Goal: Task Accomplishment & Management: Complete application form

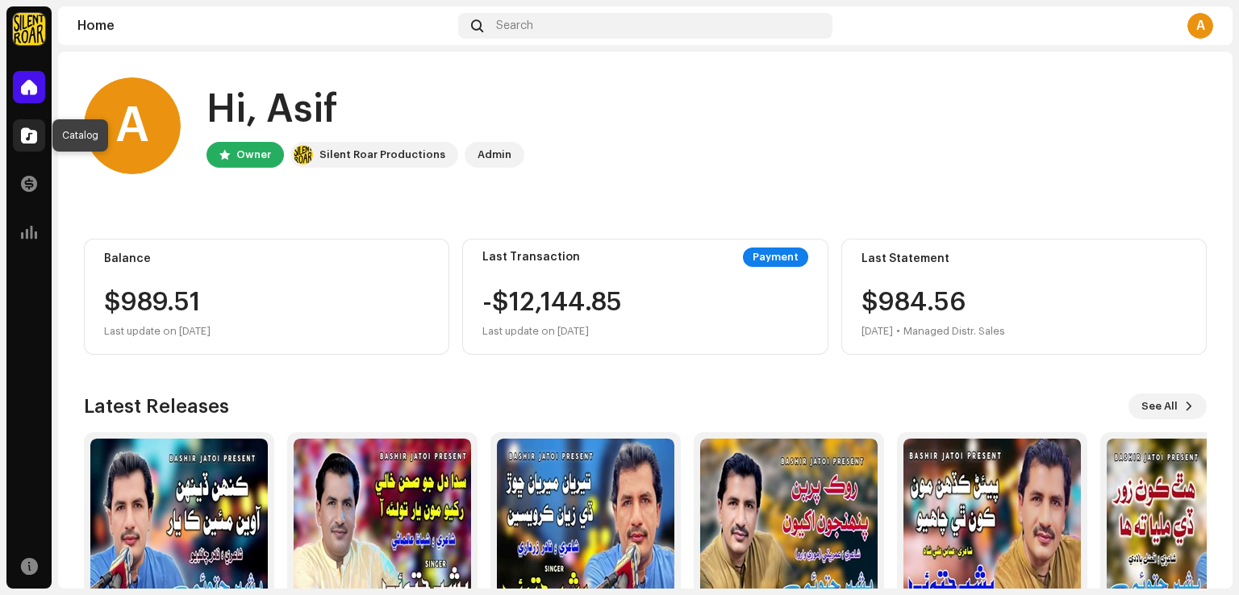
click at [24, 133] on span at bounding box center [29, 135] width 16 height 13
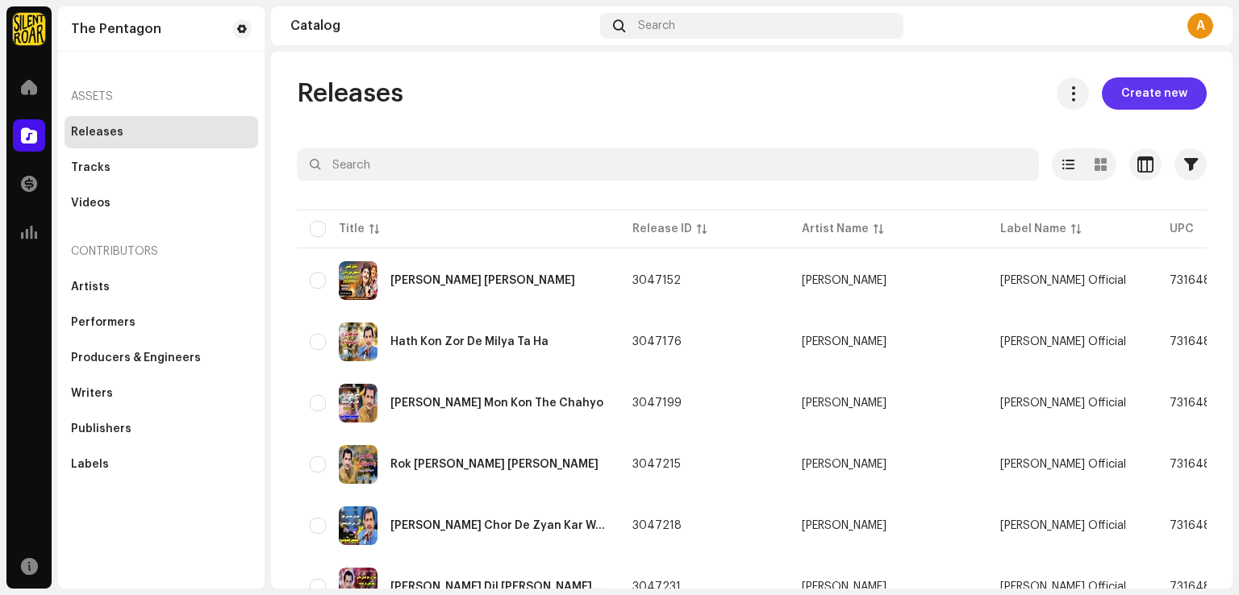
click at [1135, 94] on span "Create new" at bounding box center [1154, 93] width 66 height 32
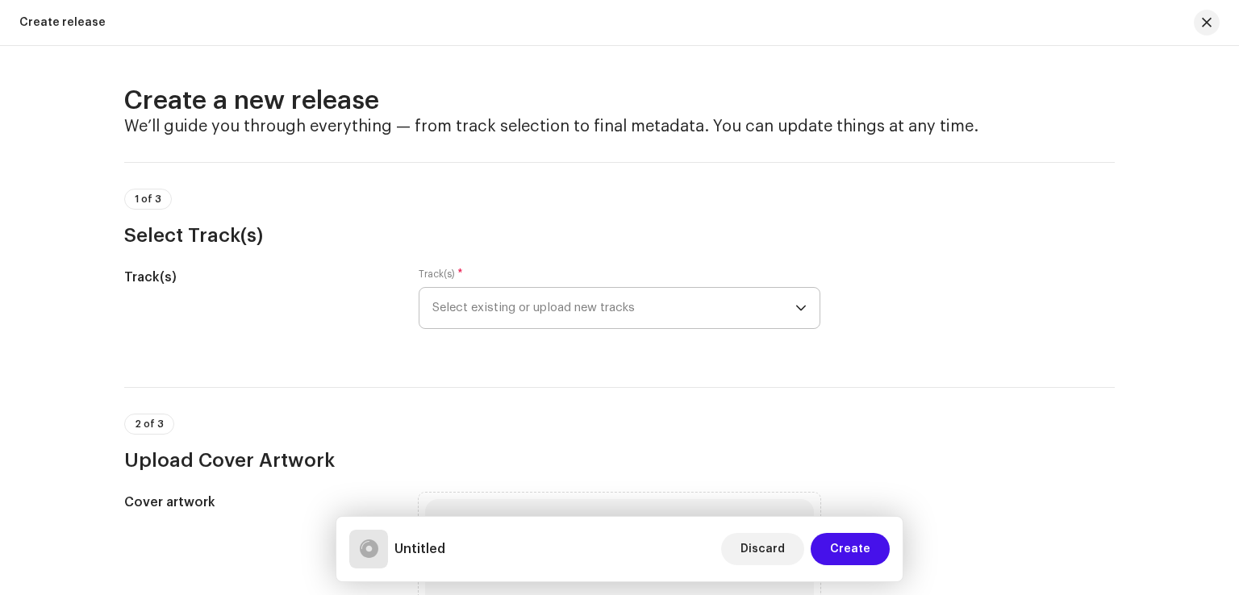
click at [677, 315] on span "Select existing or upload new tracks" at bounding box center [613, 308] width 363 height 40
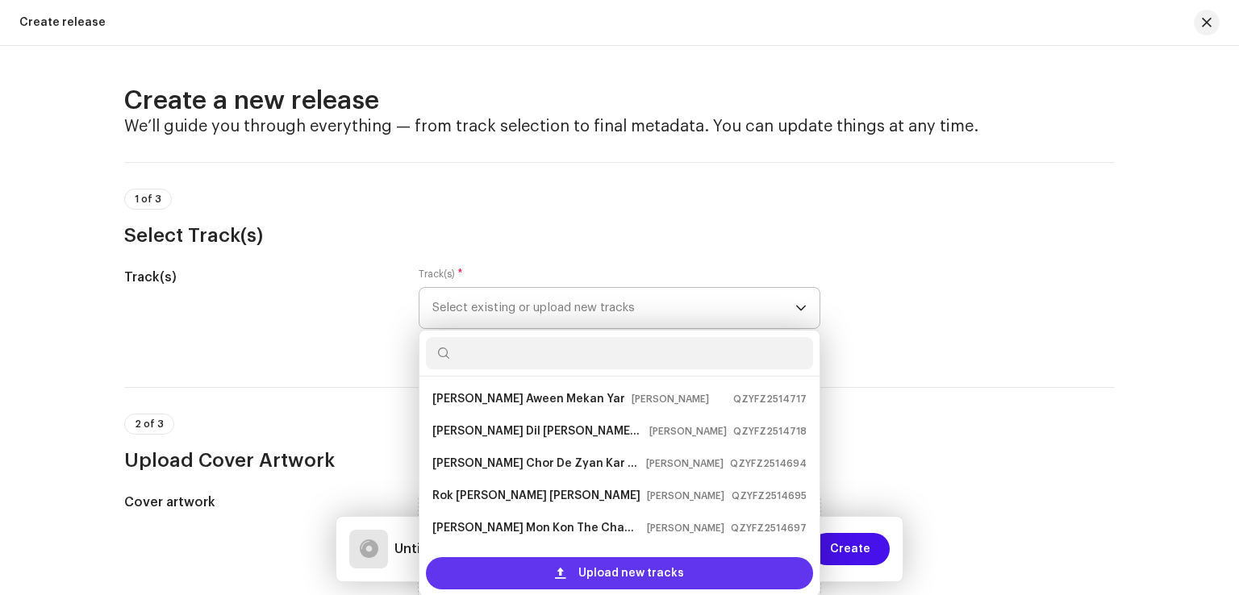
scroll to position [26, 0]
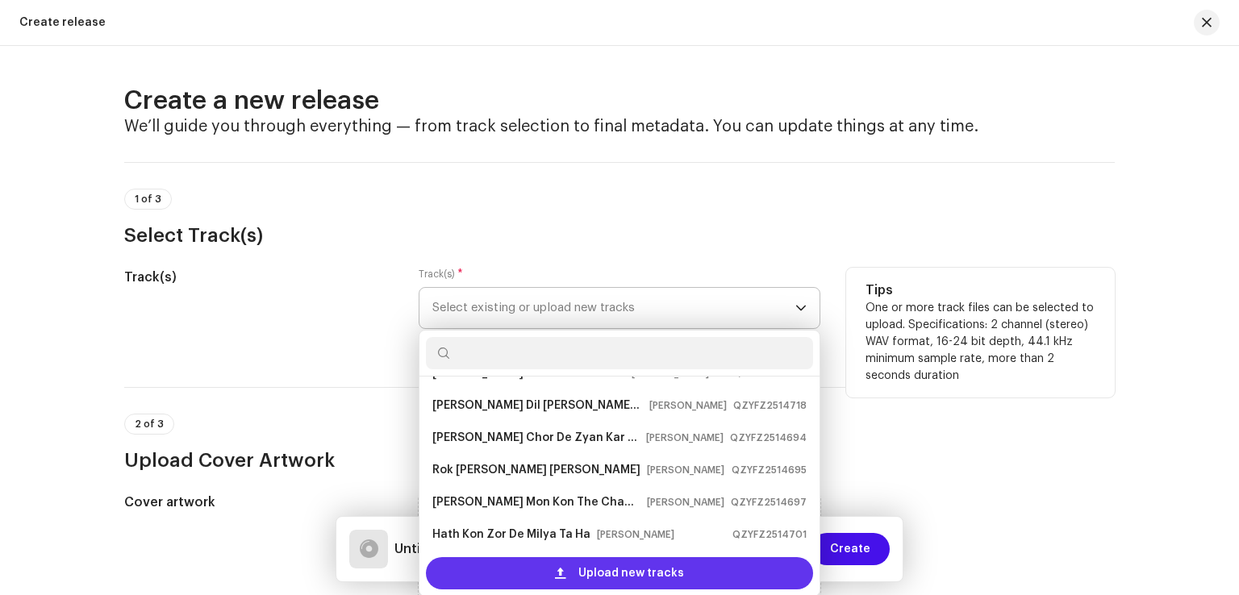
click at [610, 577] on span "Upload new tracks" at bounding box center [631, 573] width 106 height 32
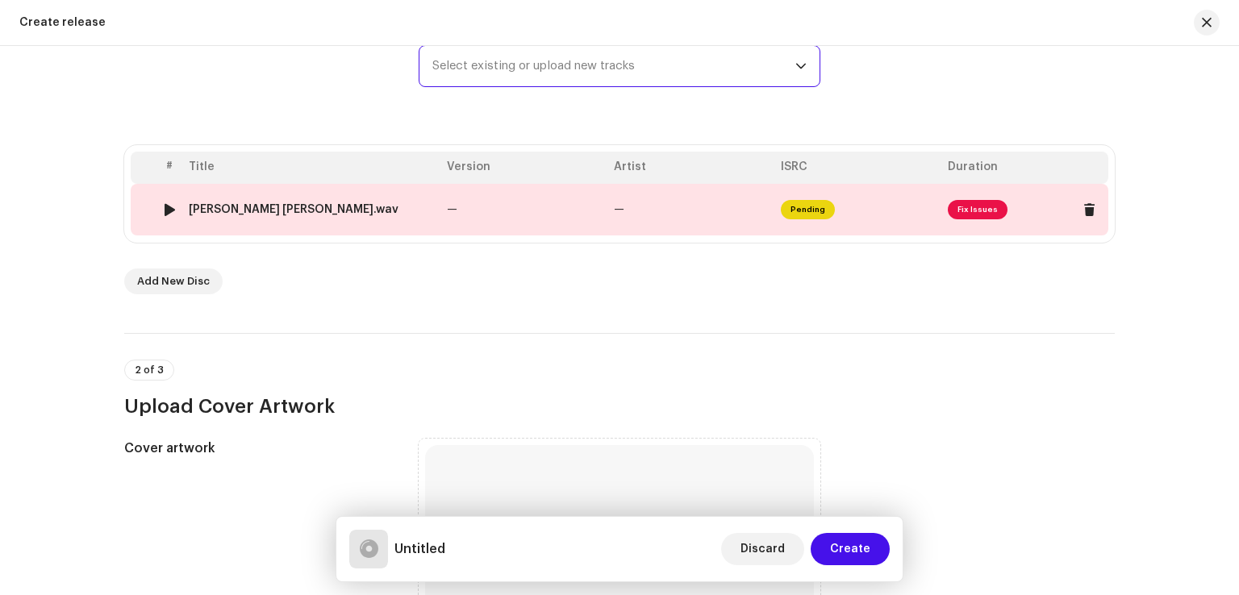
scroll to position [645, 0]
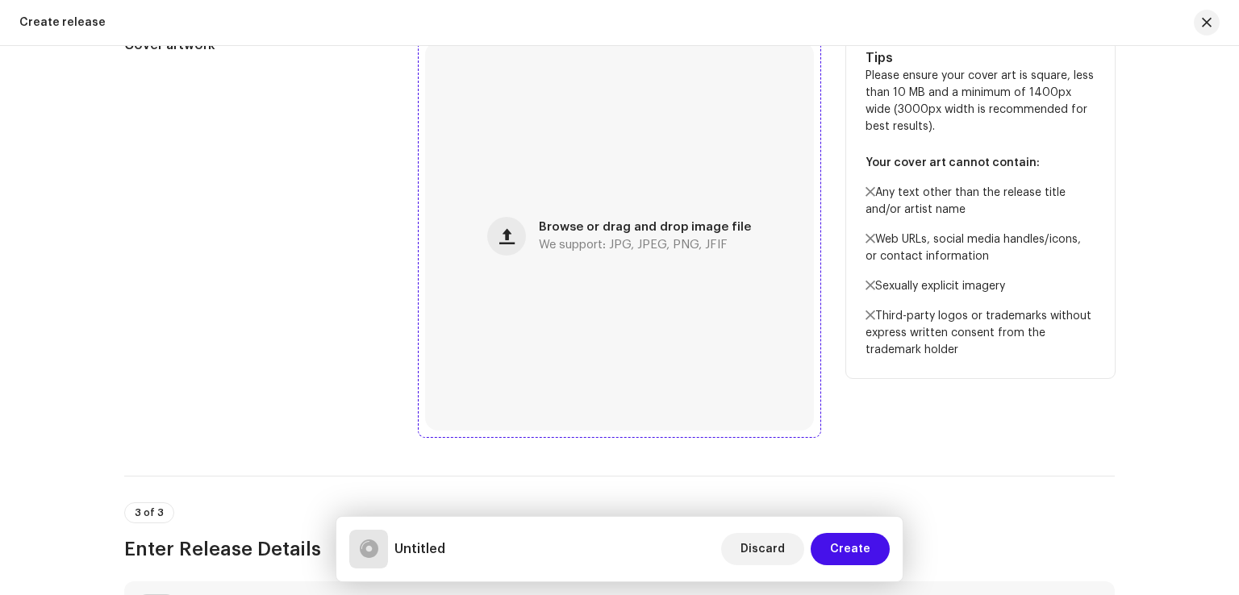
click at [564, 243] on span "We support: JPG, JPEG, PNG, JFIF" at bounding box center [633, 244] width 189 height 11
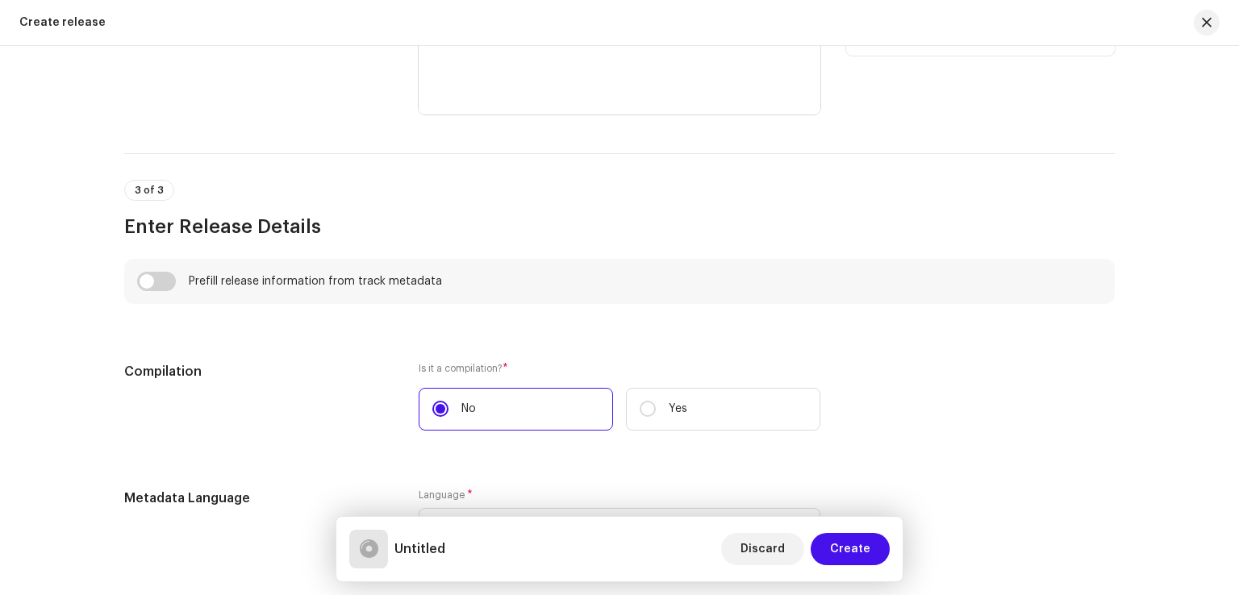
scroll to position [1371, 0]
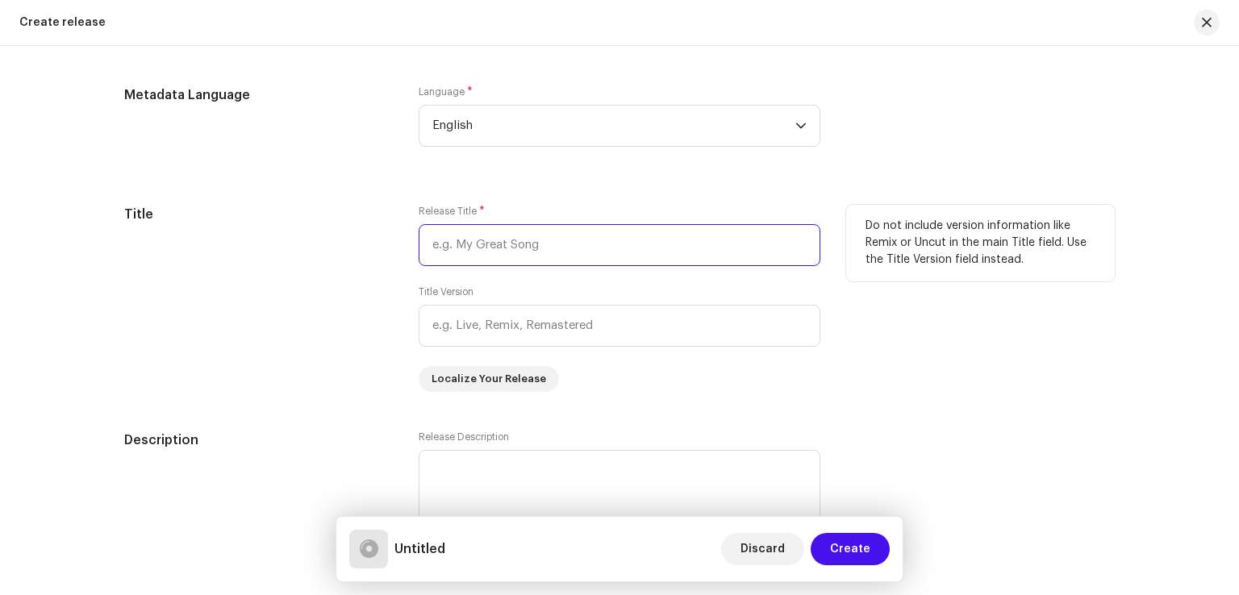
click at [626, 244] on input "text" at bounding box center [619, 245] width 402 height 42
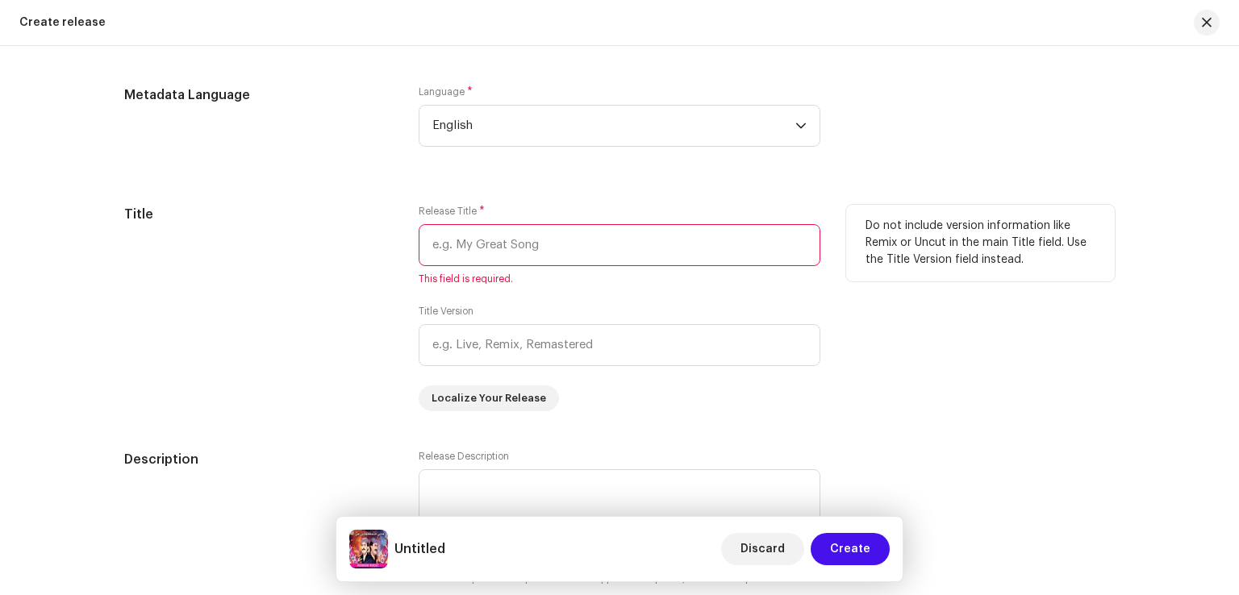
click at [468, 260] on input "text" at bounding box center [619, 245] width 402 height 42
paste input "[PERSON_NAME] [PERSON_NAME]"
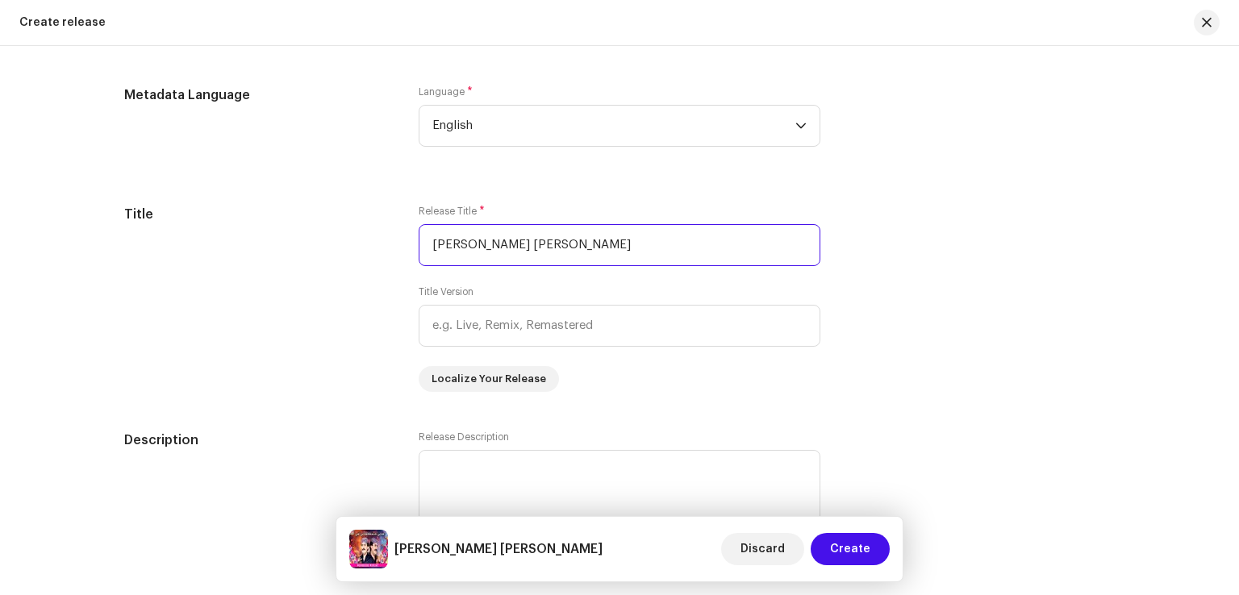
type input "[PERSON_NAME] [PERSON_NAME]"
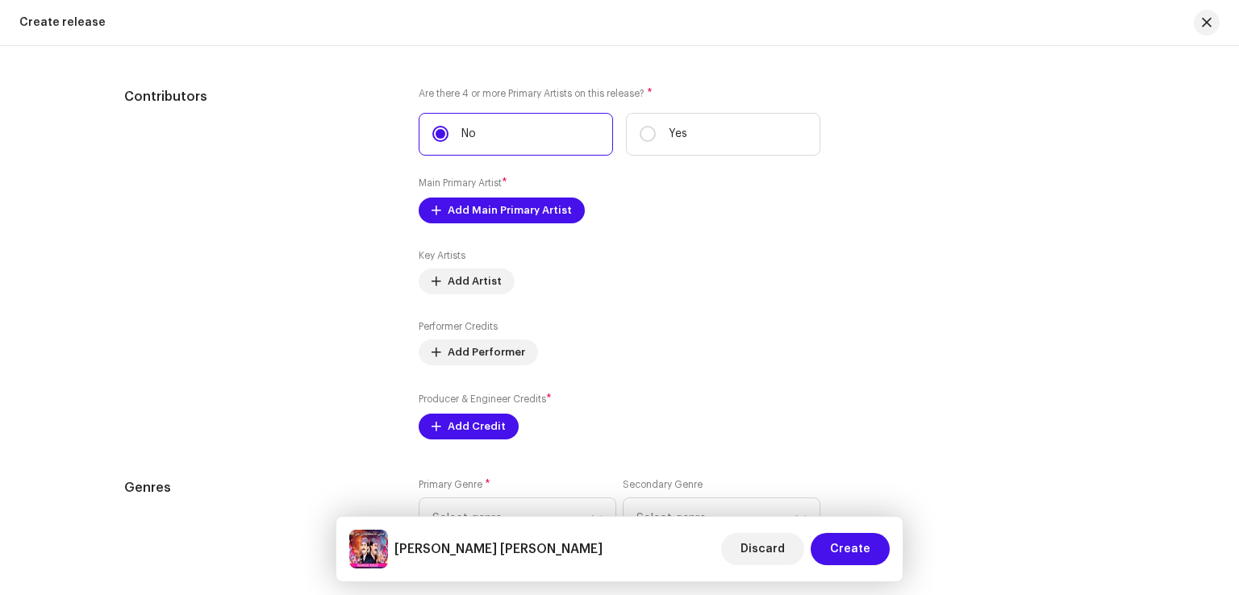
scroll to position [1935, 0]
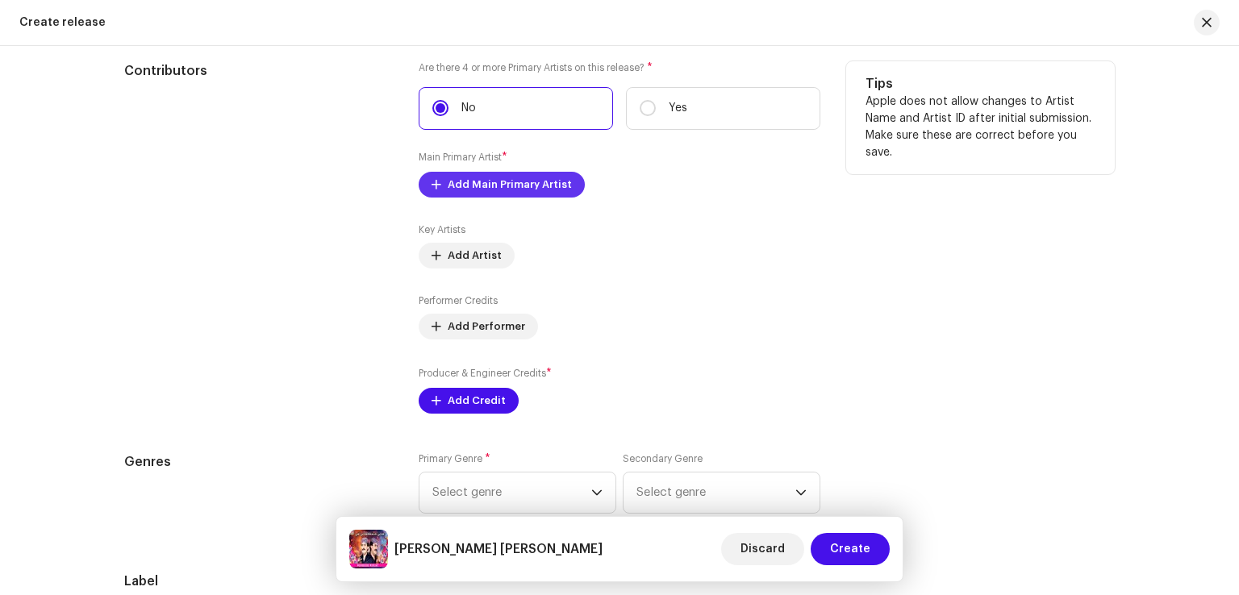
click at [448, 182] on span "Add Main Primary Artist" at bounding box center [510, 185] width 124 height 32
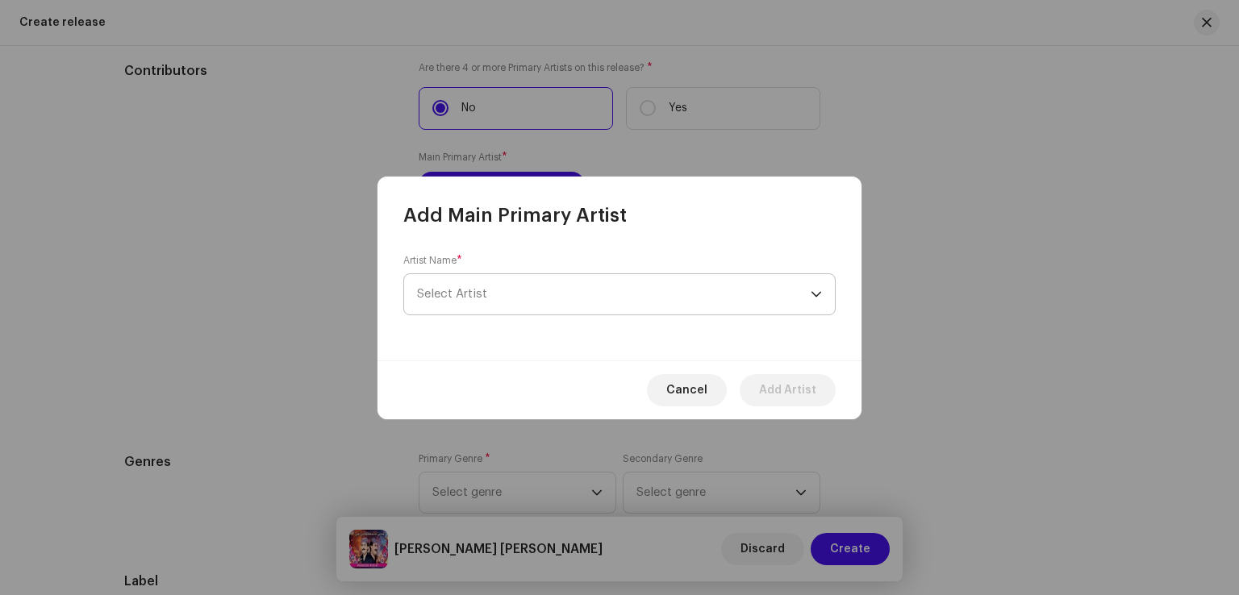
click at [555, 309] on span "Select Artist" at bounding box center [613, 294] width 393 height 40
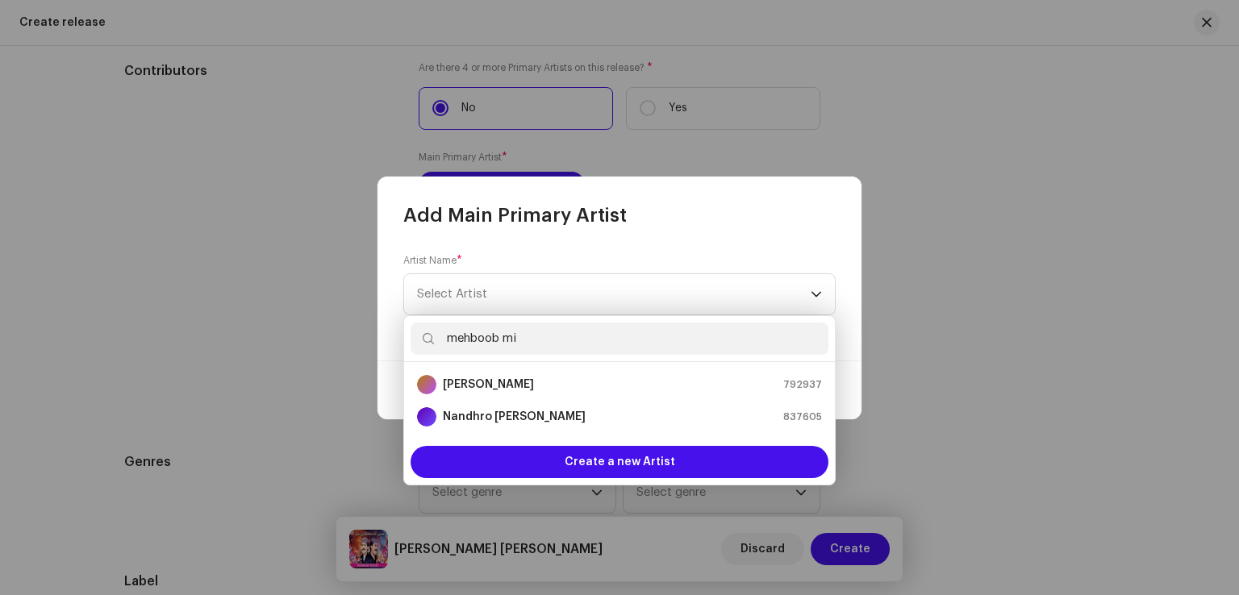
type input "mehboob mi"
click at [532, 391] on div "[PERSON_NAME] 792937" at bounding box center [619, 384] width 405 height 19
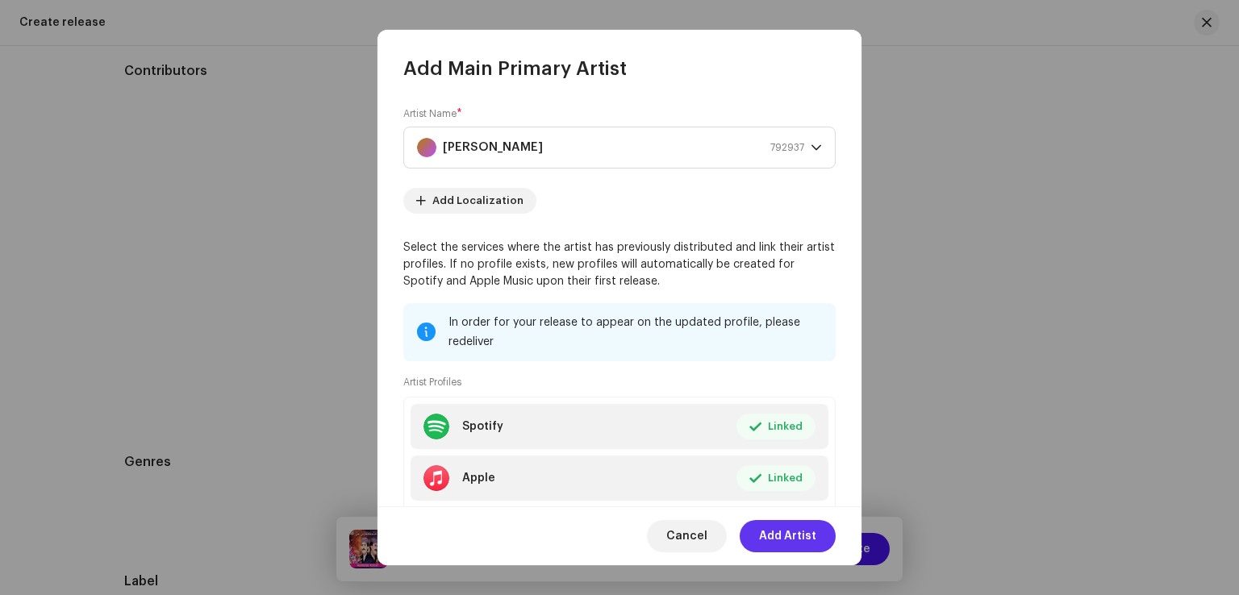
click at [775, 530] on span "Add Artist" at bounding box center [787, 536] width 57 height 32
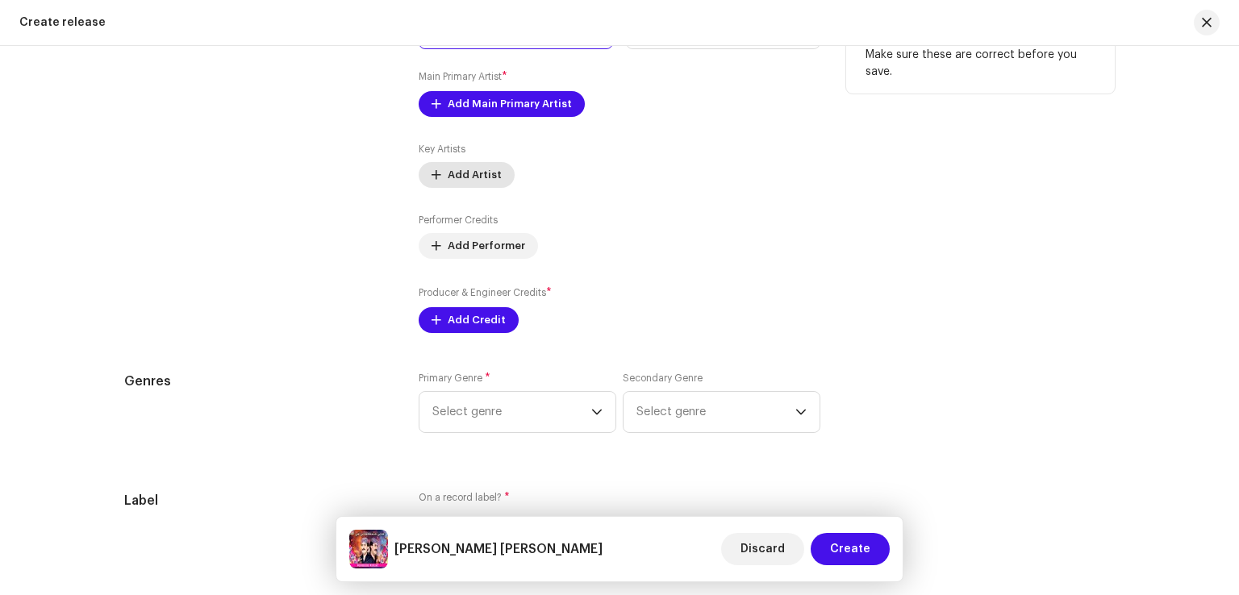
scroll to position [2097, 0]
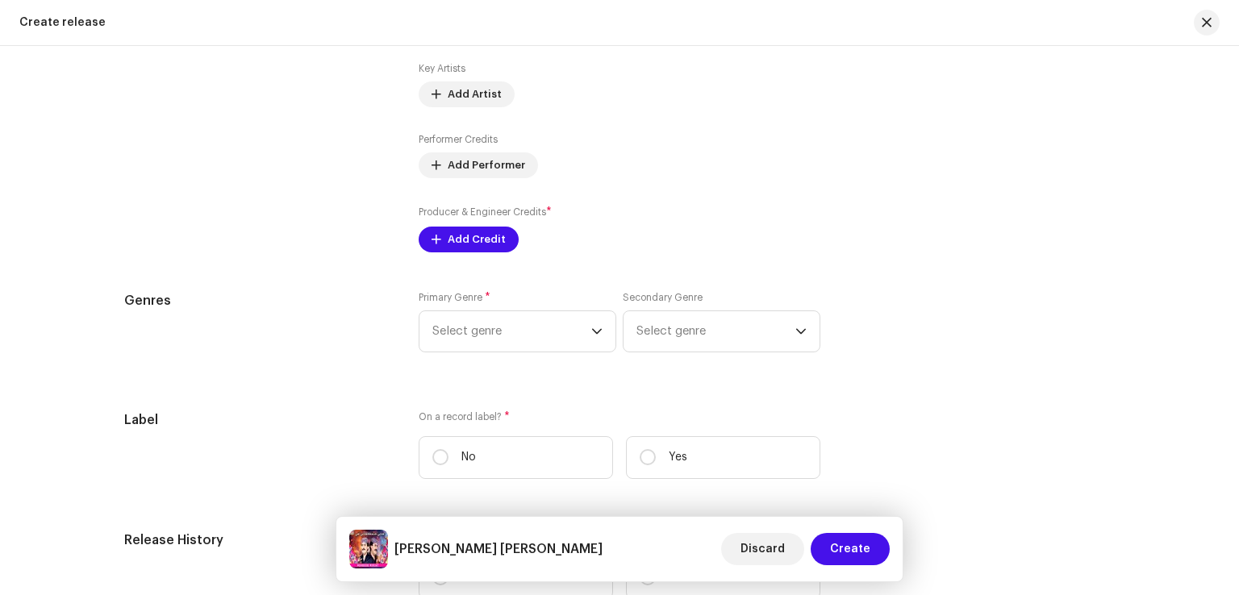
click at [475, 244] on div "Producer & Engineer Credits * Add Credit" at bounding box center [619, 228] width 402 height 48
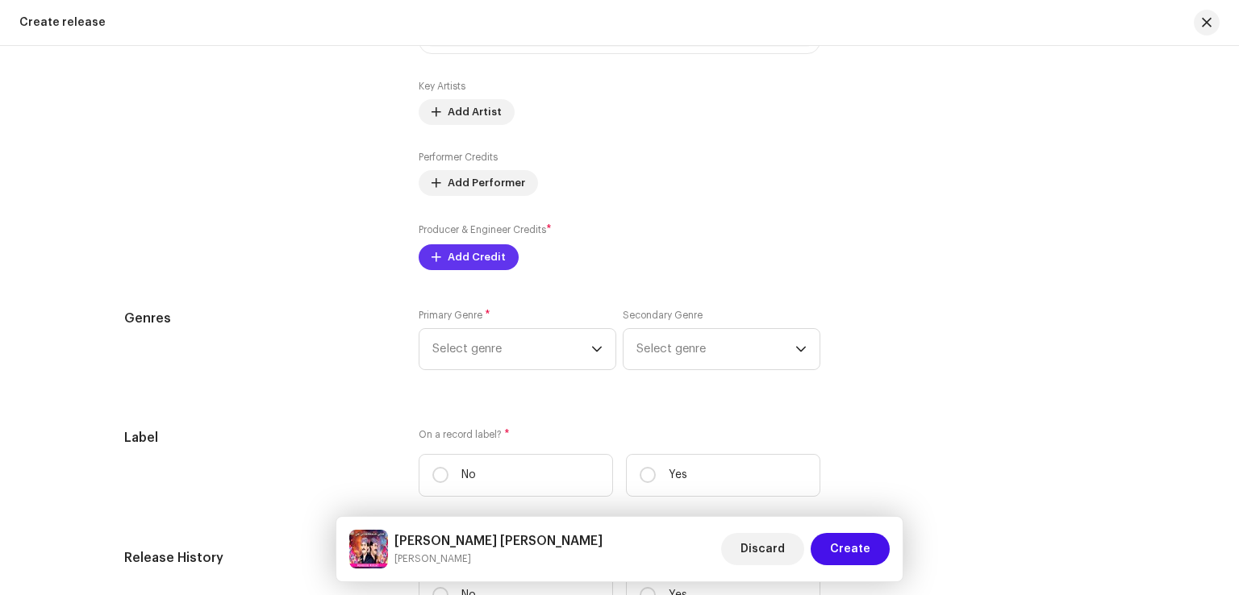
click at [474, 260] on span "Add Credit" at bounding box center [477, 257] width 58 height 32
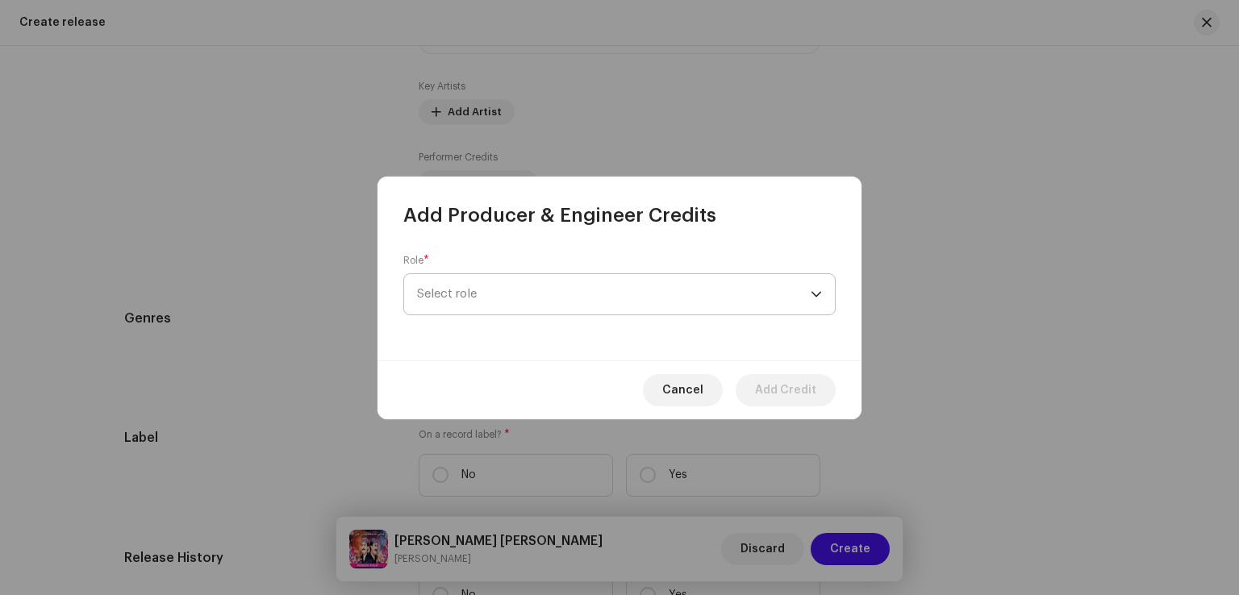
click at [531, 302] on span "Select role" at bounding box center [613, 294] width 393 height 40
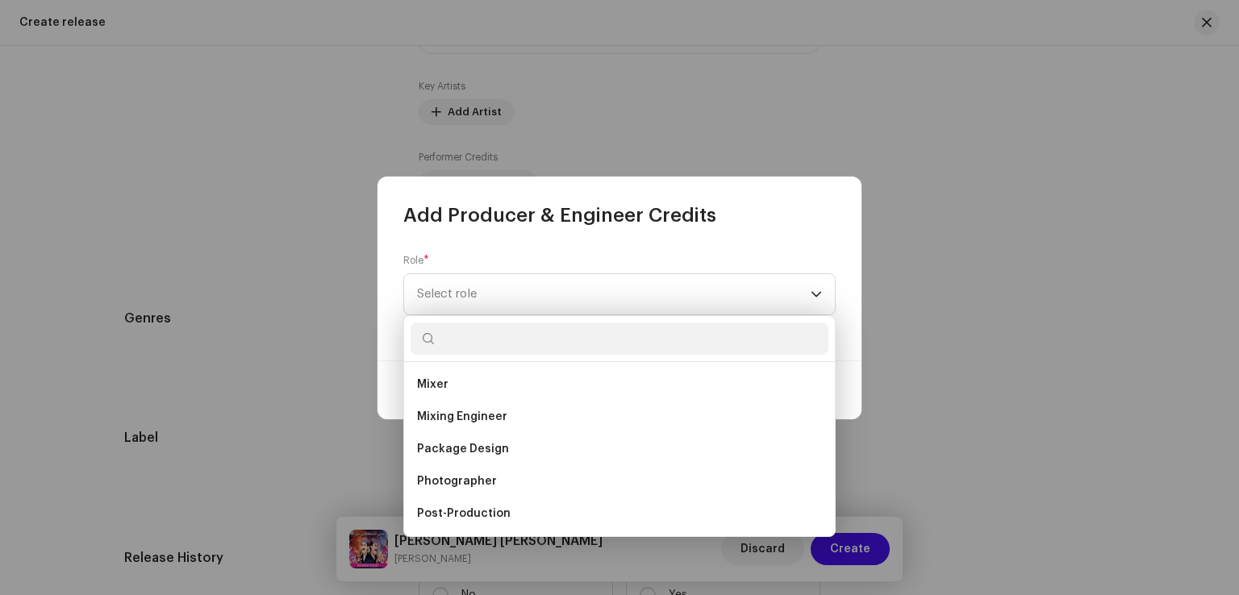
scroll to position [564, 0]
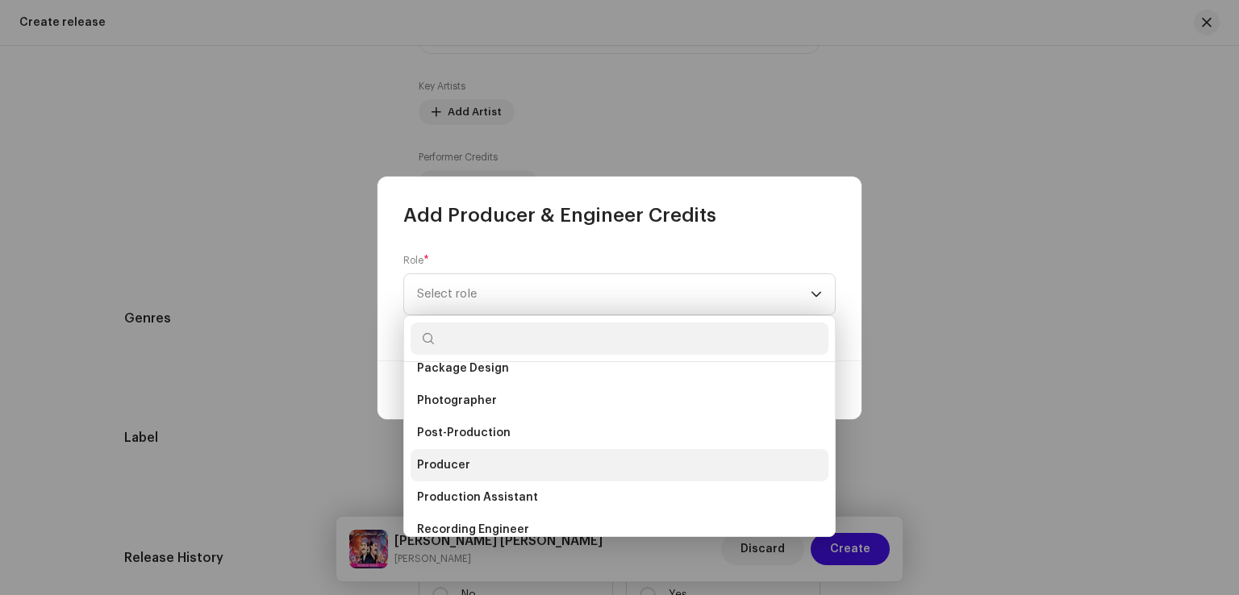
click at [473, 463] on li "Producer" at bounding box center [619, 465] width 418 height 32
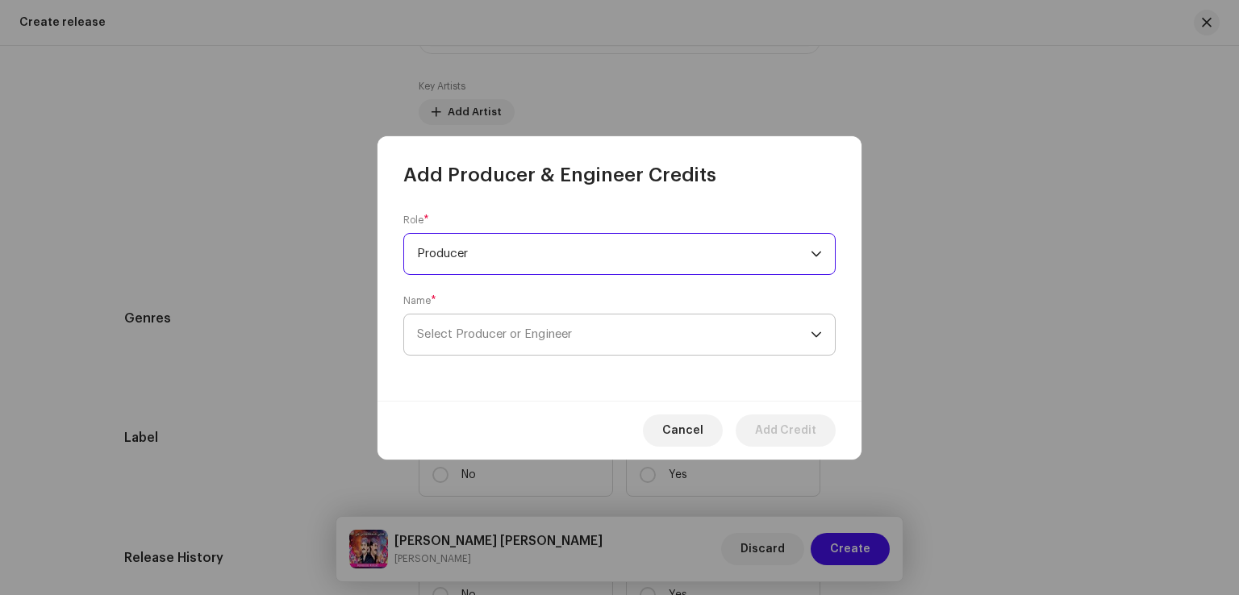
click at [551, 339] on span "Select Producer or Engineer" at bounding box center [494, 334] width 155 height 12
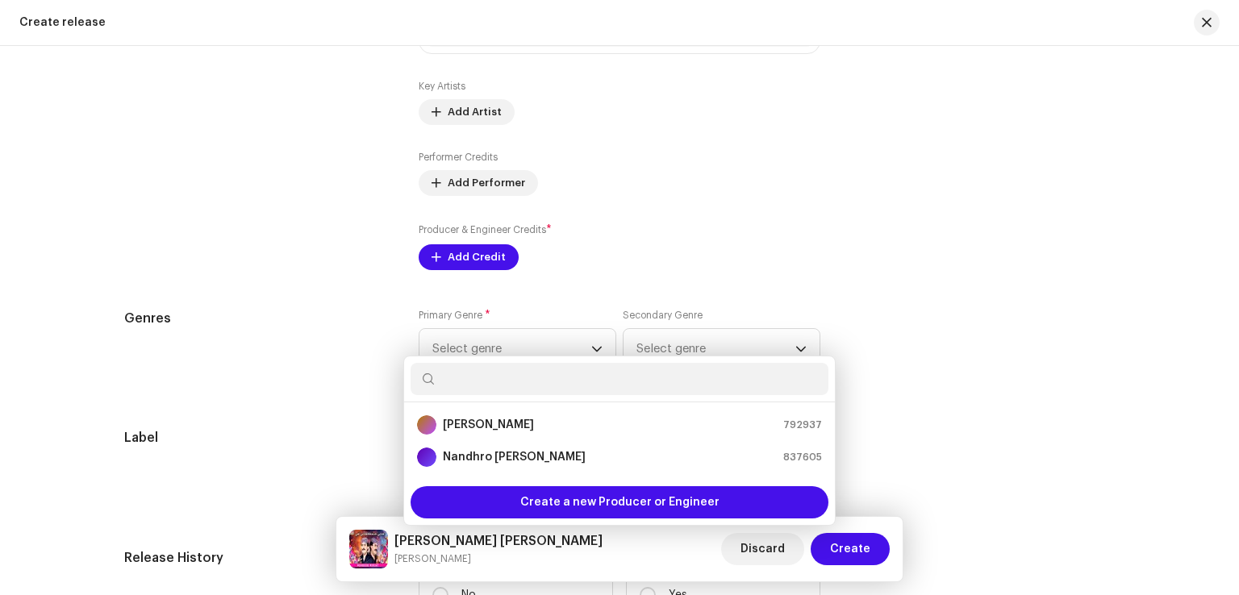
click at [248, 96] on div "Add Producer & Engineer Credits Role * Producer Name * Select Producer or Engin…" at bounding box center [619, 297] width 1239 height 595
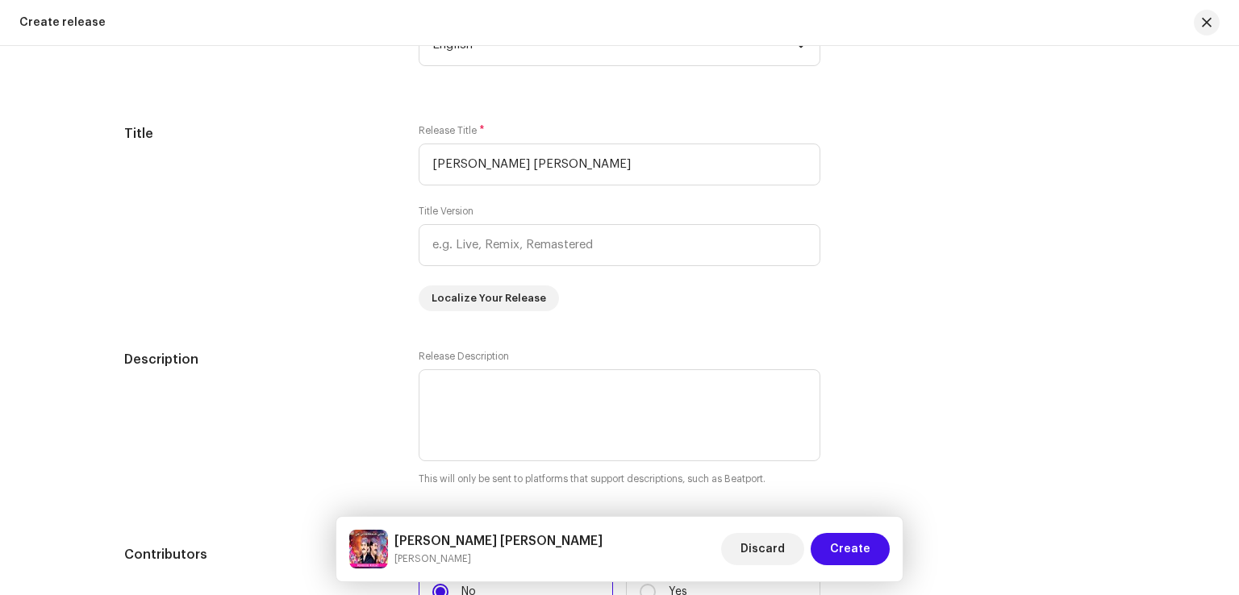
scroll to position [1935, 0]
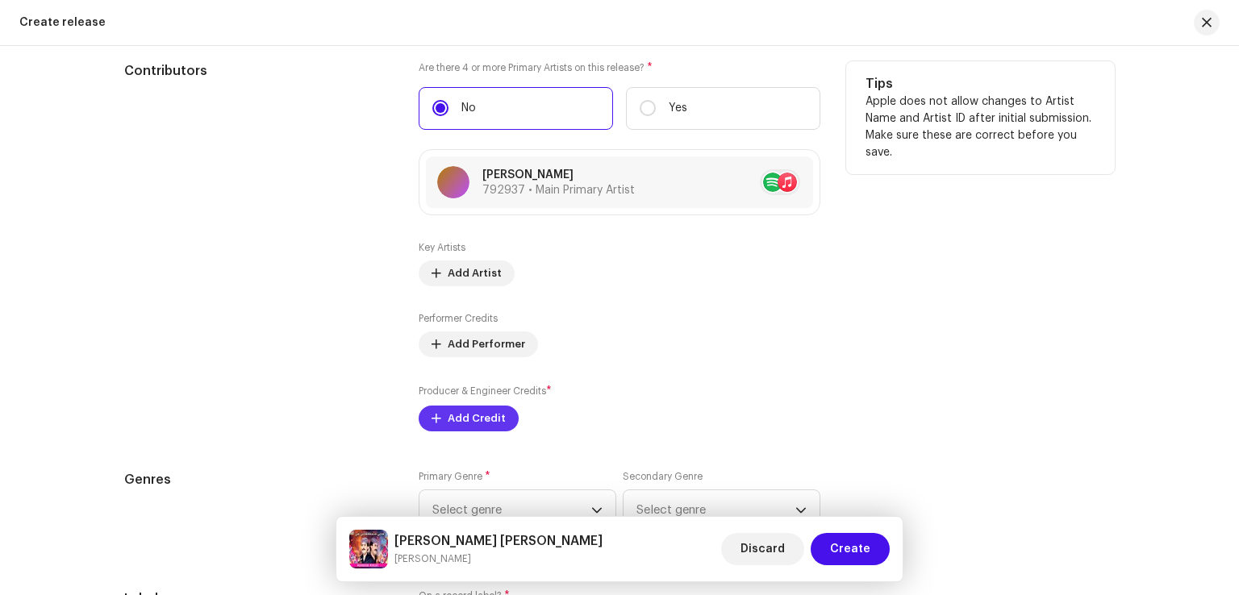
click at [473, 416] on span "Add Credit" at bounding box center [477, 418] width 58 height 32
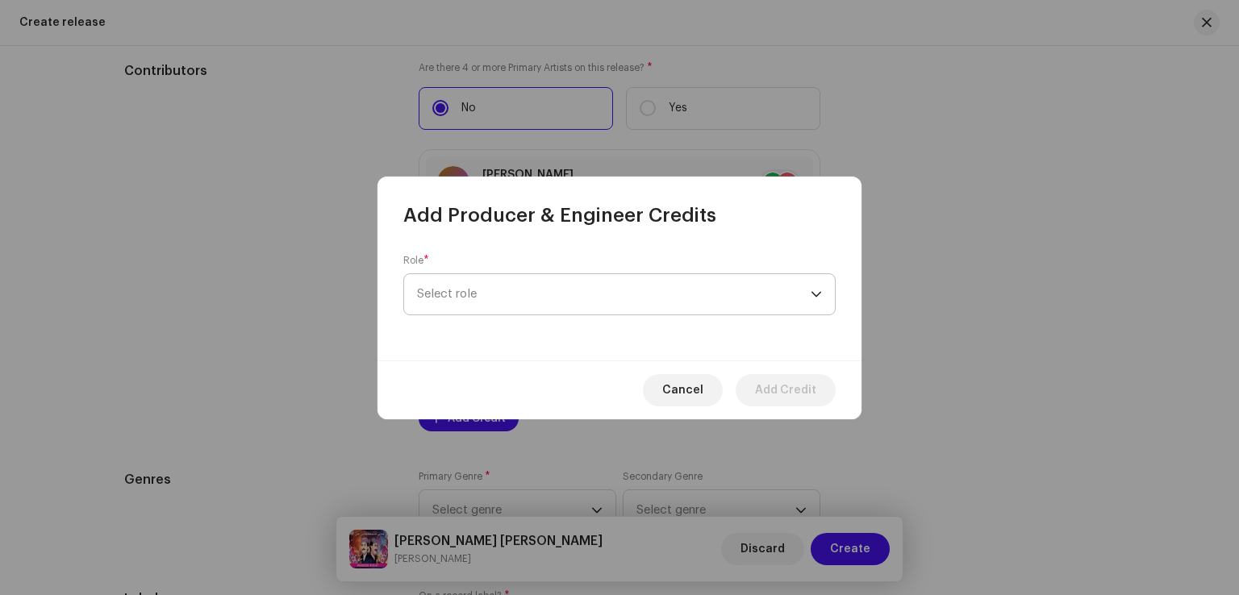
click at [530, 286] on span "Select role" at bounding box center [613, 294] width 393 height 40
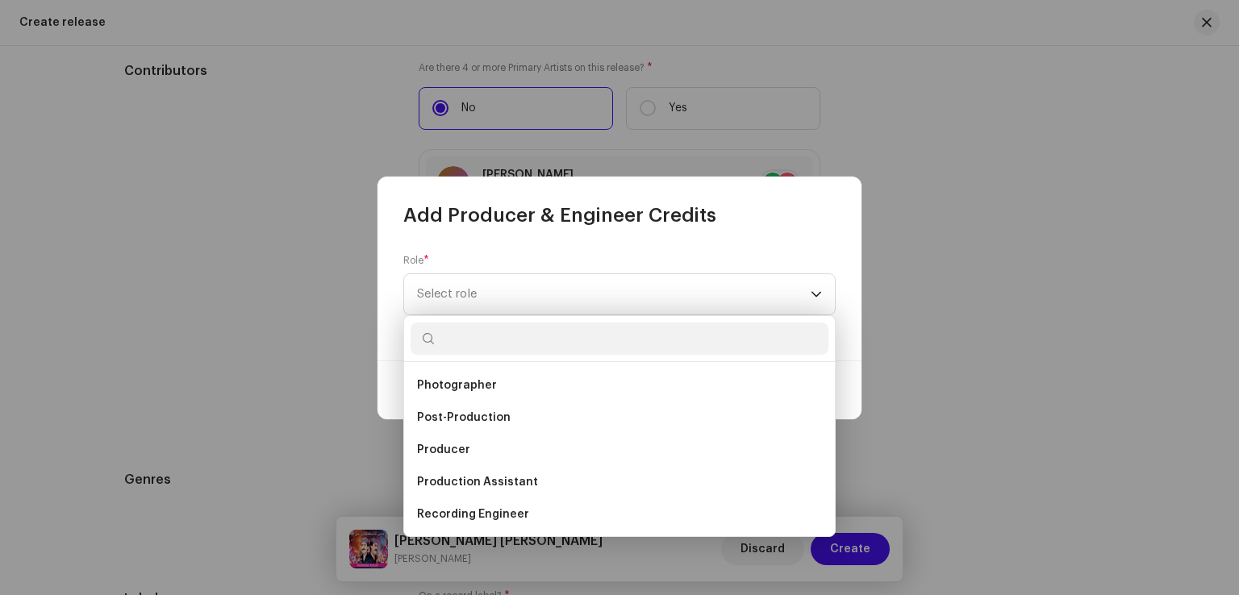
scroll to position [645, 0]
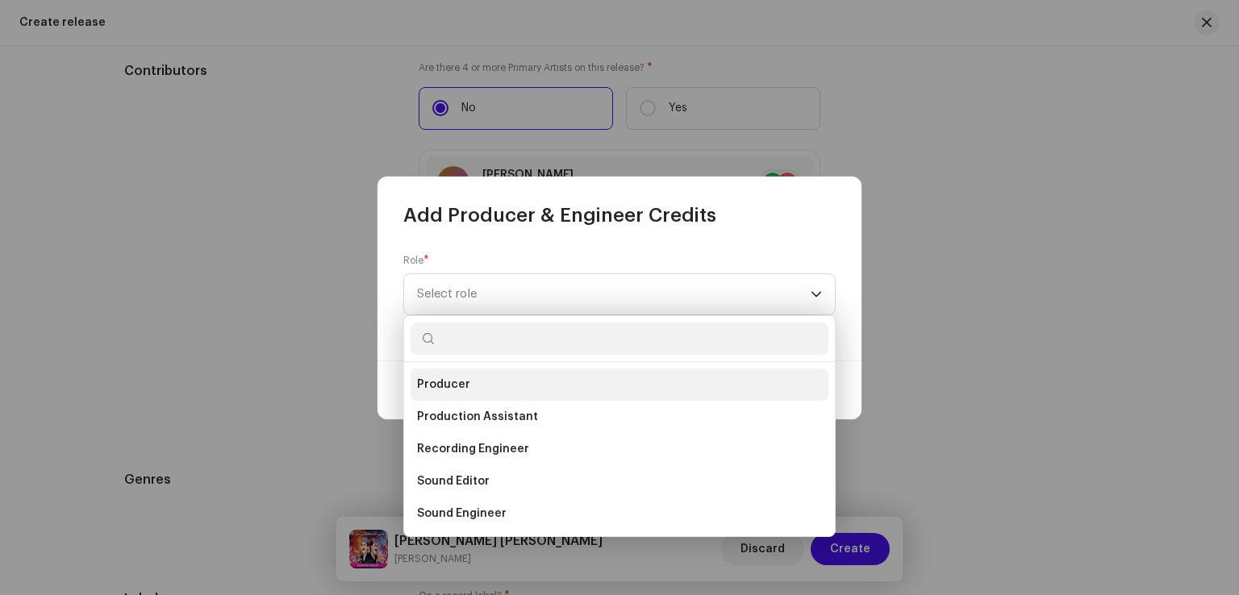
click at [462, 377] on span "Producer" at bounding box center [443, 385] width 53 height 16
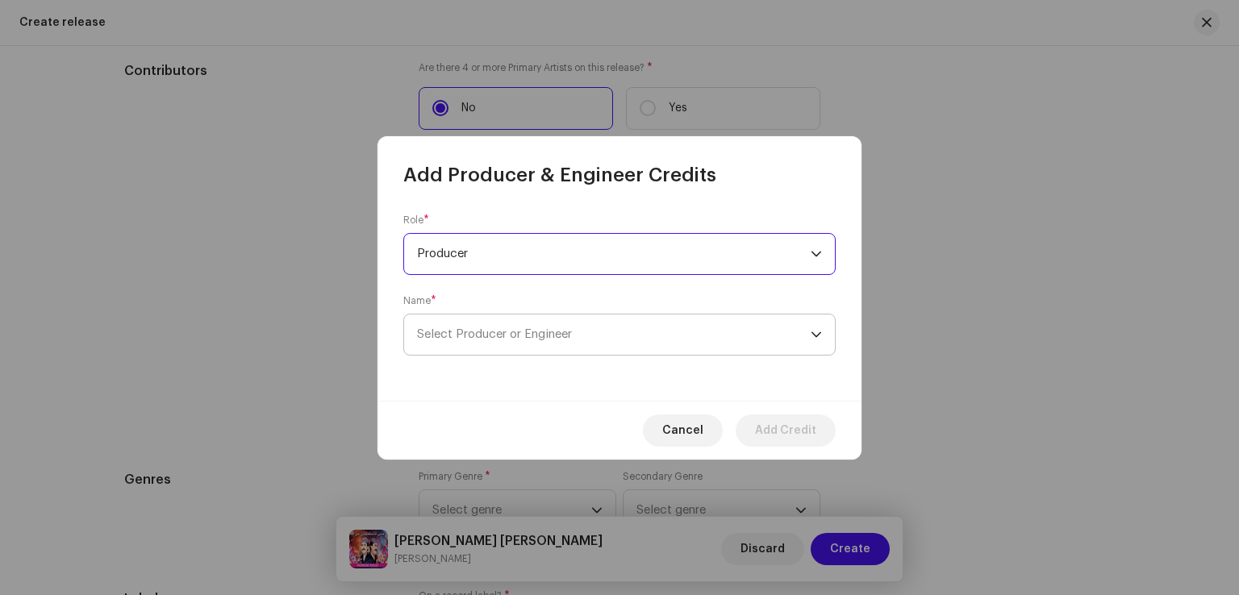
click at [497, 323] on span "Select Producer or Engineer" at bounding box center [613, 334] width 393 height 40
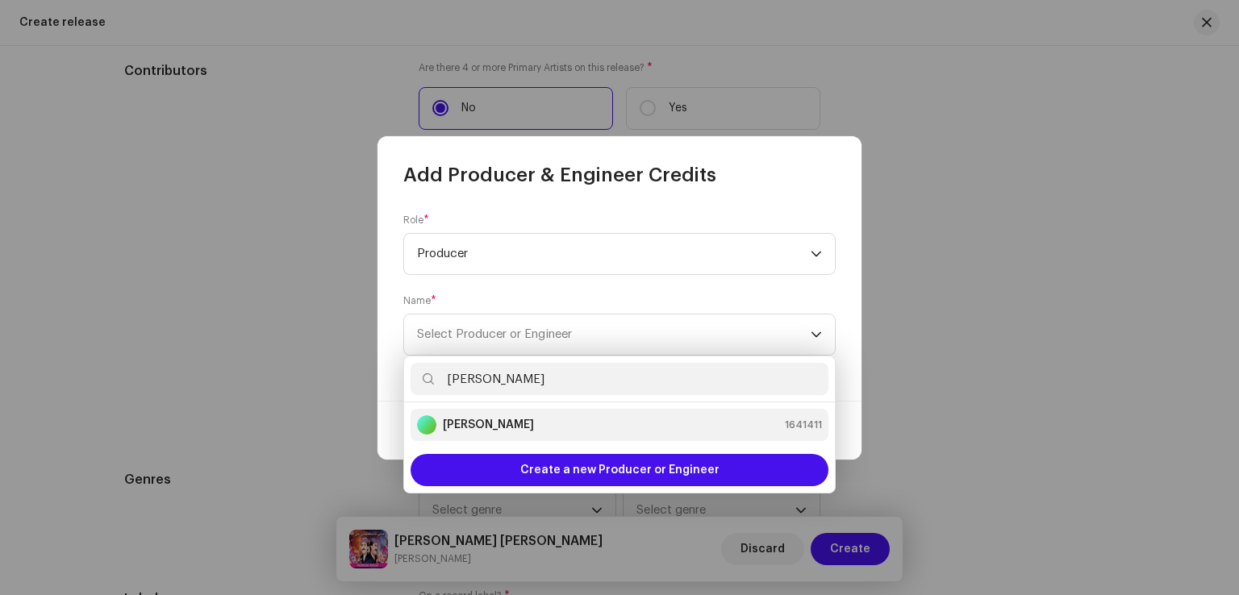
type input "[PERSON_NAME]"
click at [486, 426] on strong "[PERSON_NAME]" at bounding box center [488, 425] width 91 height 16
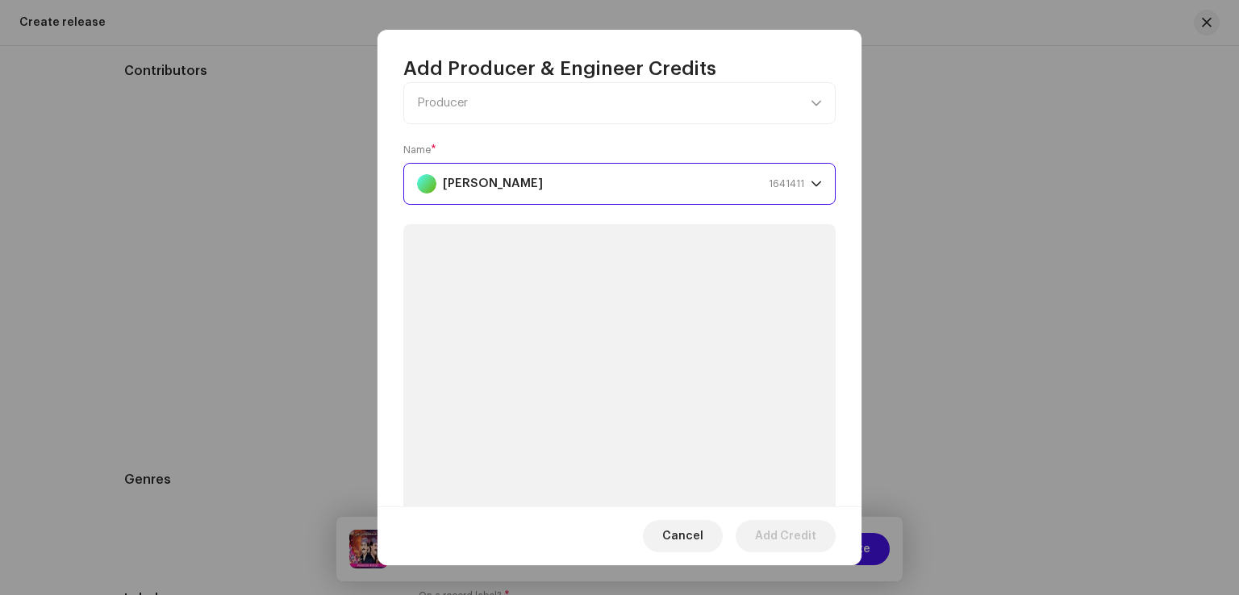
scroll to position [81, 0]
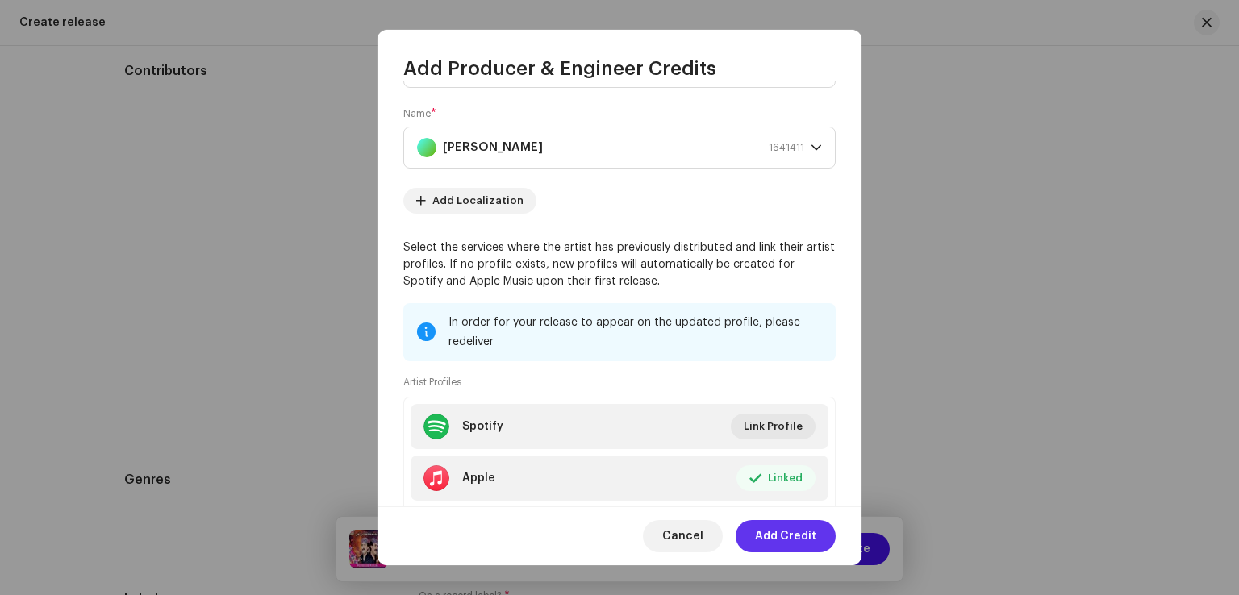
click at [777, 539] on span "Add Credit" at bounding box center [785, 536] width 61 height 32
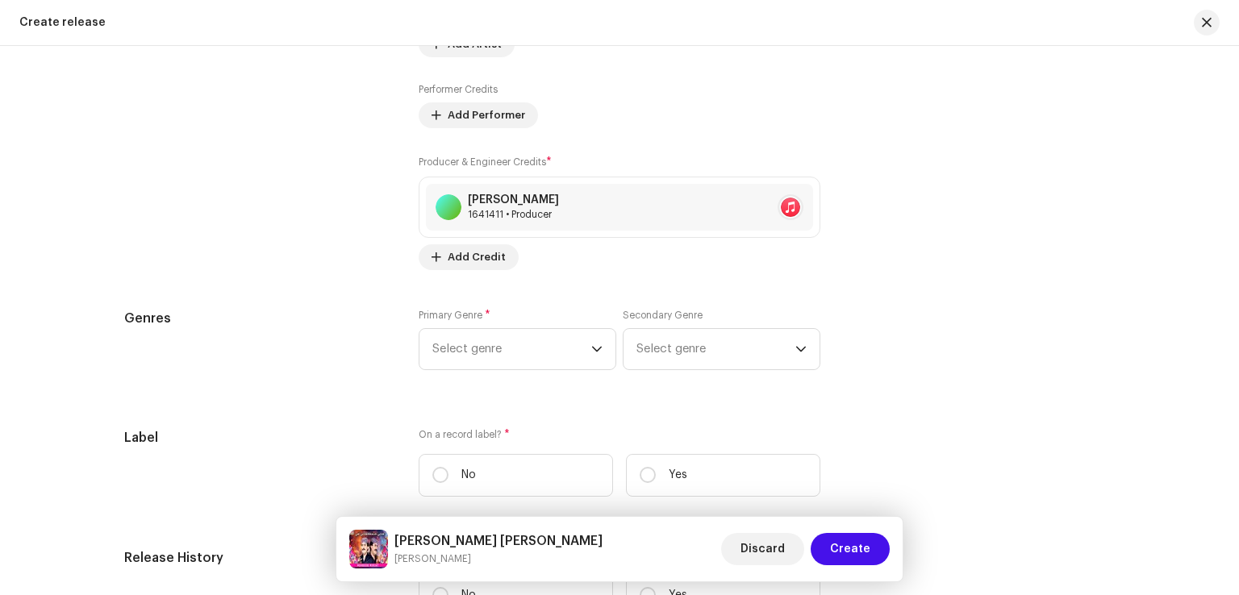
scroll to position [2258, 0]
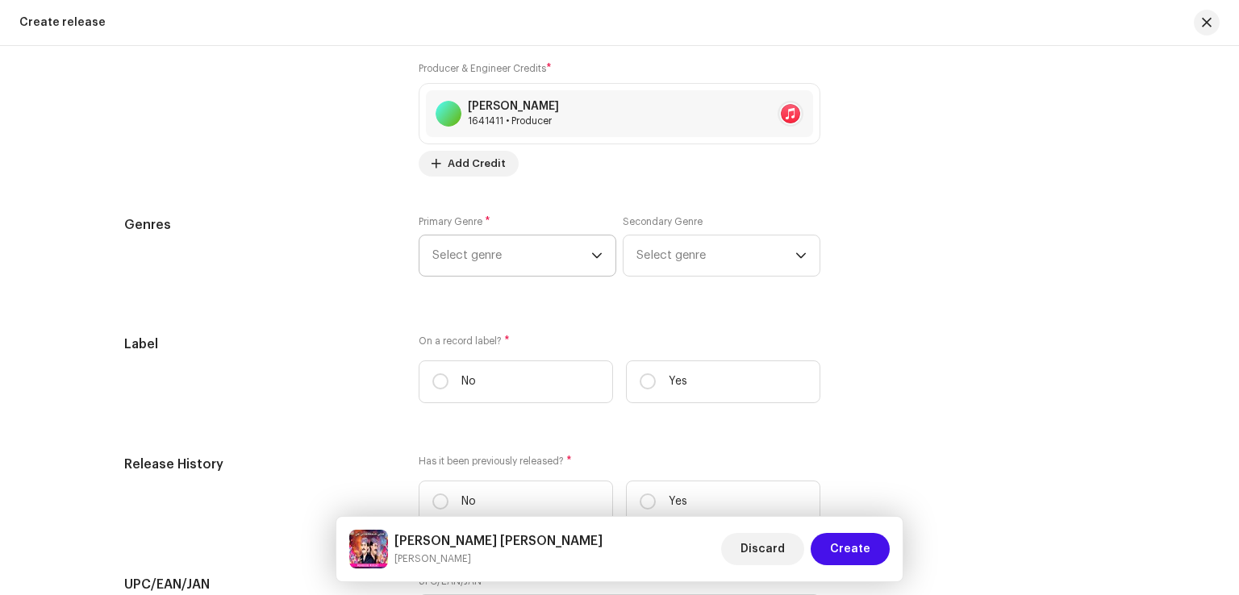
click at [525, 252] on span "Select genre" at bounding box center [511, 255] width 159 height 40
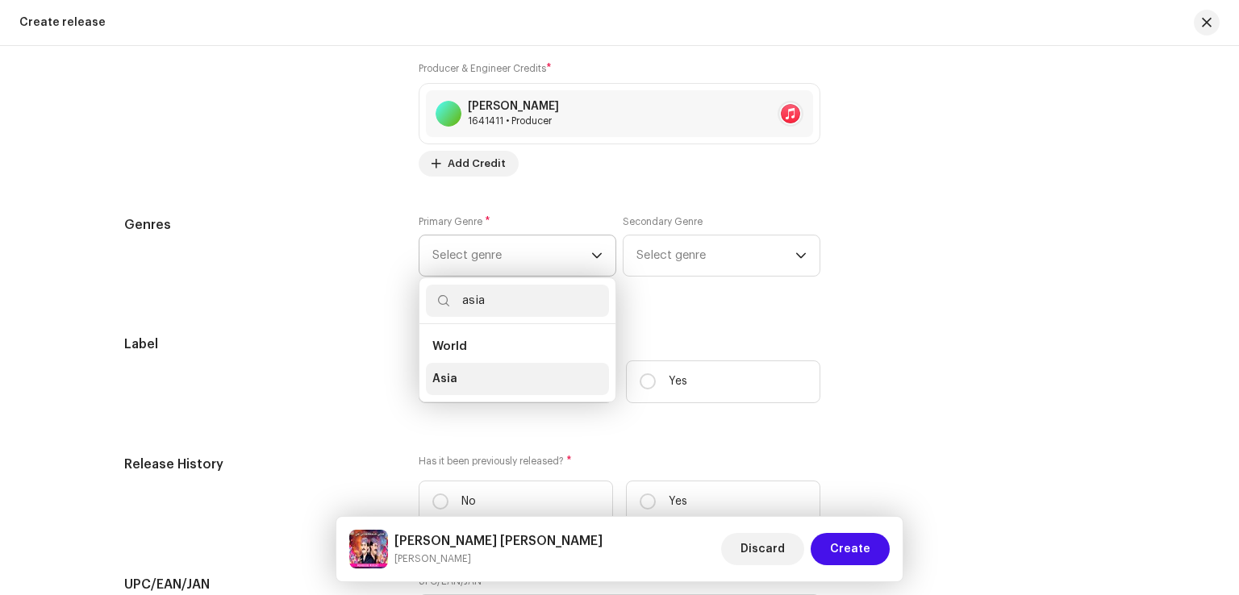
type input "asia"
click at [463, 385] on li "Asia" at bounding box center [517, 379] width 183 height 32
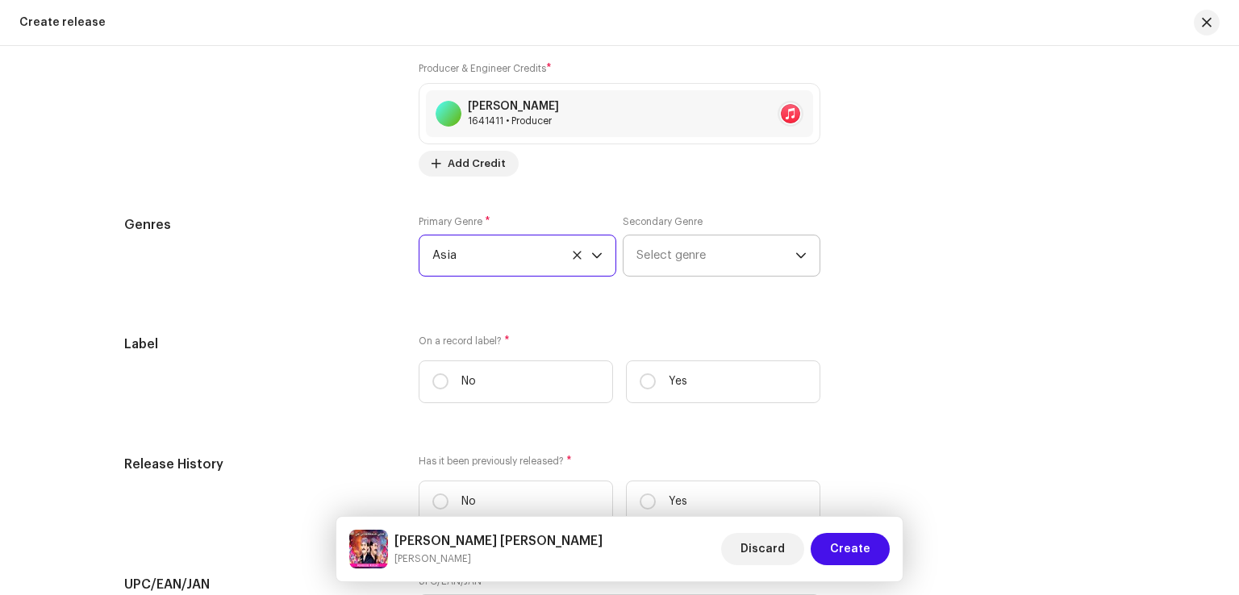
click at [638, 256] on span "Select genre" at bounding box center [715, 255] width 159 height 40
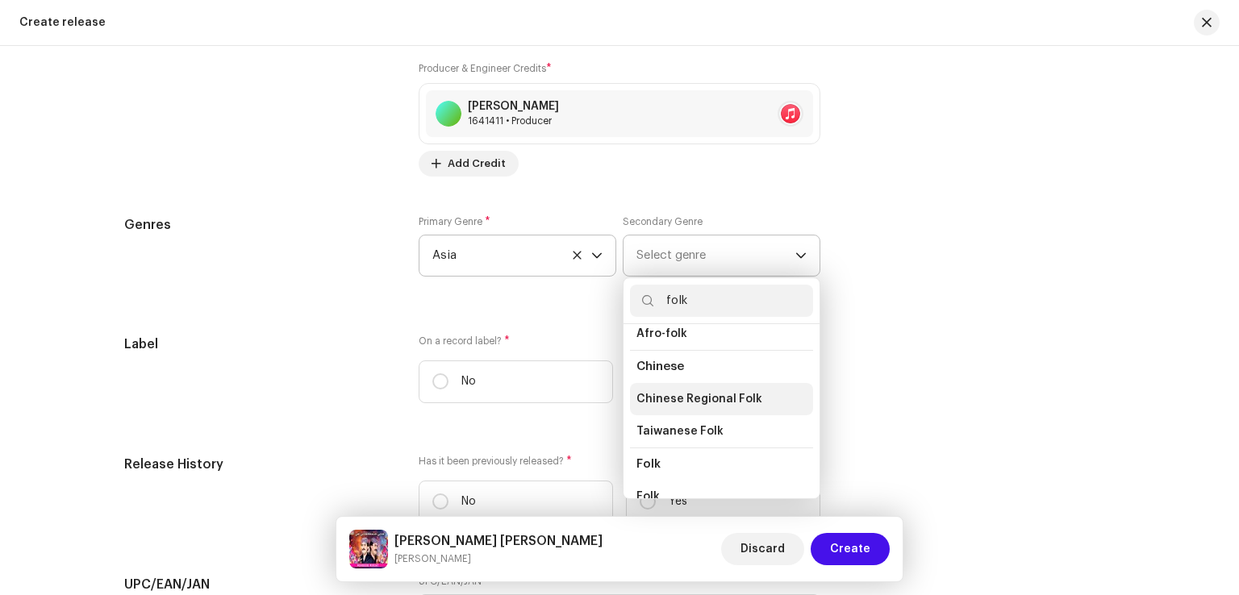
scroll to position [81, 0]
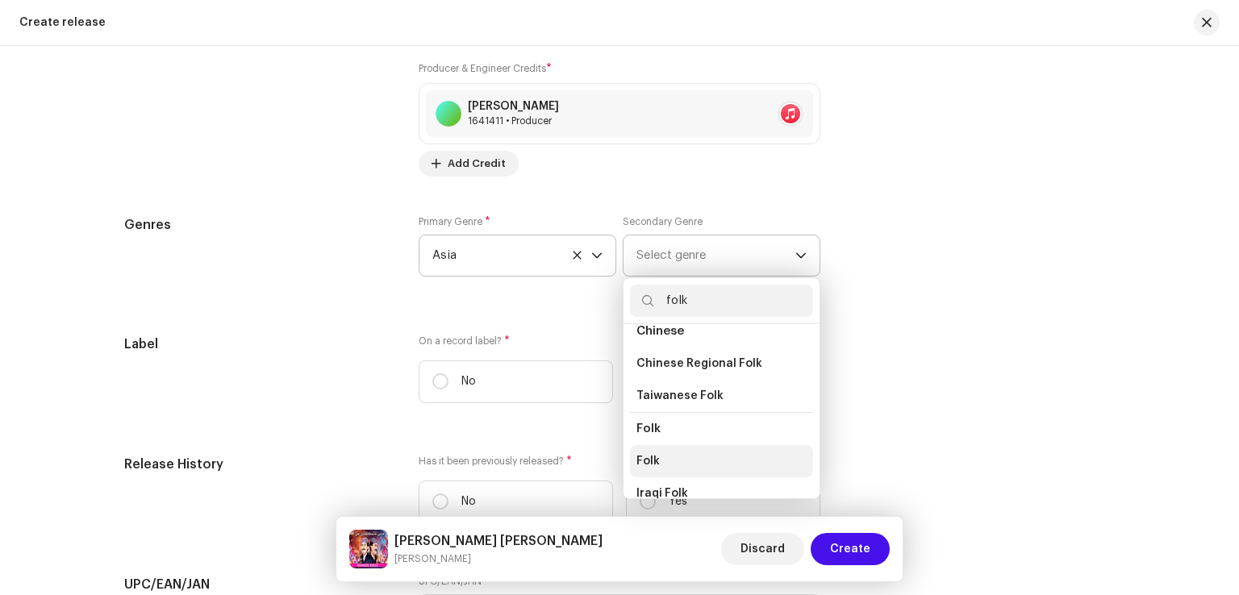
type input "folk"
click at [674, 466] on li "Folk" at bounding box center [721, 461] width 183 height 32
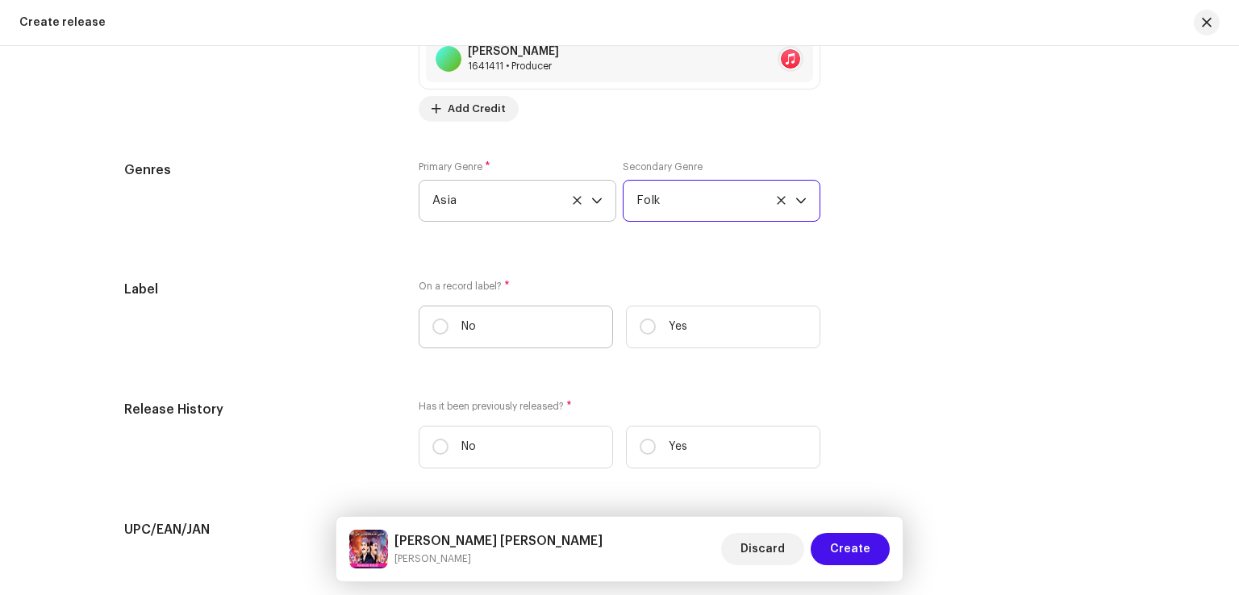
scroll to position [2338, 0]
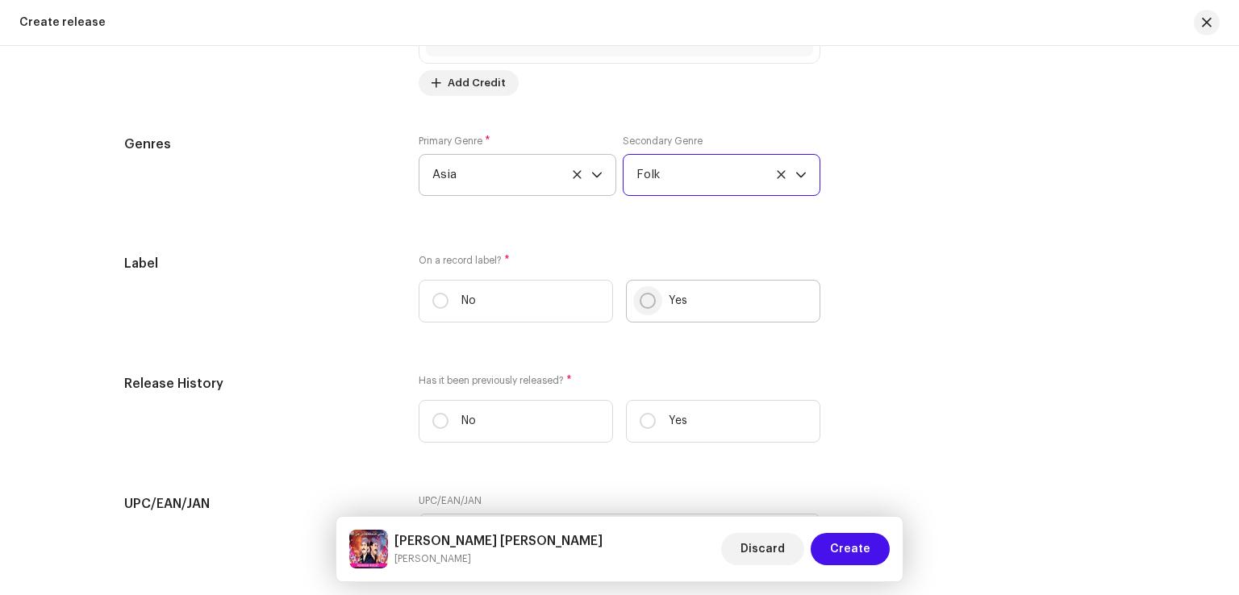
click at [648, 306] on input "Yes" at bounding box center [647, 301] width 16 height 16
radio input "true"
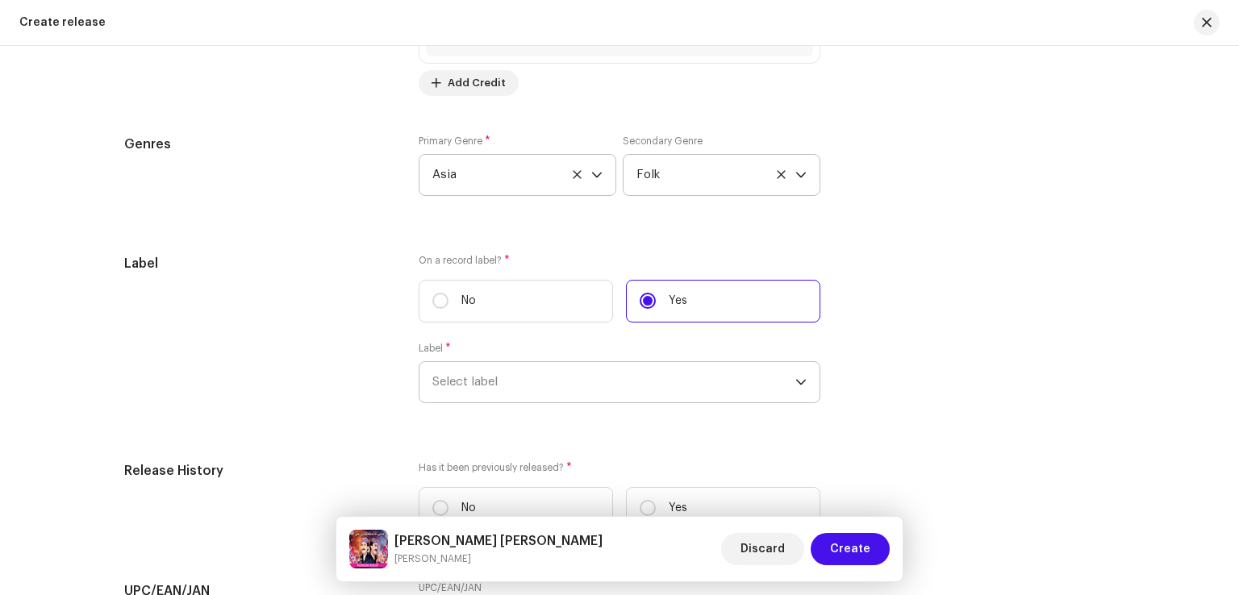
click at [562, 389] on span "Select label" at bounding box center [613, 382] width 363 height 40
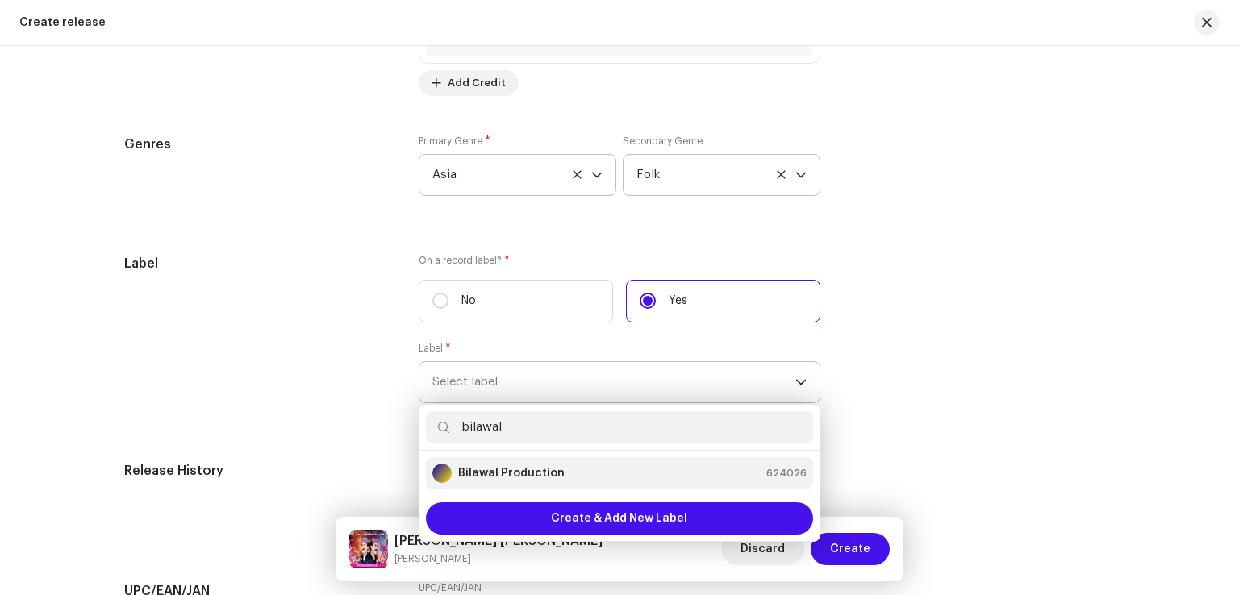
type input "bilawal"
click at [553, 472] on strong "Bilawal Production" at bounding box center [511, 473] width 106 height 16
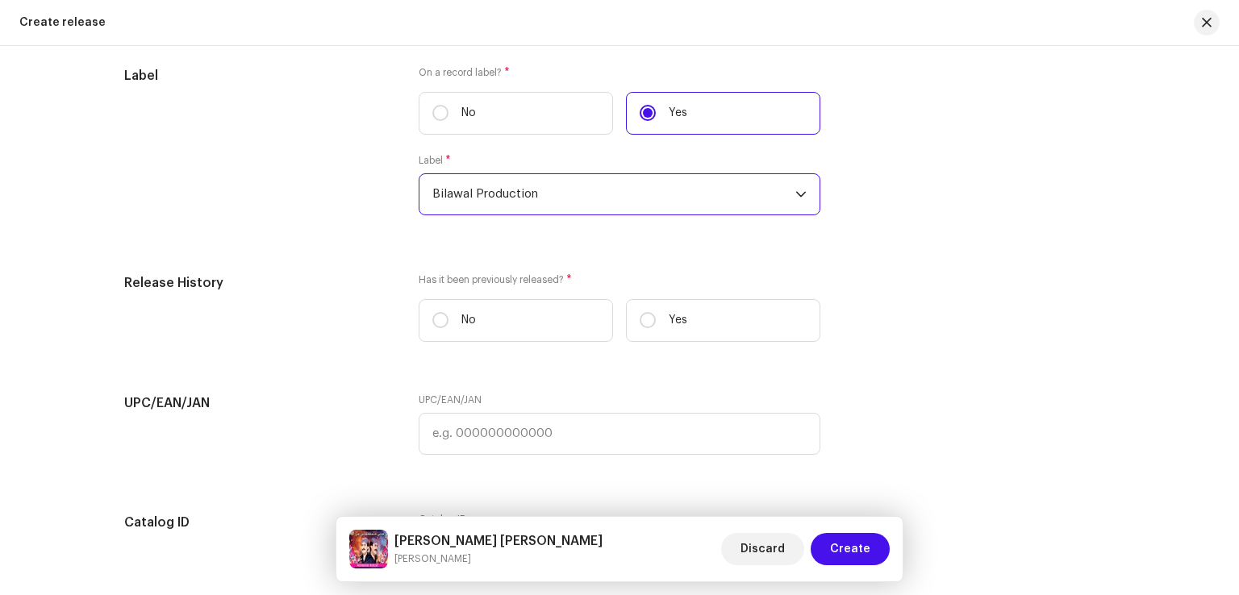
scroll to position [2661, 0]
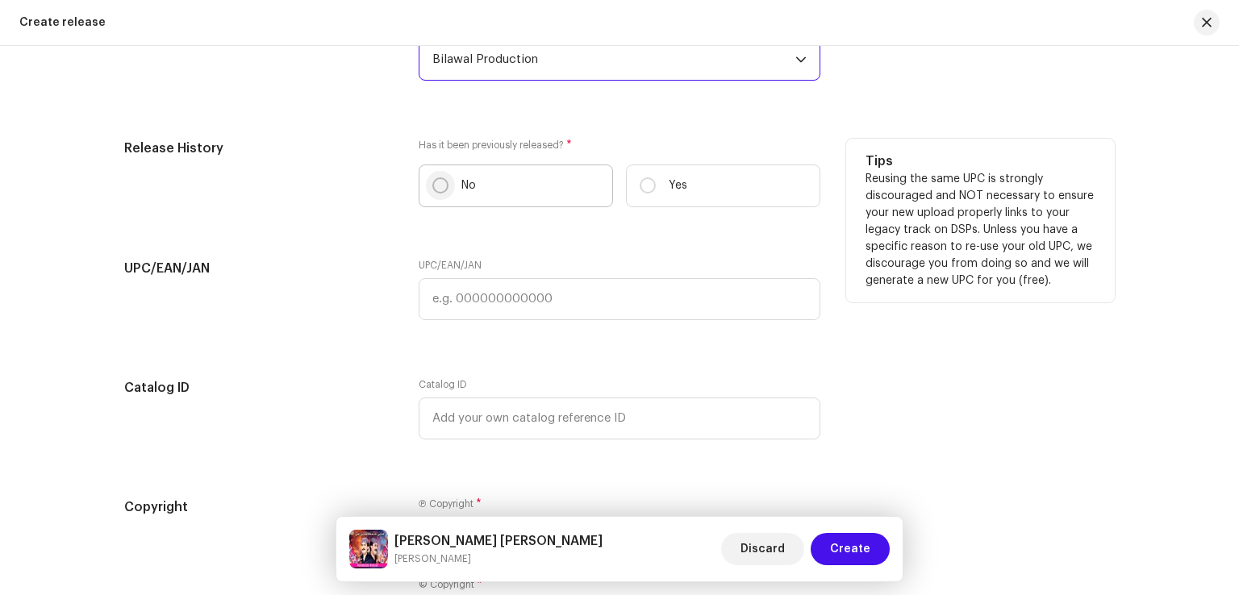
click at [433, 191] on input "No" at bounding box center [440, 185] width 16 height 16
radio input "true"
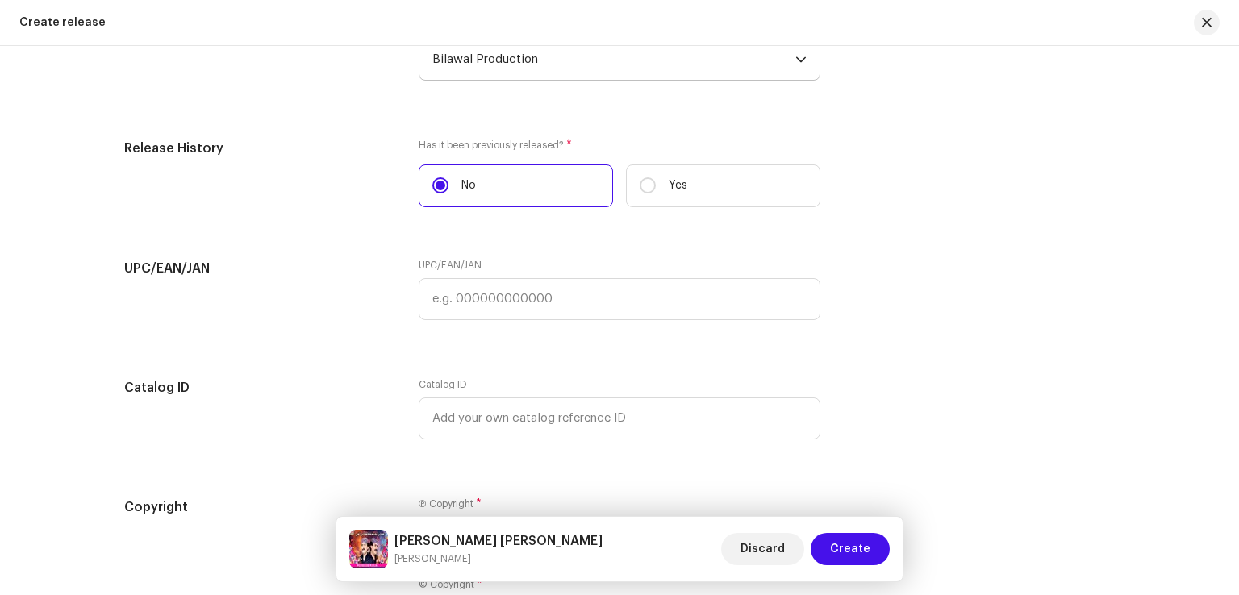
scroll to position [2822, 0]
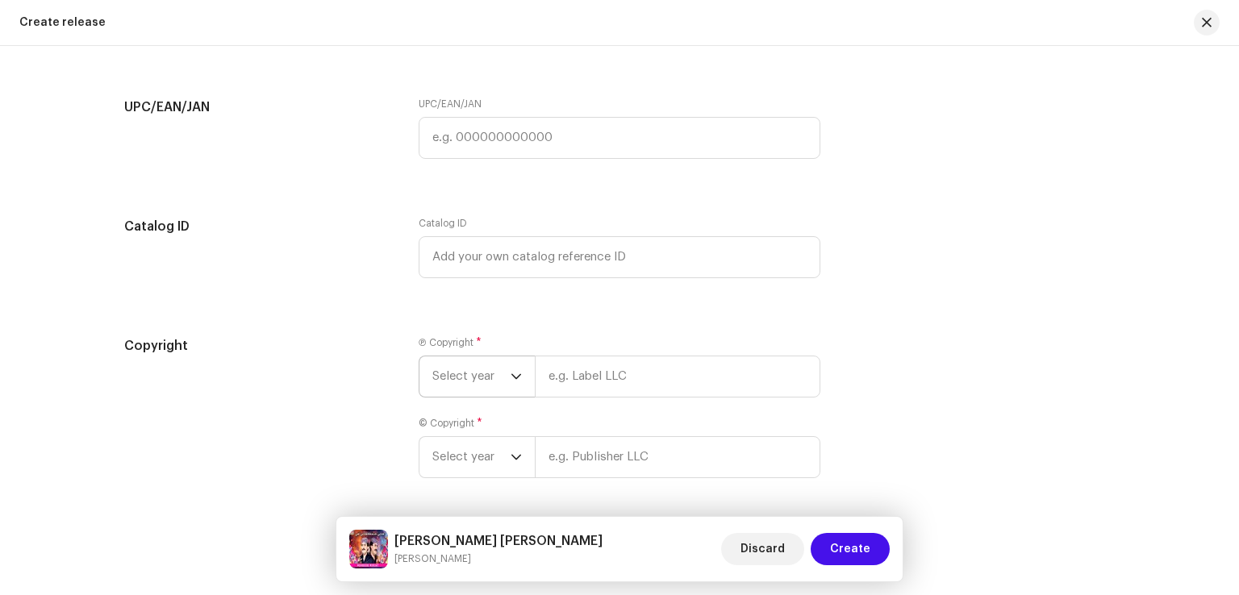
click at [493, 375] on span "Select year" at bounding box center [471, 376] width 78 height 40
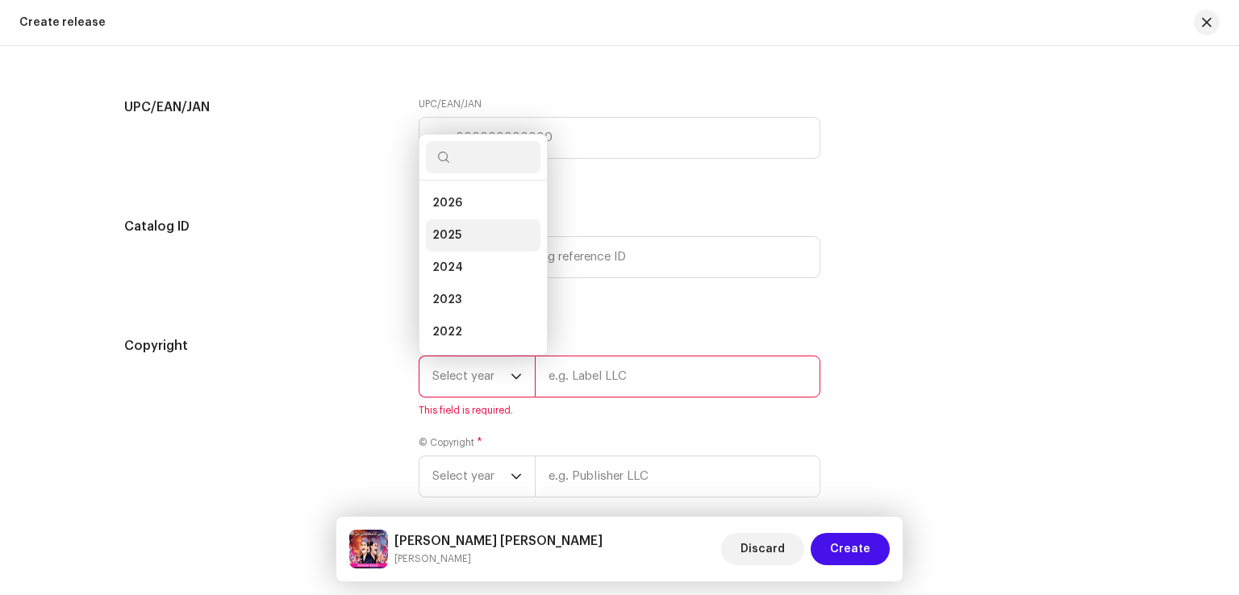
click at [458, 245] on li "2025" at bounding box center [483, 235] width 115 height 32
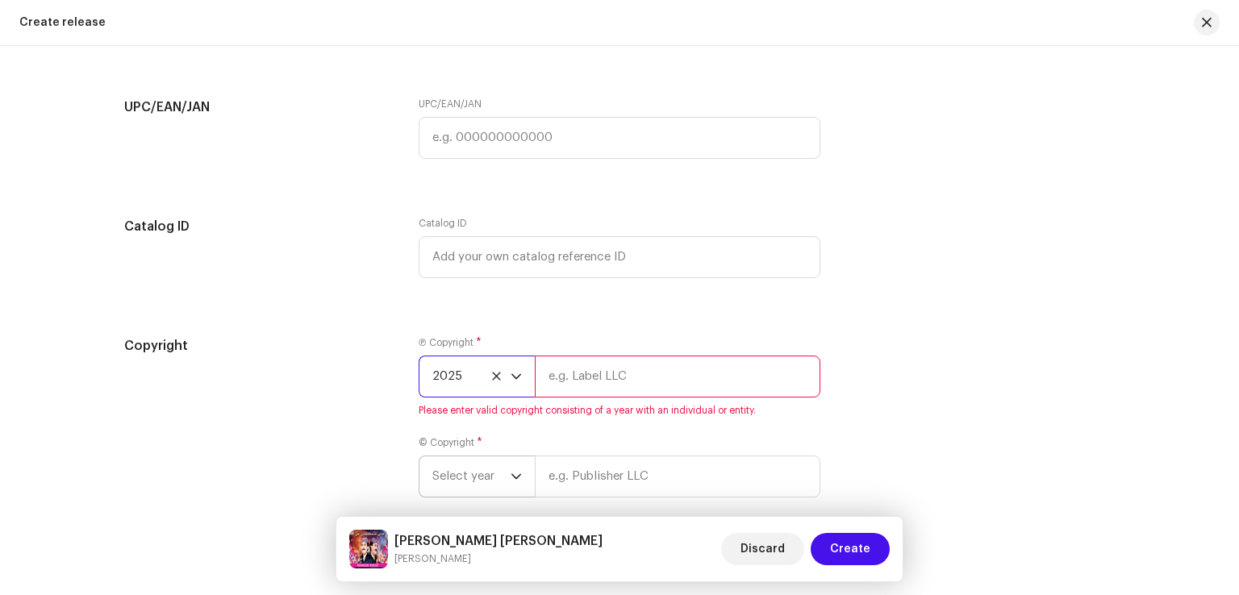
click at [468, 475] on span "Select year" at bounding box center [471, 476] width 78 height 40
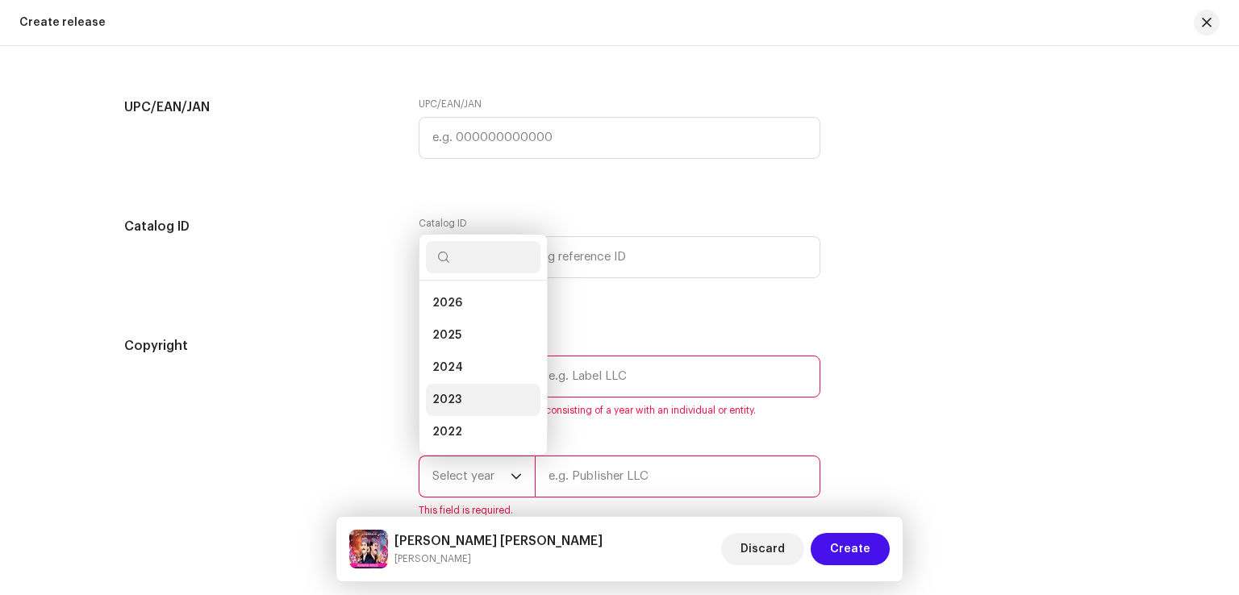
scroll to position [26, 0]
click at [456, 314] on li "2025" at bounding box center [483, 310] width 115 height 32
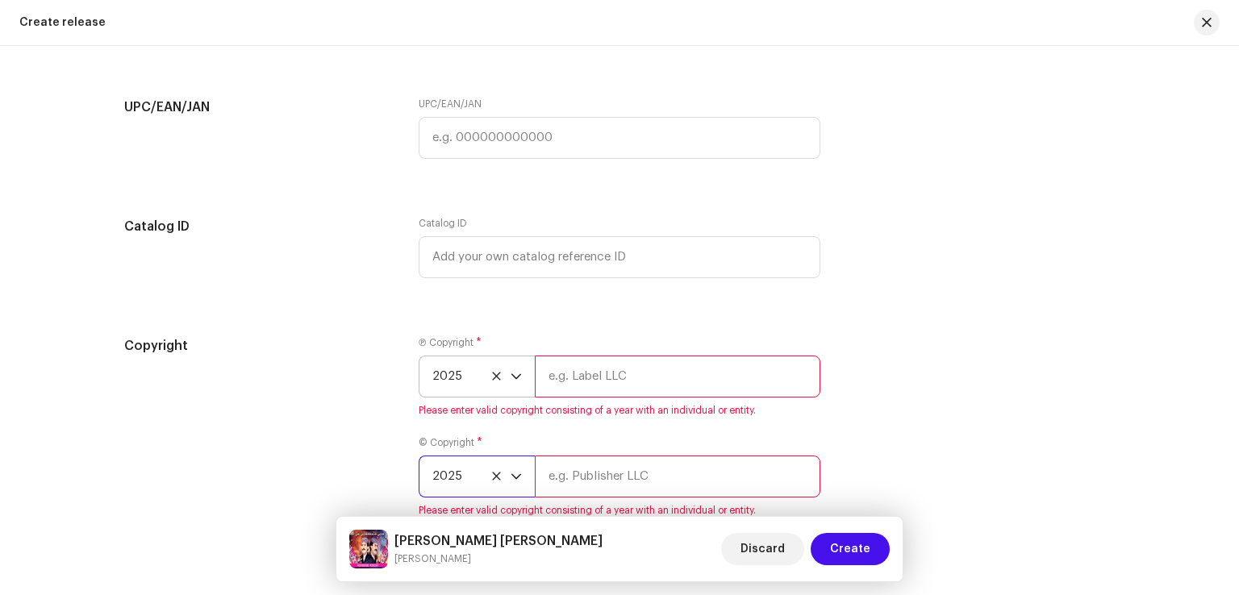
click at [582, 381] on input "text" at bounding box center [677, 377] width 285 height 42
type input "Bilawal Production"
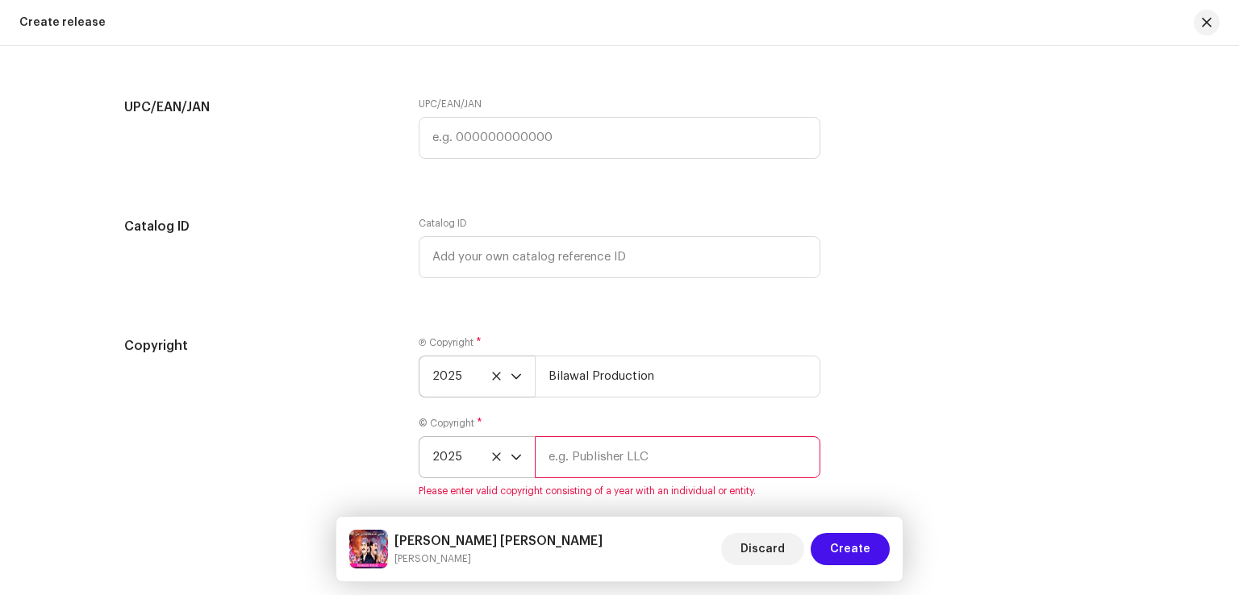
click at [587, 473] on input "text" at bounding box center [677, 457] width 285 height 42
type input "Bilawal Production"
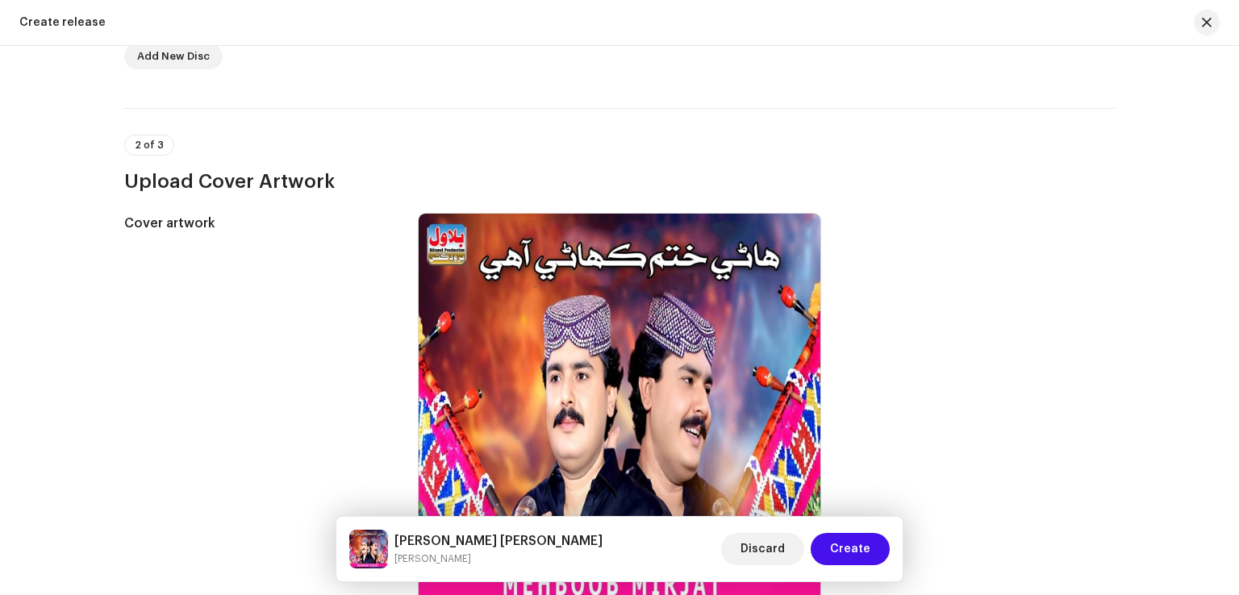
scroll to position [64, 0]
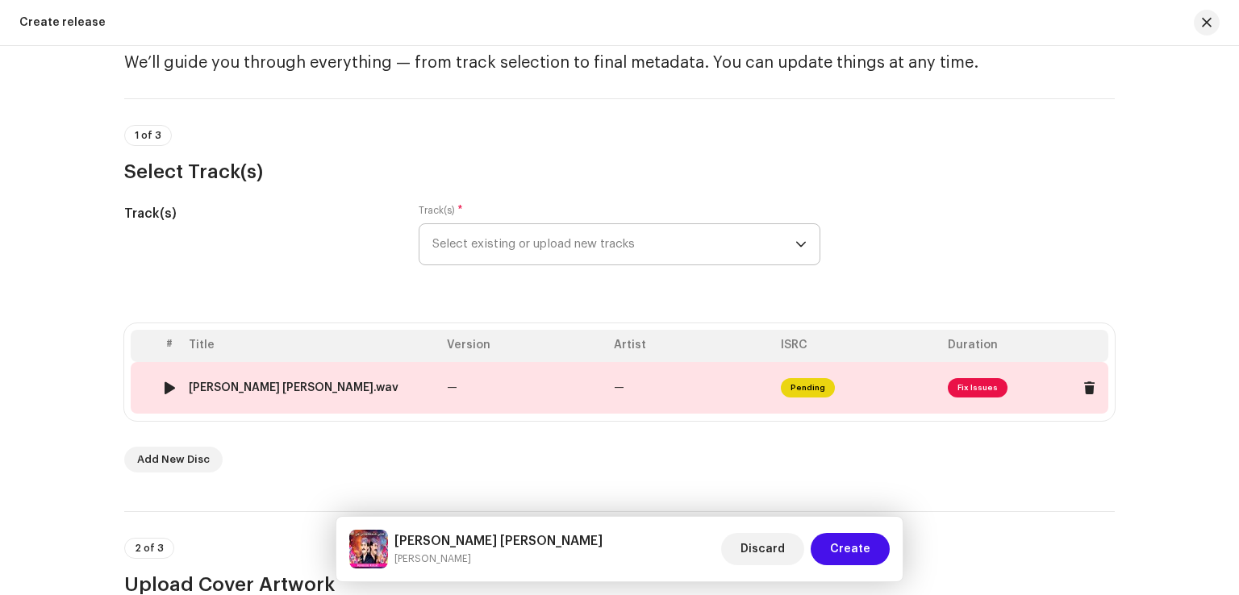
click at [550, 387] on td "—" at bounding box center [523, 388] width 167 height 52
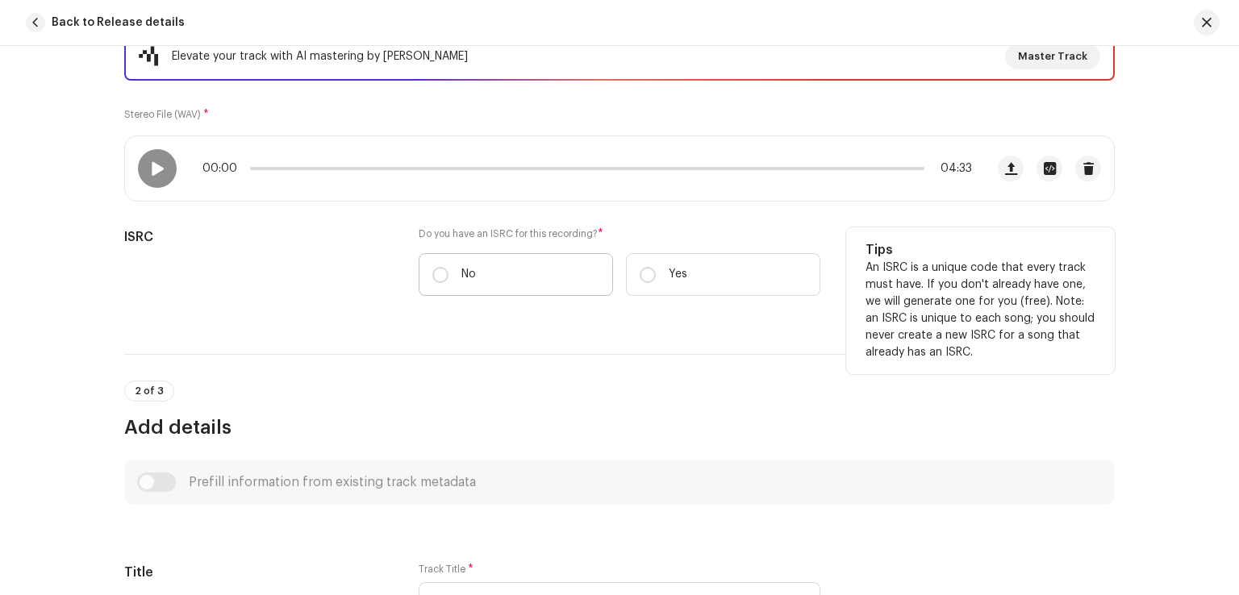
click at [522, 278] on label "No" at bounding box center [515, 274] width 194 height 43
click at [448, 278] on input "No" at bounding box center [440, 275] width 16 height 16
radio input "true"
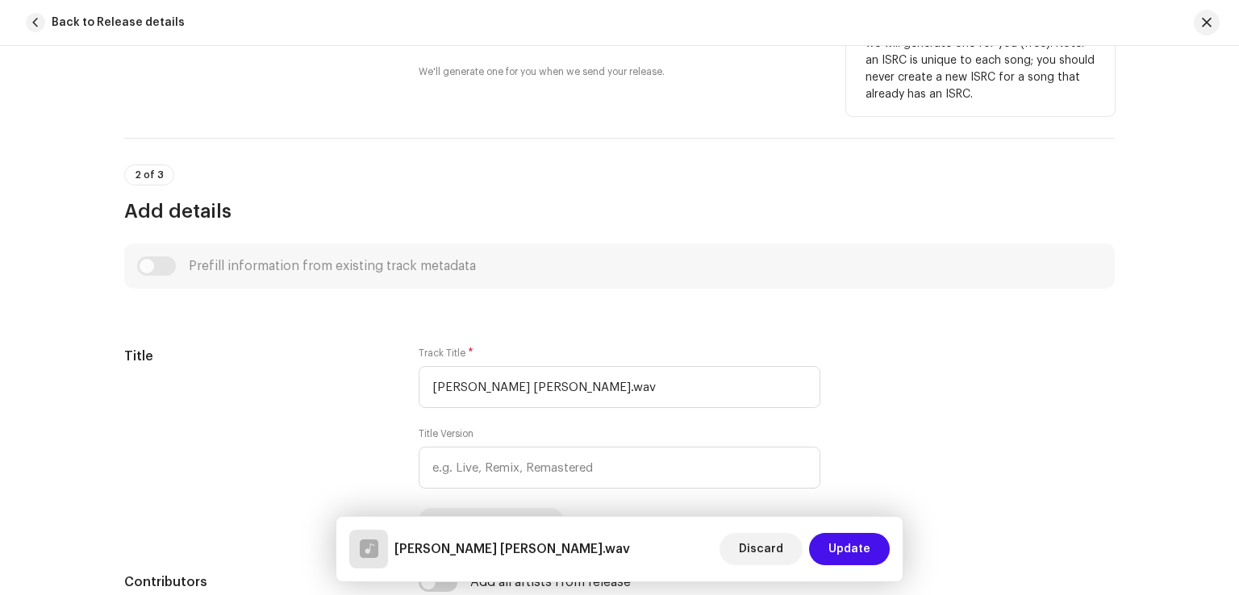
scroll to position [564, 0]
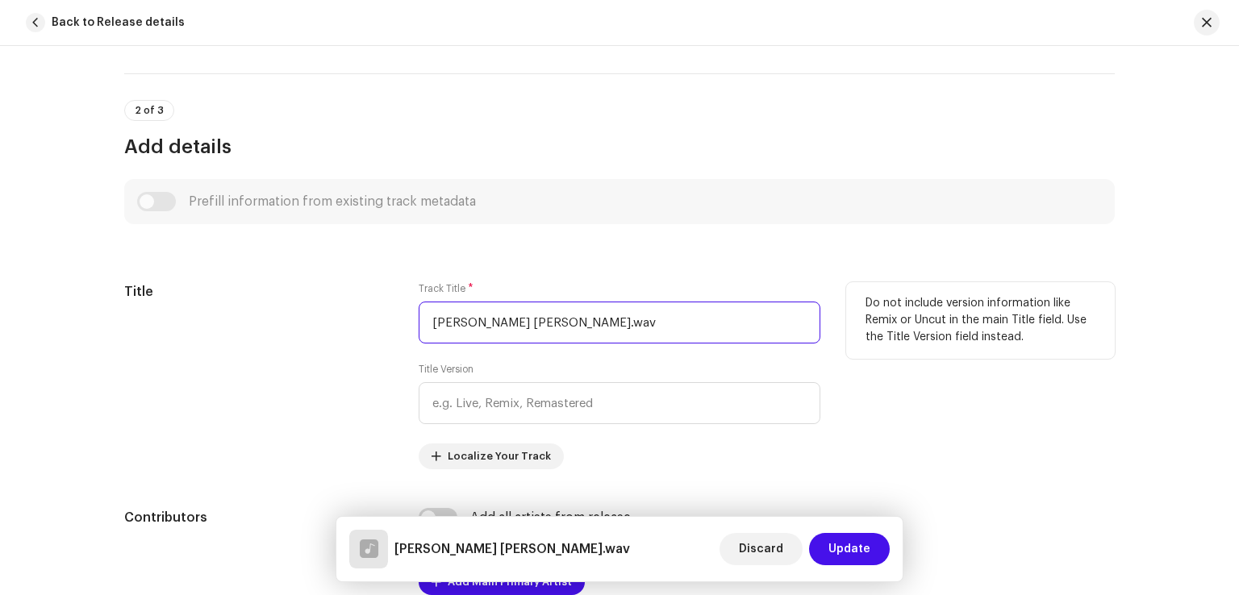
click at [642, 310] on input "[PERSON_NAME] [PERSON_NAME].wav" at bounding box center [619, 323] width 402 height 42
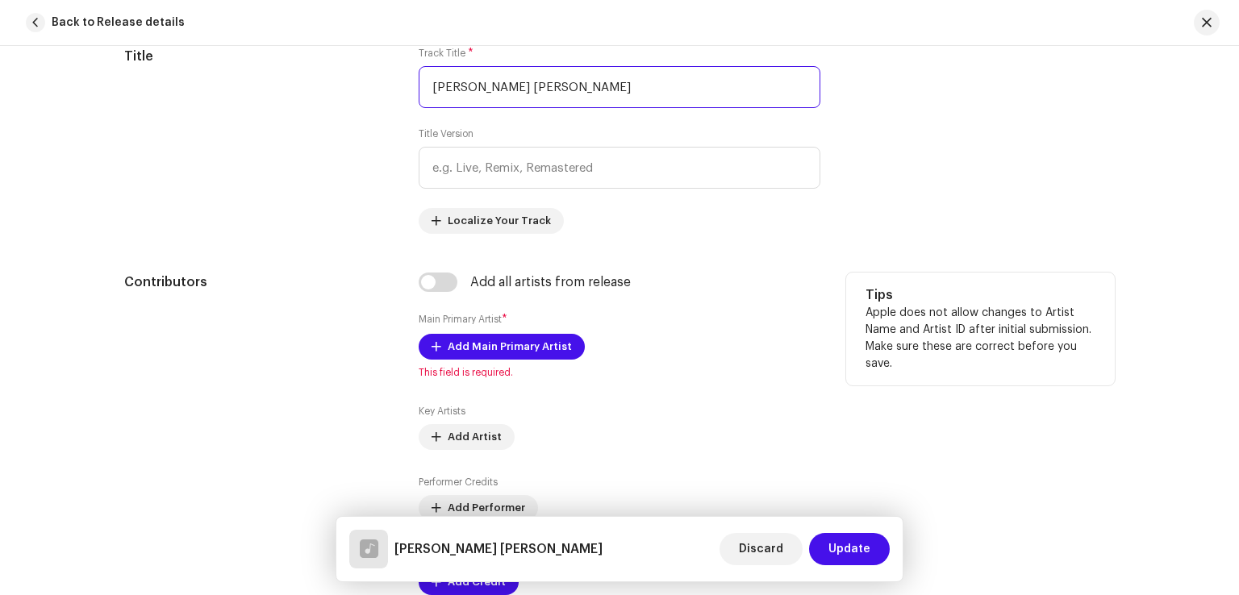
scroll to position [887, 0]
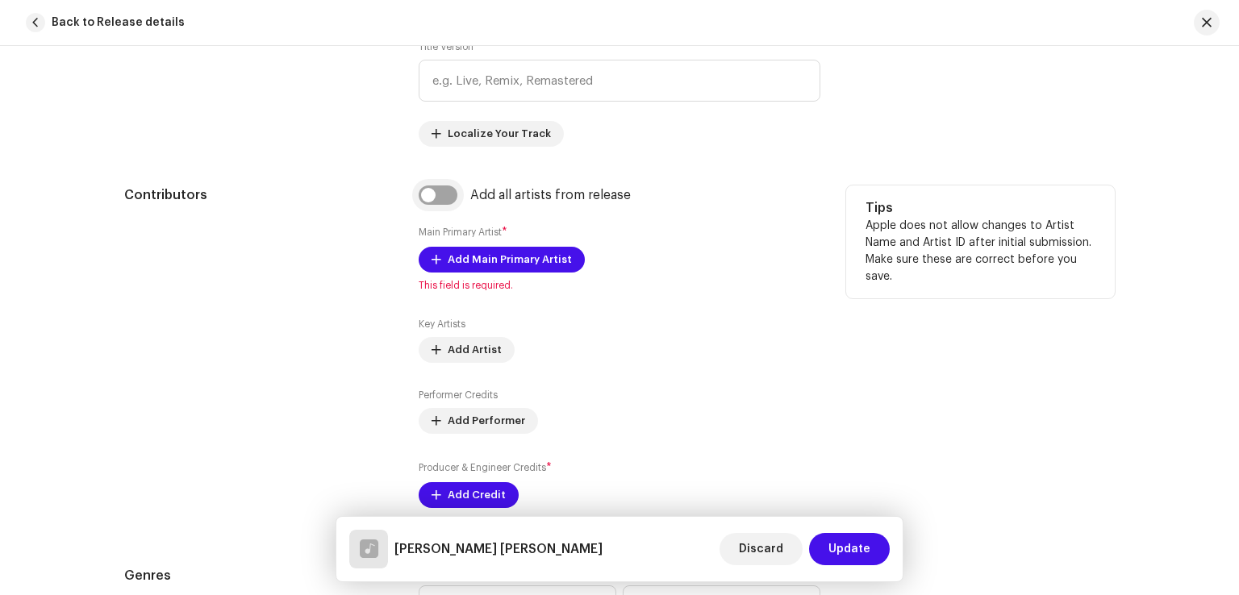
type input "[PERSON_NAME] [PERSON_NAME]"
click at [448, 193] on input "checkbox" at bounding box center [437, 194] width 39 height 19
checkbox input "true"
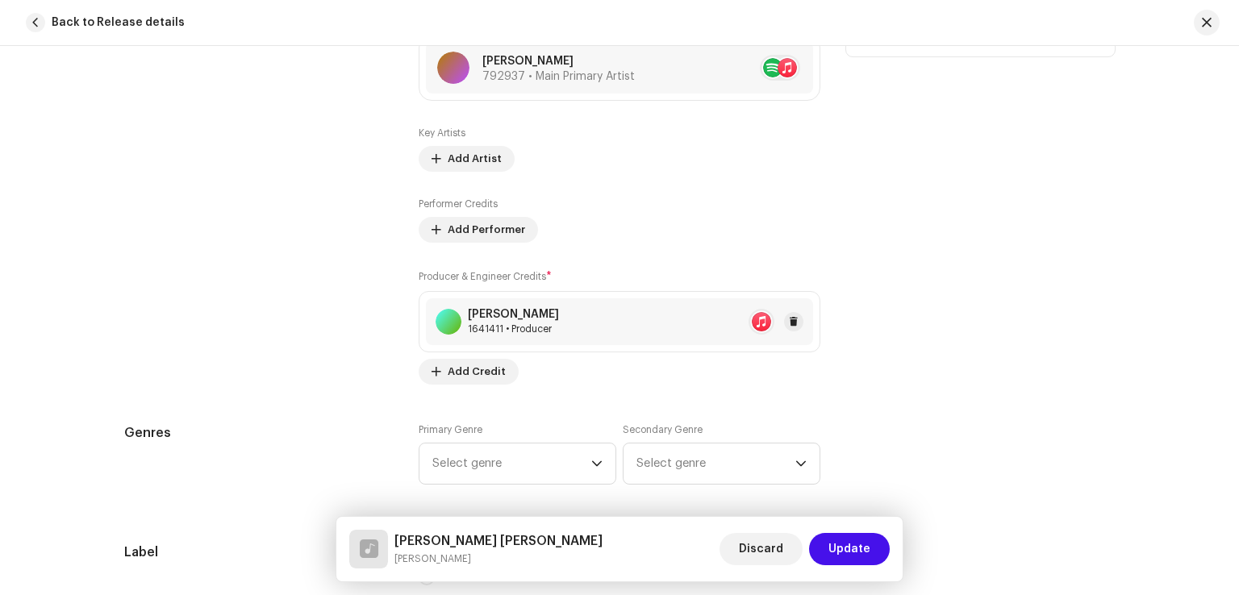
scroll to position [1290, 0]
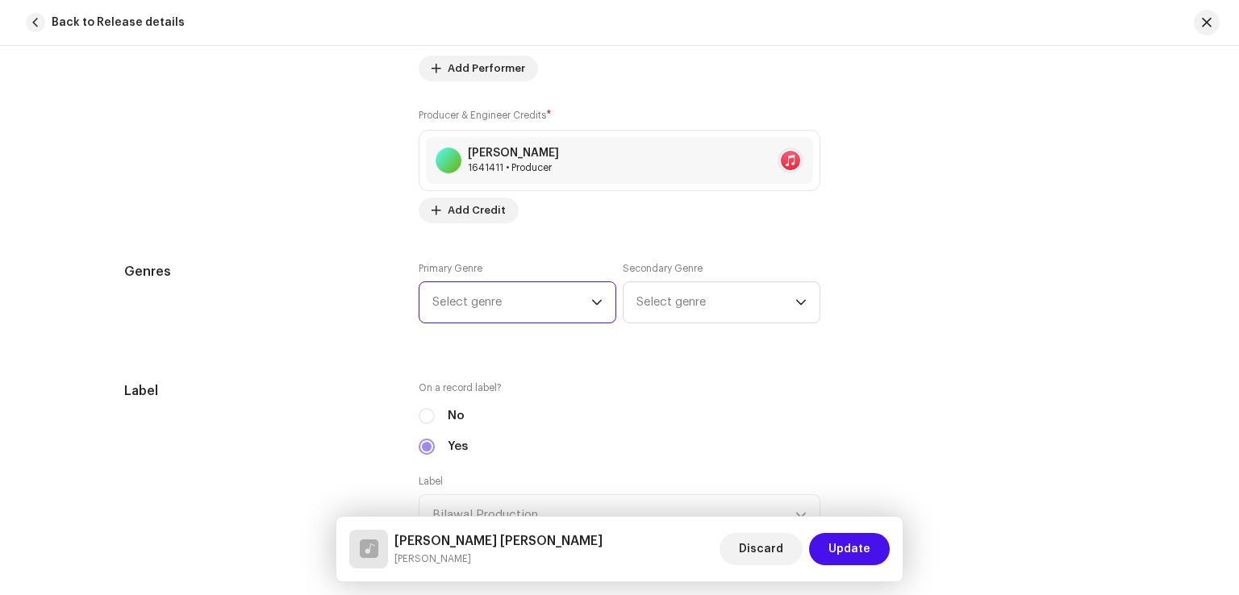
click at [531, 305] on span "Select genre" at bounding box center [511, 302] width 159 height 40
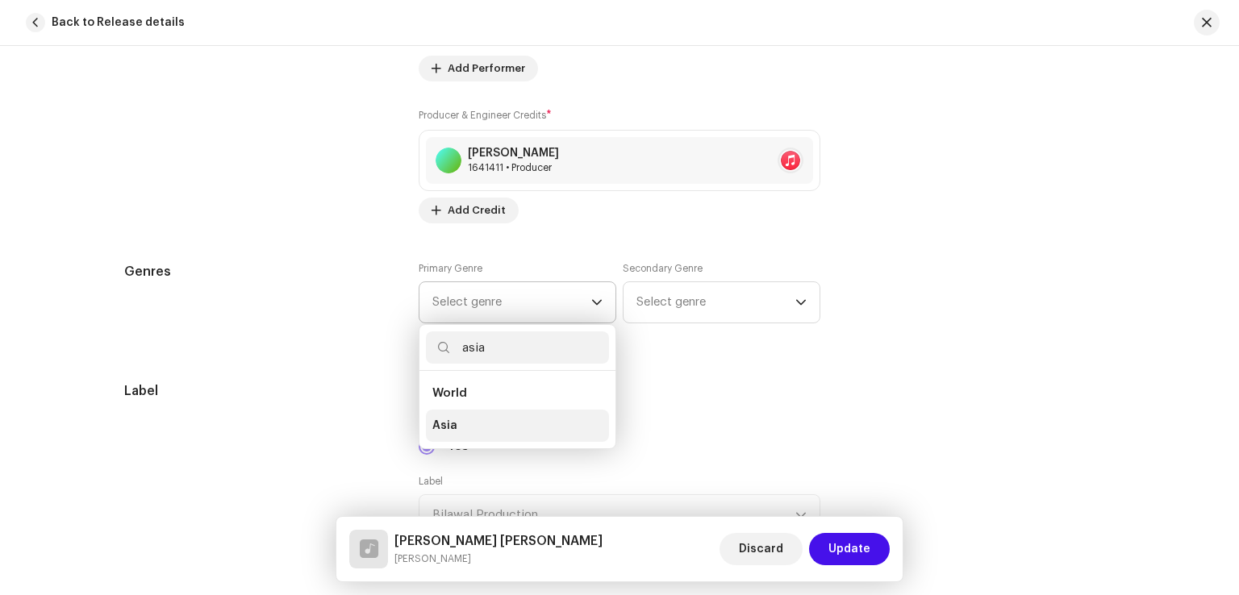
type input "asia"
click at [455, 430] on li "Asia" at bounding box center [517, 426] width 183 height 32
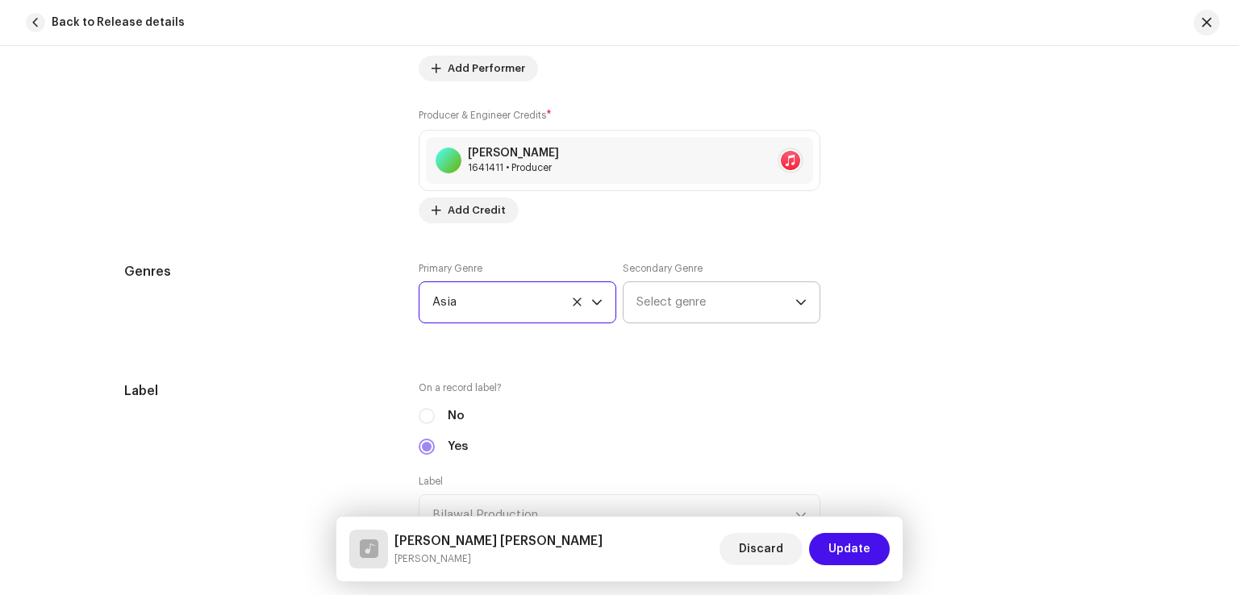
click at [730, 298] on span "Select genre" at bounding box center [715, 302] width 159 height 40
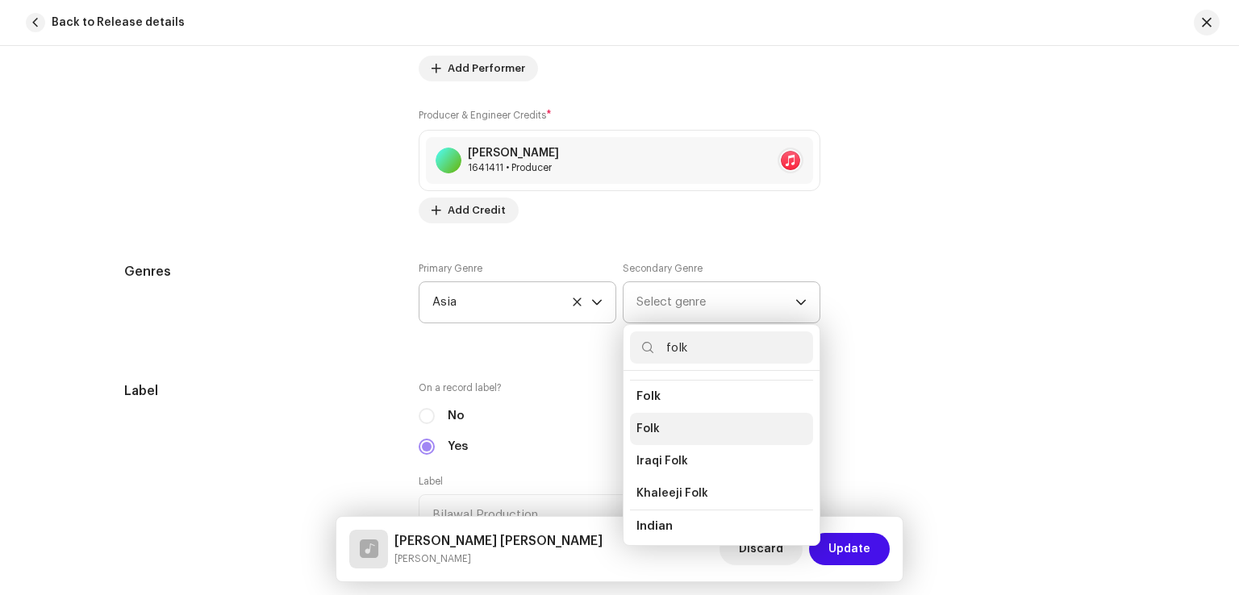
scroll to position [161, 0]
type input "folk"
click at [658, 424] on li "Folk" at bounding box center [721, 427] width 183 height 32
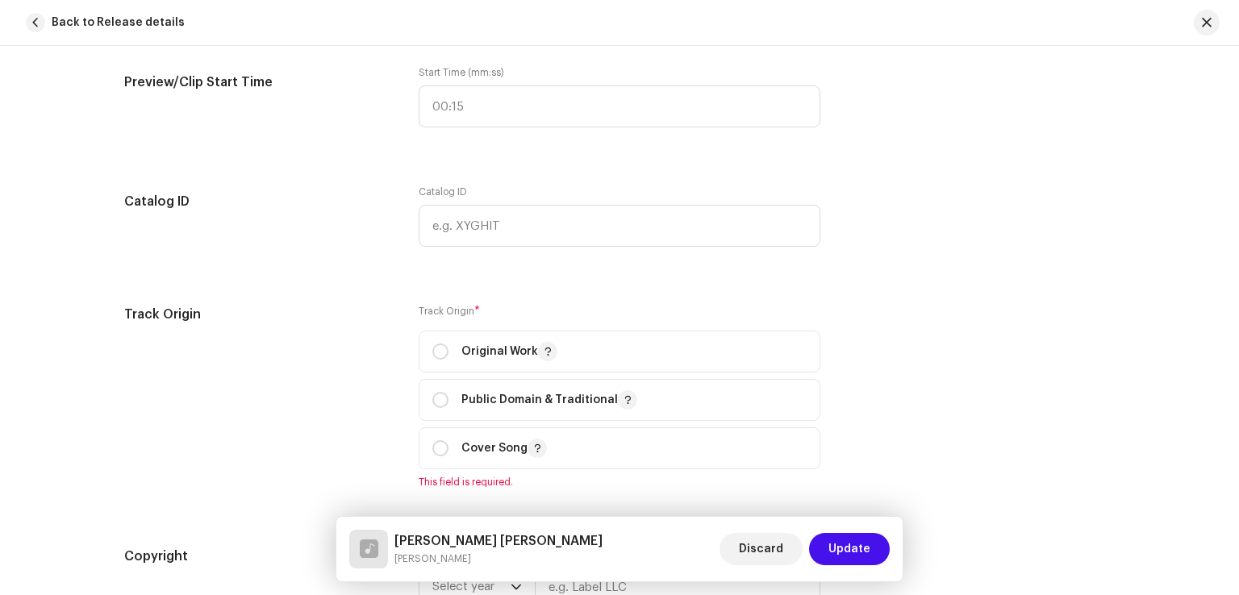
scroll to position [1855, 0]
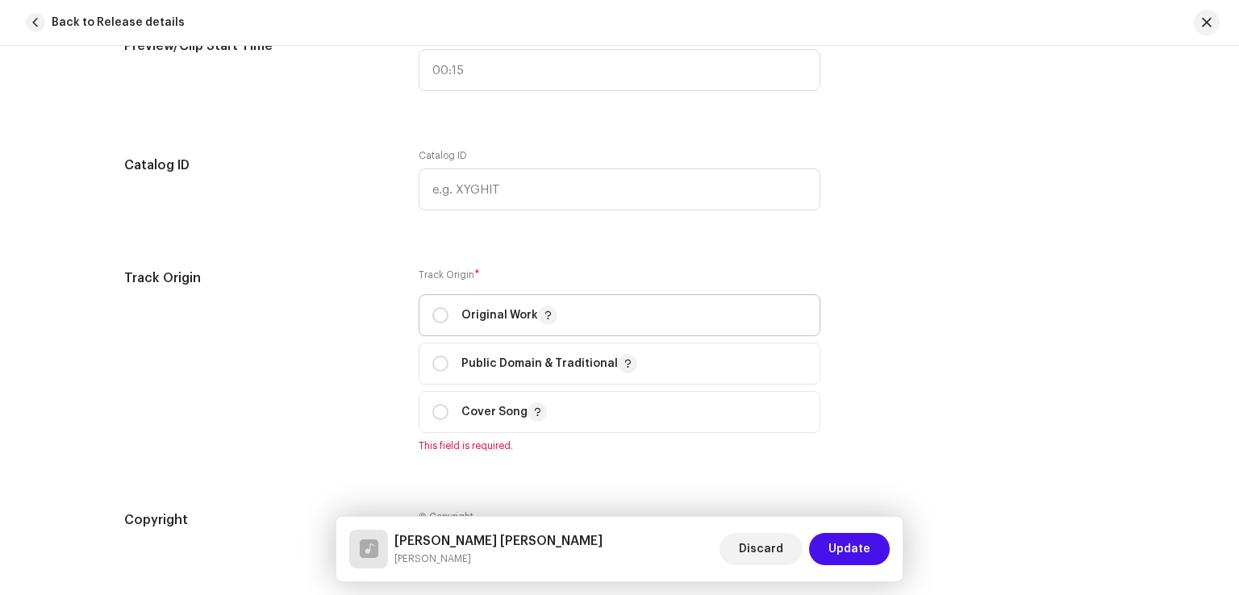
click at [470, 314] on p "Original Work" at bounding box center [509, 315] width 96 height 19
radio input "true"
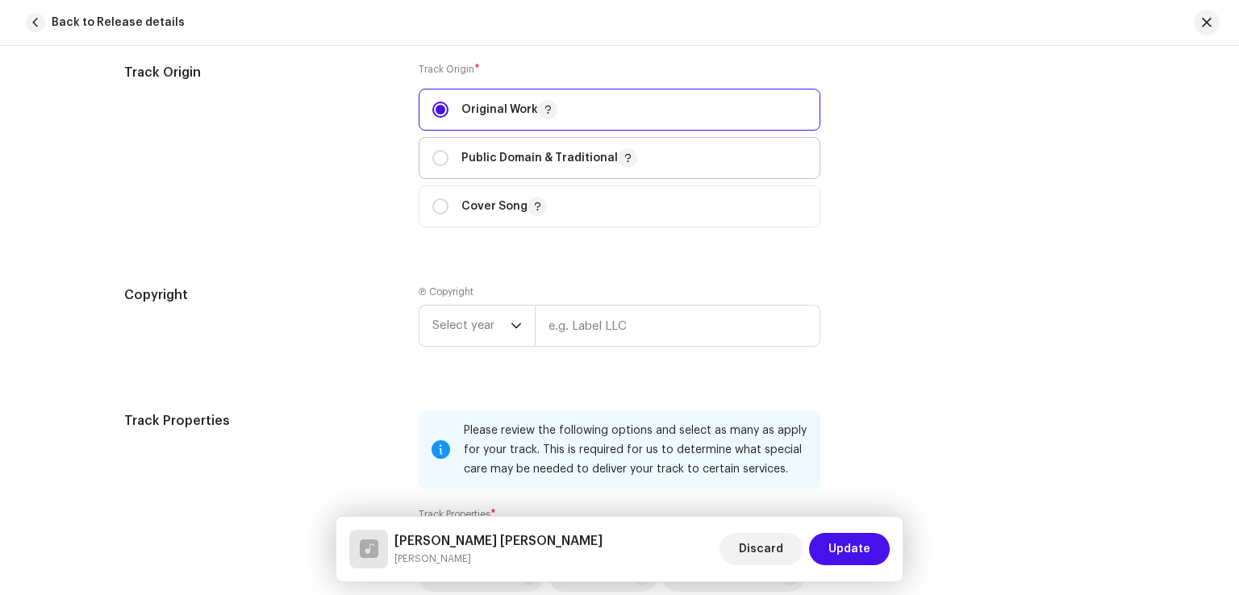
scroll to position [2097, 0]
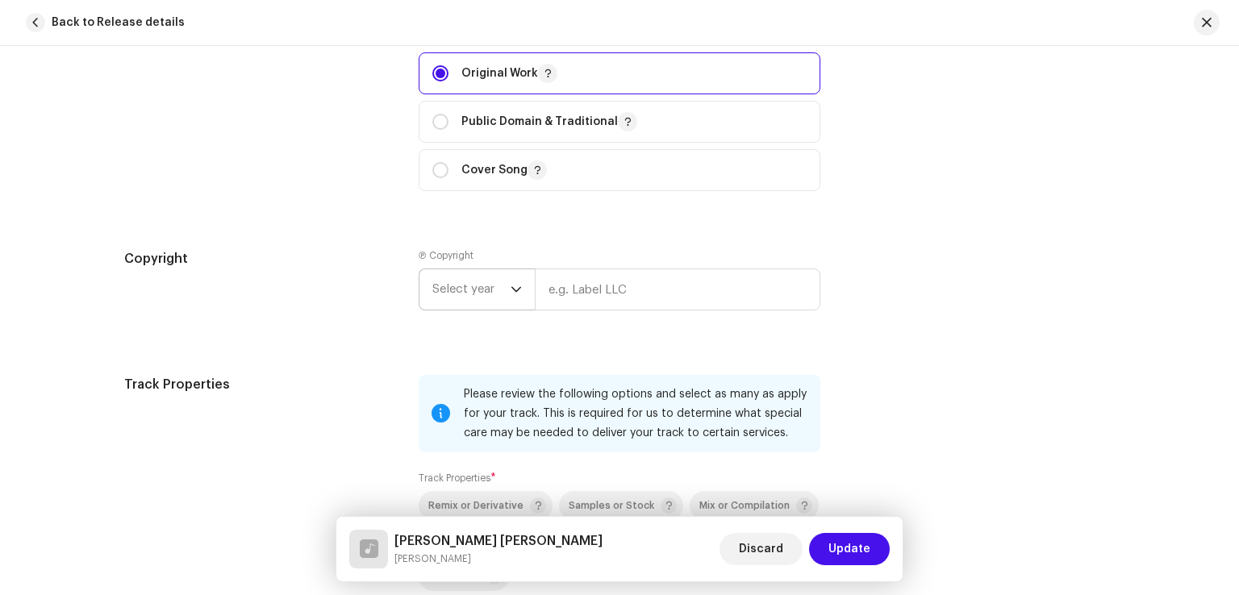
click at [493, 294] on span "Select year" at bounding box center [471, 289] width 78 height 40
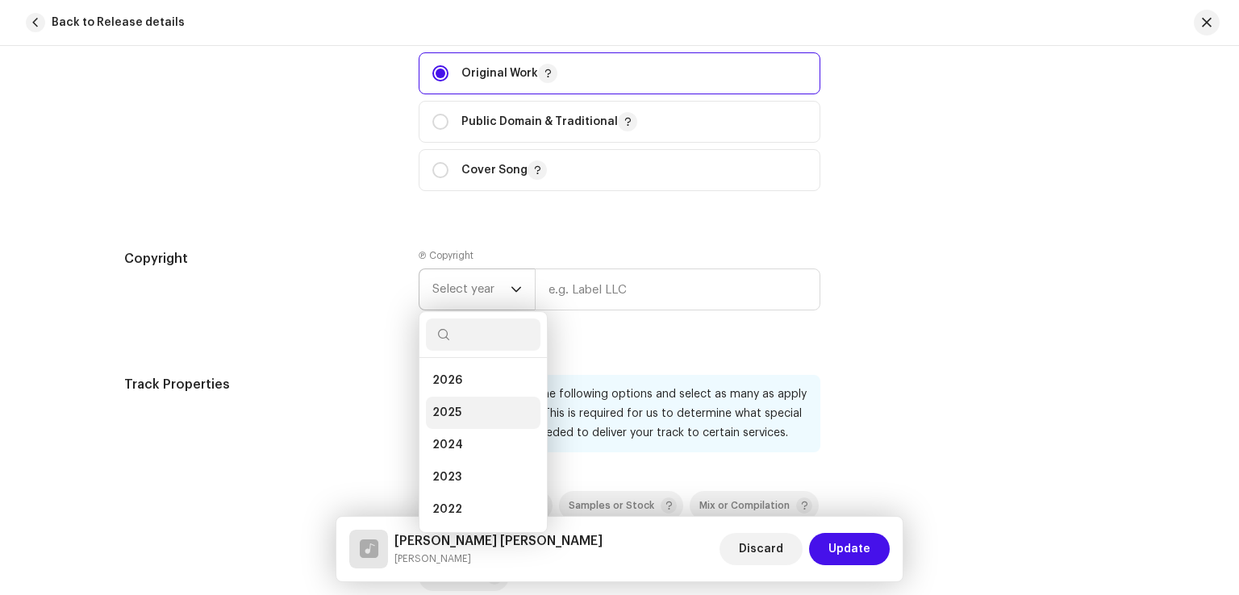
click at [481, 406] on li "2025" at bounding box center [483, 413] width 115 height 32
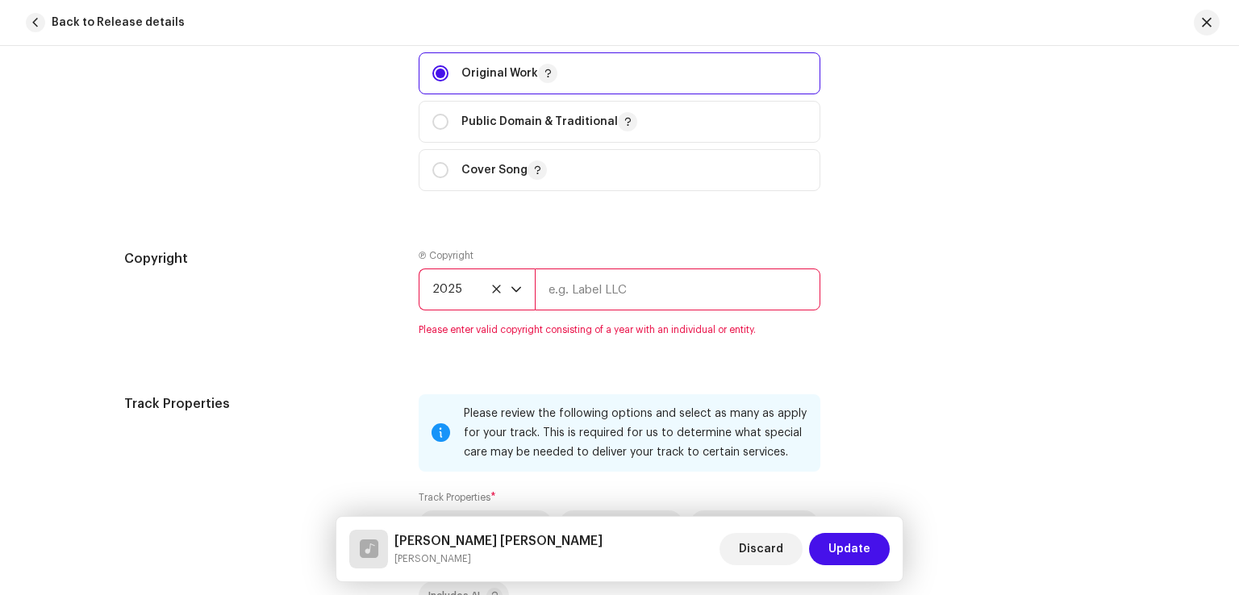
click at [580, 306] on input "text" at bounding box center [677, 290] width 285 height 42
type input "Bilawal Production"
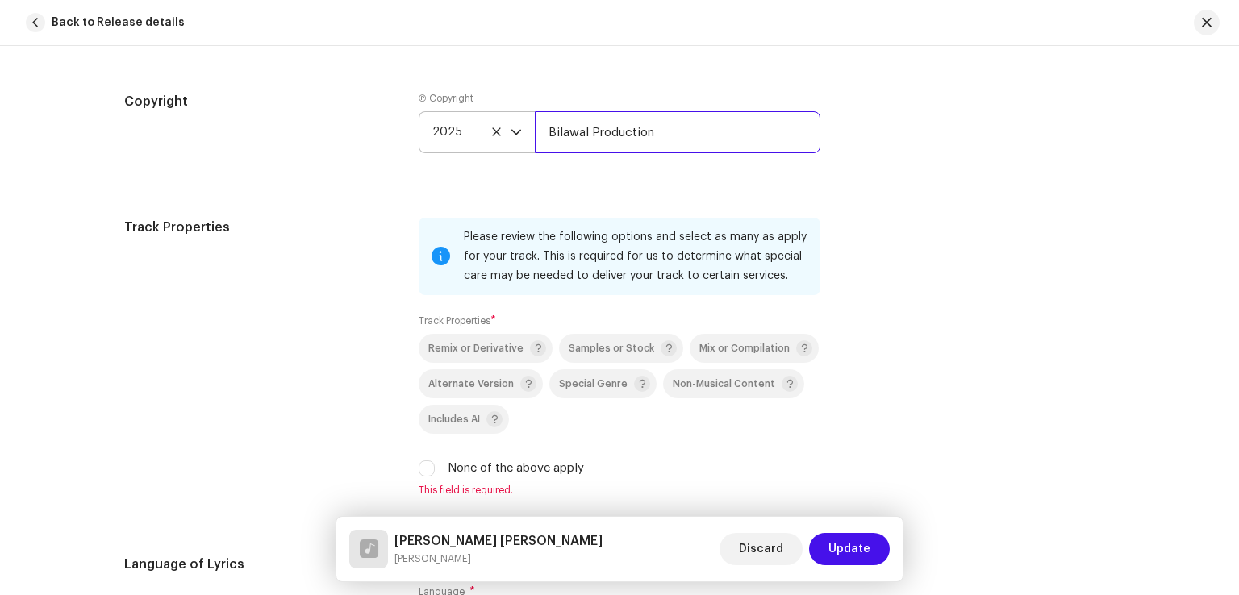
scroll to position [2258, 0]
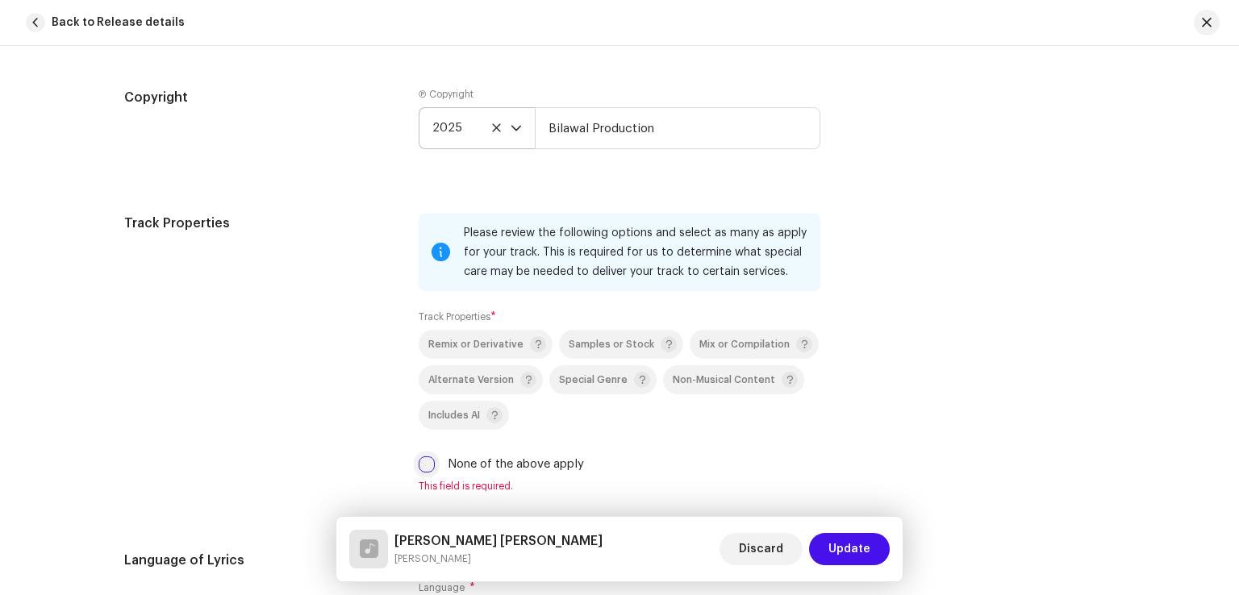
drag, startPoint x: 418, startPoint y: 473, endPoint x: 435, endPoint y: 462, distance: 20.4
click at [419, 472] on input "None of the above apply" at bounding box center [426, 464] width 16 height 16
checkbox input "true"
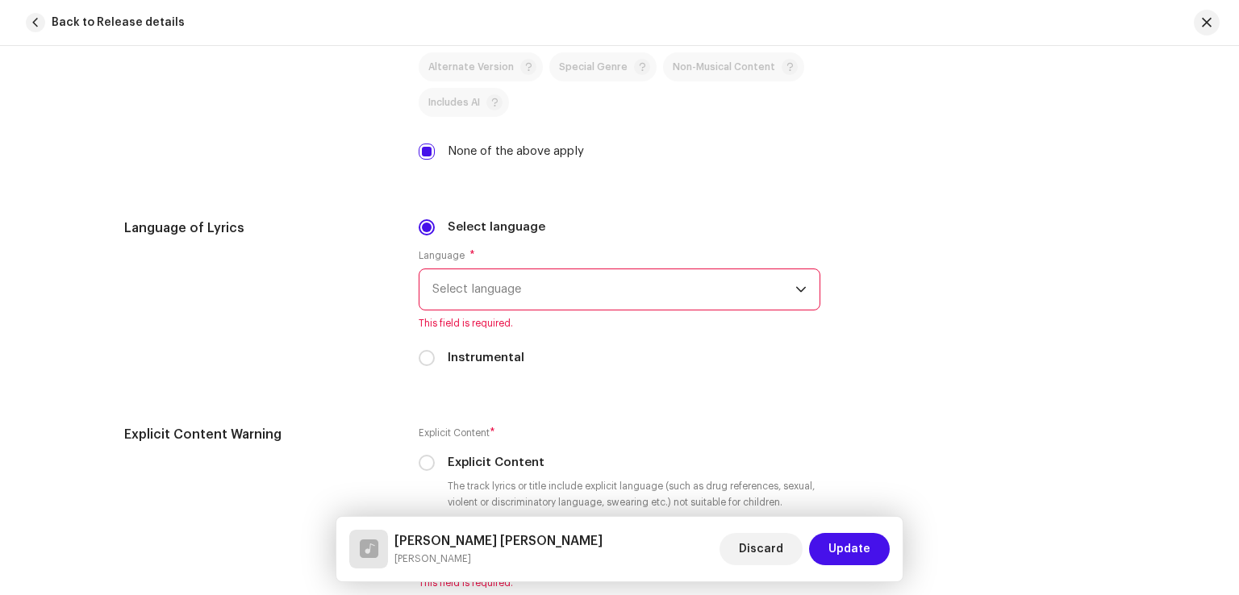
scroll to position [2580, 0]
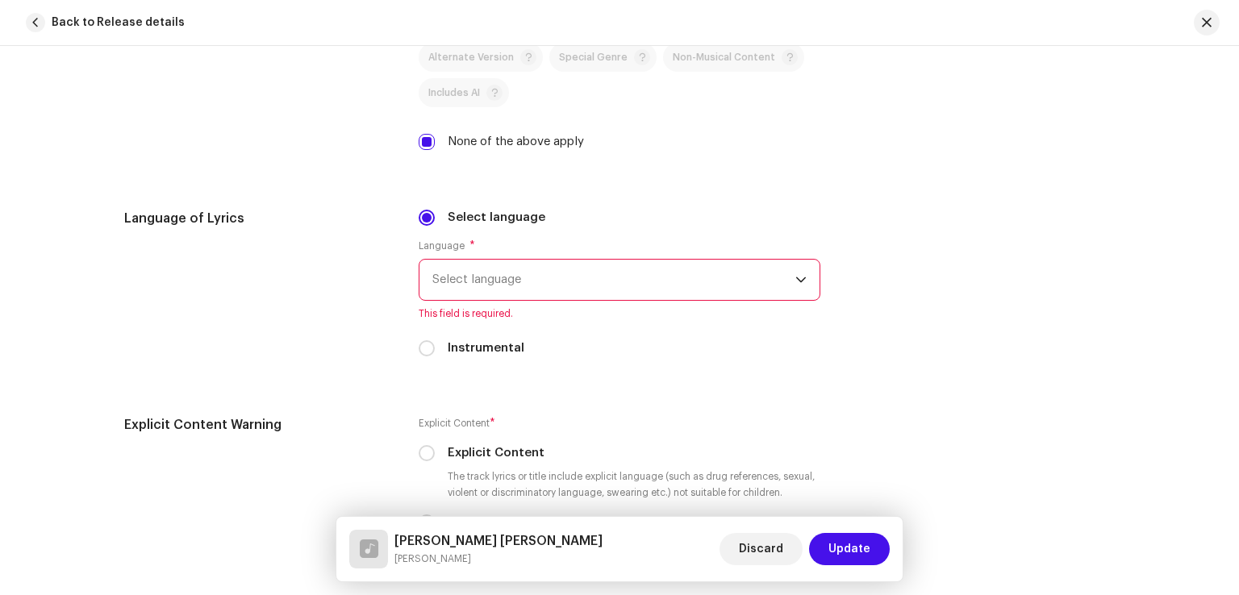
click at [586, 281] on span "Select language" at bounding box center [613, 280] width 363 height 40
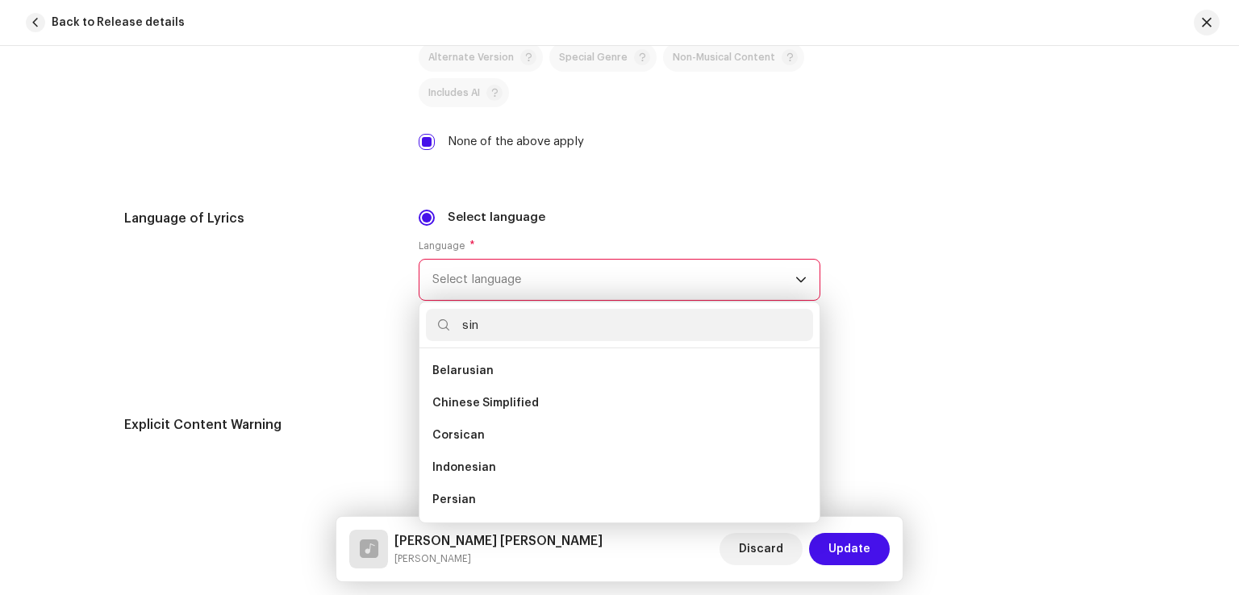
scroll to position [0, 0]
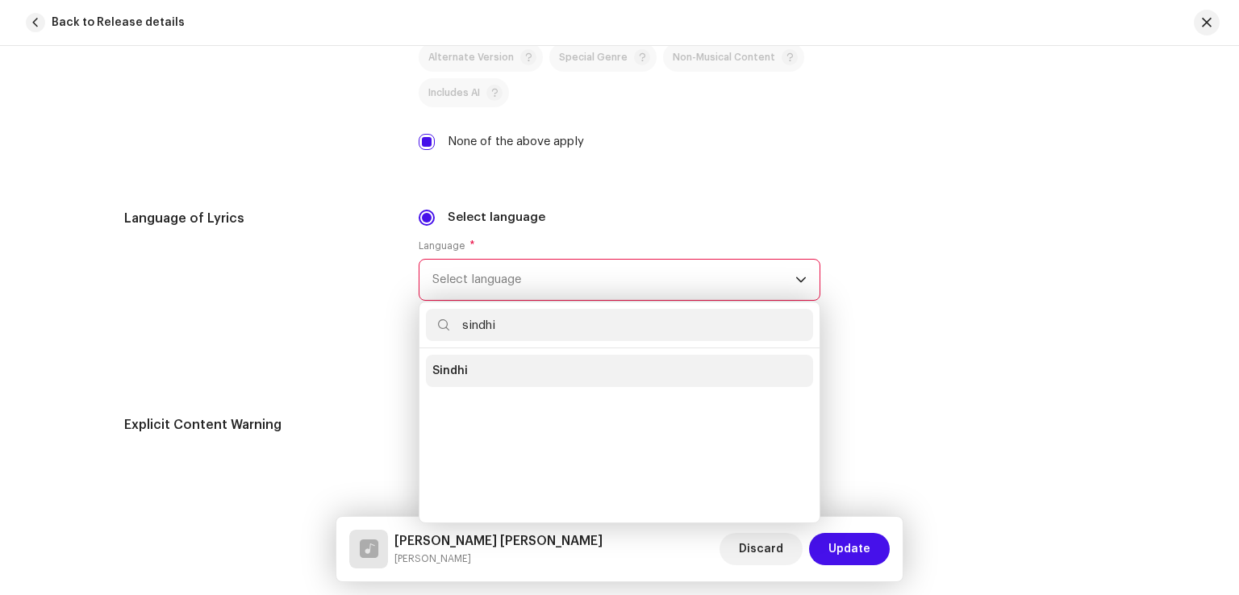
type input "sindhi"
click at [461, 373] on span "Sindhi" at bounding box center [449, 371] width 35 height 16
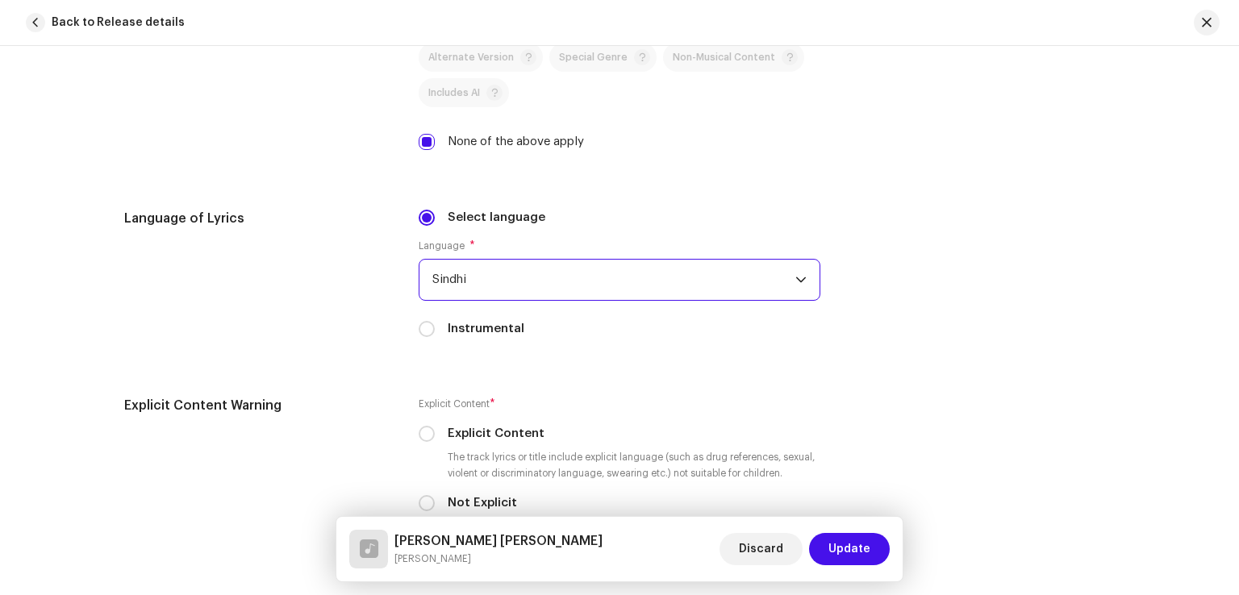
scroll to position [2822, 0]
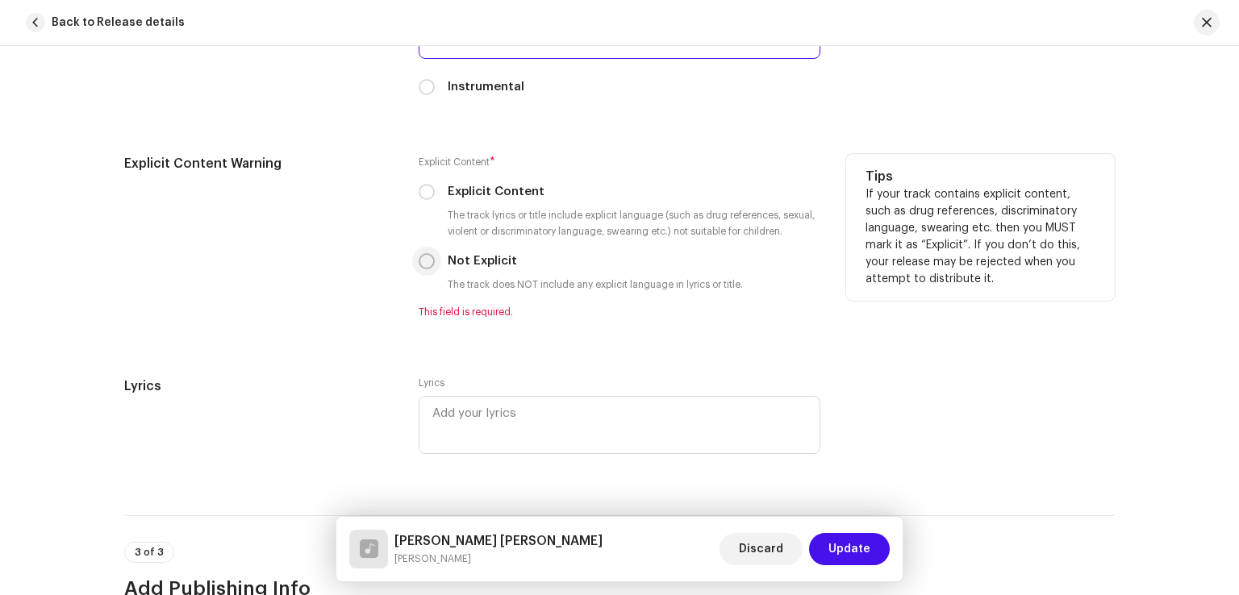
click at [419, 266] on input "Not Explicit" at bounding box center [426, 261] width 16 height 16
radio input "true"
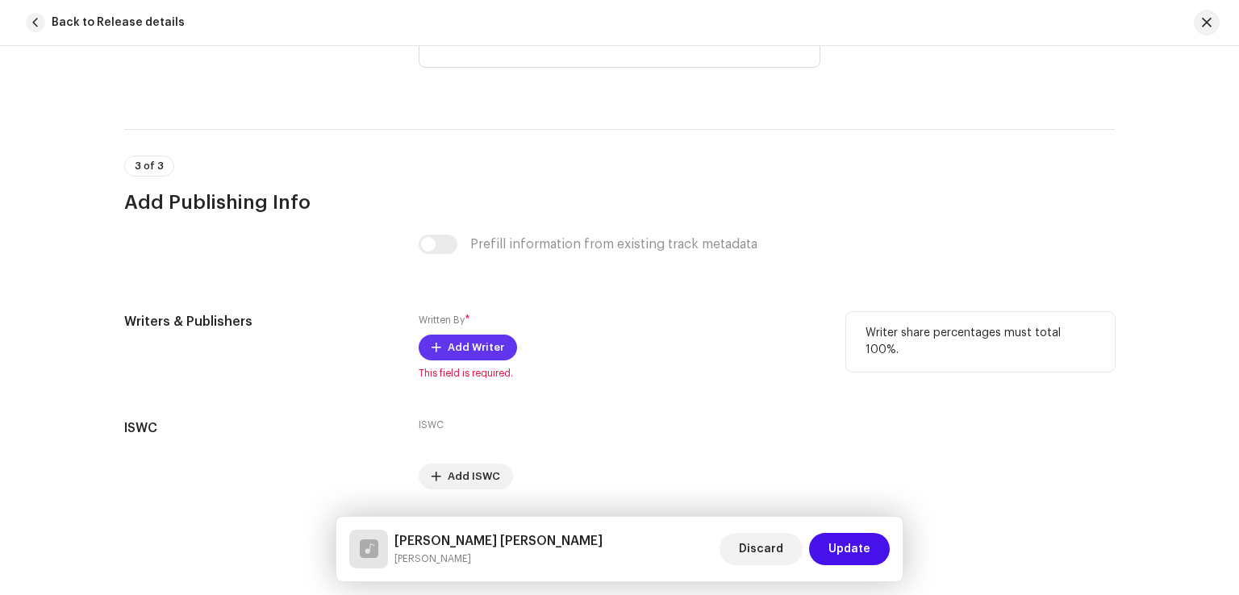
scroll to position [3225, 0]
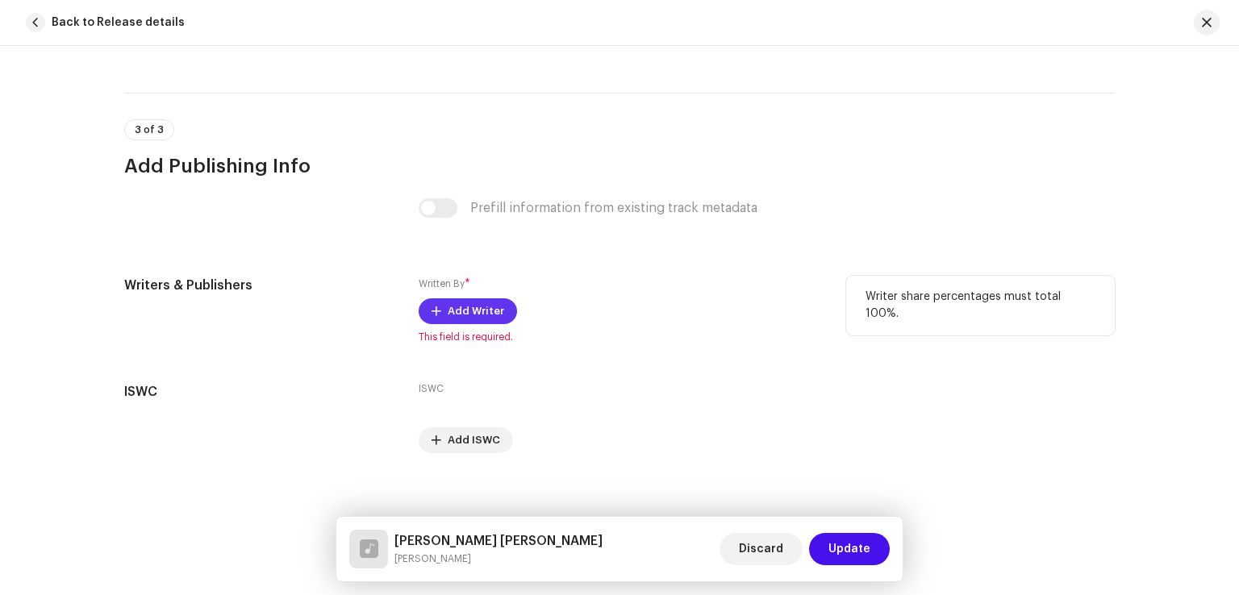
click at [470, 310] on span "Add Writer" at bounding box center [476, 311] width 56 height 32
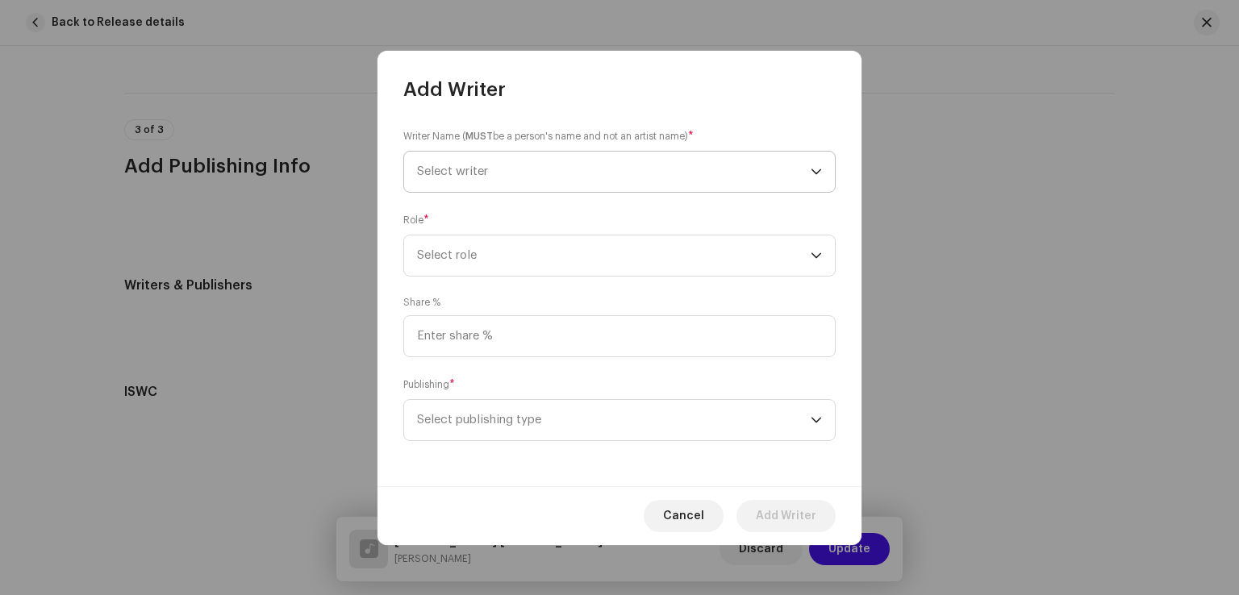
click at [557, 170] on span "Select writer" at bounding box center [613, 172] width 393 height 40
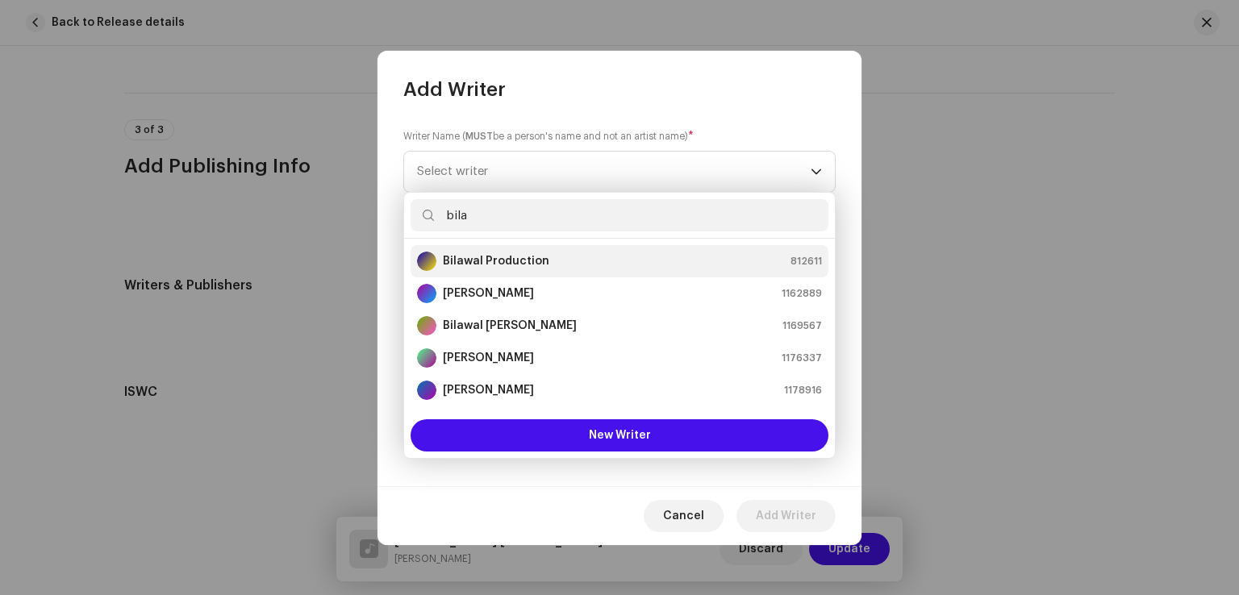
type input "bila"
click at [538, 256] on strong "Bilawal Production" at bounding box center [496, 261] width 106 height 16
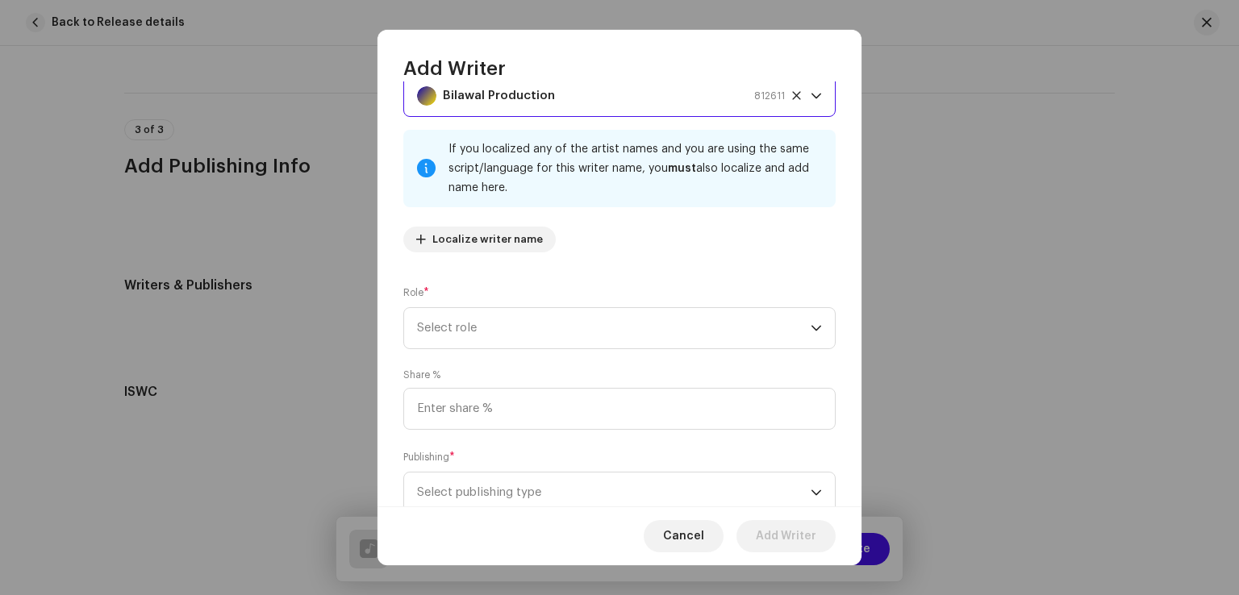
scroll to position [81, 0]
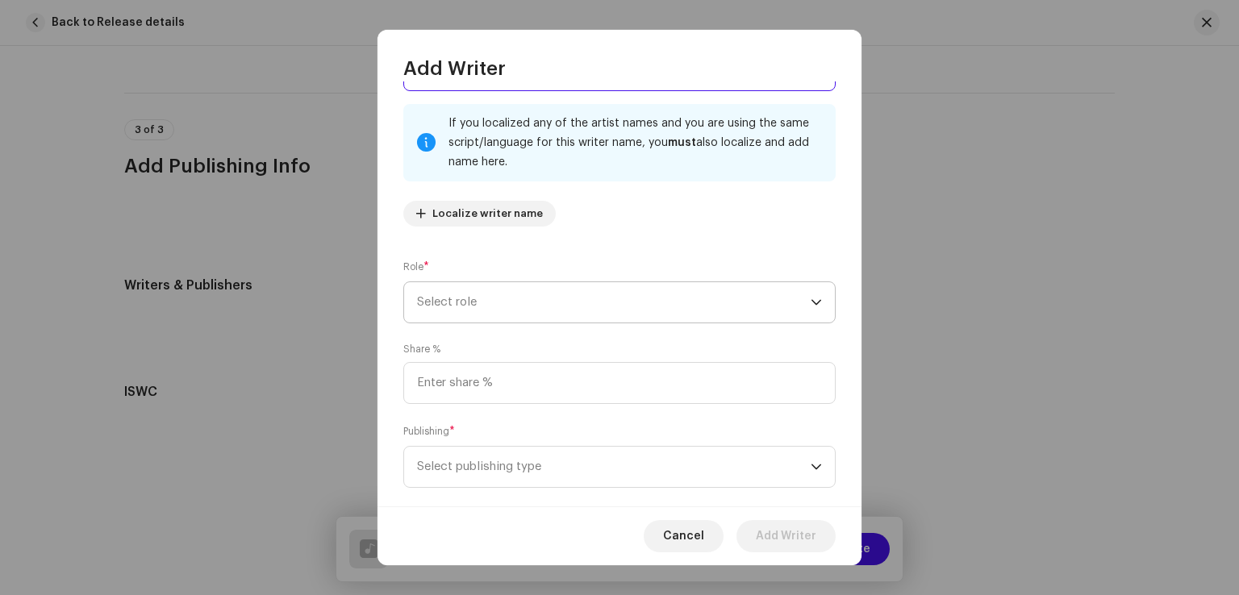
click at [503, 310] on span "Select role" at bounding box center [613, 302] width 393 height 40
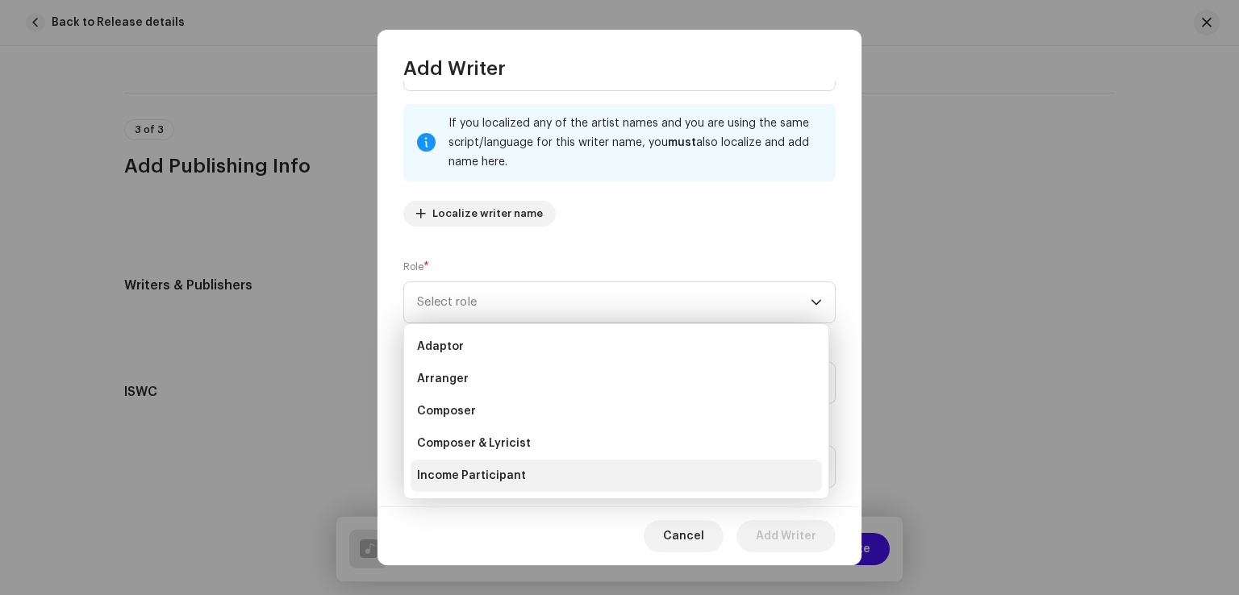
click at [493, 461] on li "Income Participant" at bounding box center [615, 476] width 411 height 32
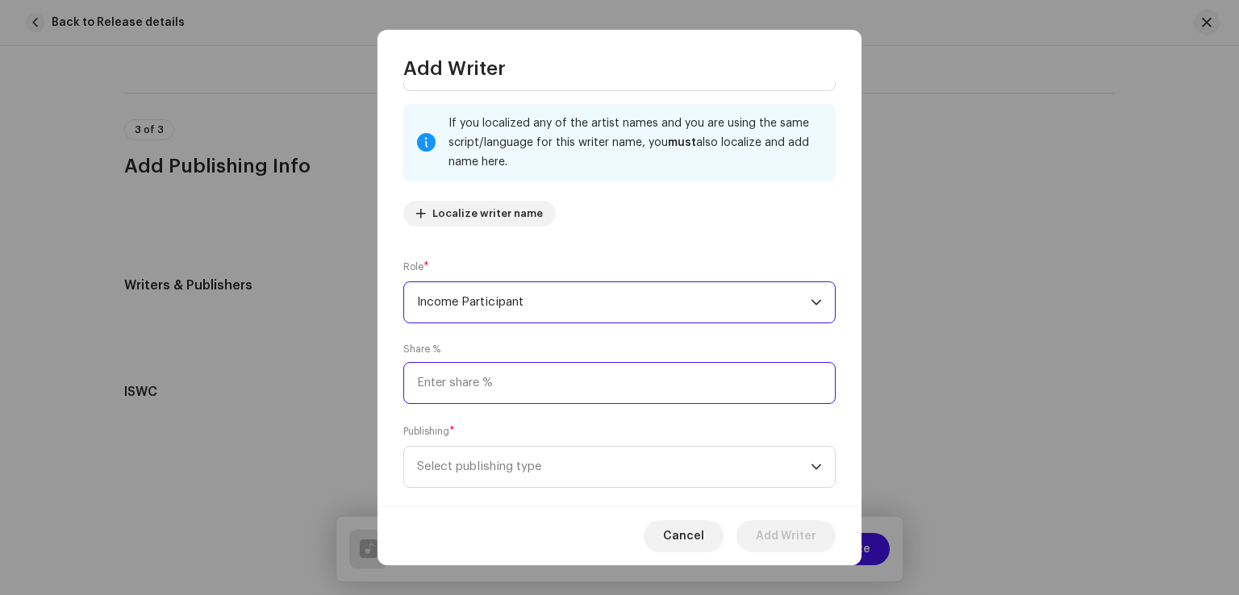
click at [518, 381] on input at bounding box center [619, 383] width 432 height 42
type input "50.00"
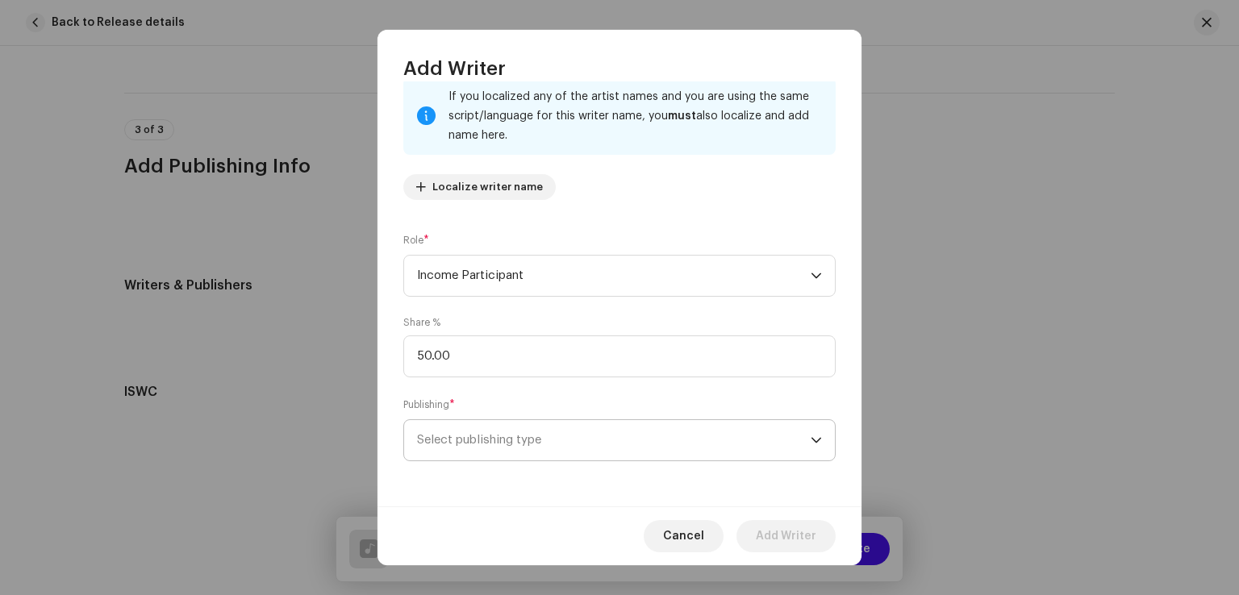
click at [493, 432] on span "Select publishing type" at bounding box center [613, 440] width 393 height 40
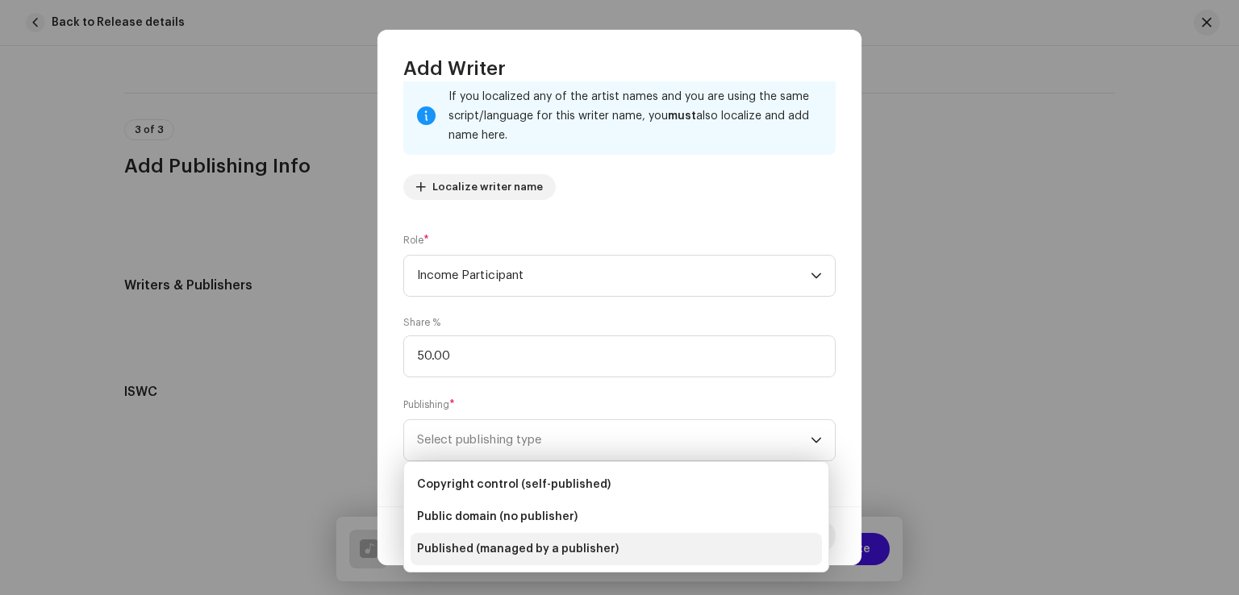
click at [491, 536] on li "Published (managed by a publisher)" at bounding box center [615, 549] width 411 height 32
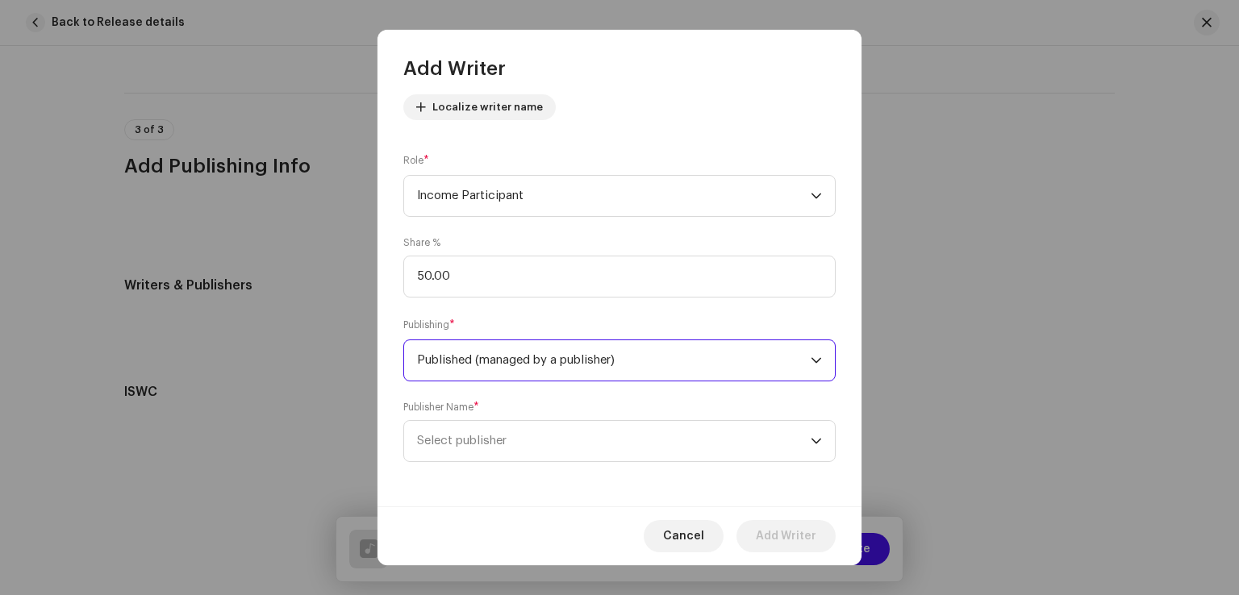
scroll to position [189, 0]
click at [529, 451] on span "Select publisher" at bounding box center [613, 440] width 393 height 40
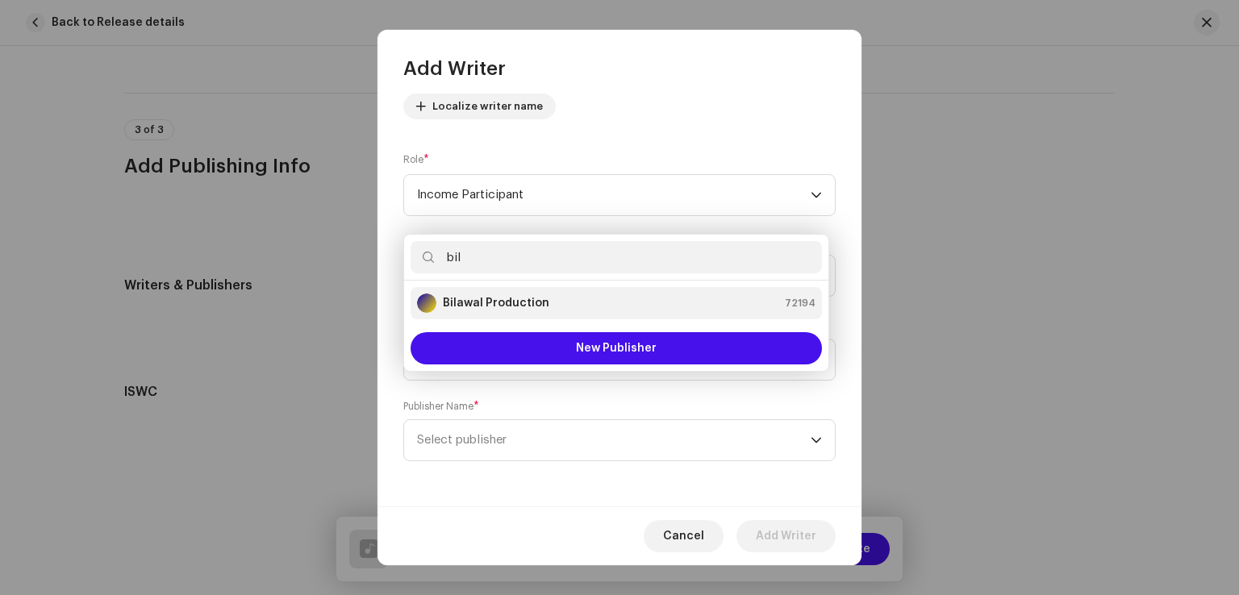
type input "bil"
click at [482, 307] on strong "Bilawal Production" at bounding box center [496, 303] width 106 height 16
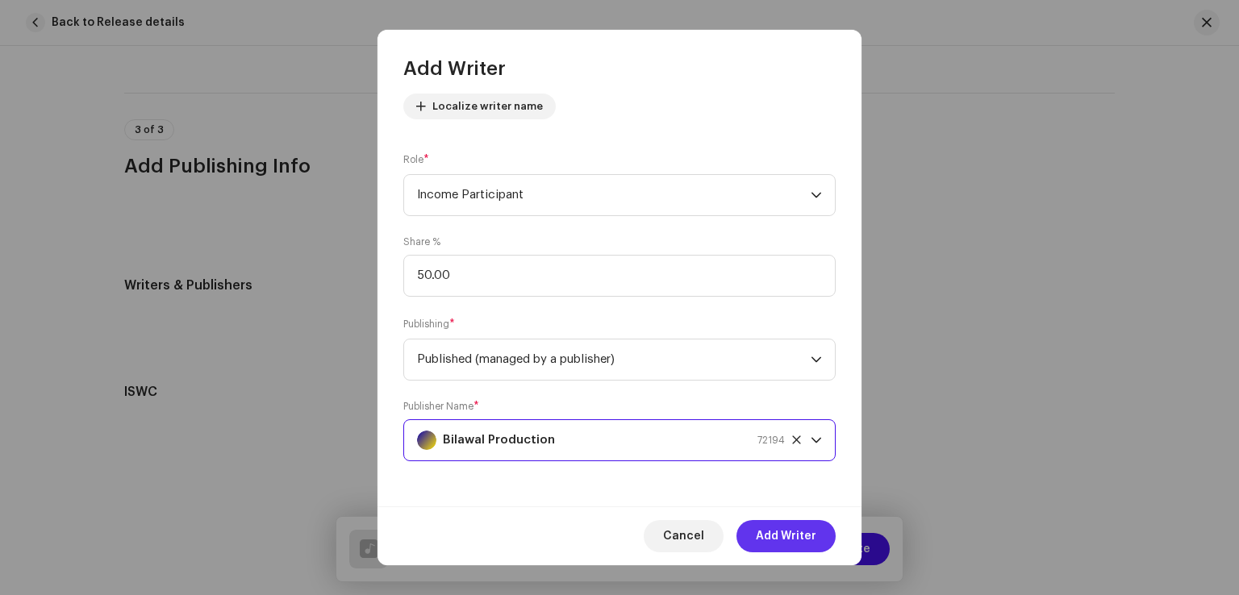
click at [777, 530] on span "Add Writer" at bounding box center [786, 536] width 60 height 32
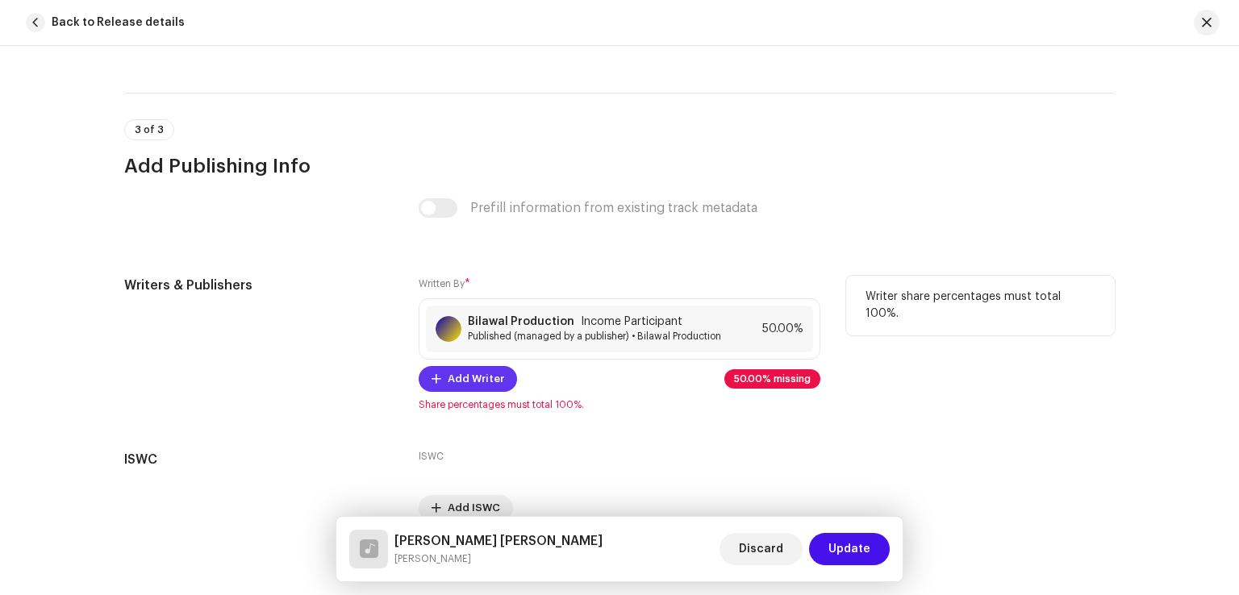
click at [452, 377] on span "Add Writer" at bounding box center [476, 379] width 56 height 32
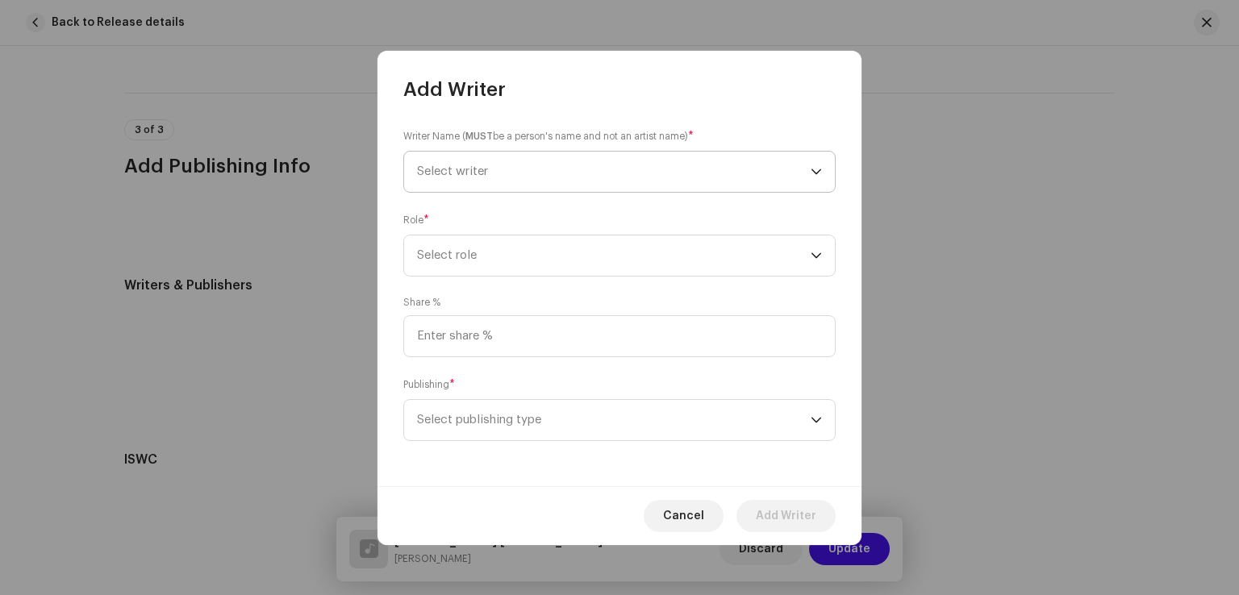
click at [452, 178] on span "Select writer" at bounding box center [613, 172] width 393 height 40
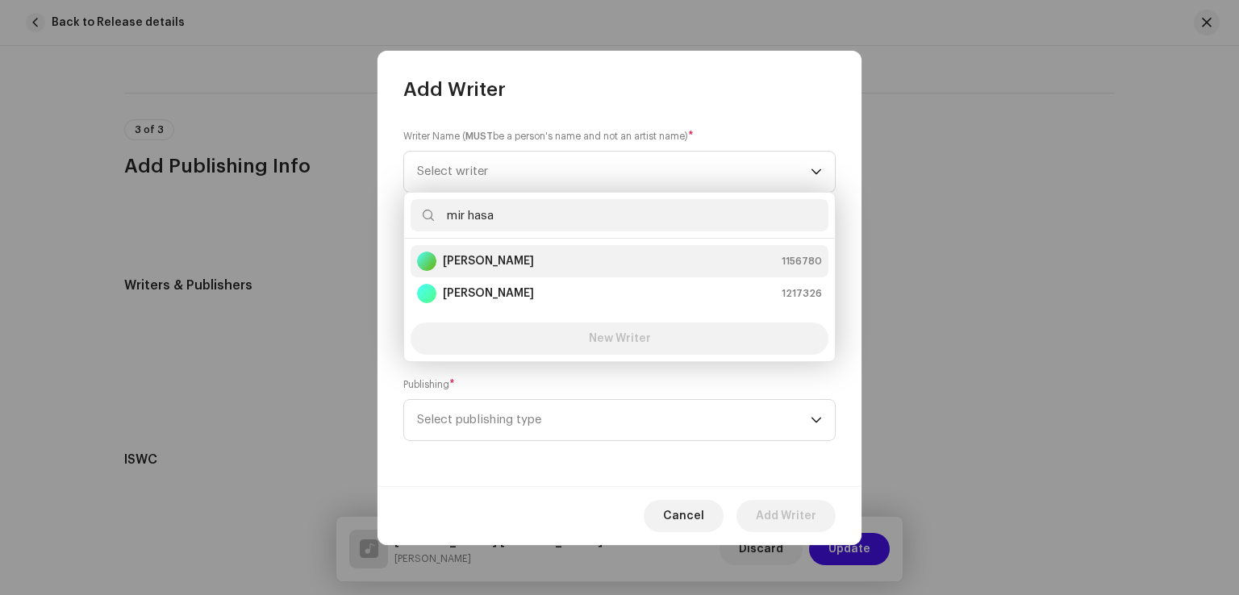
type input "mir hasa"
click at [490, 260] on strong "[PERSON_NAME]" at bounding box center [488, 261] width 91 height 16
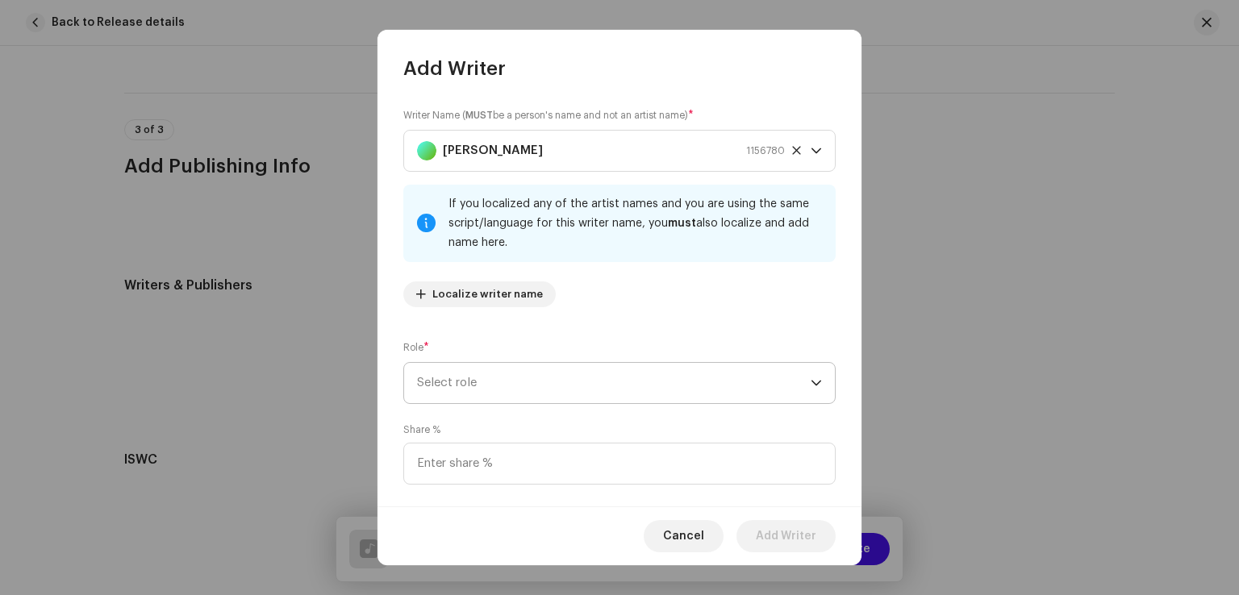
click at [523, 397] on span "Select role" at bounding box center [613, 383] width 393 height 40
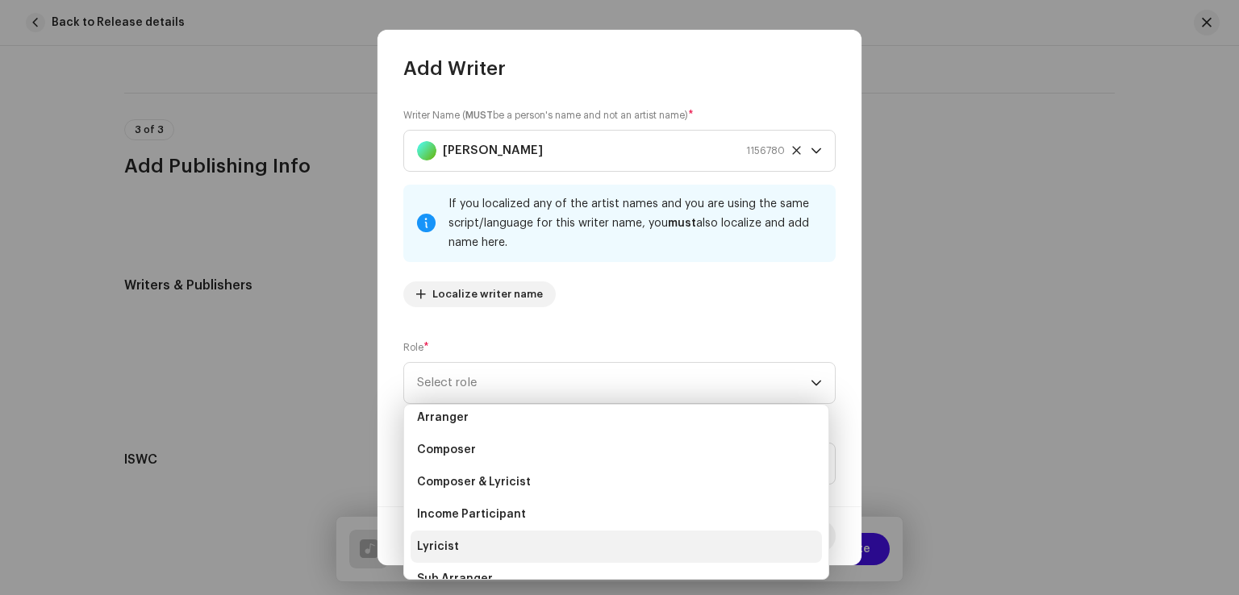
scroll to position [81, 0]
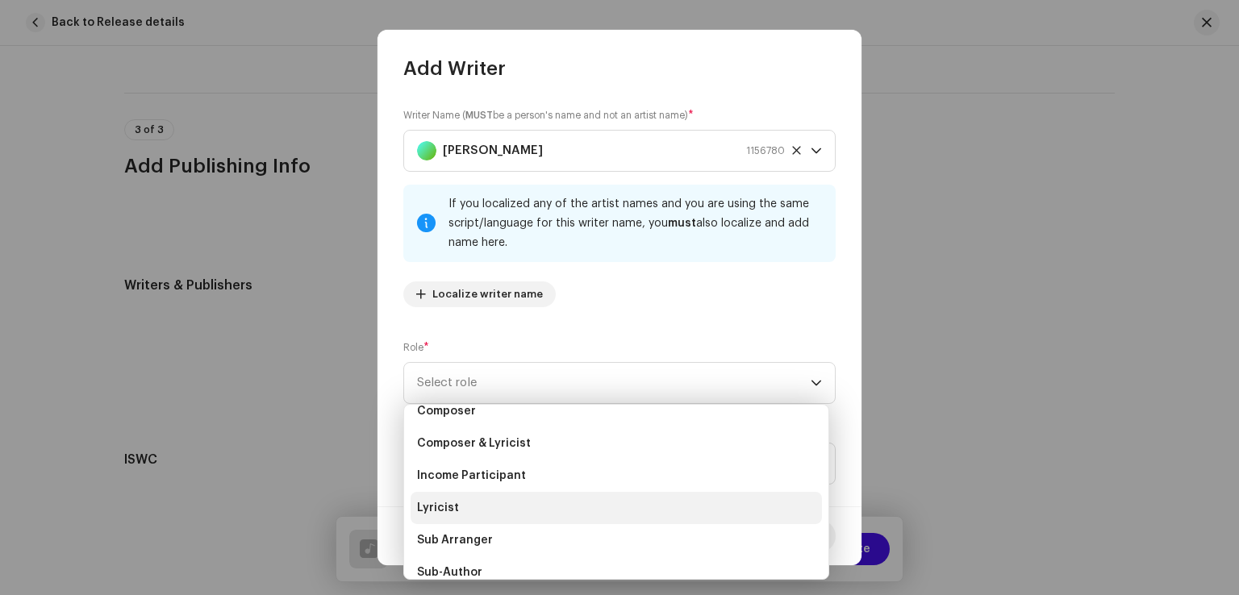
click at [483, 514] on li "Lyricist" at bounding box center [615, 508] width 411 height 32
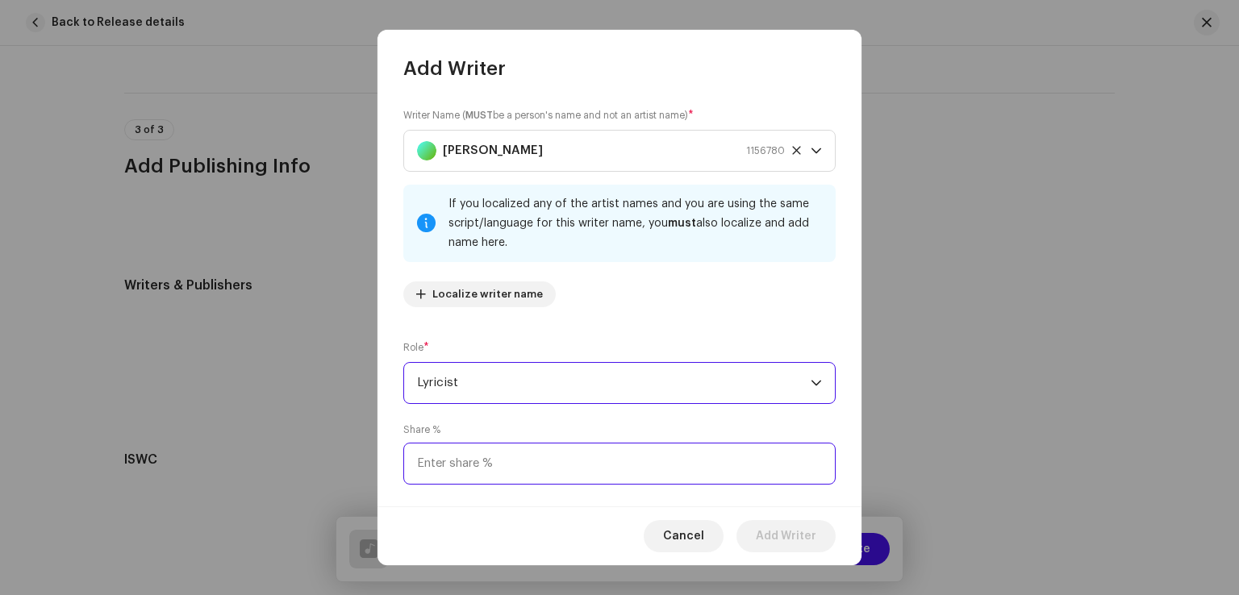
click at [510, 454] on input at bounding box center [619, 464] width 432 height 42
type input "25.00"
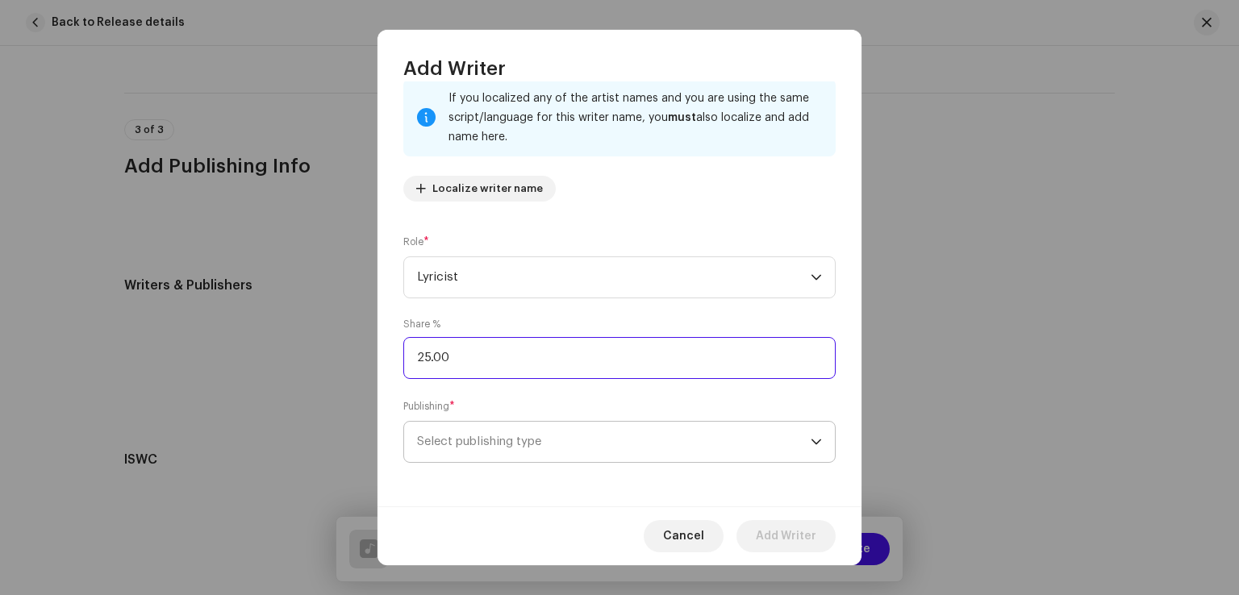
scroll to position [107, 0]
click at [506, 448] on span "Select publishing type" at bounding box center [613, 440] width 393 height 40
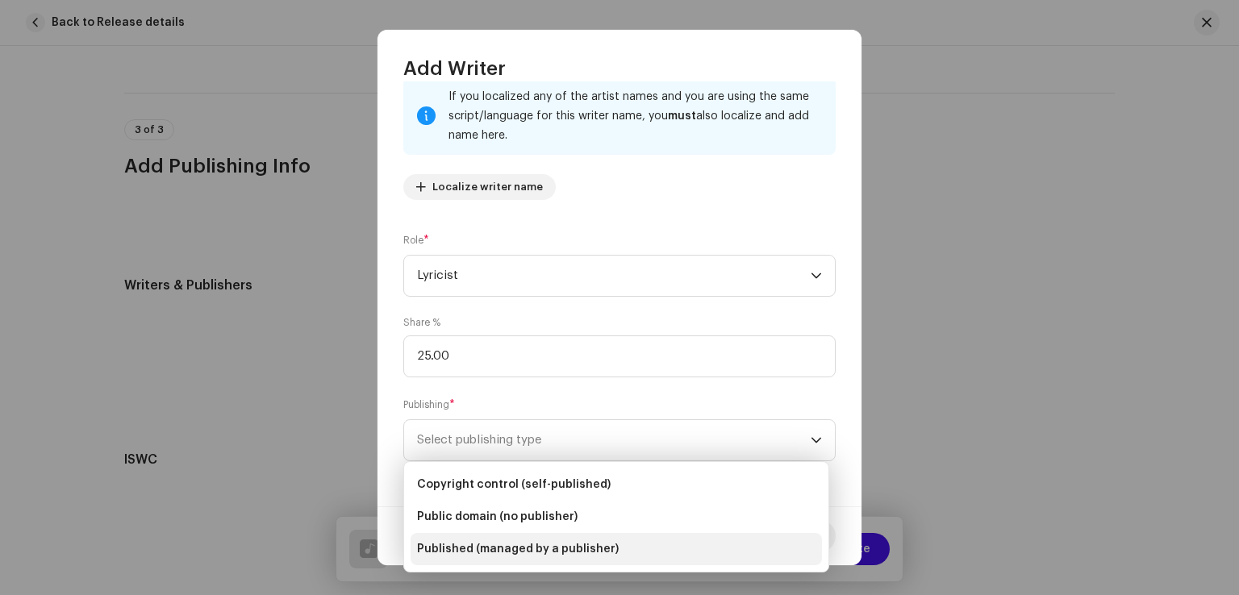
drag, startPoint x: 477, startPoint y: 547, endPoint x: 492, endPoint y: 472, distance: 76.4
click at [477, 546] on span "Published (managed by a publisher)" at bounding box center [518, 549] width 202 height 16
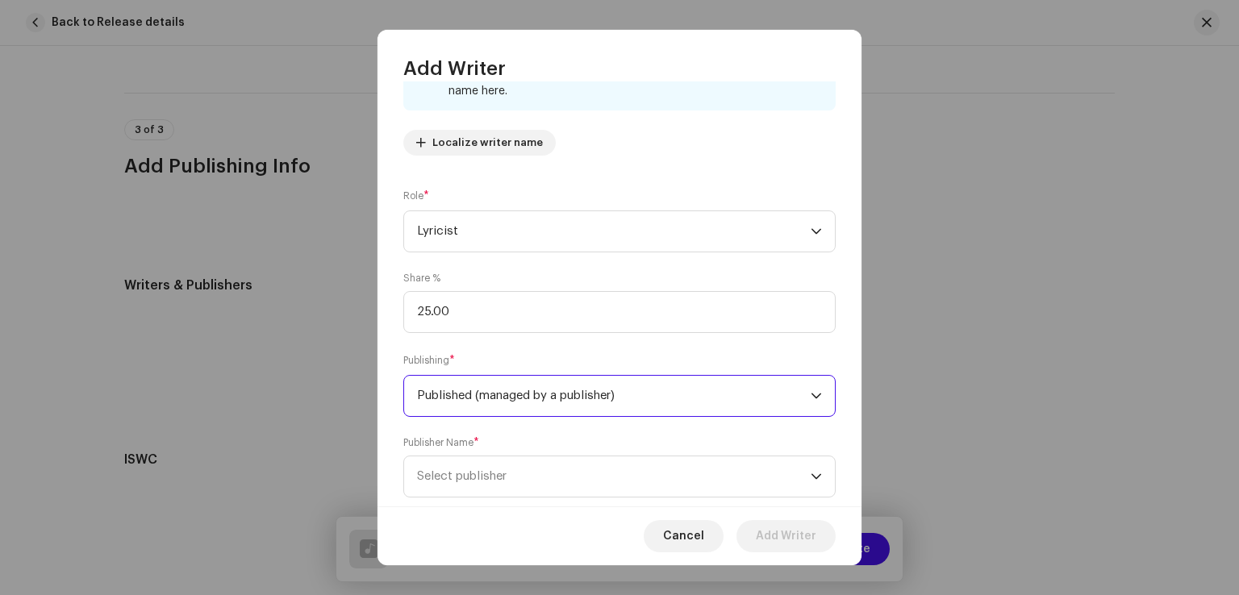
scroll to position [189, 0]
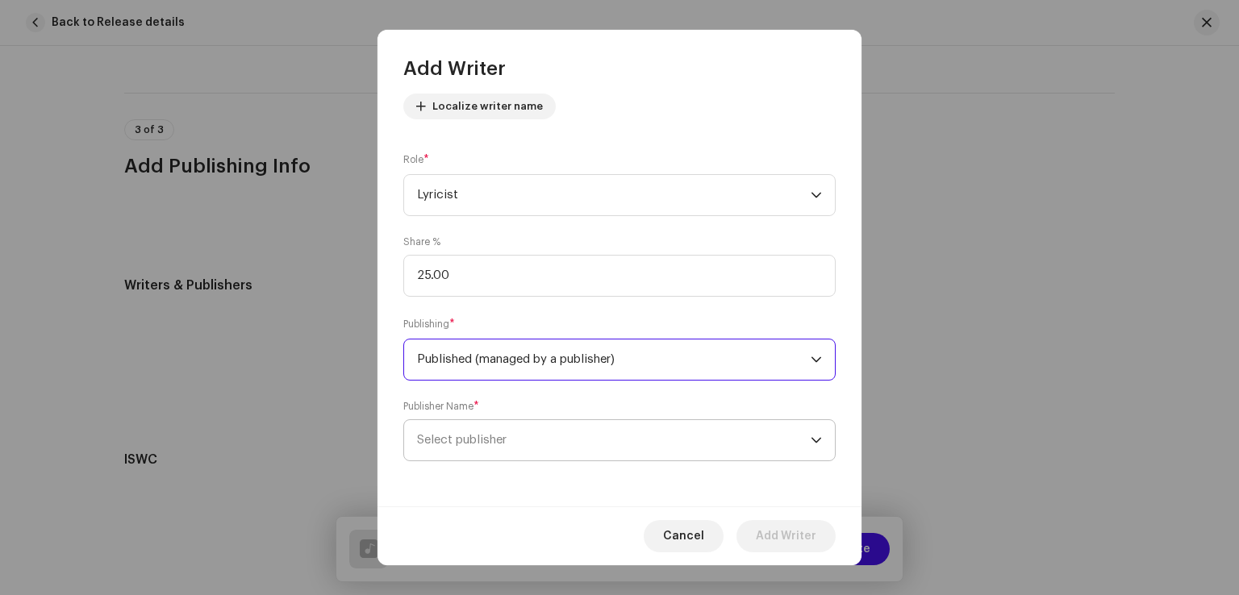
click at [497, 441] on span "Select publisher" at bounding box center [462, 440] width 90 height 12
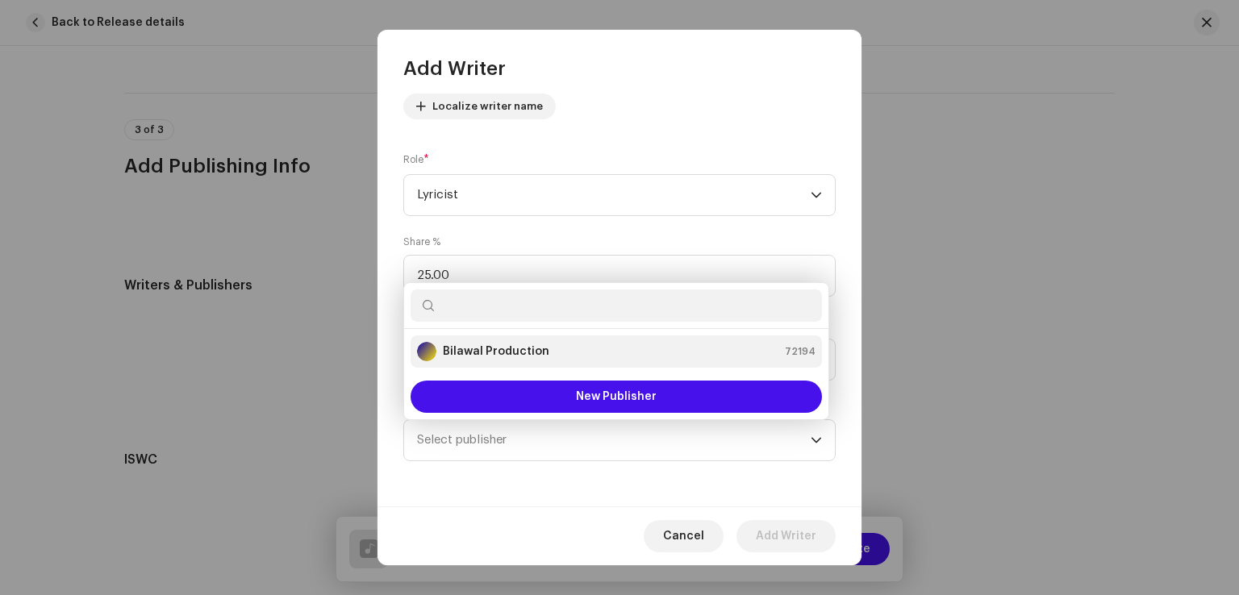
click at [474, 351] on strong "Bilawal Production" at bounding box center [496, 352] width 106 height 16
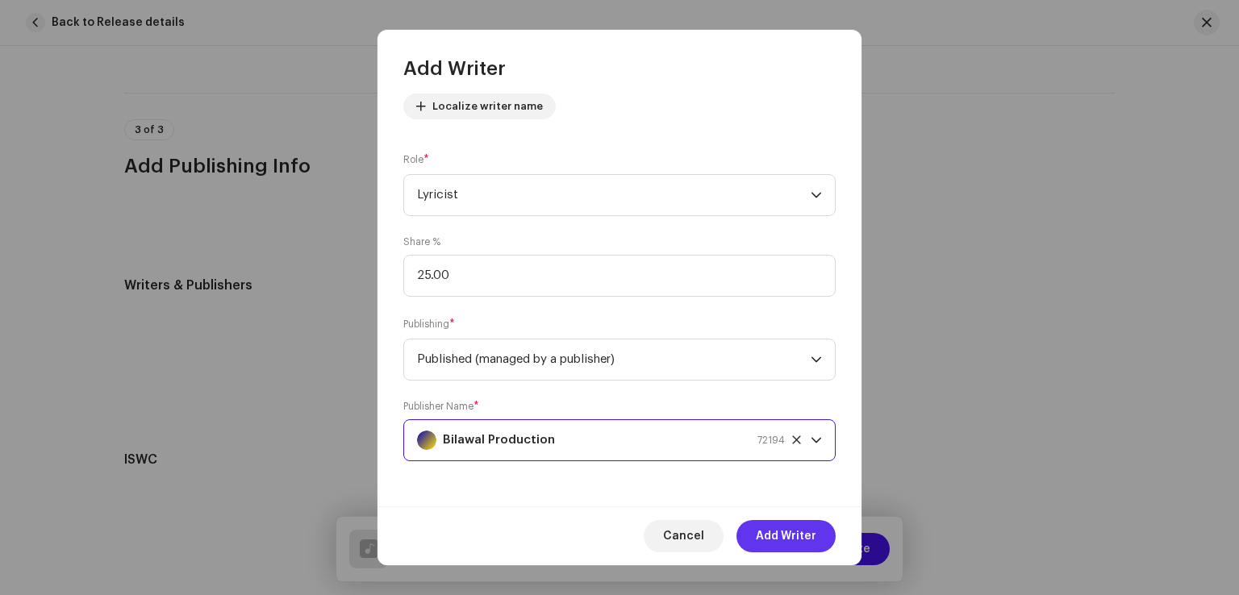
click at [752, 549] on button "Add Writer" at bounding box center [785, 536] width 99 height 32
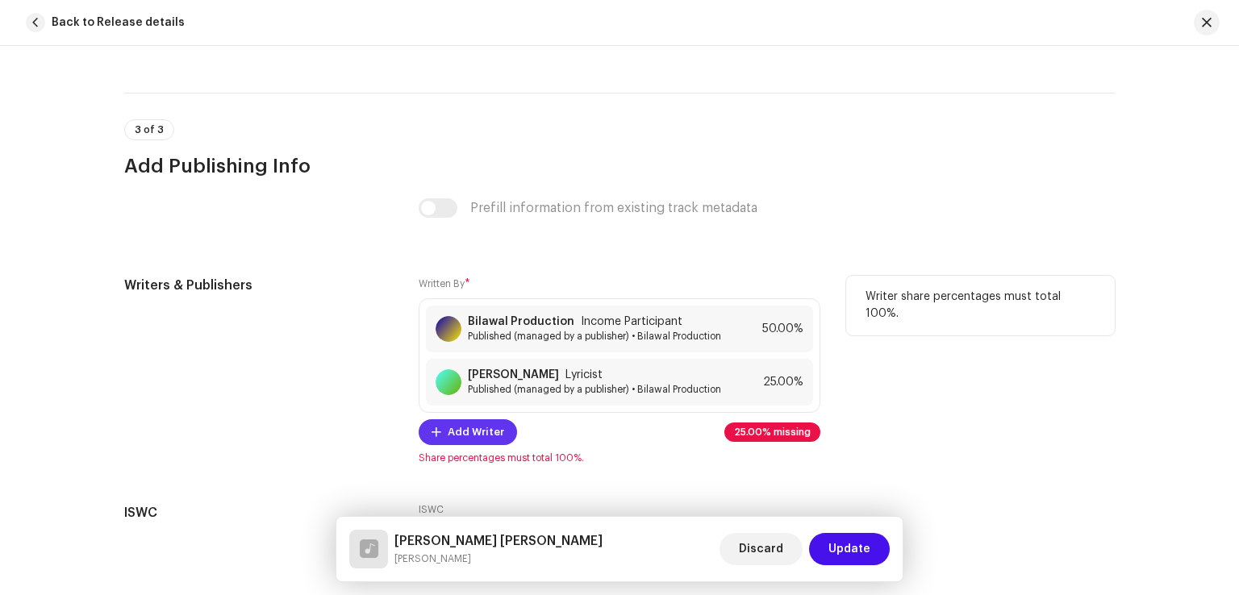
click at [476, 438] on span "Add Writer" at bounding box center [476, 432] width 56 height 32
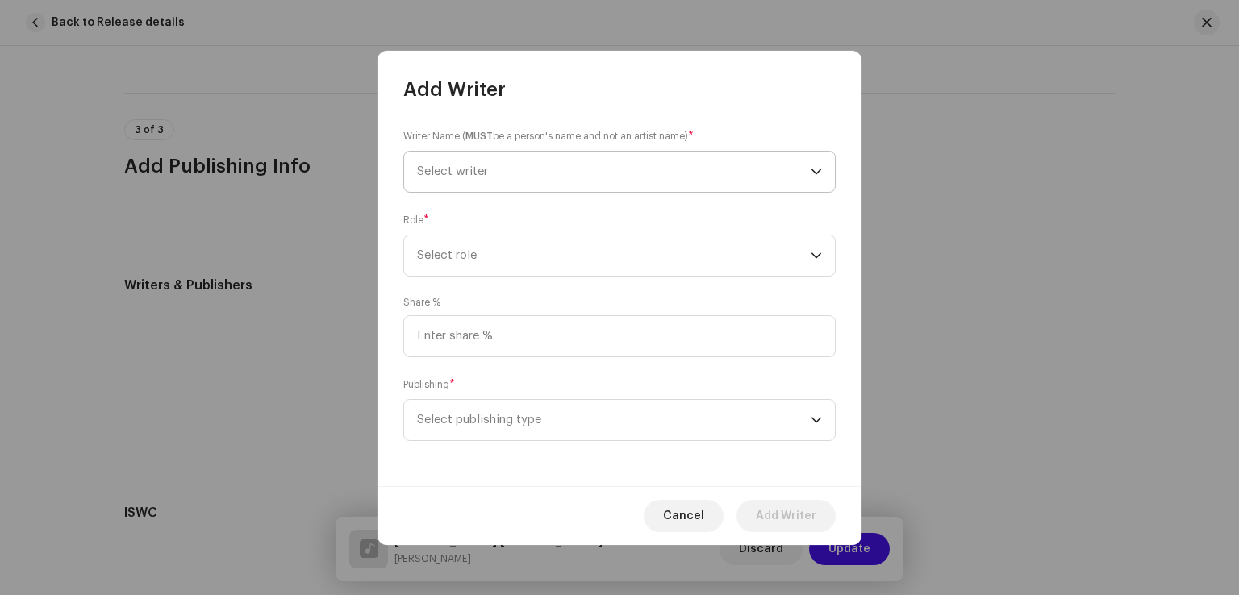
click at [511, 172] on span "Select writer" at bounding box center [613, 172] width 393 height 40
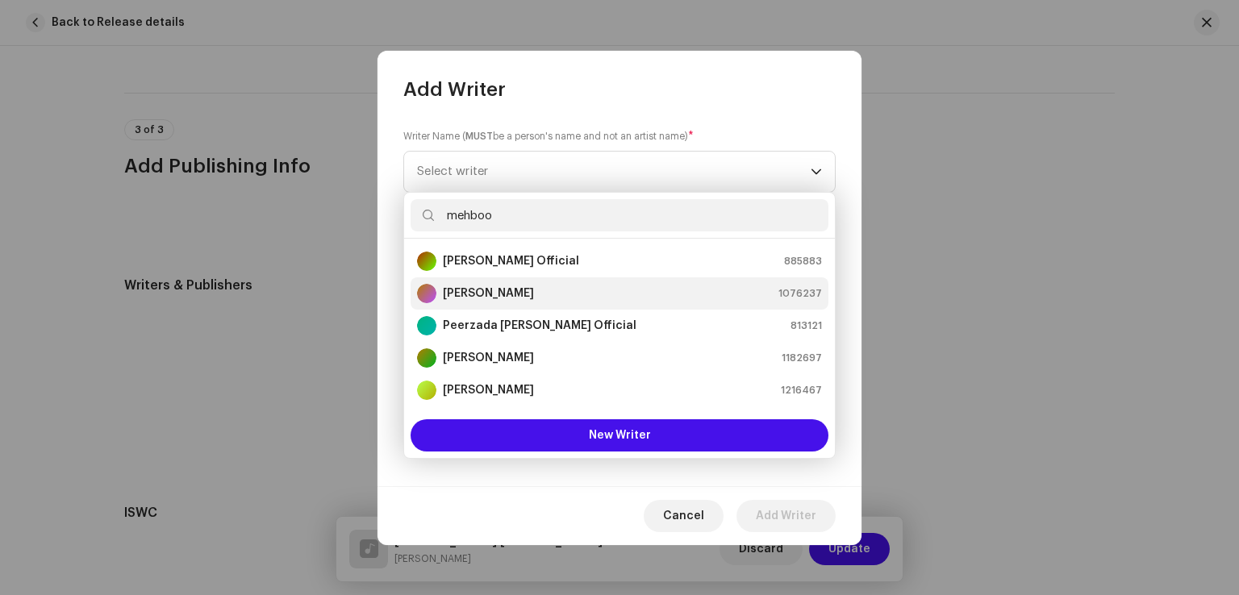
type input "mehboo"
click at [484, 284] on div "[PERSON_NAME]" at bounding box center [475, 293] width 117 height 19
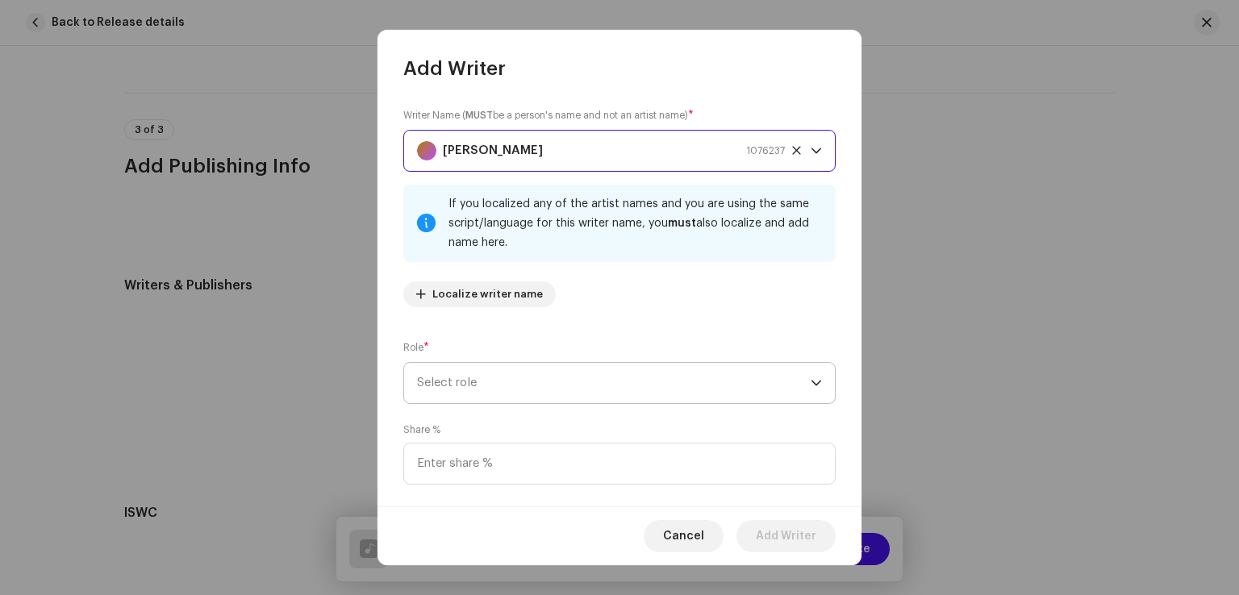
click at [521, 378] on span "Select role" at bounding box center [613, 383] width 393 height 40
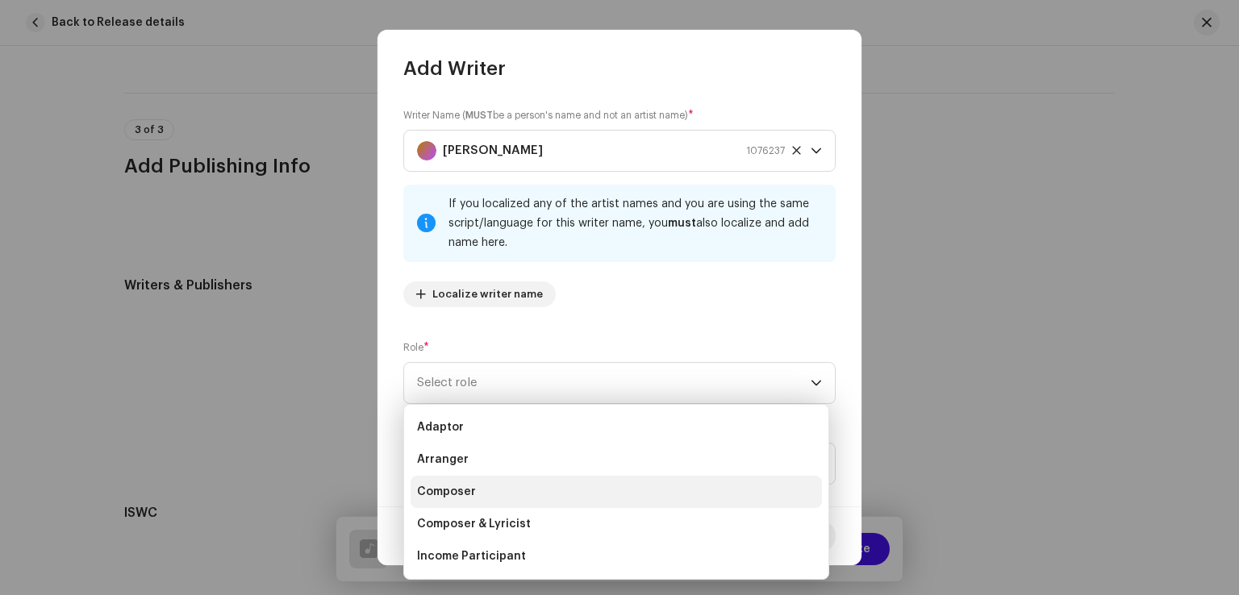
click at [479, 494] on li "Composer" at bounding box center [615, 492] width 411 height 32
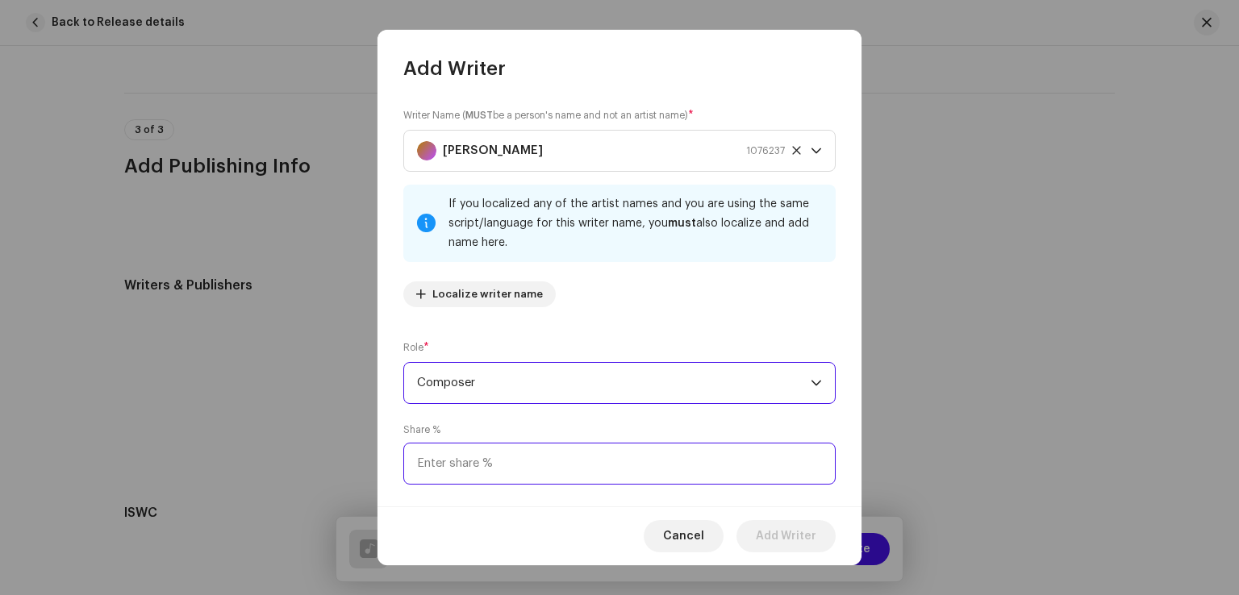
click at [492, 470] on input at bounding box center [619, 464] width 432 height 42
type input "25.00"
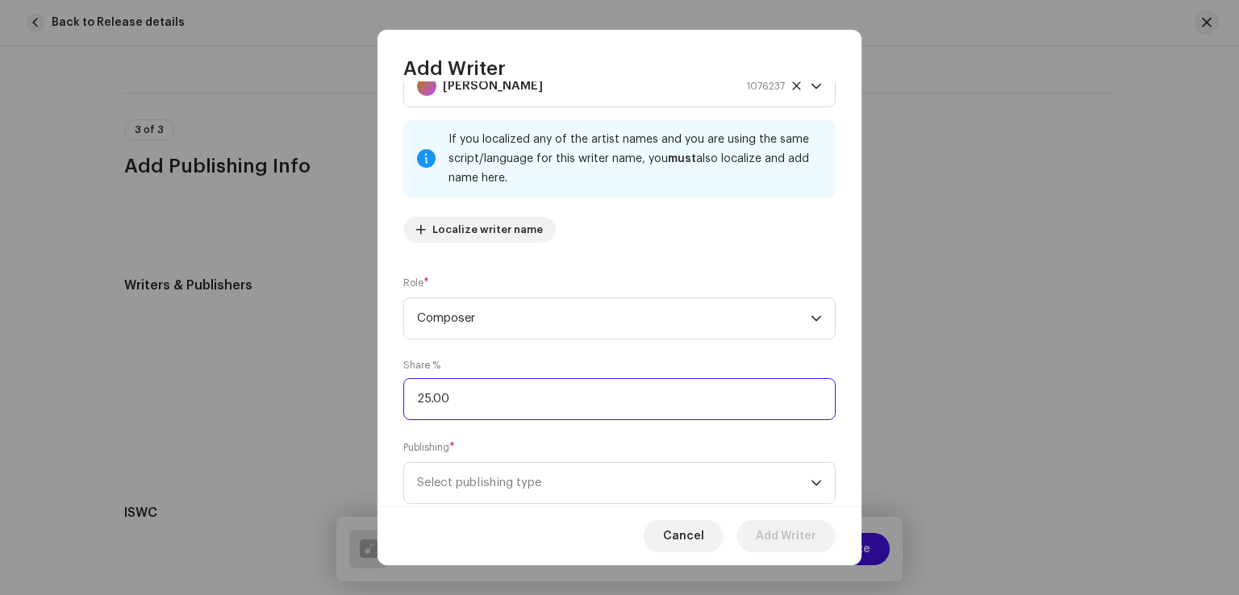
scroll to position [107, 0]
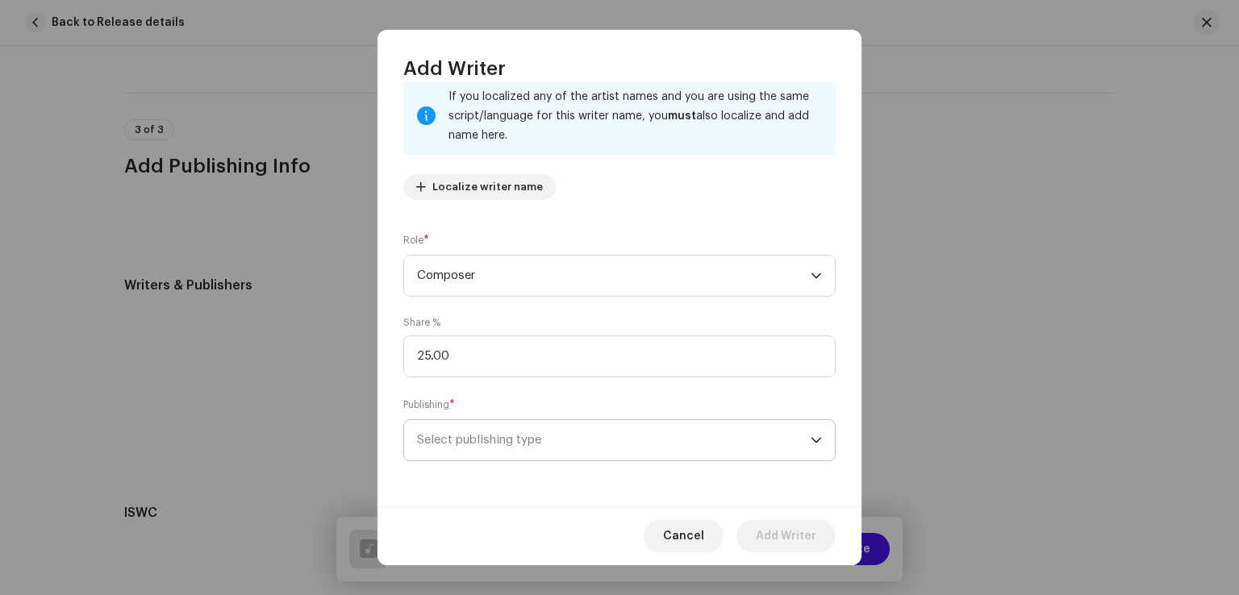
click at [481, 436] on span "Select publishing type" at bounding box center [613, 440] width 393 height 40
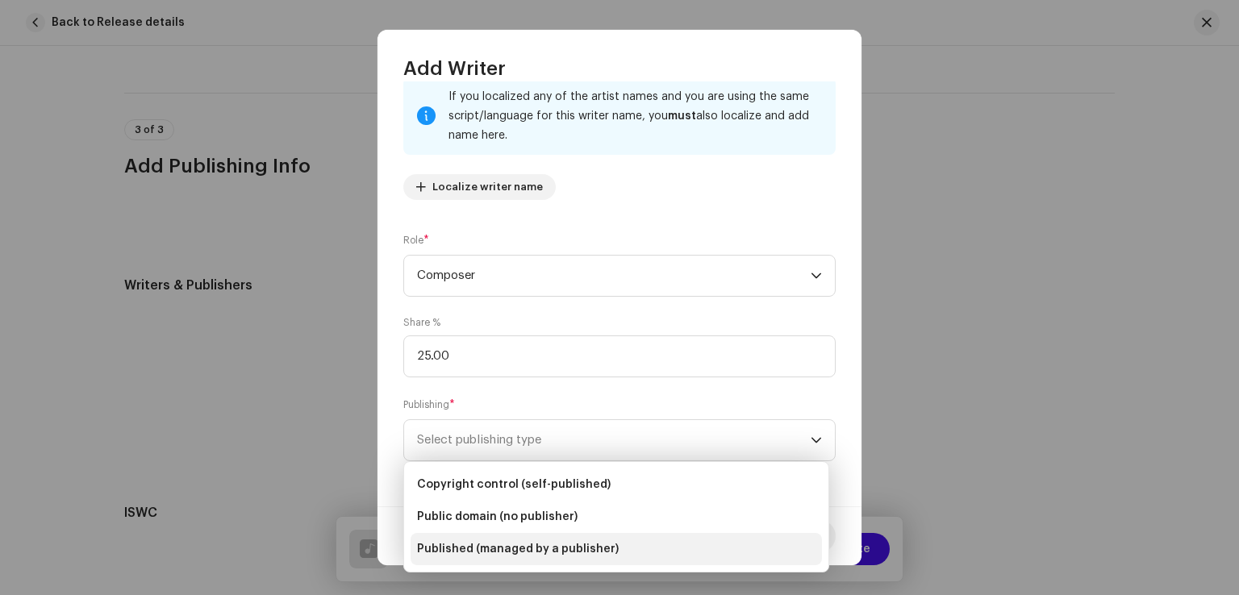
click at [486, 552] on span "Published (managed by a publisher)" at bounding box center [518, 549] width 202 height 16
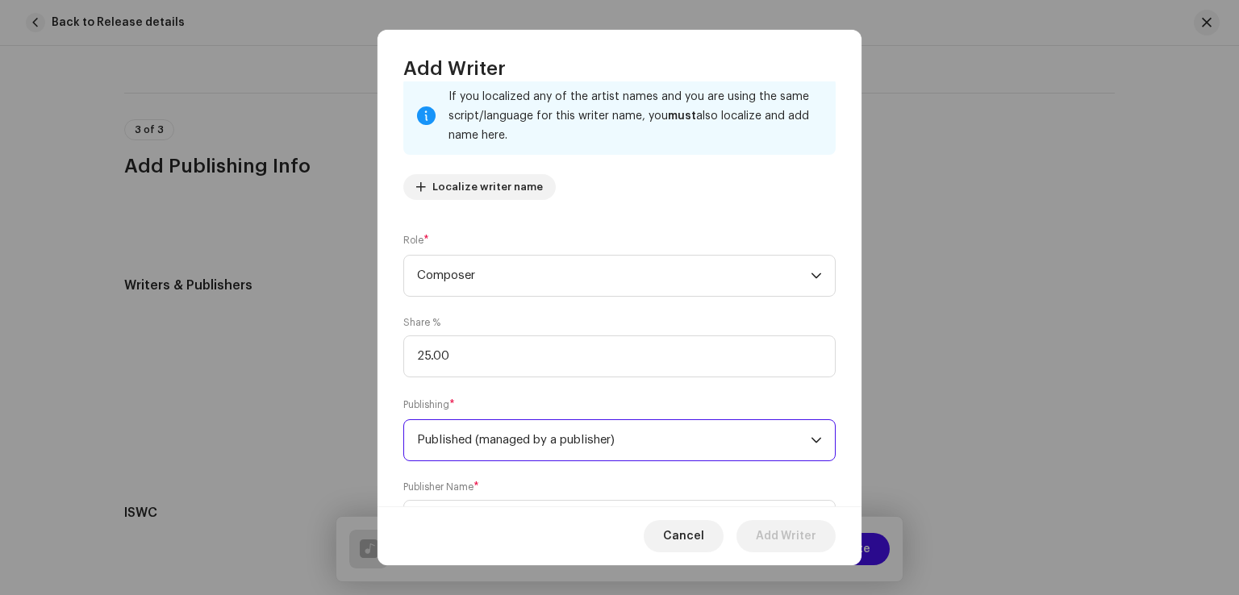
scroll to position [189, 0]
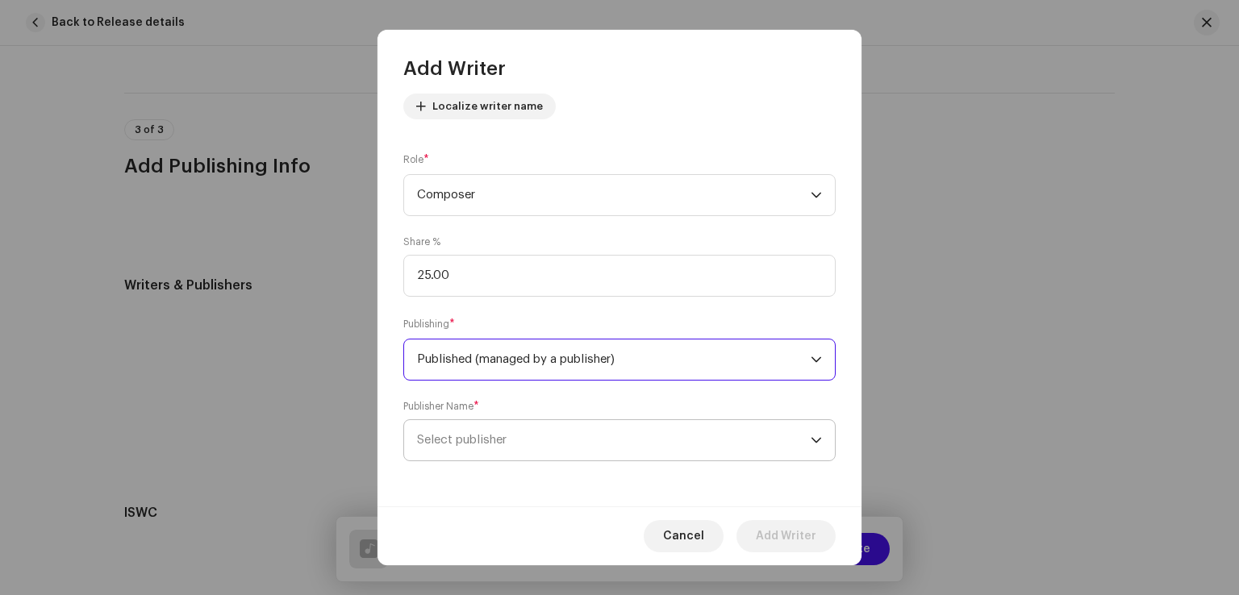
click at [467, 439] on span "Select publisher" at bounding box center [462, 440] width 90 height 12
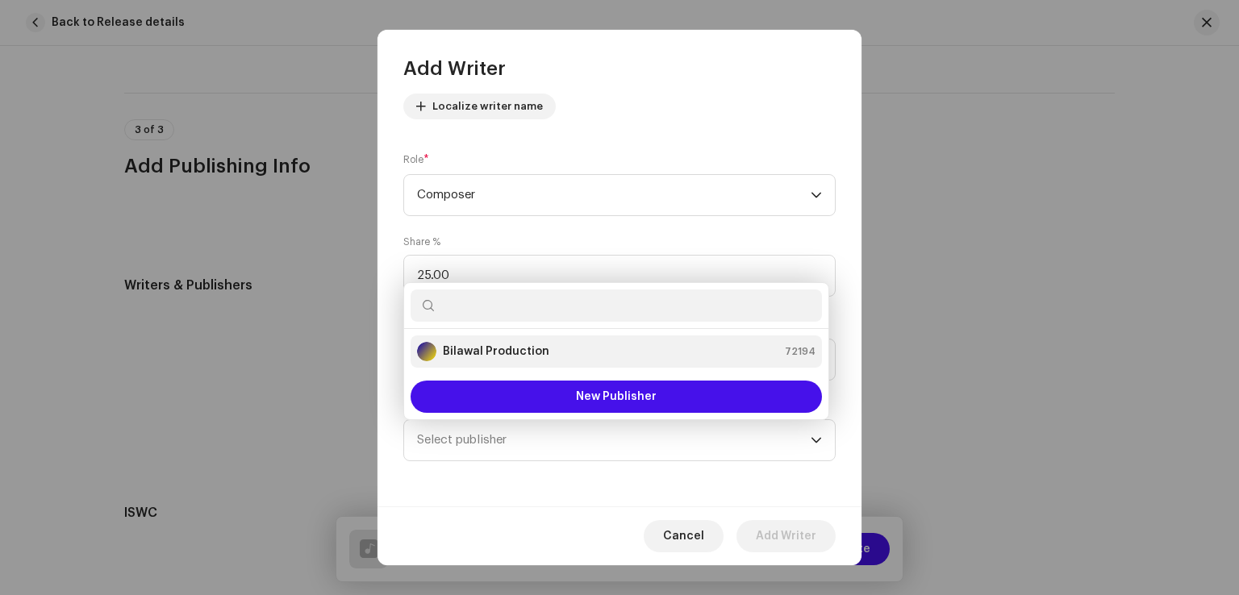
click at [480, 350] on strong "Bilawal Production" at bounding box center [496, 352] width 106 height 16
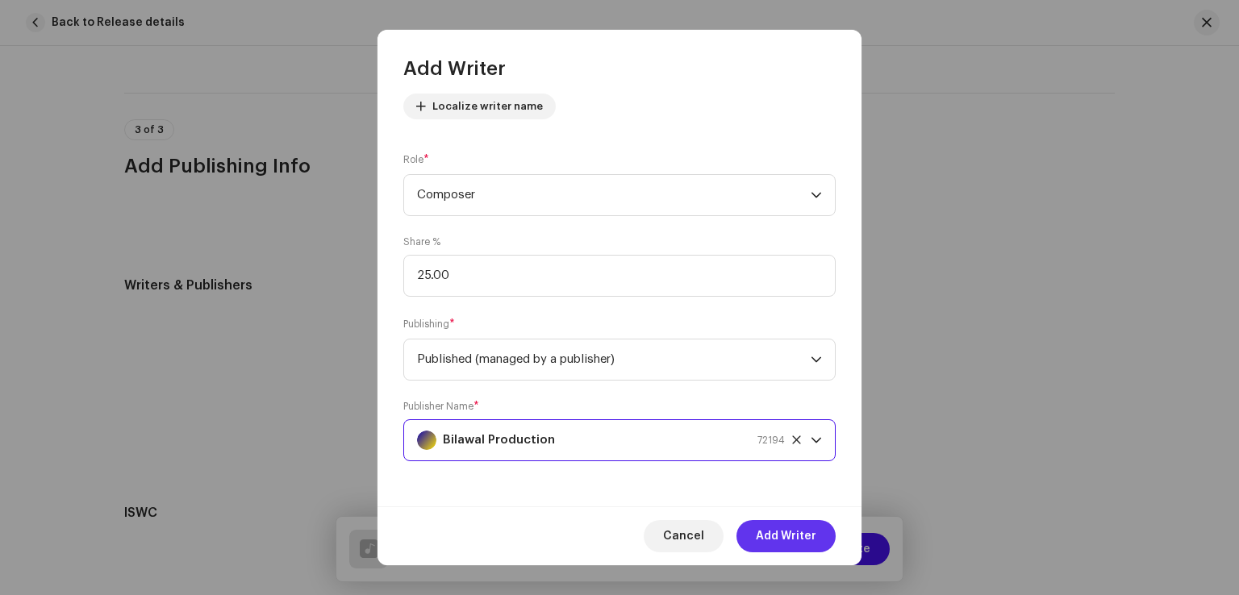
click at [776, 533] on span "Add Writer" at bounding box center [786, 536] width 60 height 32
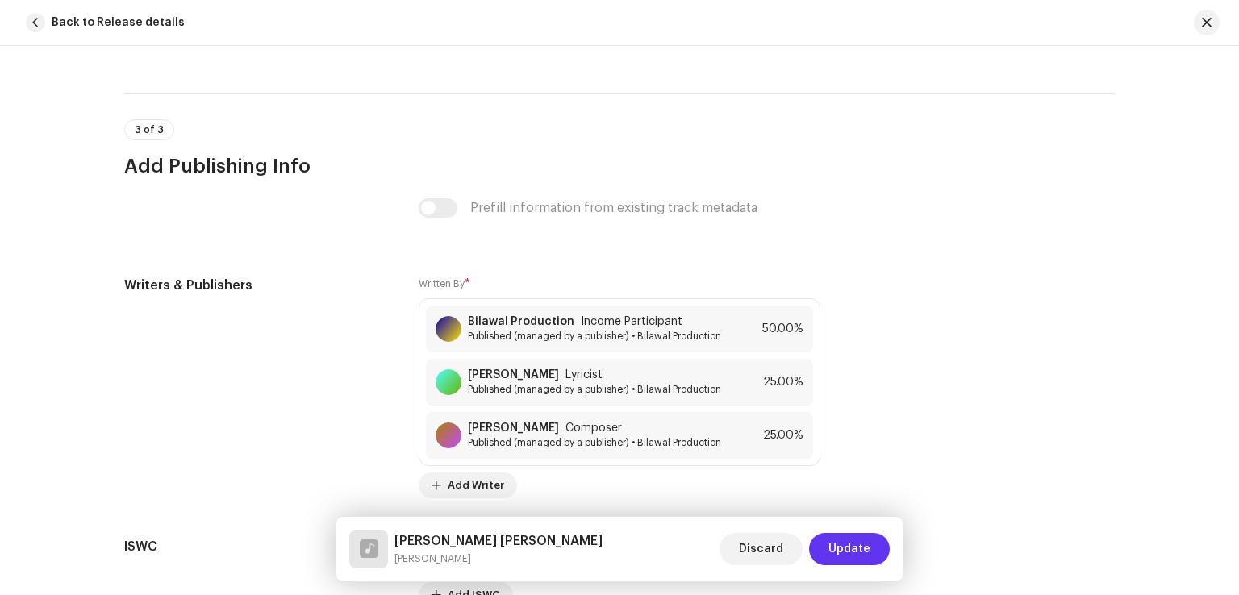
click at [835, 556] on span "Update" at bounding box center [849, 549] width 42 height 32
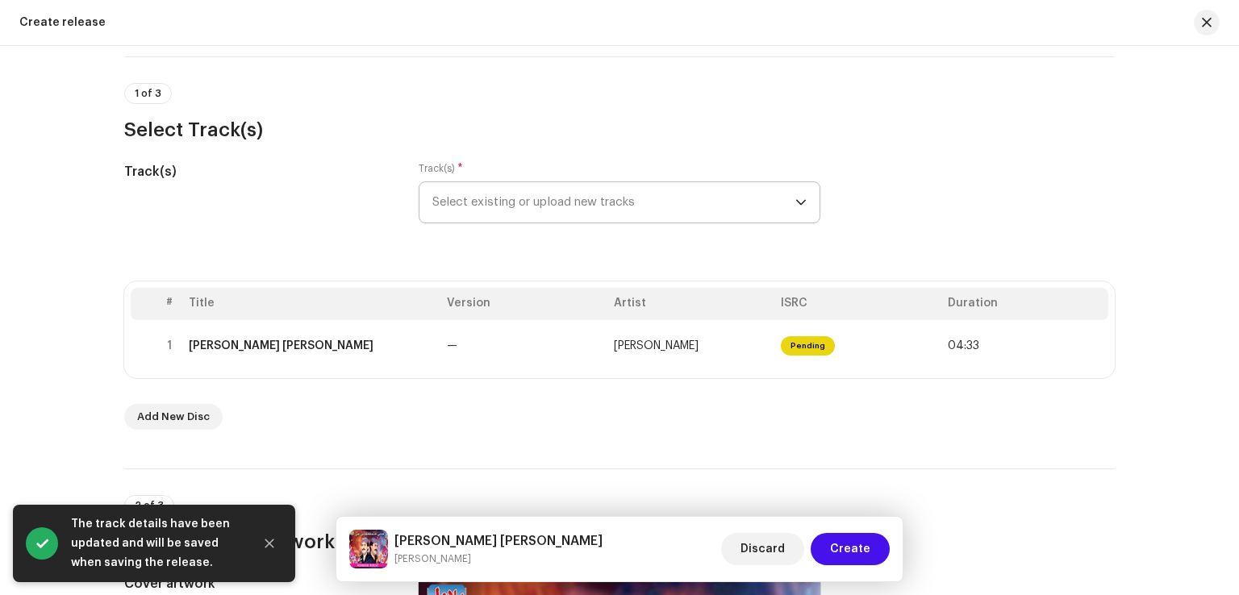
scroll to position [144, 0]
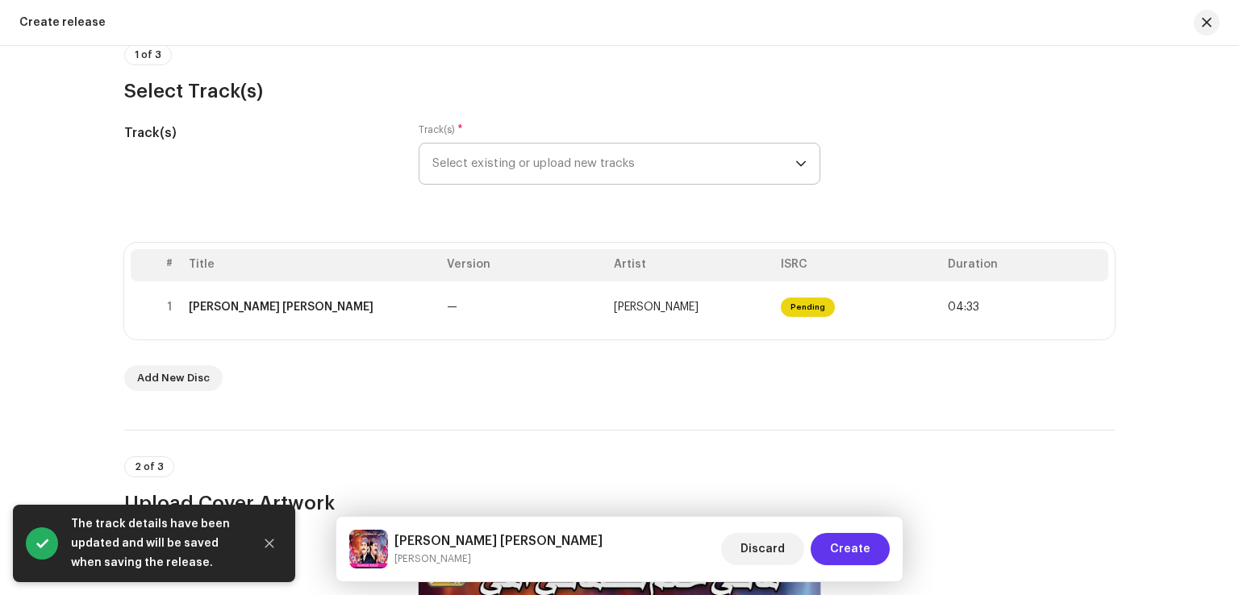
click at [863, 552] on span "Create" at bounding box center [850, 549] width 40 height 32
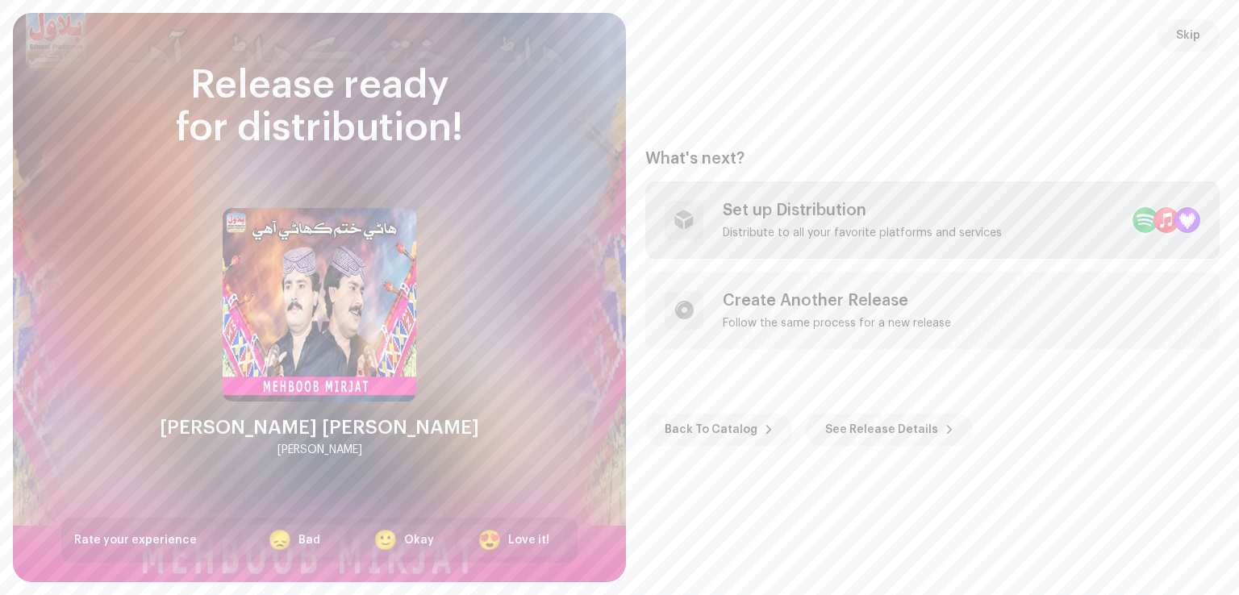
click at [777, 230] on div "Distribute to all your favorite platforms and services" at bounding box center [861, 233] width 279 height 13
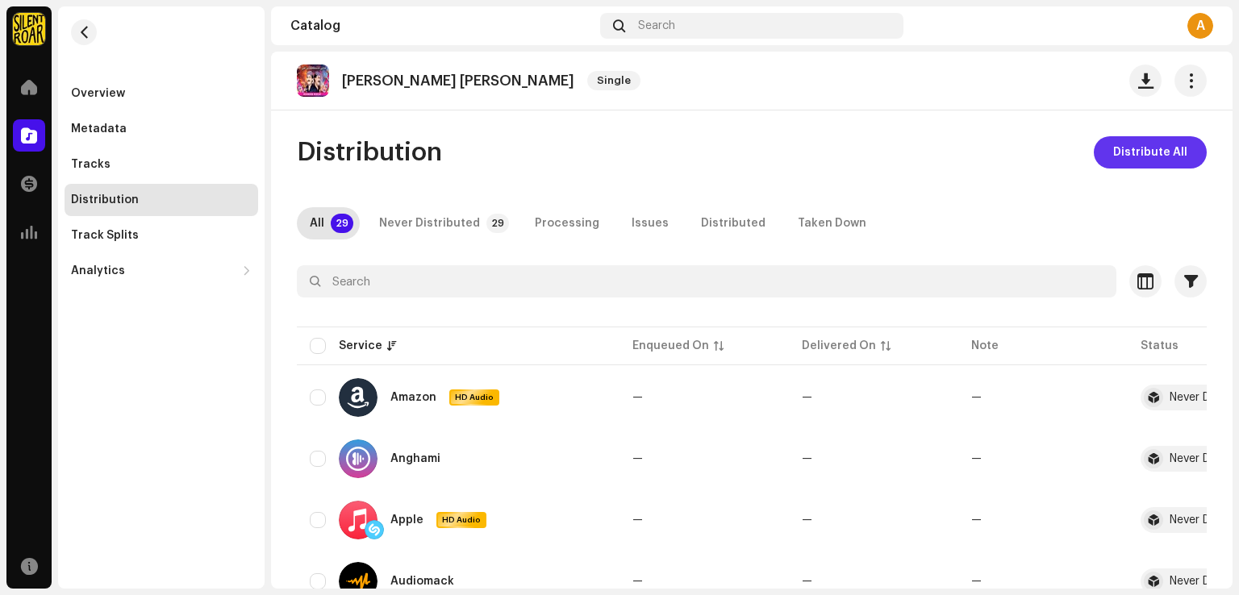
click at [1164, 160] on span "Distribute All" at bounding box center [1150, 152] width 74 height 32
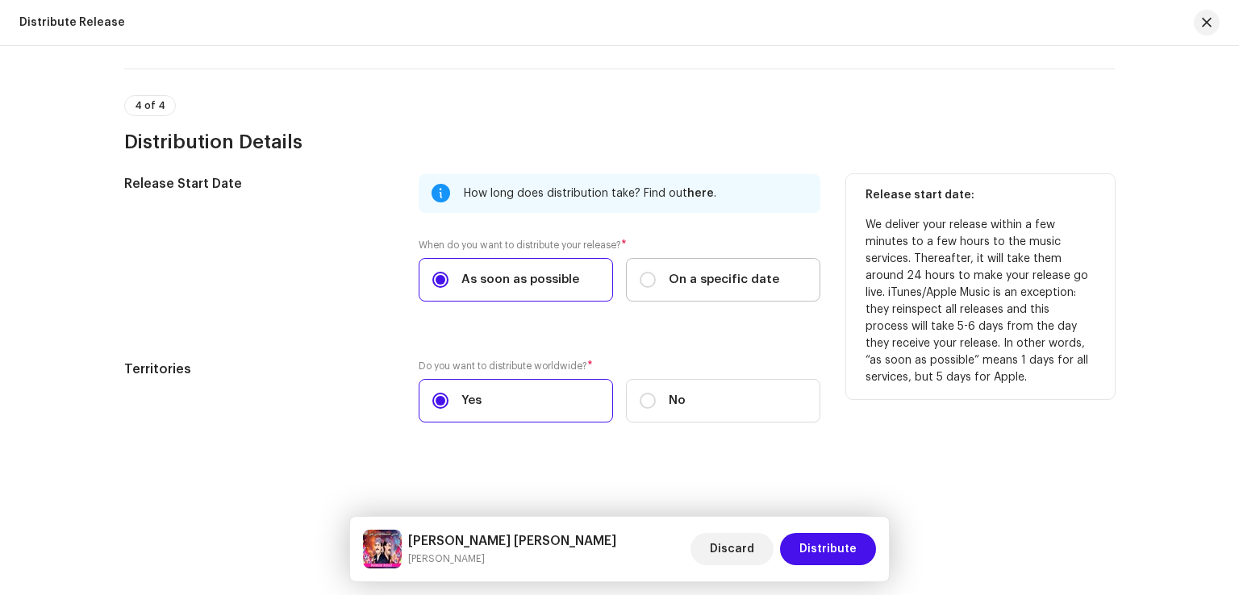
scroll to position [1904, 0]
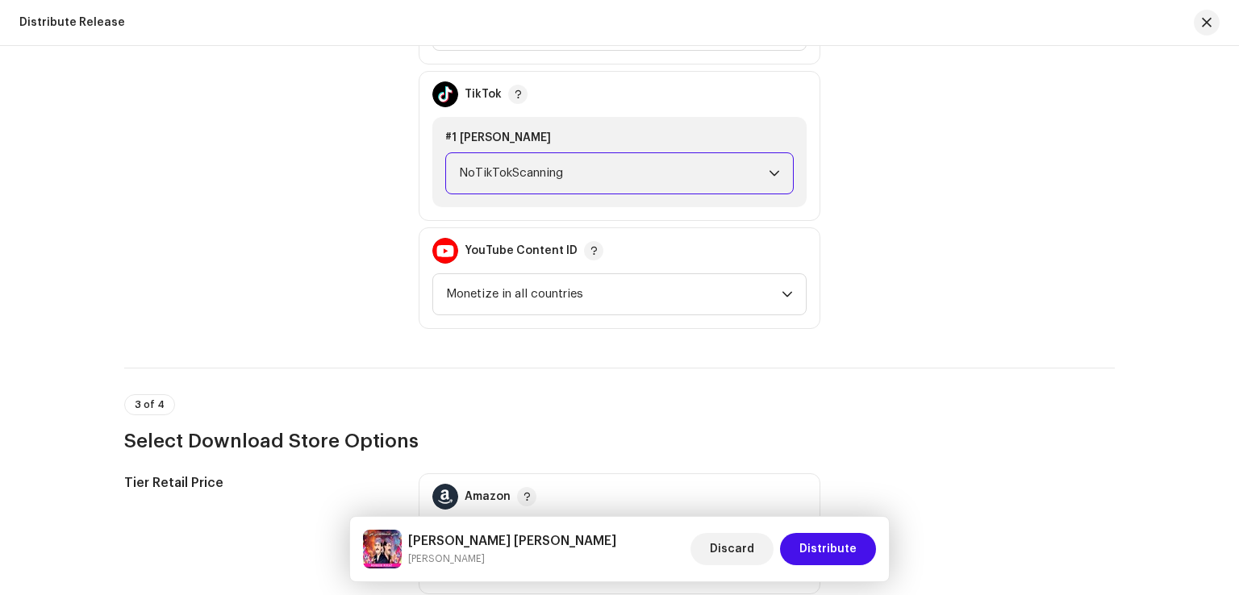
click at [643, 185] on span "NoTikTokScanning" at bounding box center [614, 173] width 310 height 40
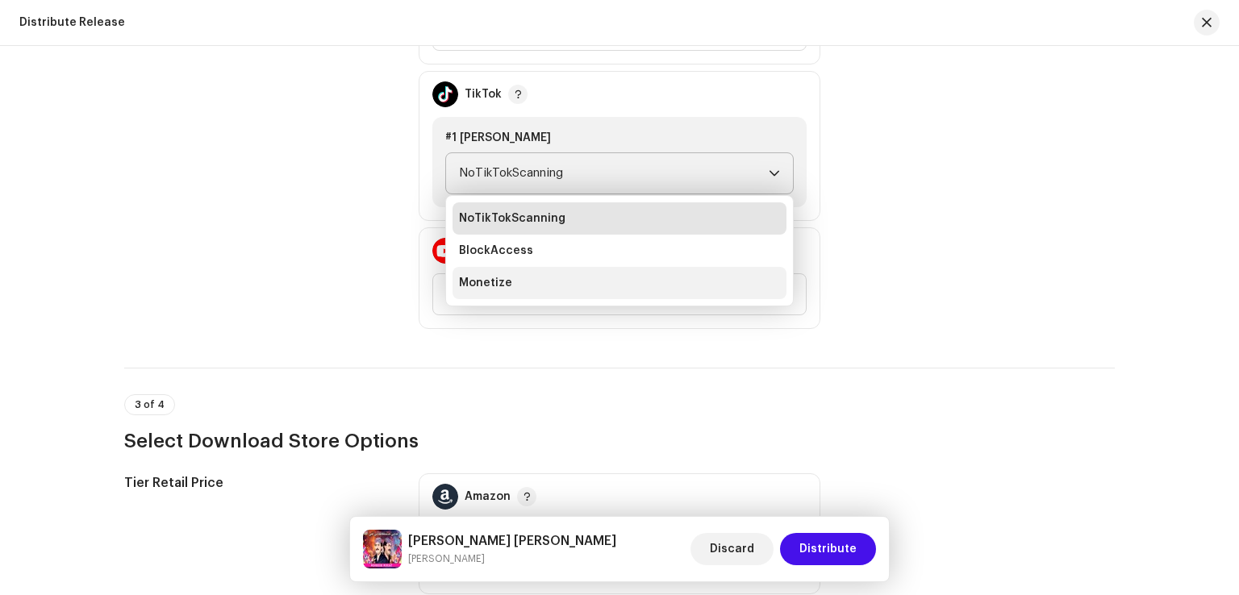
click at [525, 281] on li "Monetize" at bounding box center [619, 283] width 334 height 32
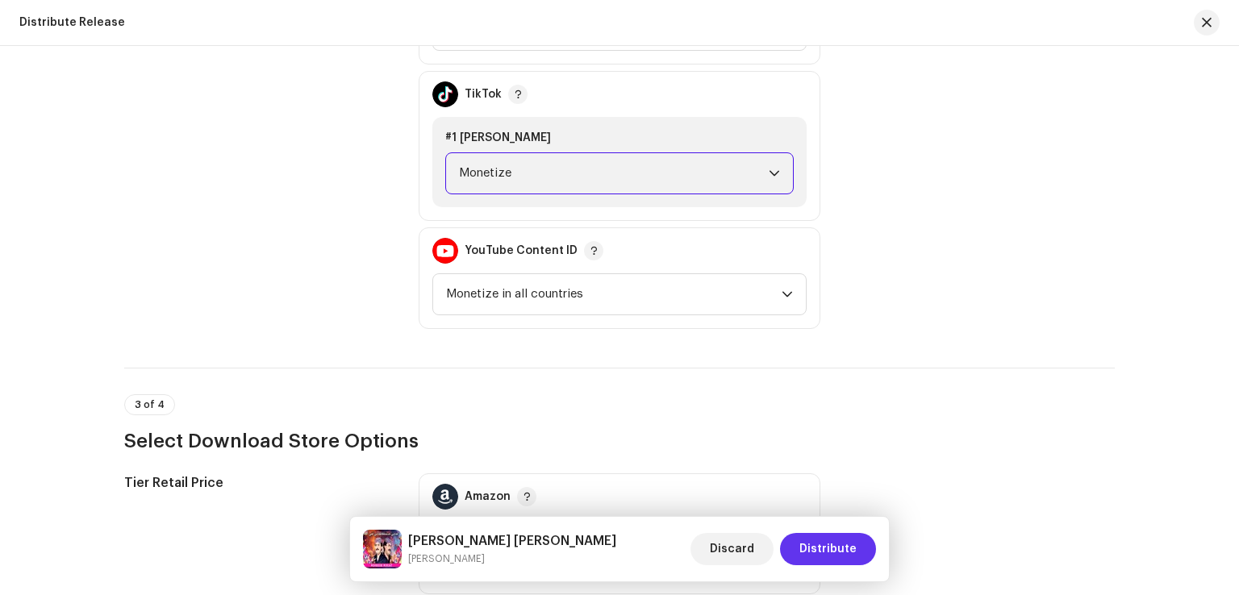
click at [831, 550] on span "Distribute" at bounding box center [827, 549] width 57 height 32
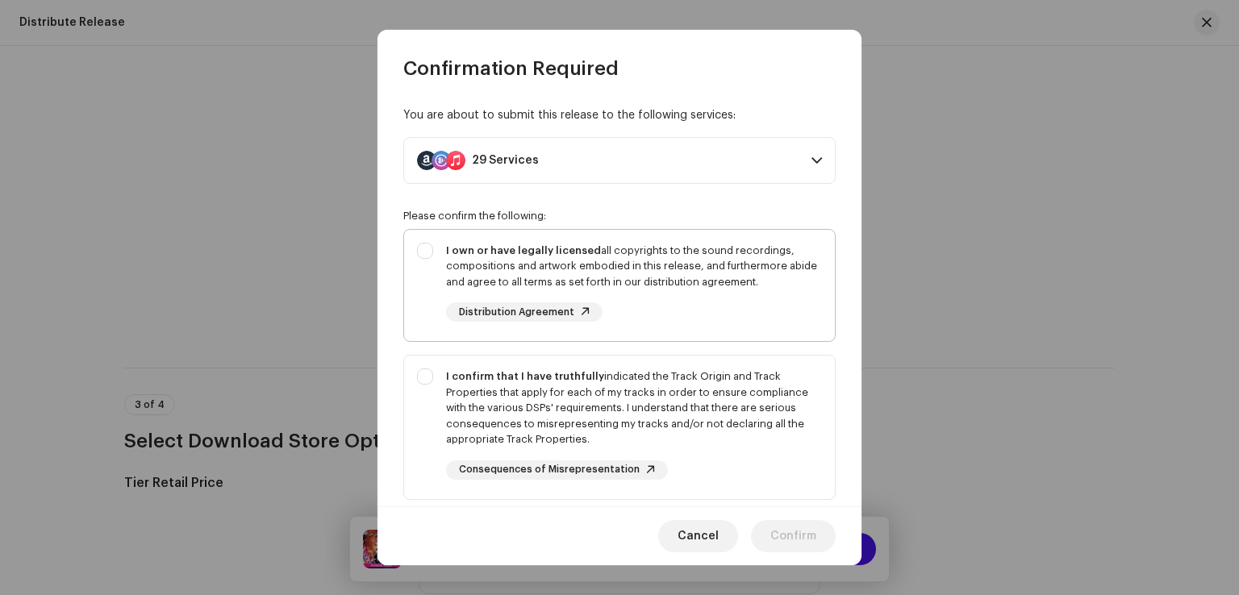
click at [670, 295] on div "I own or have legally licensed all copyrights to the sound recordings, composit…" at bounding box center [634, 283] width 376 height 80
checkbox input "true"
click at [672, 389] on div "I confirm that I have truthfully indicated the Track Origin and Track Propertie…" at bounding box center [634, 408] width 376 height 79
checkbox input "true"
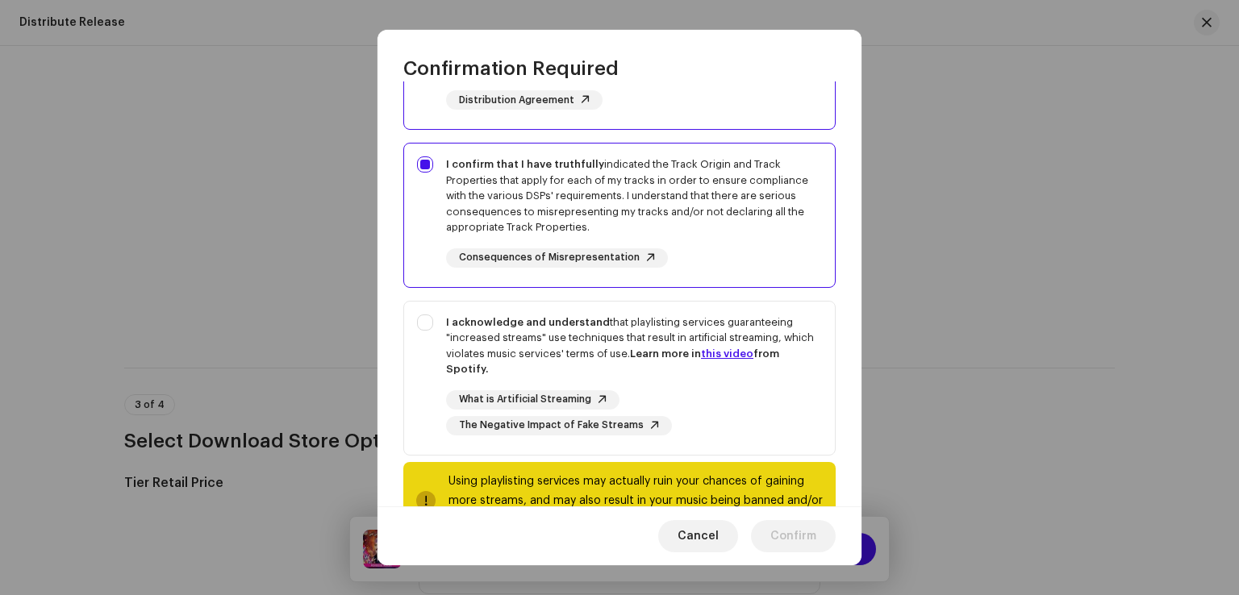
scroll to position [269, 0]
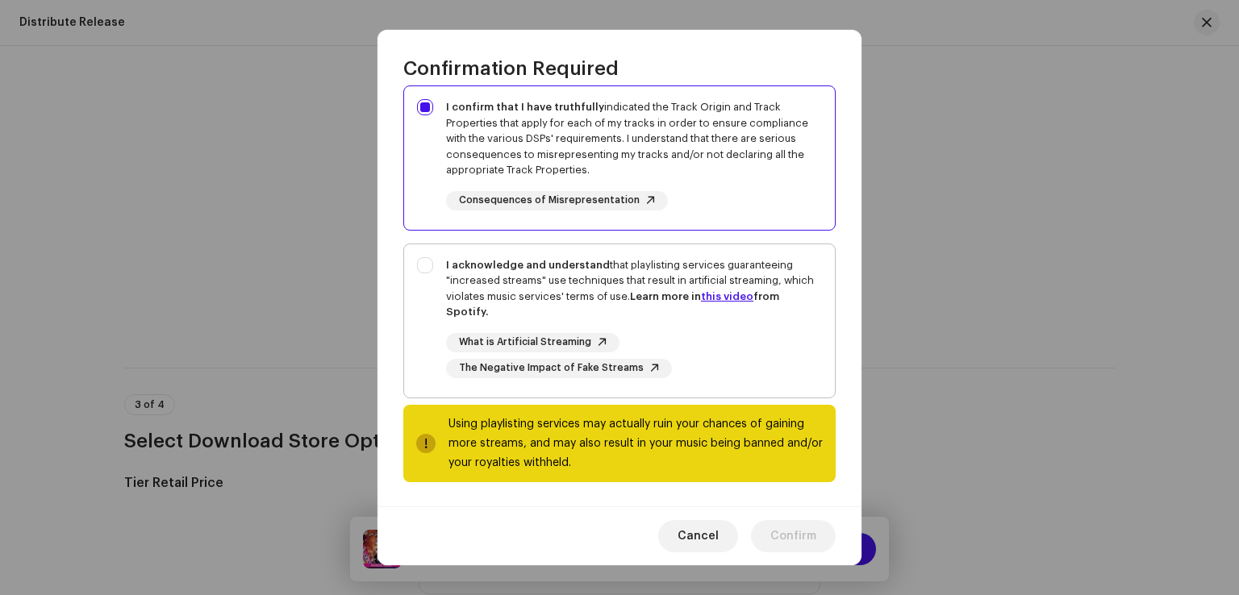
click at [660, 264] on div "I acknowledge and understand that playlisting services guaranteeing "increased …" at bounding box center [634, 288] width 376 height 63
checkbox input "true"
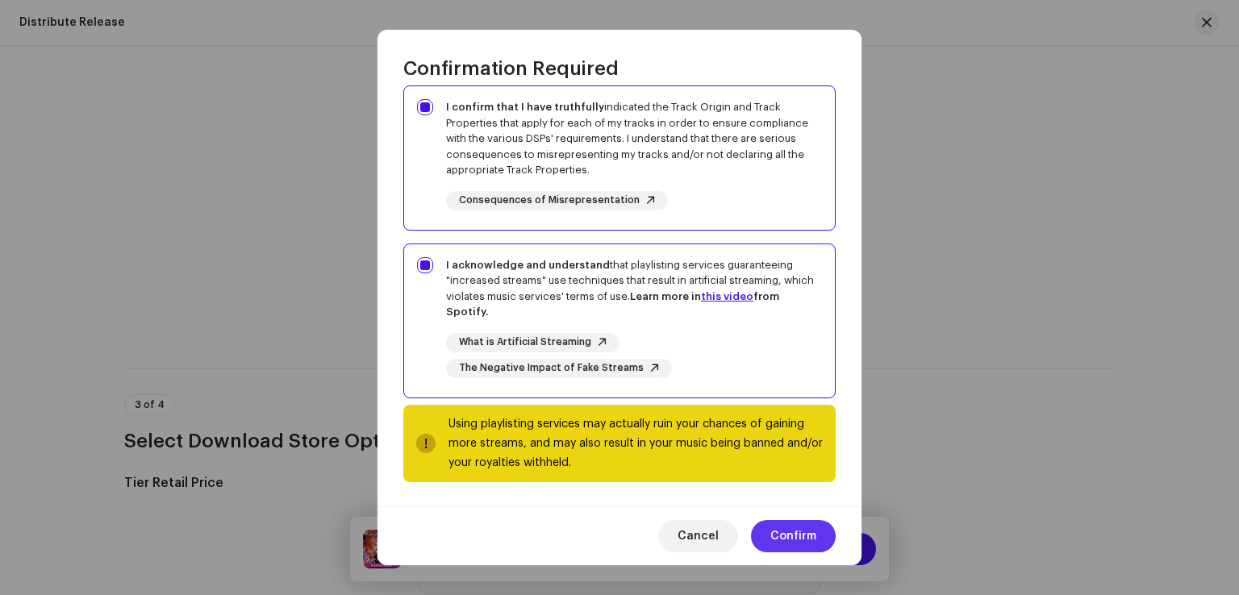
click at [789, 539] on span "Confirm" at bounding box center [793, 536] width 46 height 32
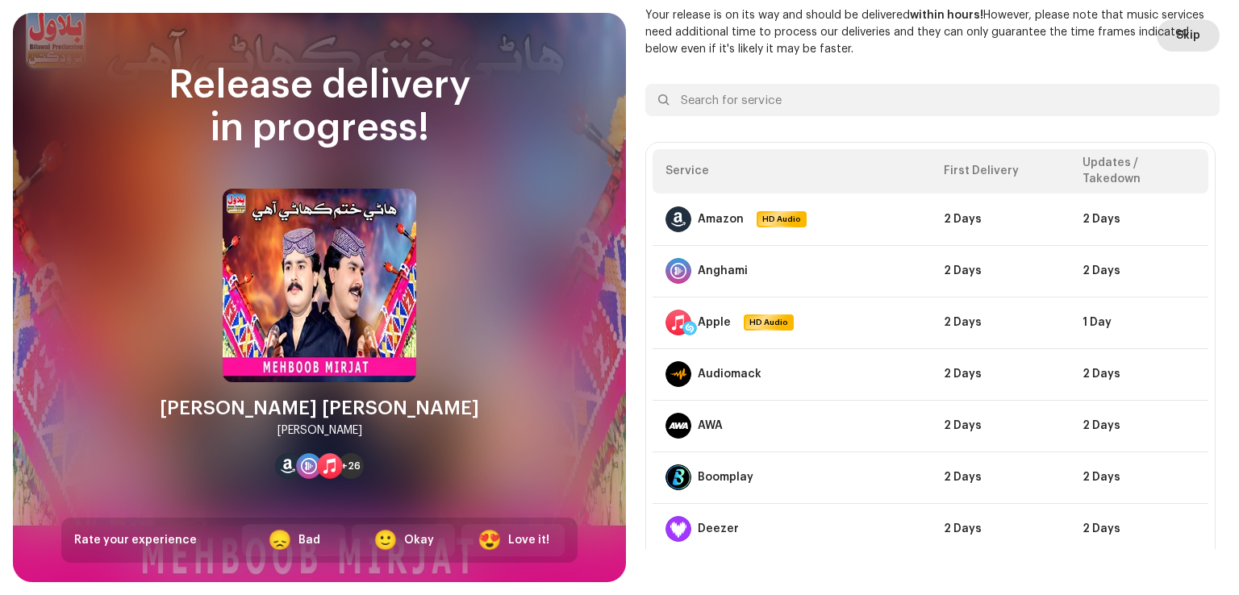
click at [1179, 38] on span "Skip" at bounding box center [1188, 35] width 24 height 32
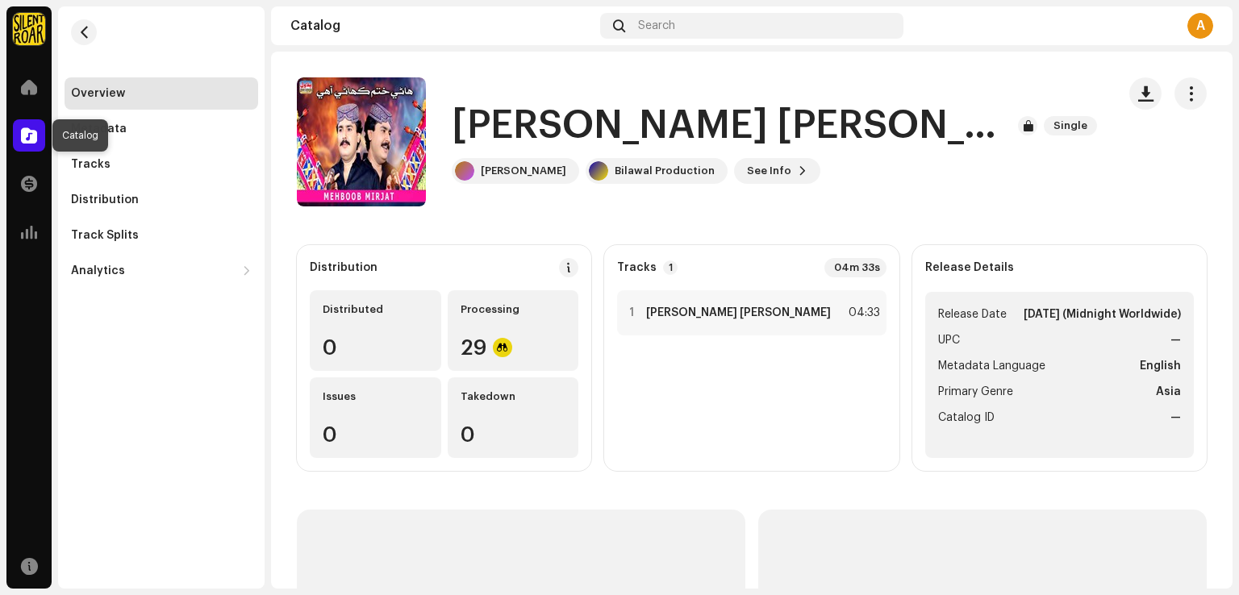
click at [28, 139] on span at bounding box center [29, 135] width 16 height 13
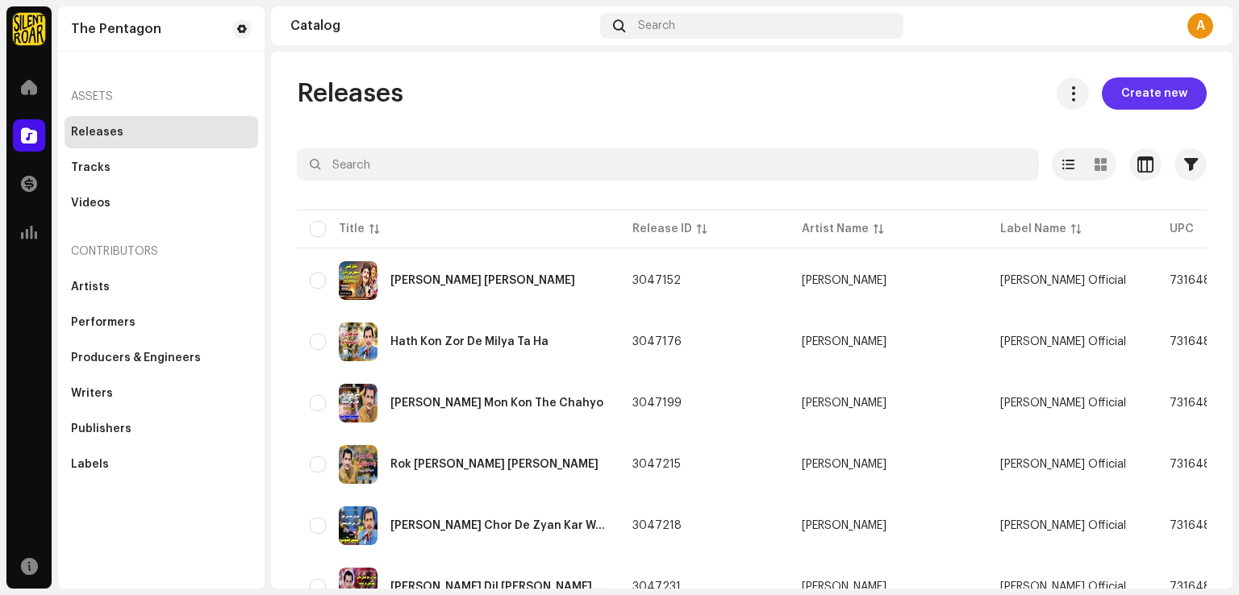
click at [1129, 96] on span "Create new" at bounding box center [1154, 93] width 66 height 32
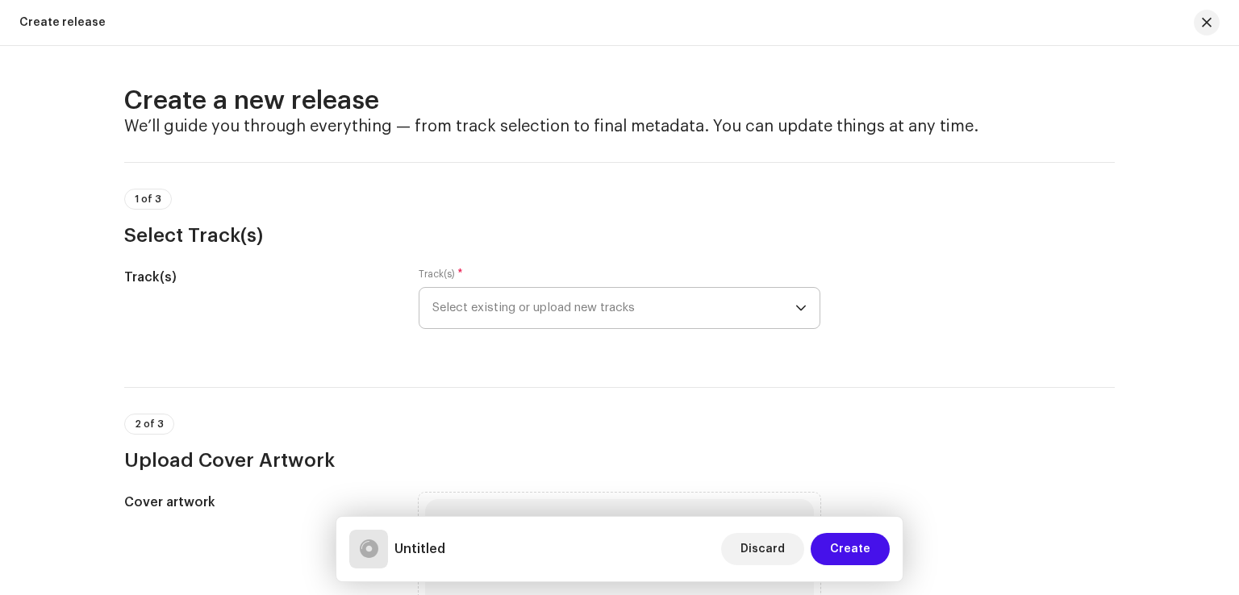
click at [592, 314] on span "Select existing or upload new tracks" at bounding box center [613, 308] width 363 height 40
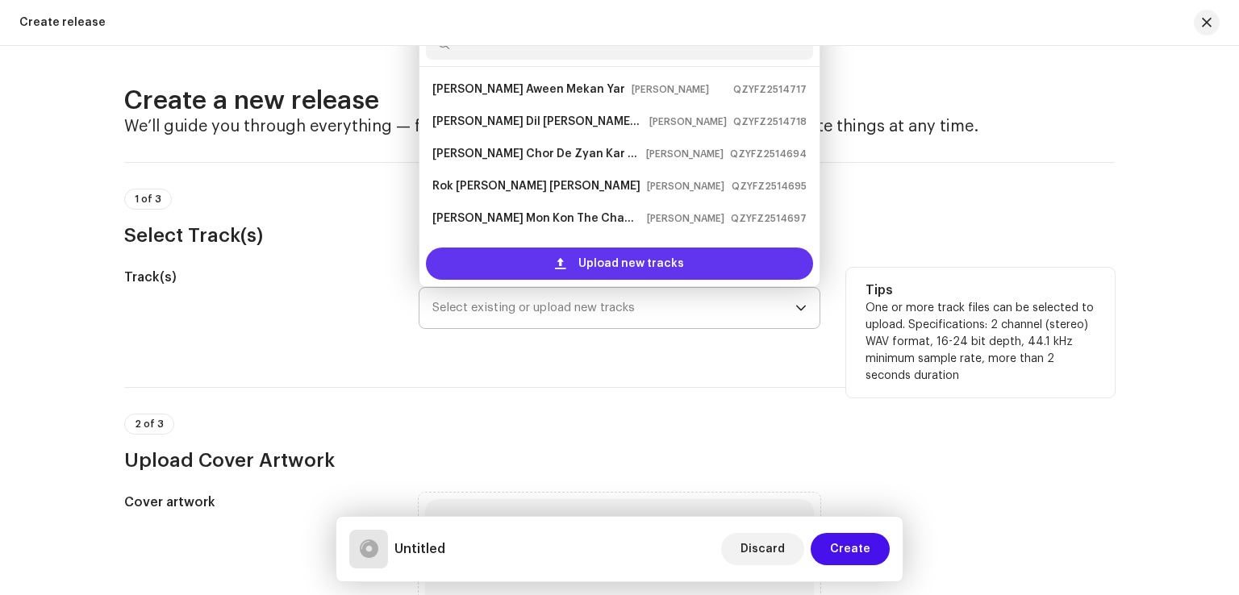
click at [606, 266] on span "Upload new tracks" at bounding box center [631, 264] width 106 height 32
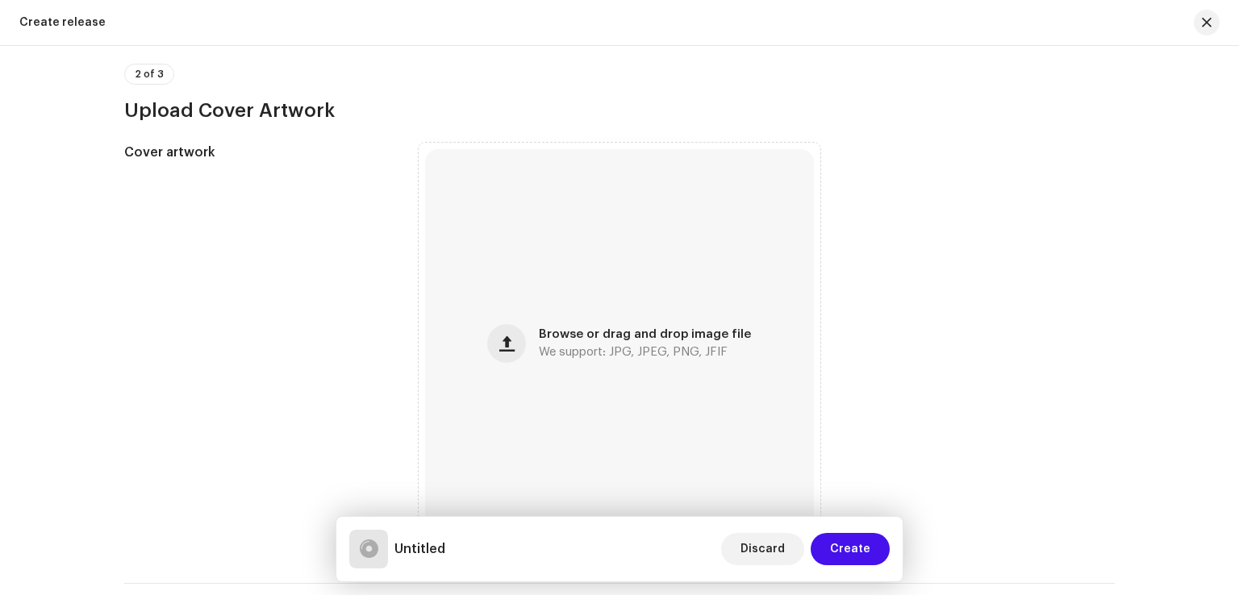
scroll to position [564, 0]
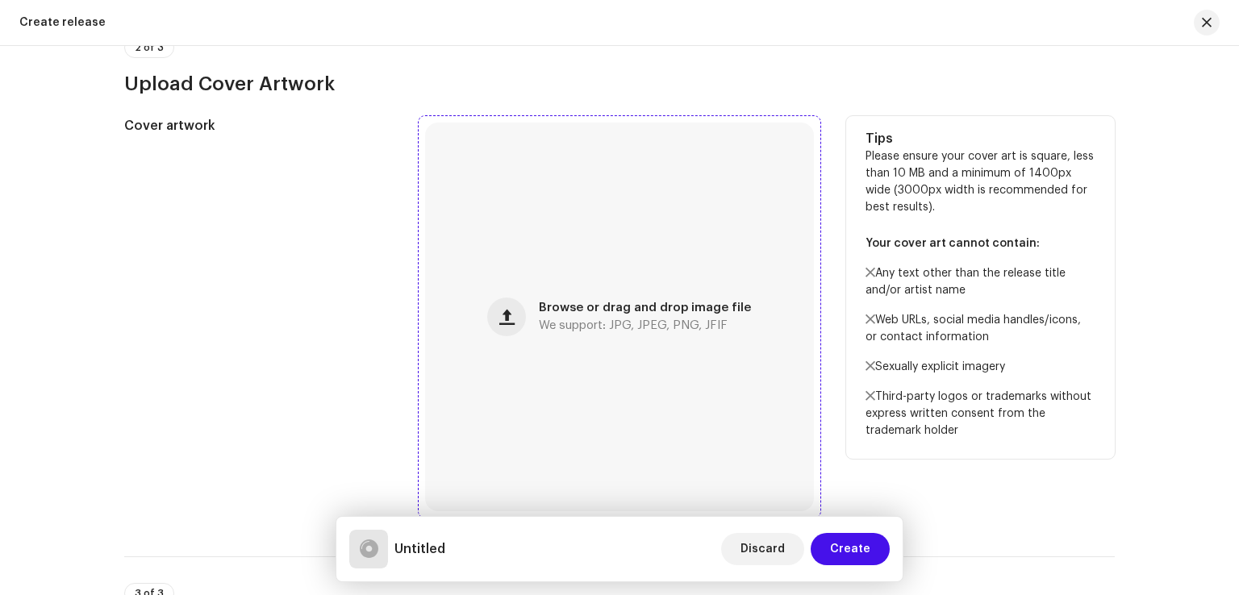
click at [622, 332] on div "Browse or drag and drop image file We support: JPG, JPEG, PNG, JFIF" at bounding box center [619, 317] width 389 height 389
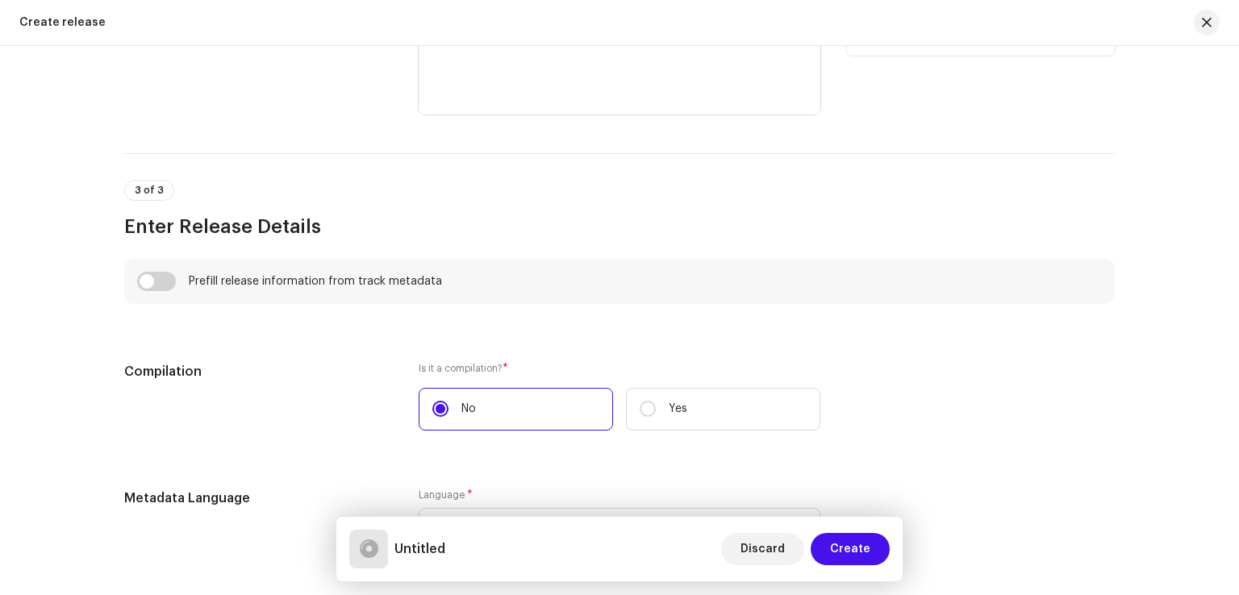
scroll to position [1290, 0]
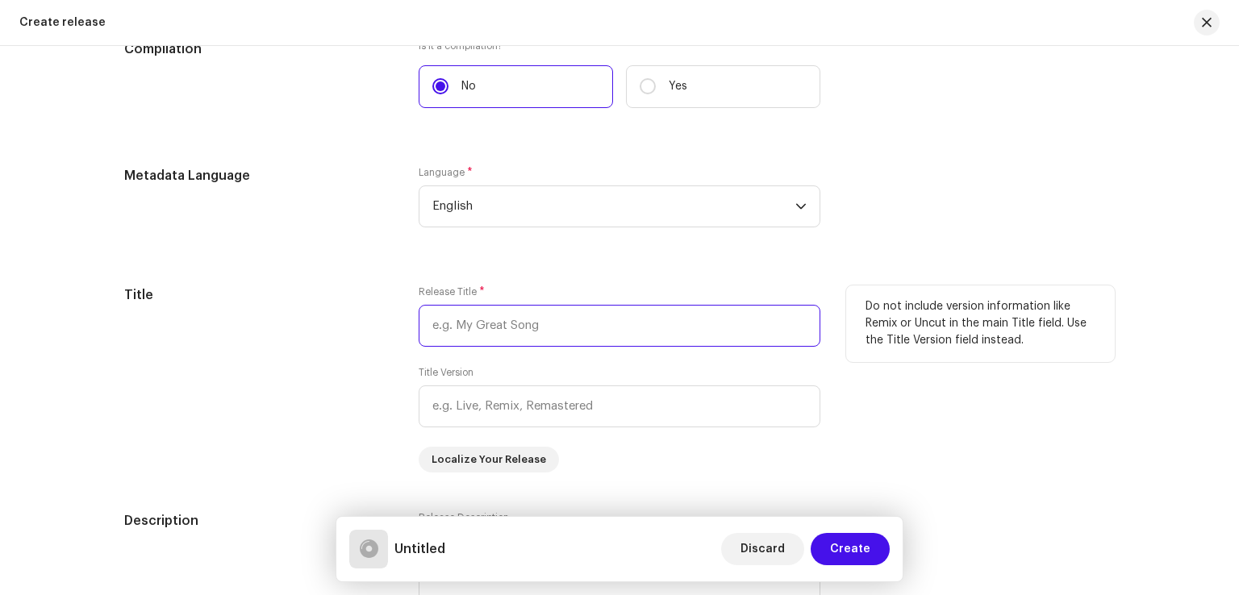
click at [576, 343] on input "text" at bounding box center [619, 326] width 402 height 42
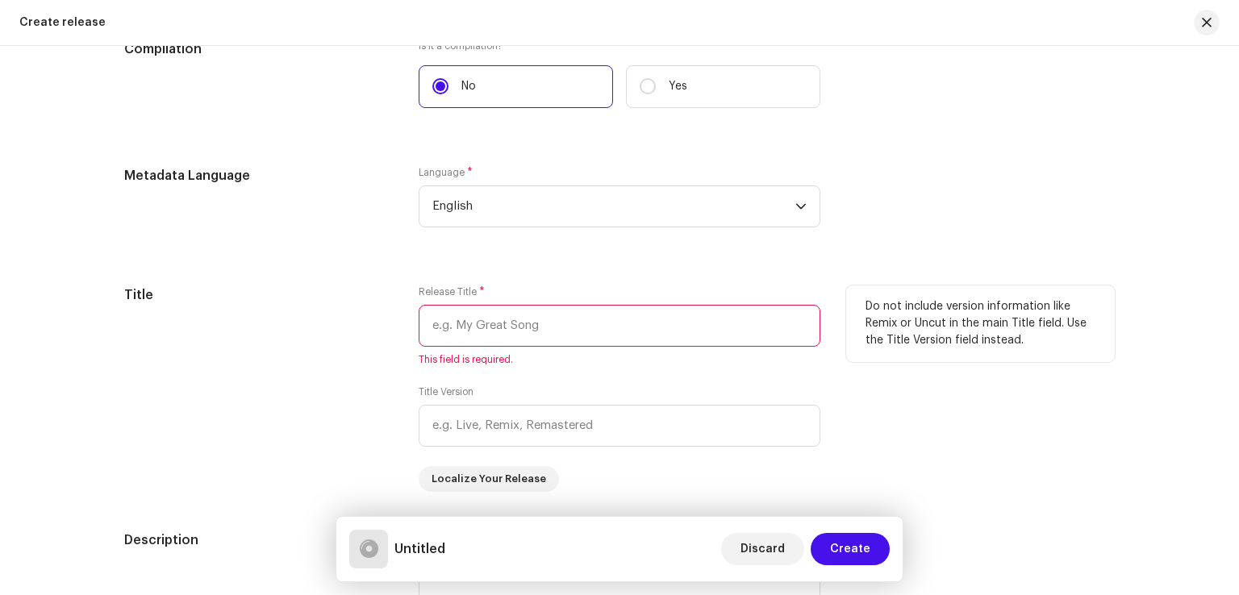
click at [477, 335] on input "text" at bounding box center [619, 326] width 402 height 42
paste input "[PERSON_NAME] Wafa [PERSON_NAME]"
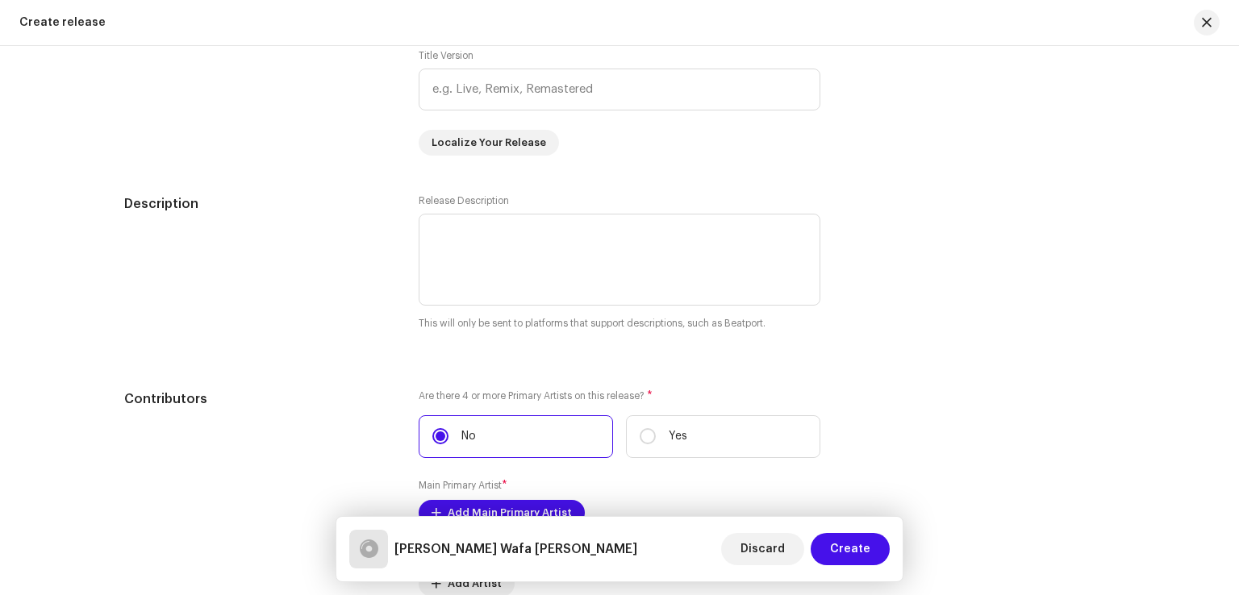
scroll to position [1693, 0]
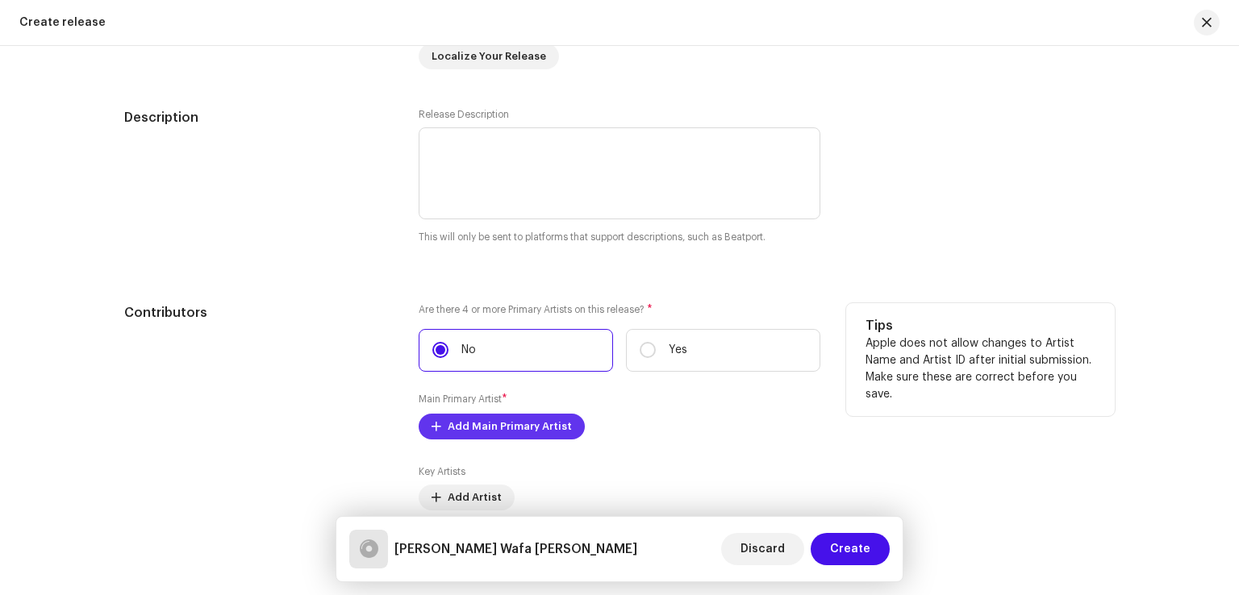
type input "[PERSON_NAME] Wafa [PERSON_NAME]"
click at [476, 427] on span "Add Main Primary Artist" at bounding box center [510, 426] width 124 height 32
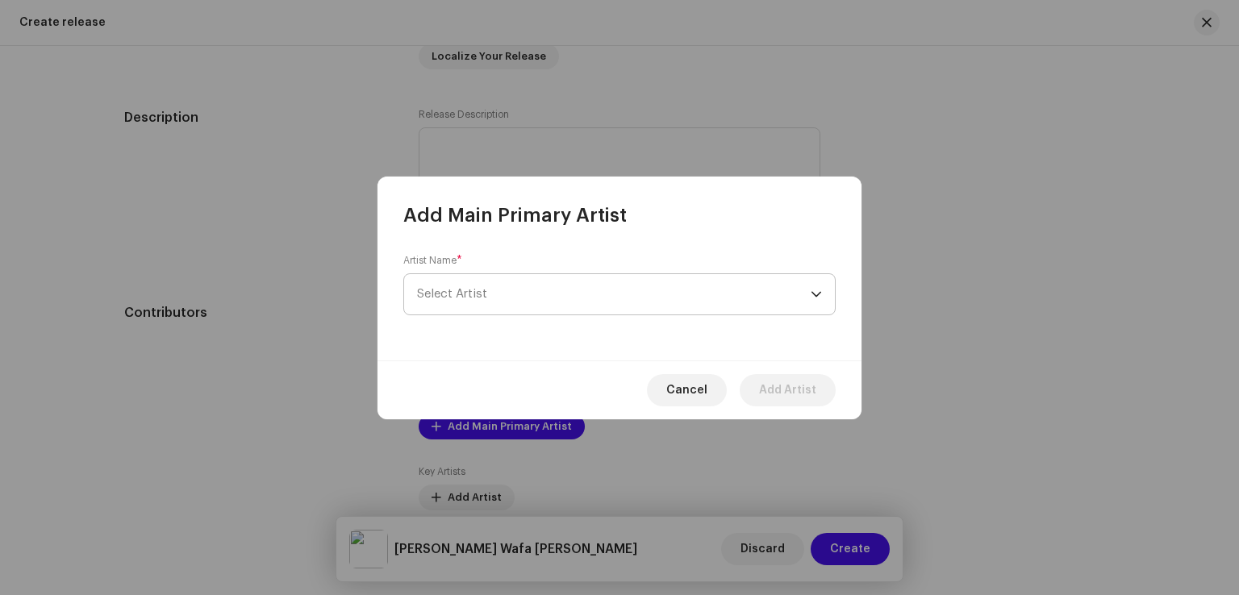
click at [518, 296] on span "Select Artist" at bounding box center [613, 294] width 393 height 40
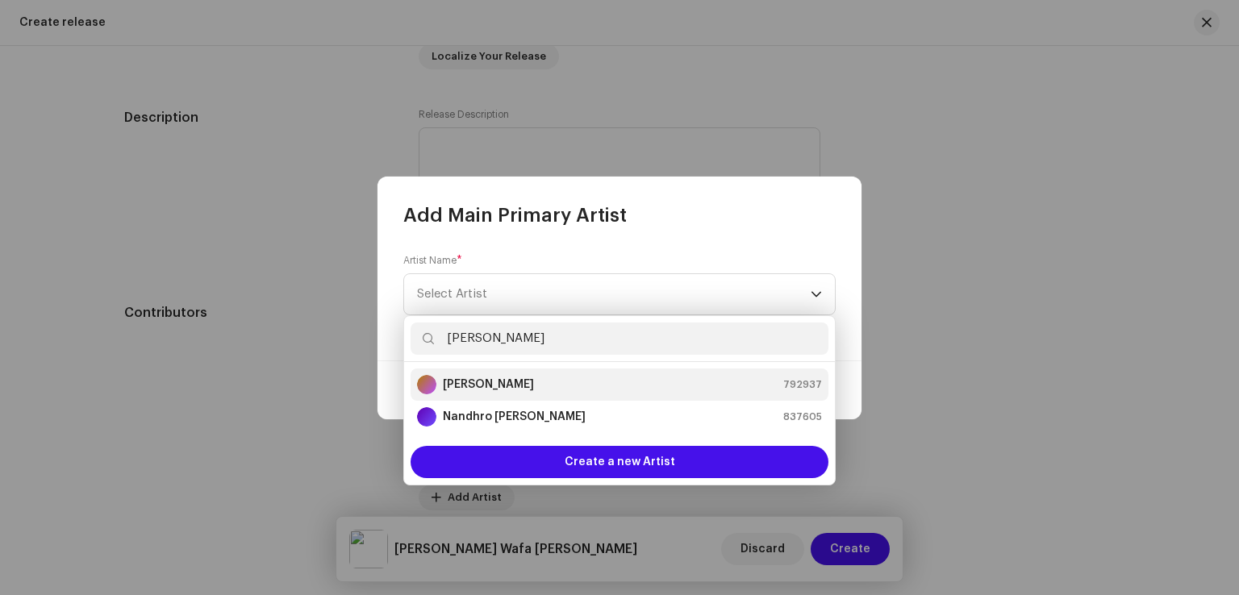
type input "[PERSON_NAME]"
click at [511, 388] on strong "[PERSON_NAME]" at bounding box center [488, 385] width 91 height 16
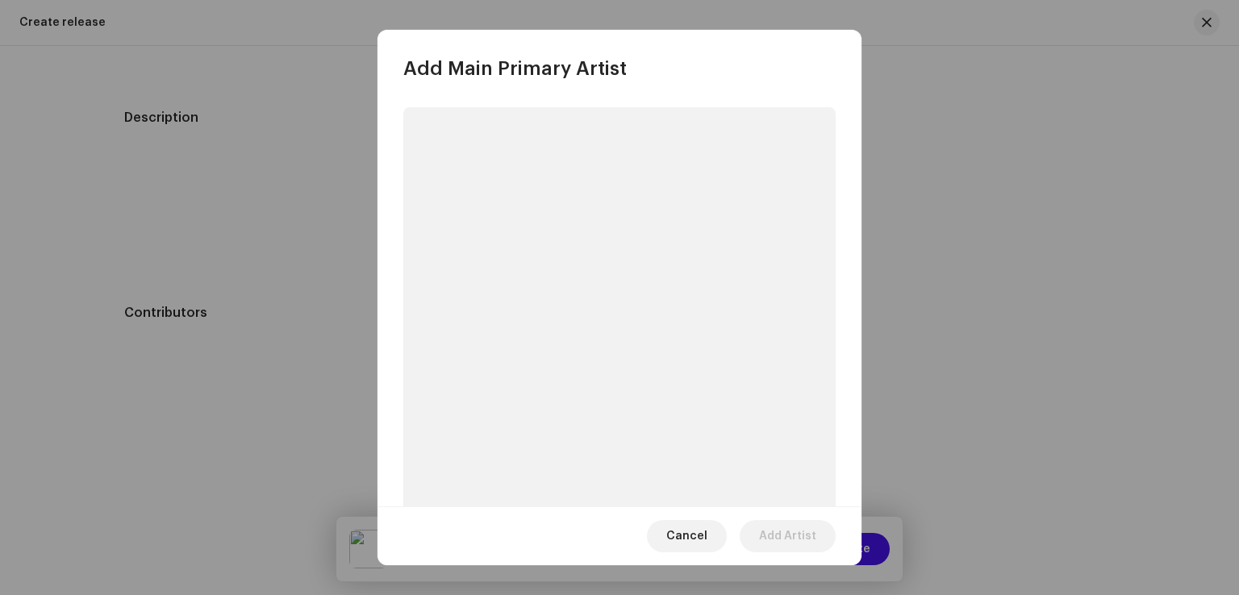
scroll to position [65, 0]
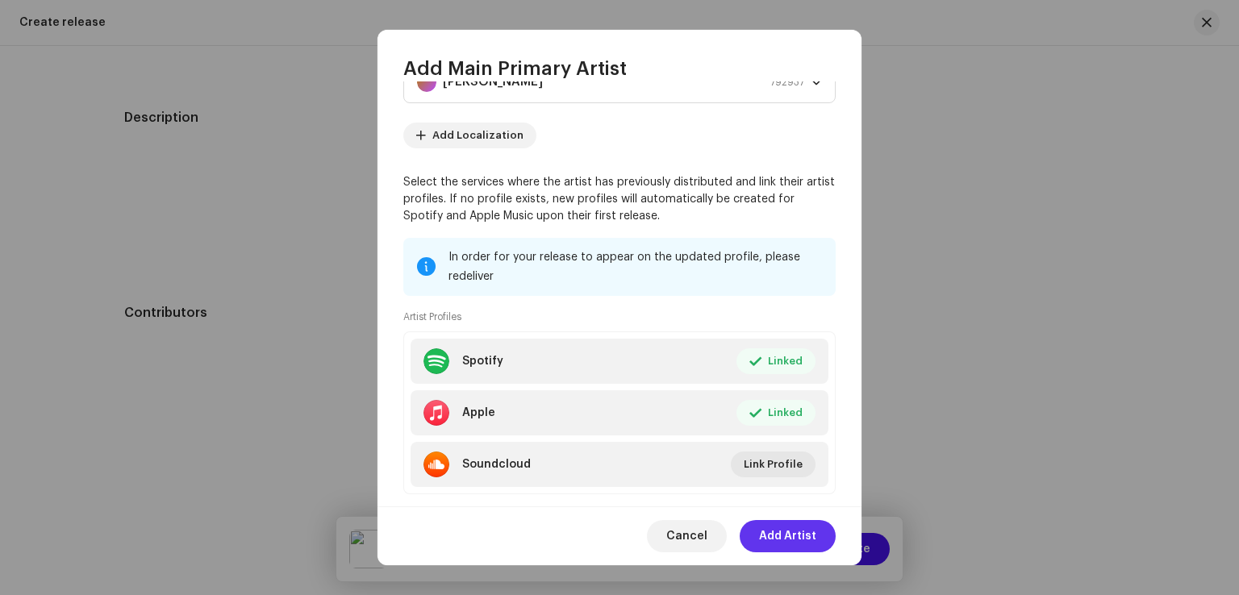
click at [776, 536] on span "Add Artist" at bounding box center [787, 536] width 57 height 32
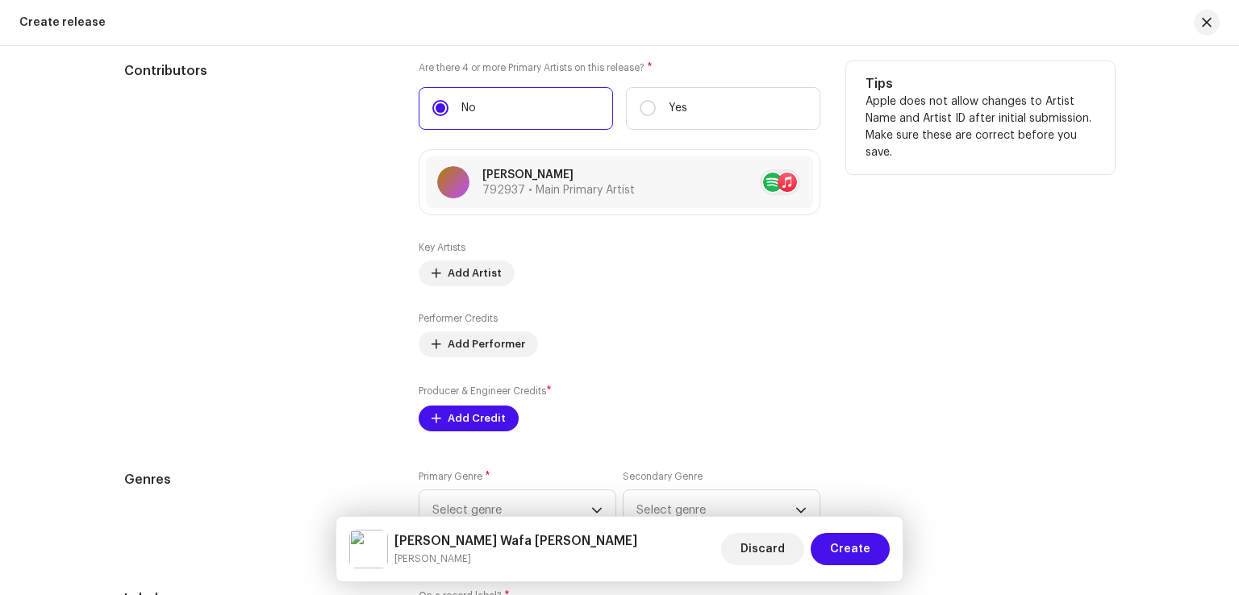
scroll to position [2016, 0]
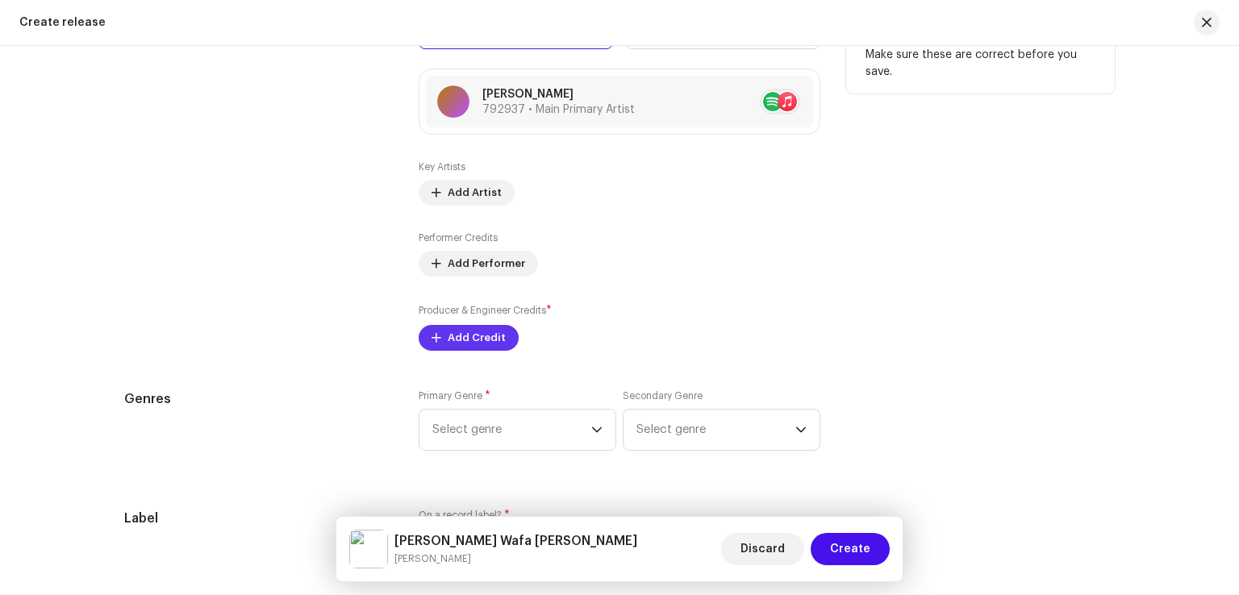
click at [465, 337] on span "Add Credit" at bounding box center [477, 338] width 58 height 32
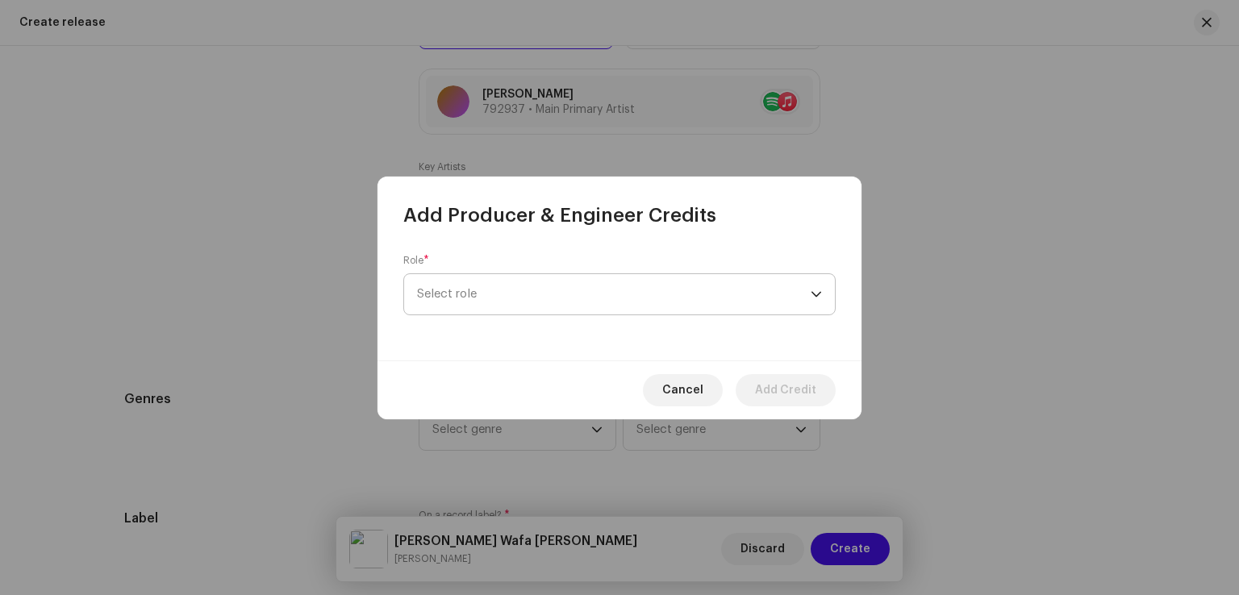
click at [521, 304] on span "Select role" at bounding box center [613, 294] width 393 height 40
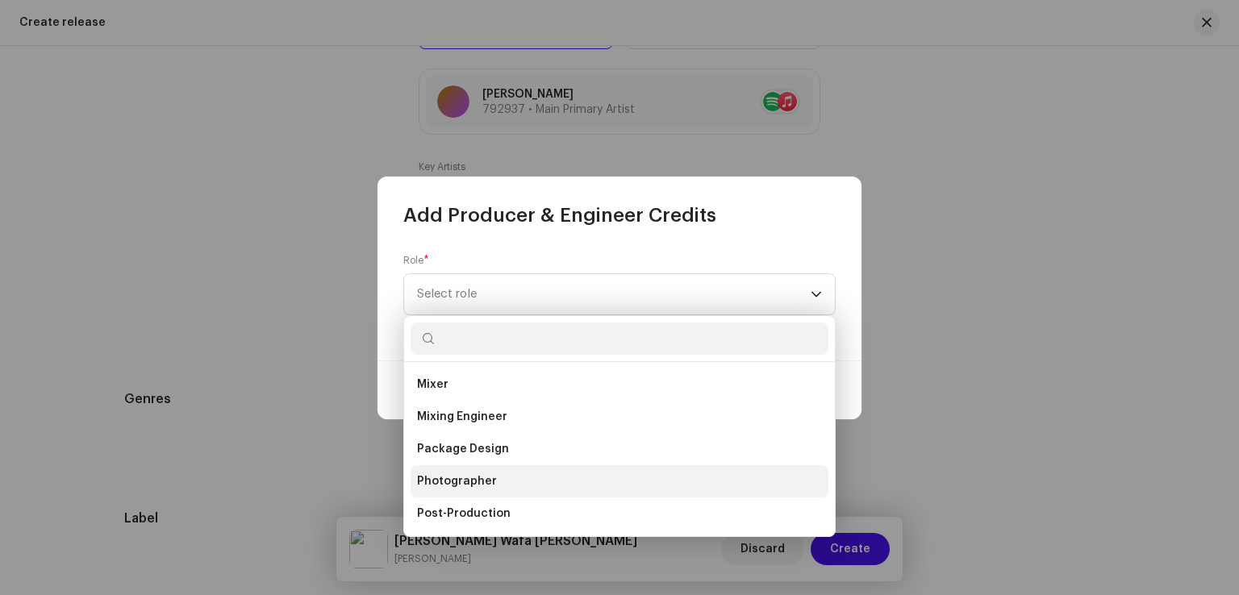
scroll to position [564, 0]
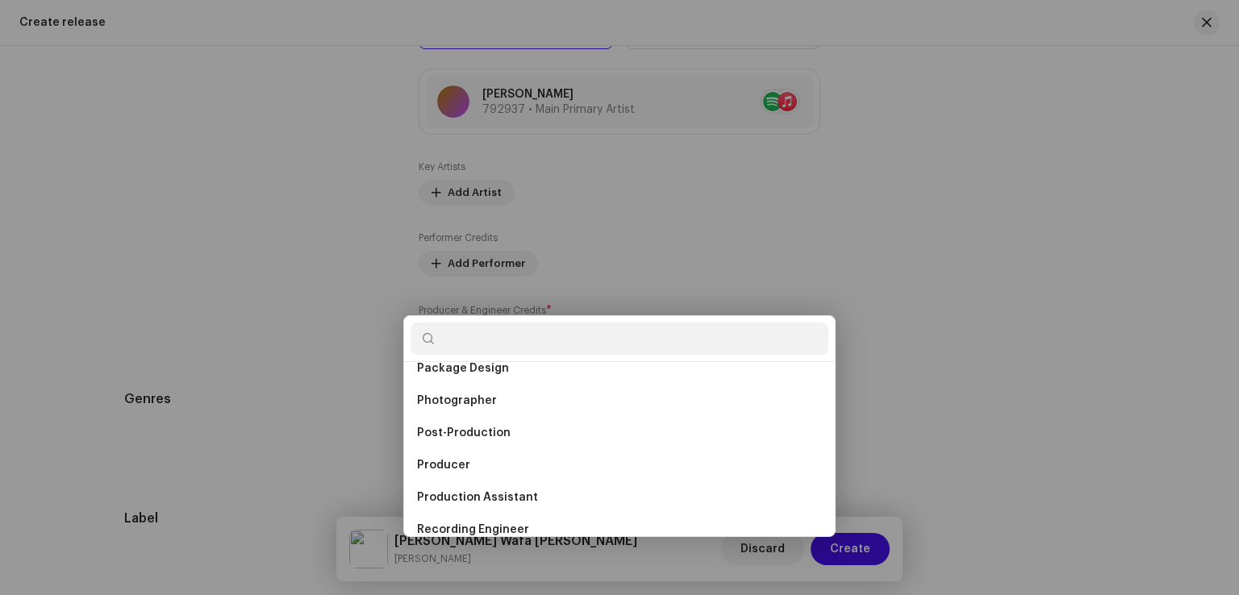
click at [397, 462] on div "Add Producer & Engineer Credits Role * Select role Cancel Add Credit" at bounding box center [619, 297] width 1239 height 595
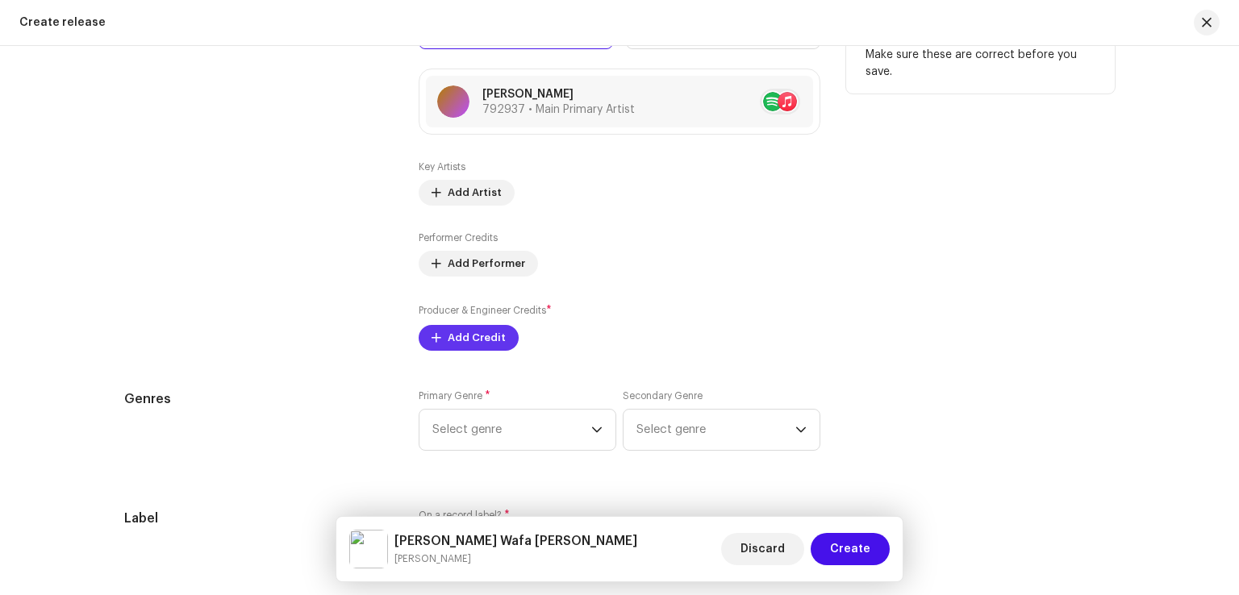
click at [471, 341] on span "Add Credit" at bounding box center [477, 338] width 58 height 32
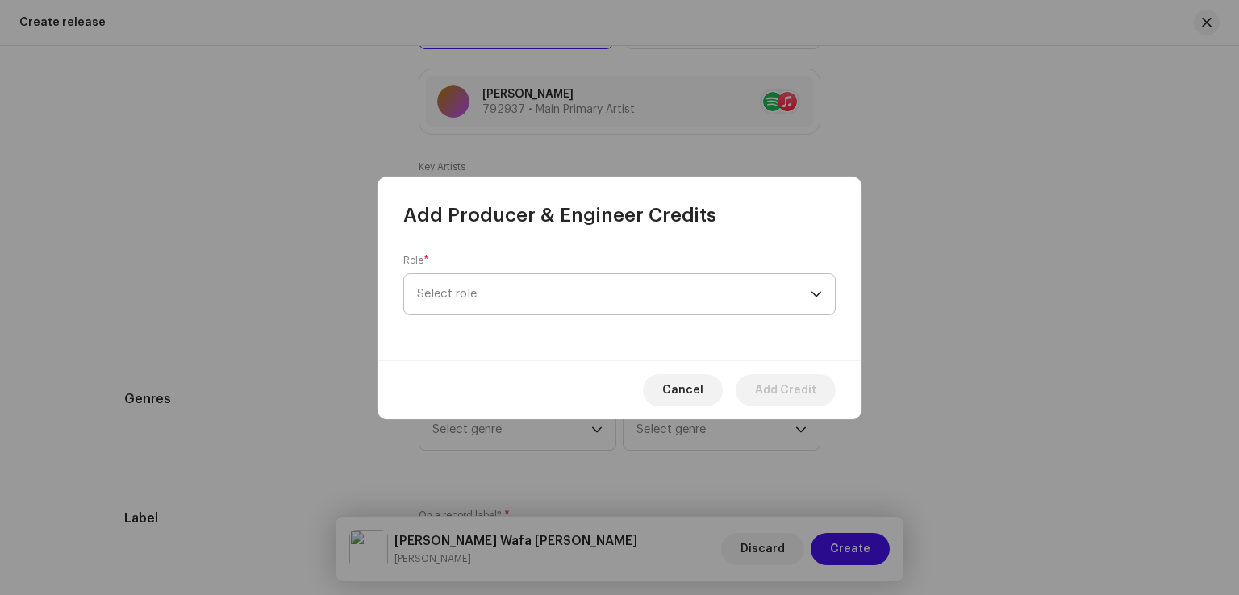
click at [526, 301] on span "Select role" at bounding box center [613, 294] width 393 height 40
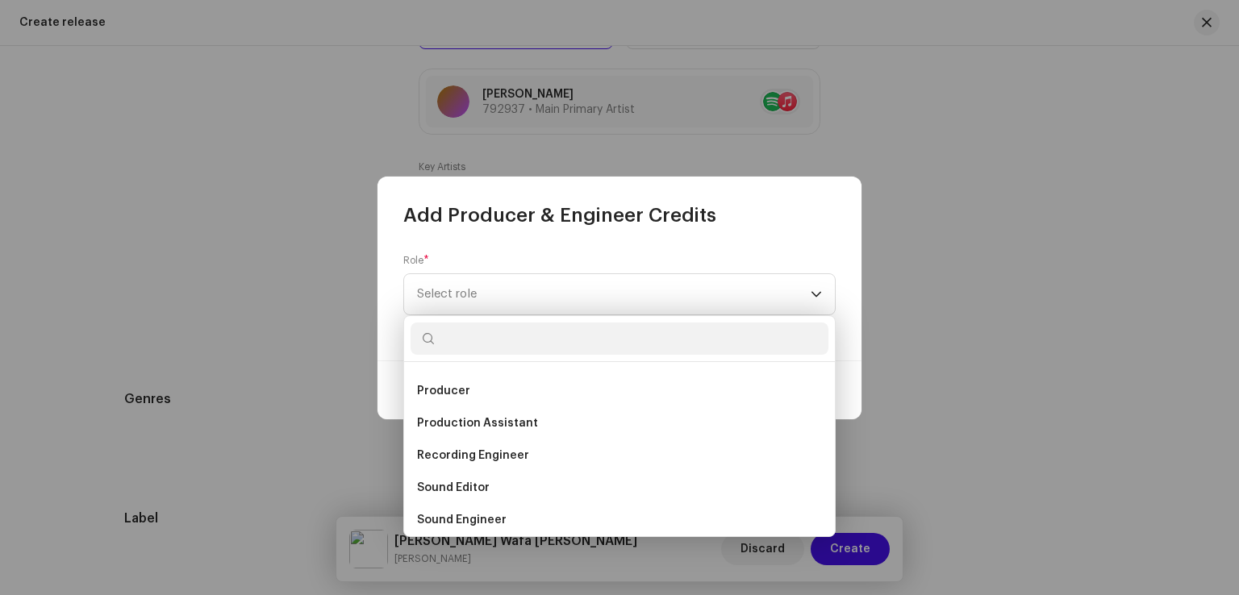
scroll to position [645, 0]
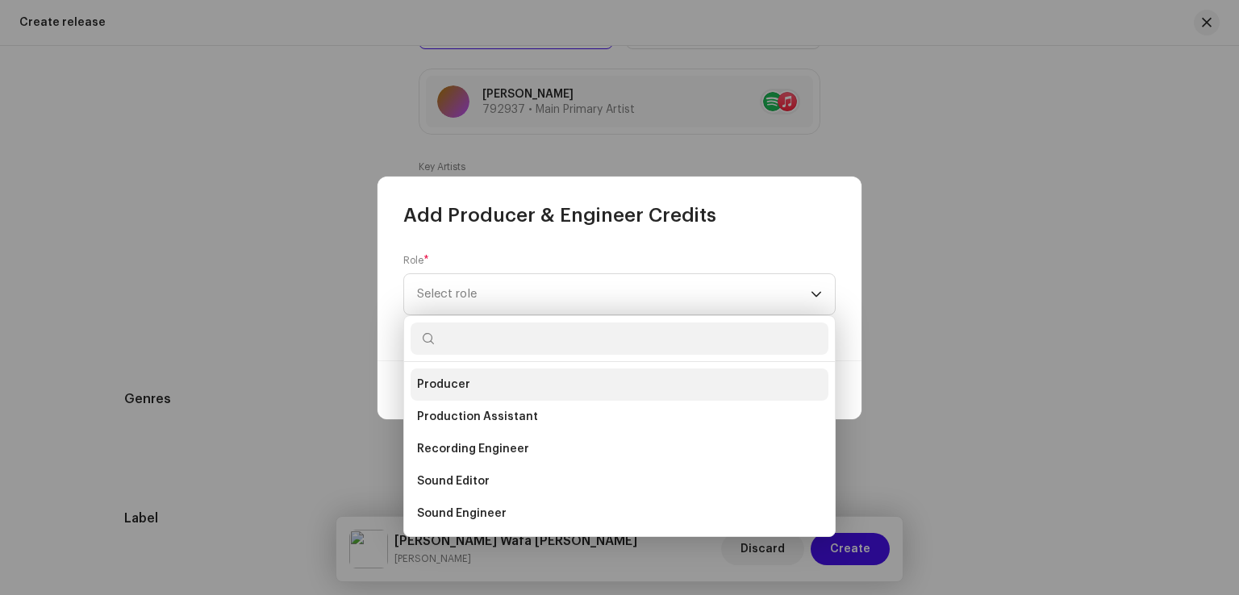
click at [461, 379] on span "Producer" at bounding box center [443, 385] width 53 height 16
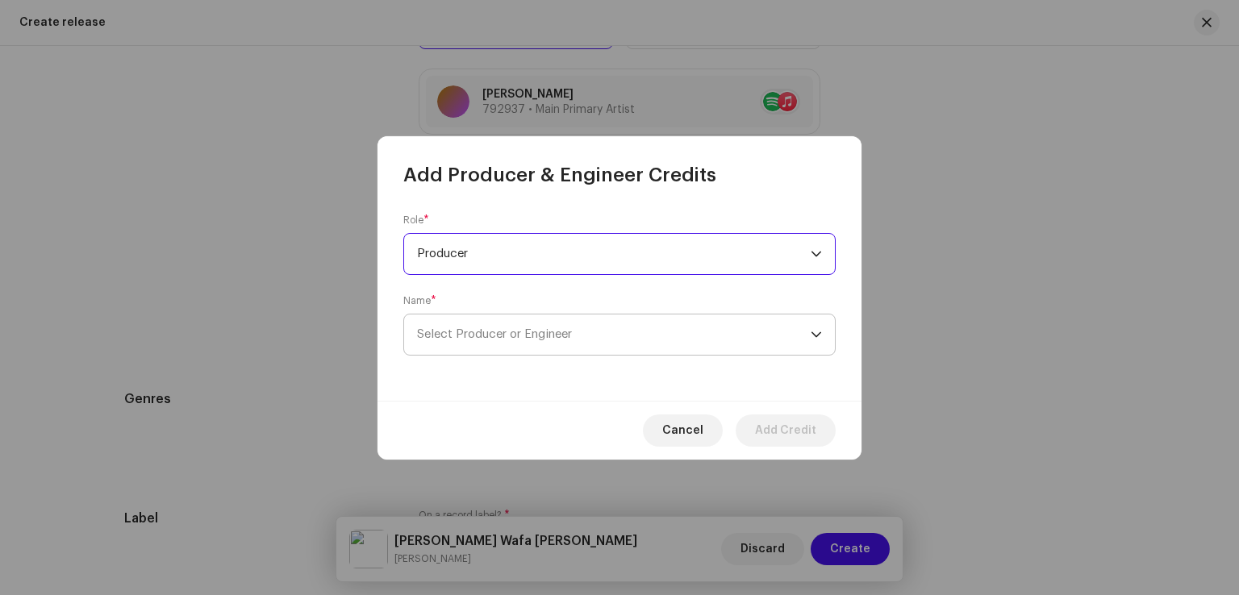
click at [486, 348] on span "Select Producer or Engineer" at bounding box center [613, 334] width 393 height 40
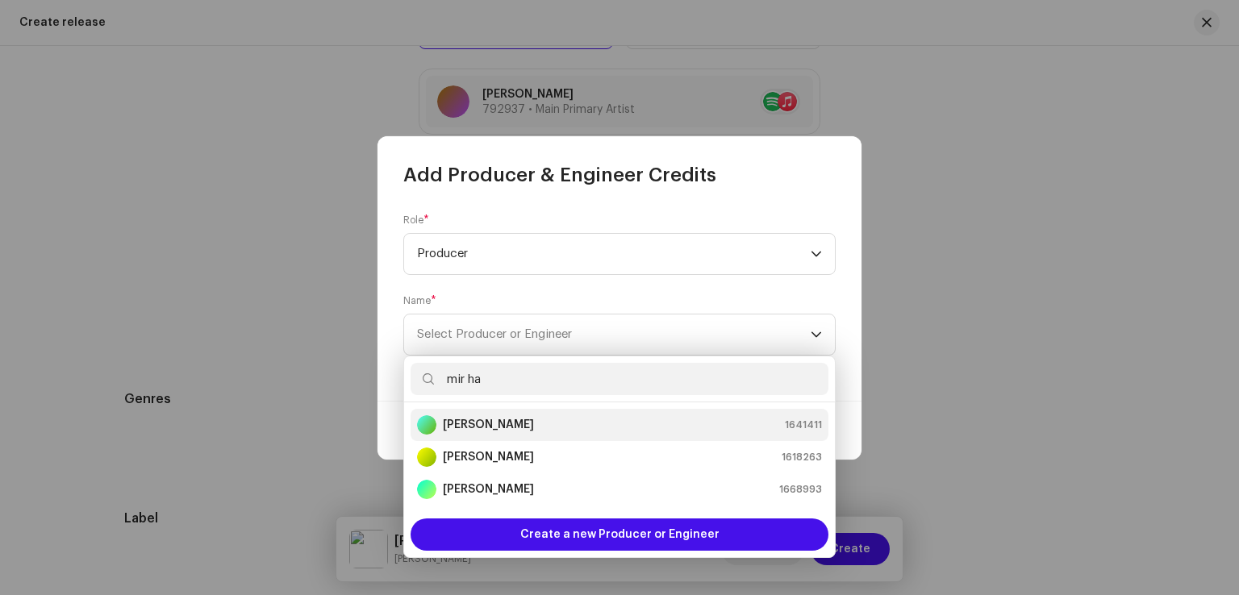
type input "mir ha"
click at [482, 430] on strong "[PERSON_NAME]" at bounding box center [488, 425] width 91 height 16
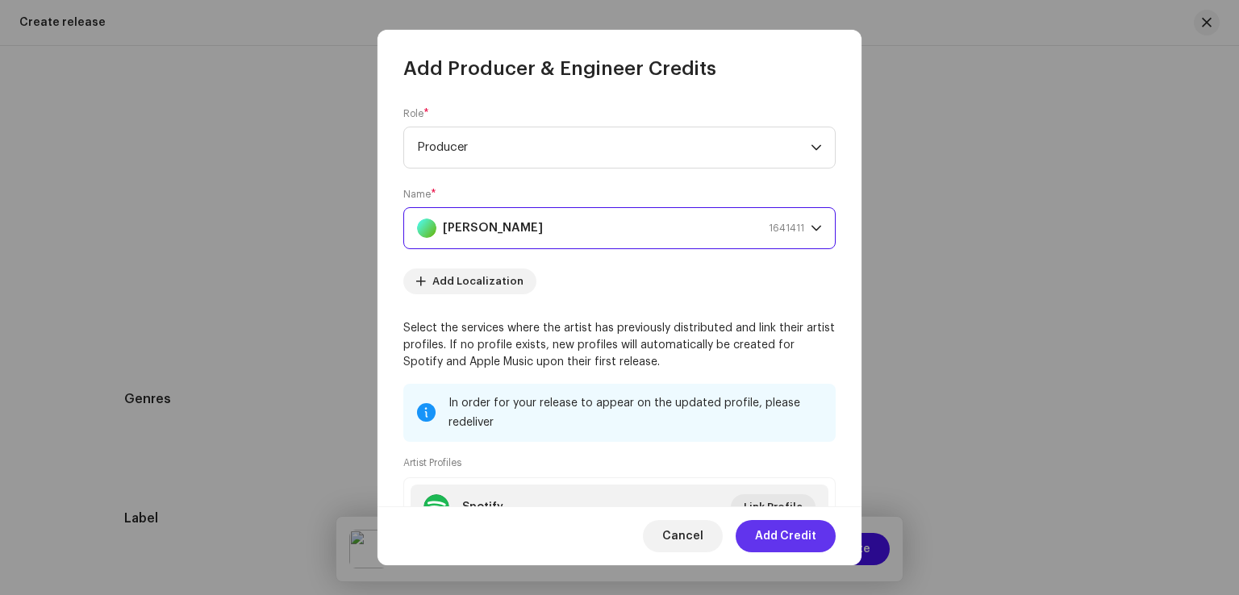
click at [792, 539] on span "Add Credit" at bounding box center [785, 536] width 61 height 32
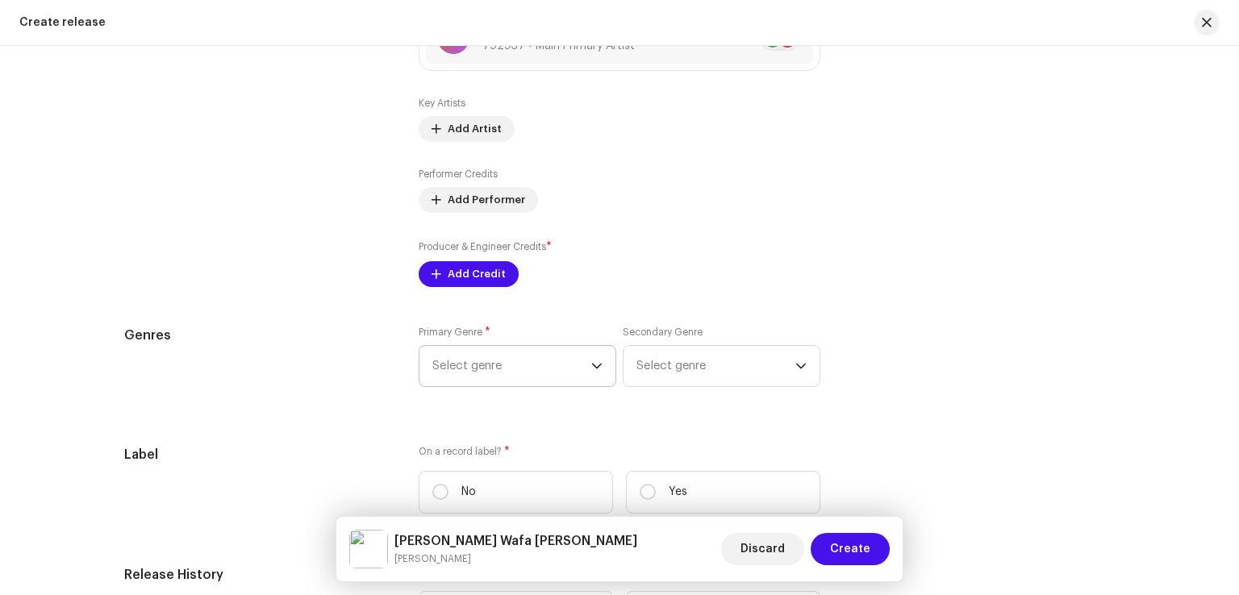
scroll to position [2177, 0]
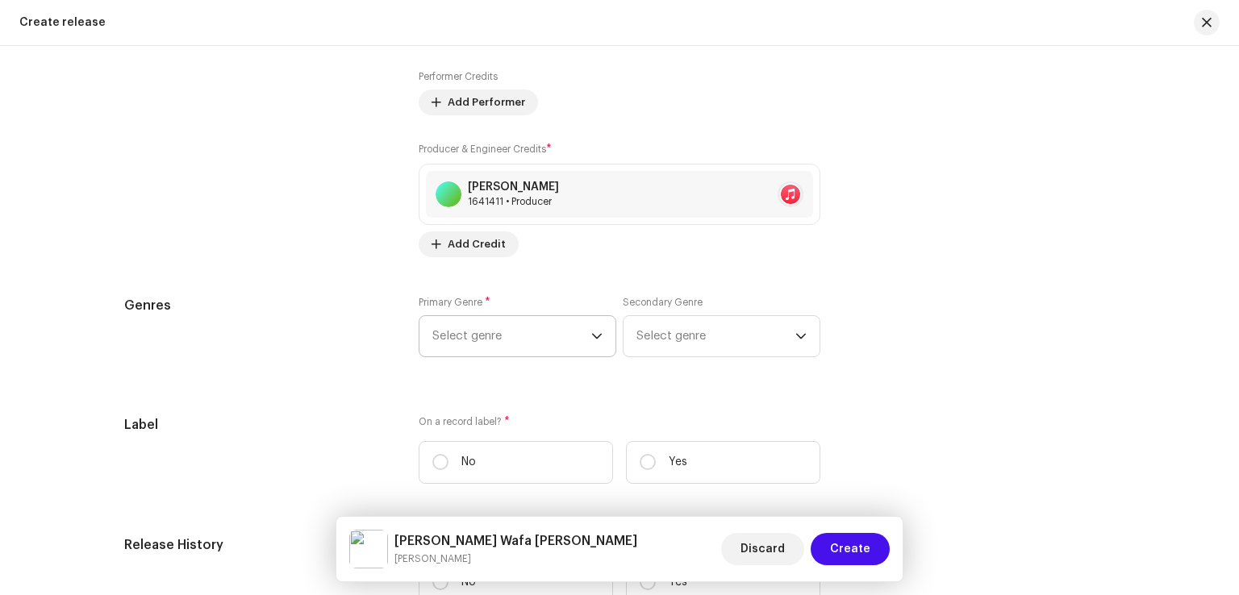
click at [523, 332] on span "Select genre" at bounding box center [511, 336] width 159 height 40
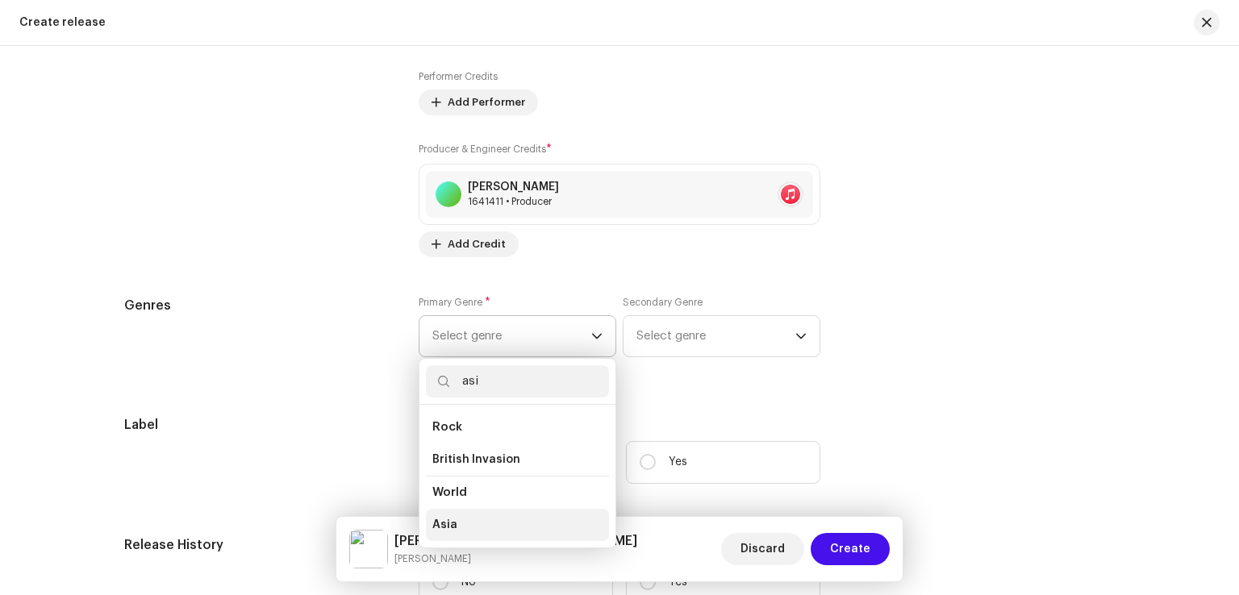
type input "asi"
click at [458, 520] on li "Asia" at bounding box center [517, 525] width 183 height 32
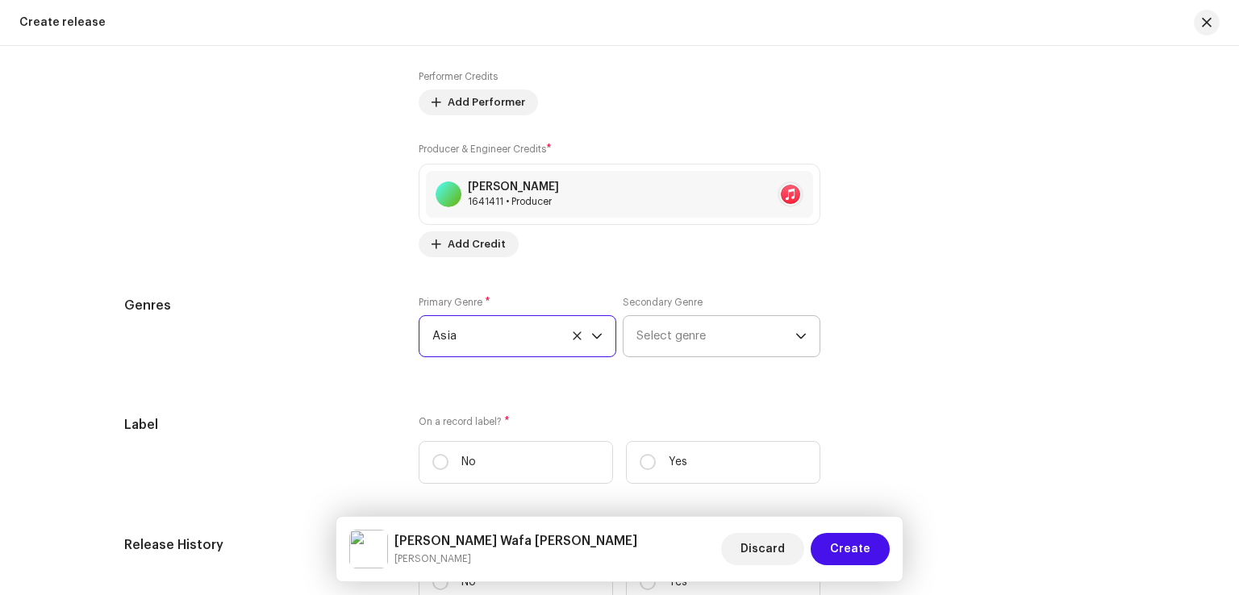
click at [676, 339] on span "Select genre" at bounding box center [715, 336] width 159 height 40
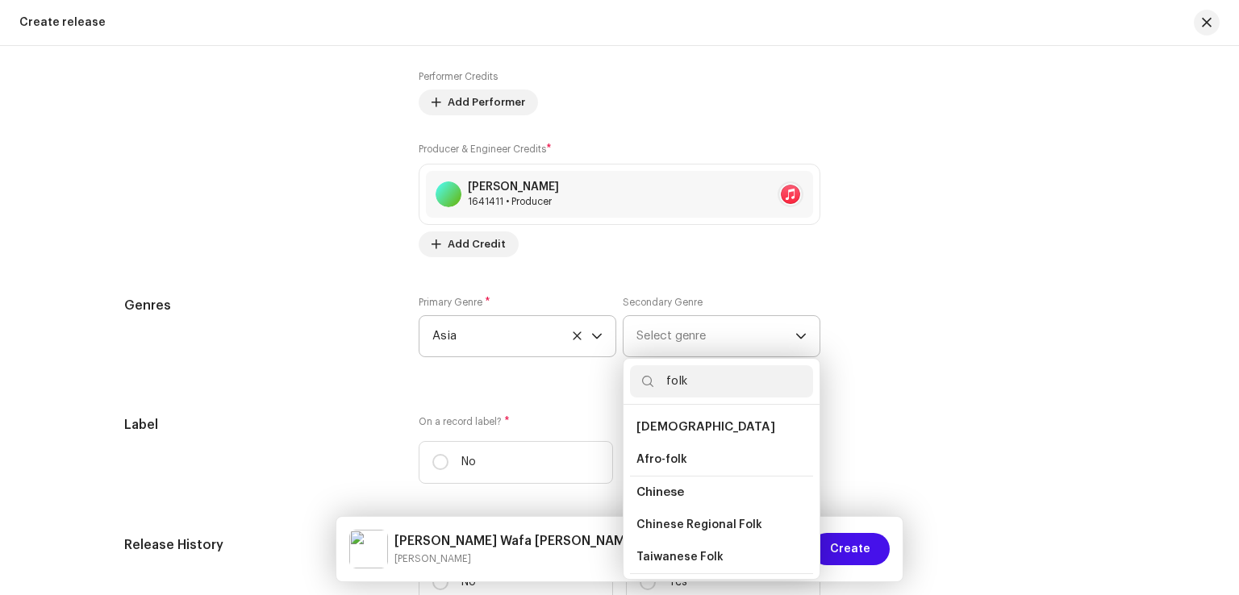
scroll to position [81, 0]
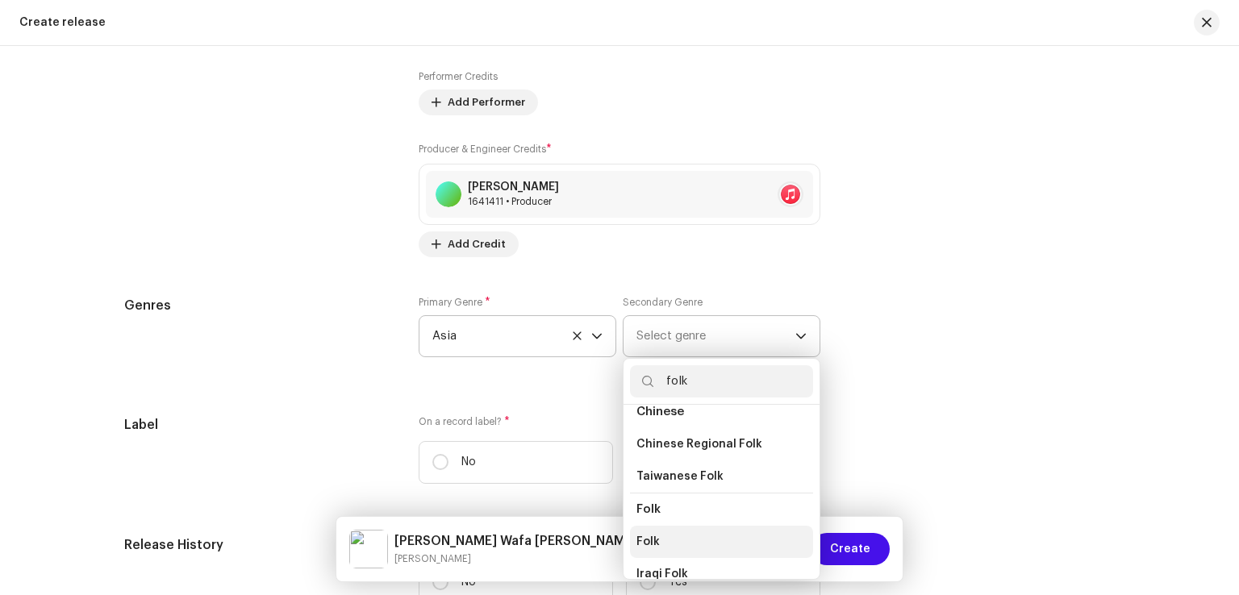
type input "folk"
click at [636, 543] on span "Folk" at bounding box center [647, 542] width 23 height 16
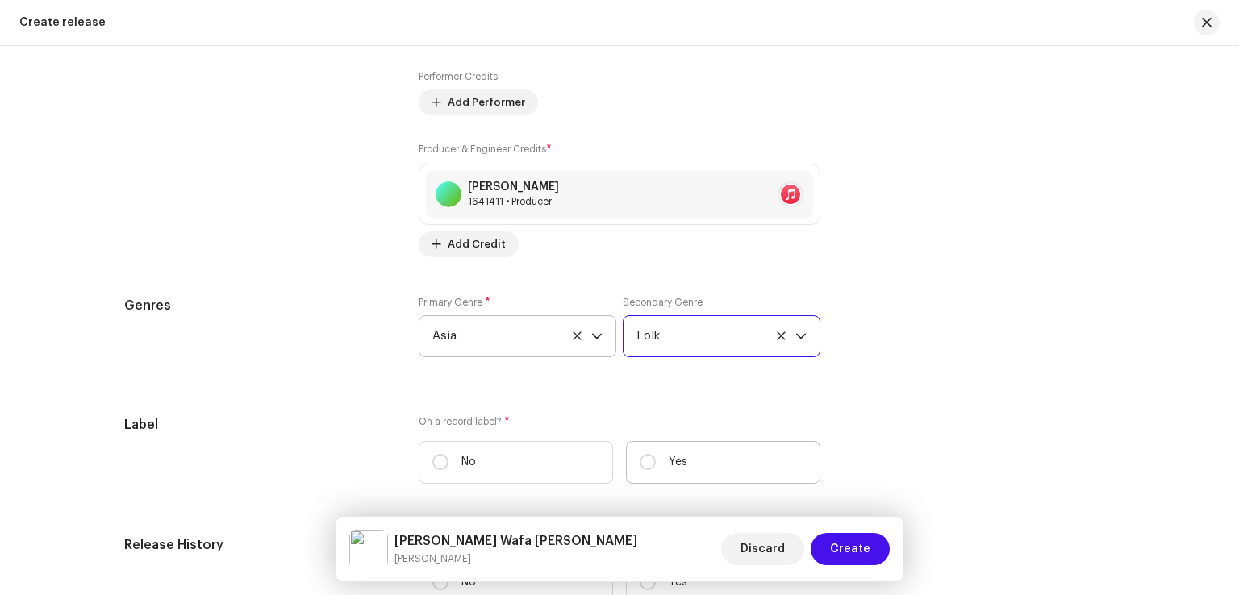
click at [669, 461] on p "Yes" at bounding box center [677, 462] width 19 height 17
click at [656, 461] on input "Yes" at bounding box center [647, 462] width 16 height 16
radio input "true"
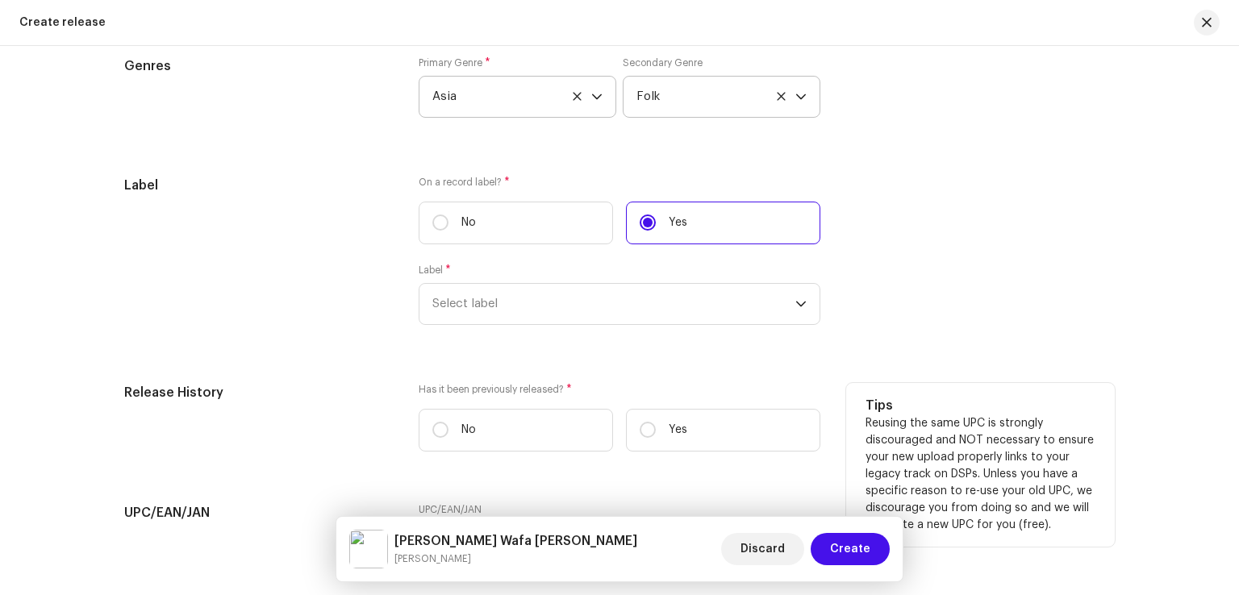
scroll to position [2419, 0]
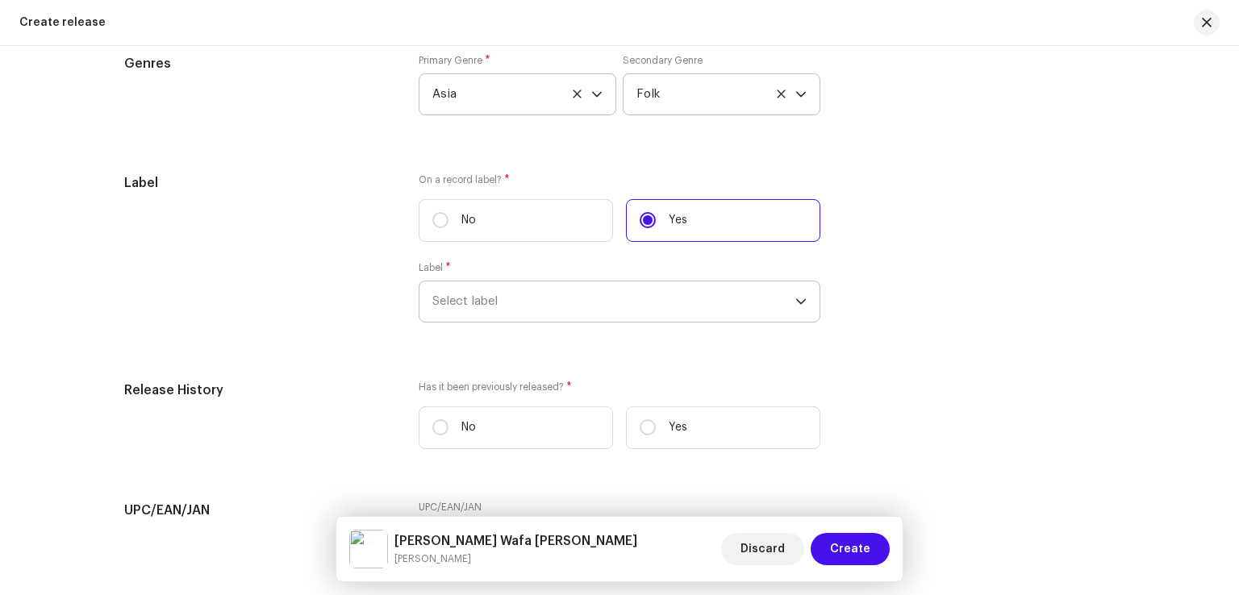
click at [581, 308] on span "Select label" at bounding box center [613, 301] width 363 height 40
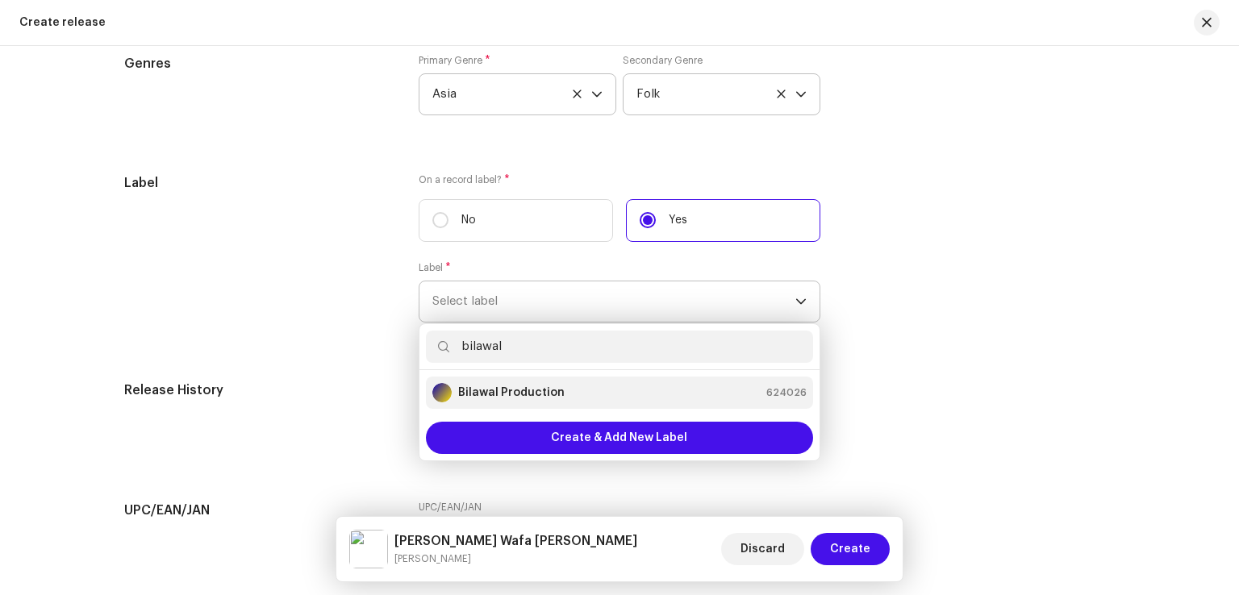
type input "bilawal"
click at [526, 391] on strong "Bilawal Production" at bounding box center [511, 393] width 106 height 16
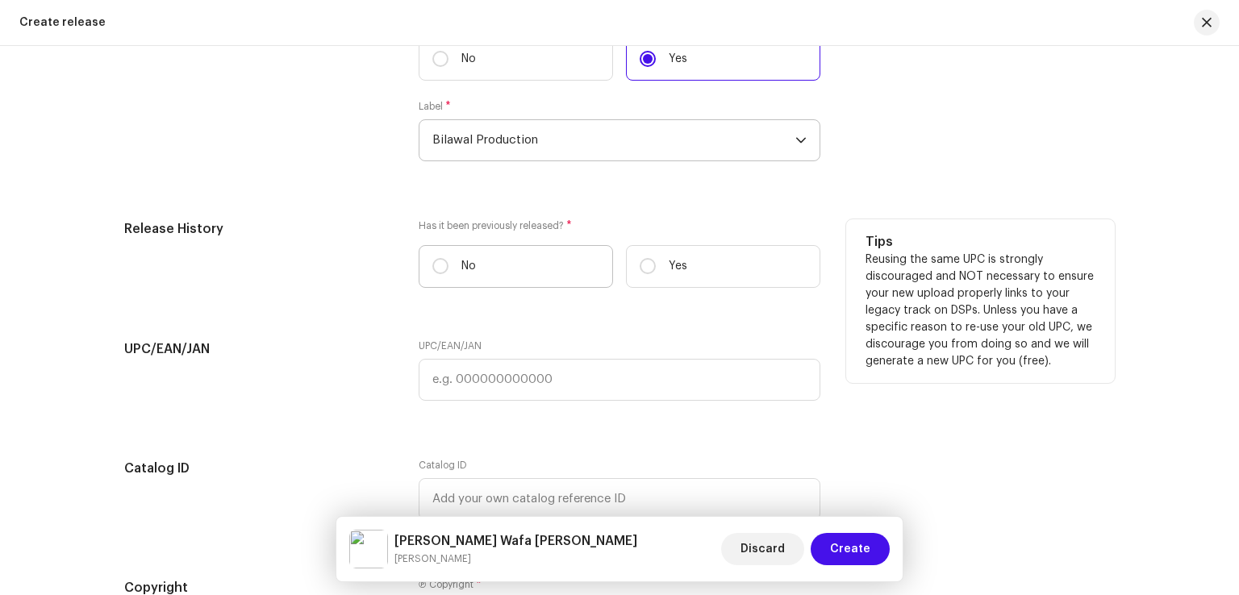
click at [499, 263] on label "No" at bounding box center [515, 266] width 194 height 43
click at [448, 263] on input "No" at bounding box center [440, 266] width 16 height 16
radio input "true"
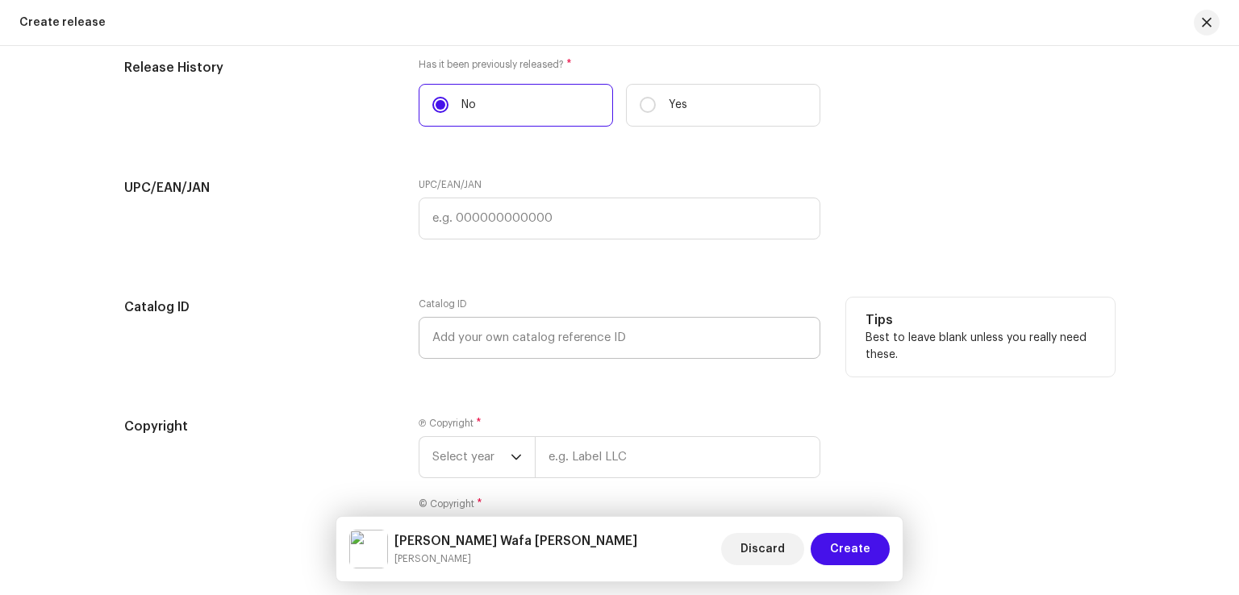
scroll to position [2886, 0]
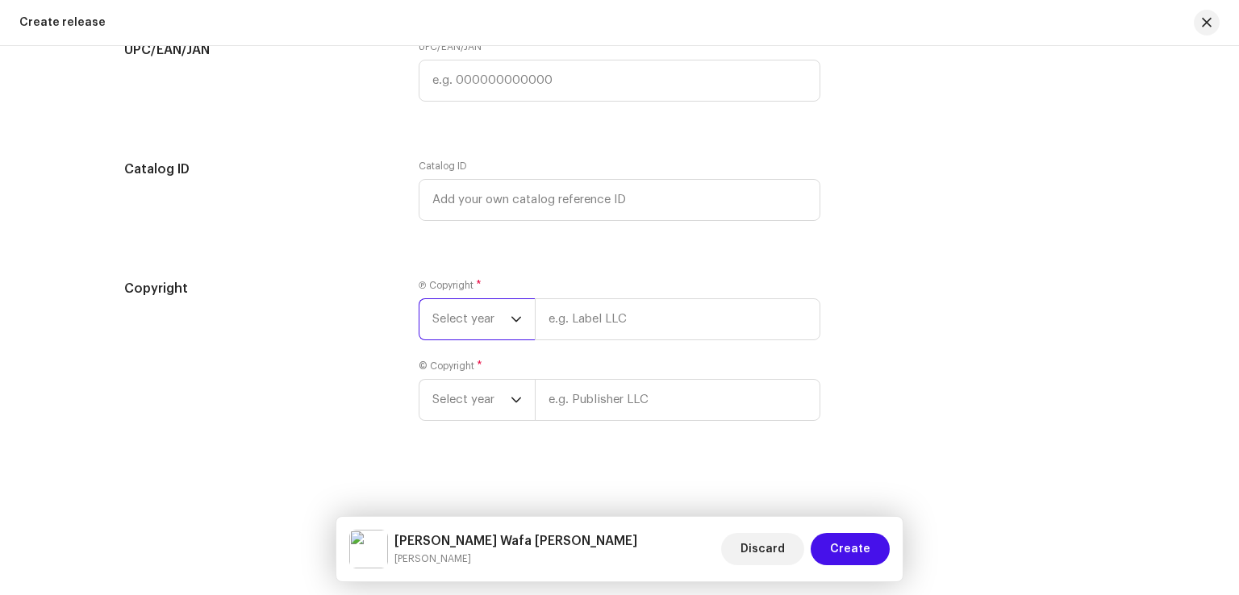
click at [487, 335] on span "Select year" at bounding box center [471, 319] width 78 height 40
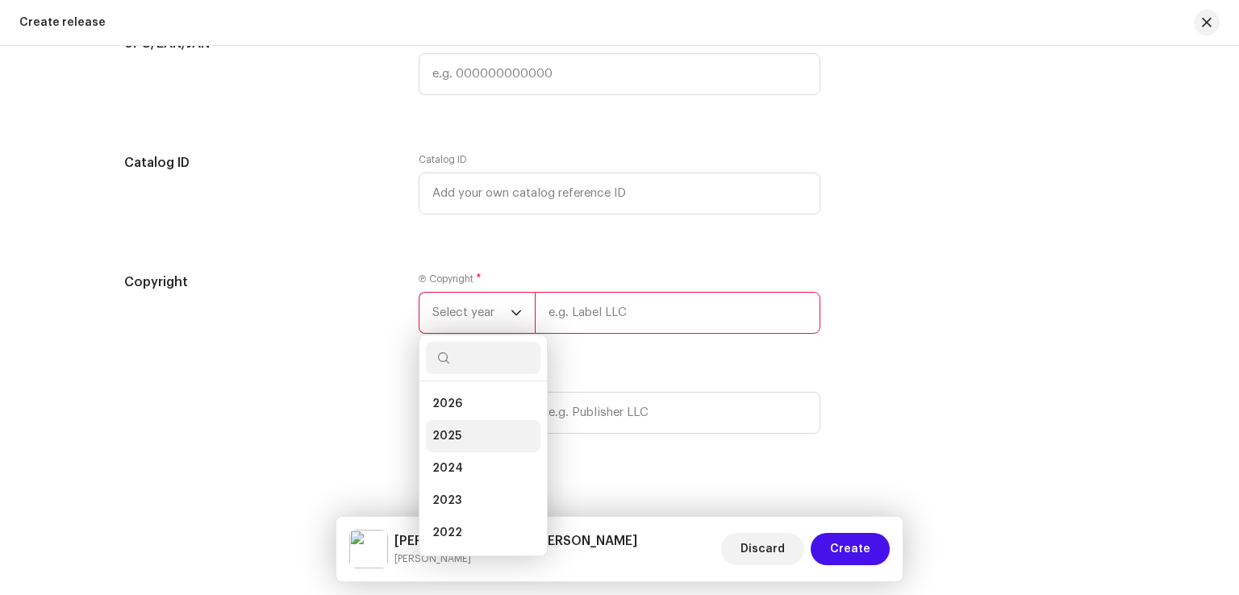
click at [474, 438] on li "2025" at bounding box center [483, 436] width 115 height 32
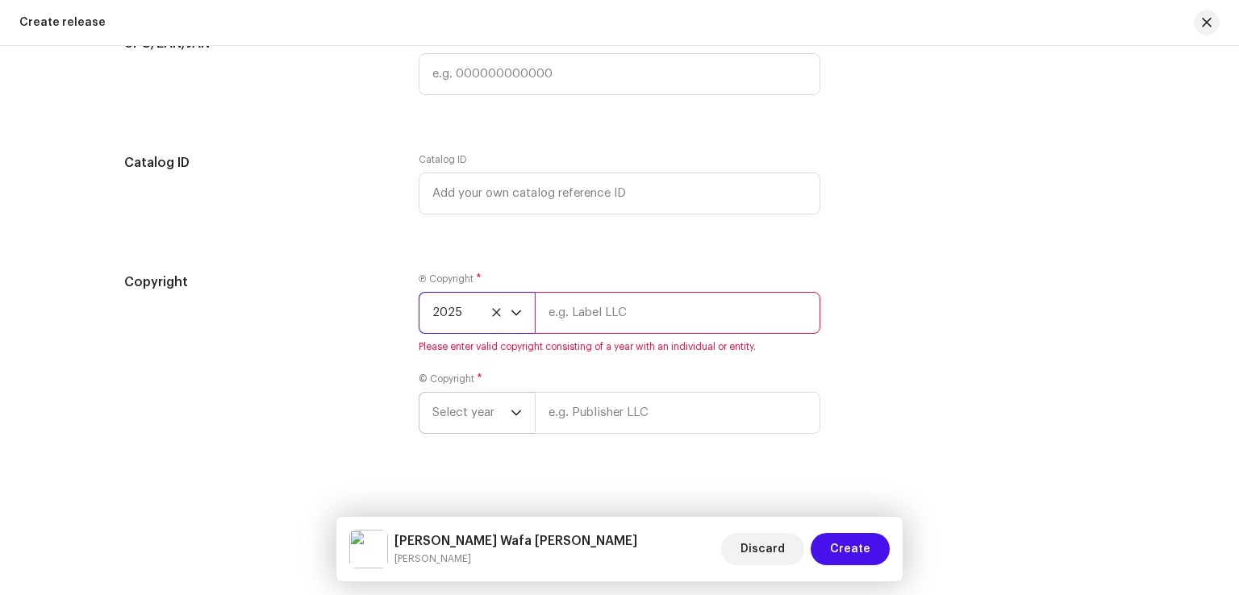
click at [481, 430] on span "Select year" at bounding box center [471, 413] width 78 height 40
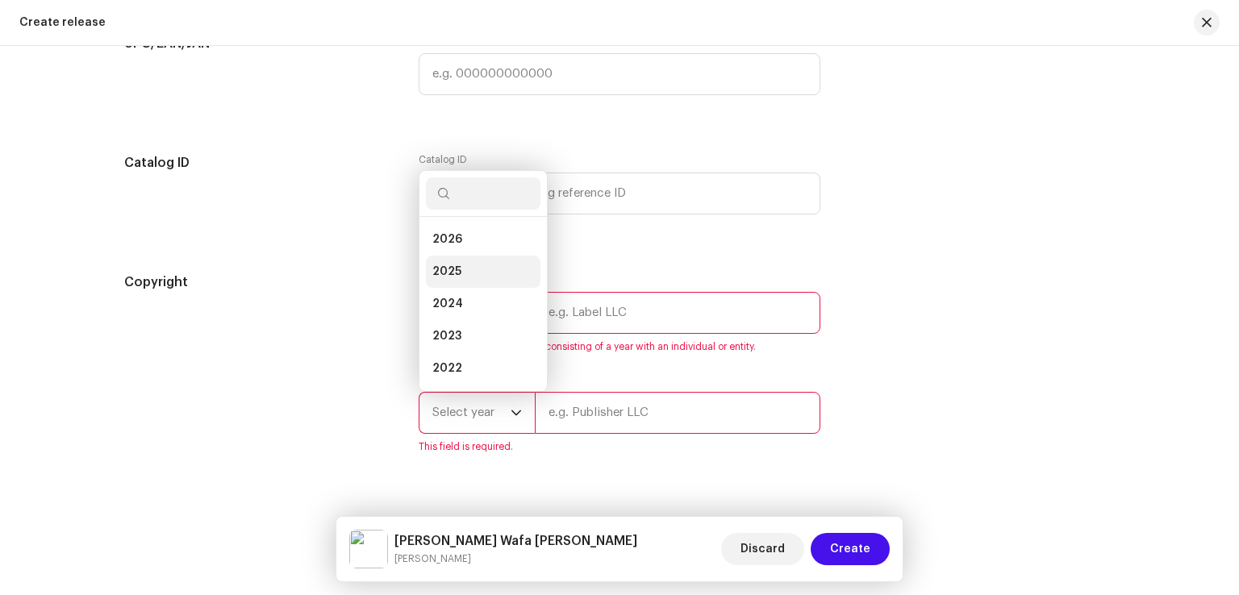
click at [454, 280] on span "2025" at bounding box center [446, 272] width 29 height 16
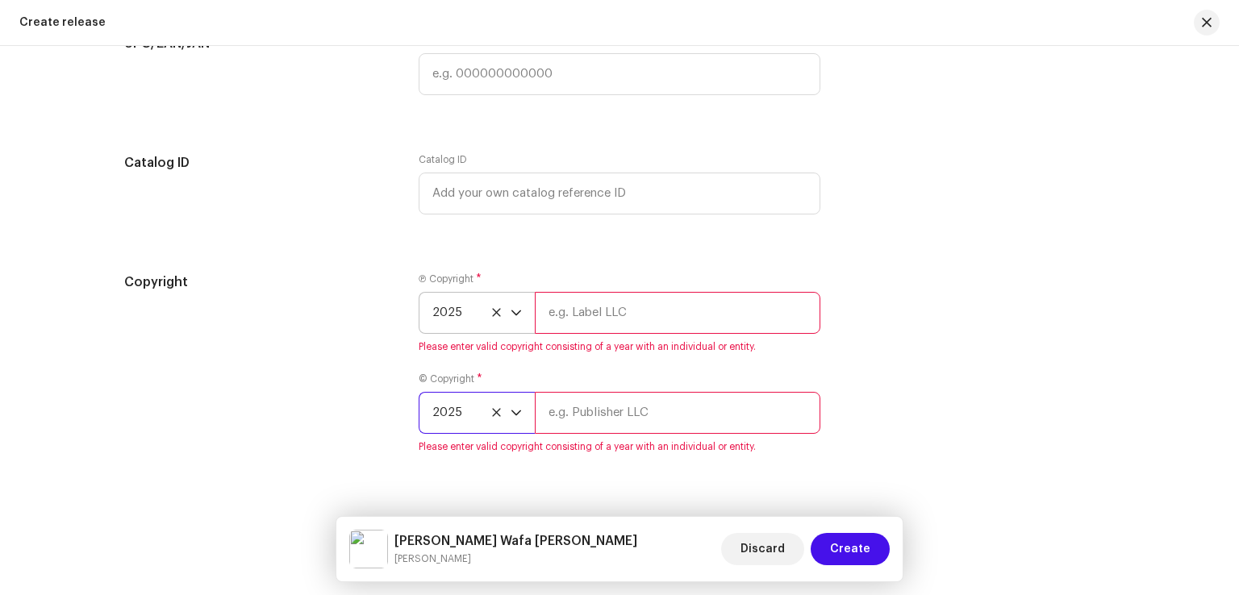
click at [584, 327] on input "text" at bounding box center [677, 313] width 285 height 42
type input "Bilawal Production"
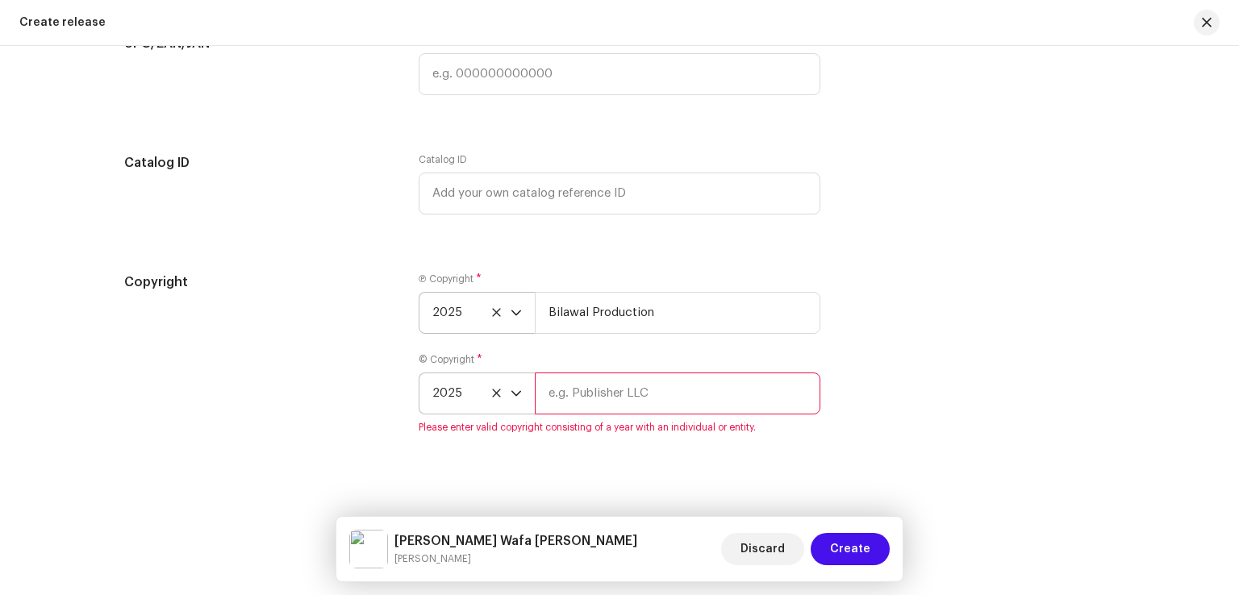
click at [639, 384] on input "text" at bounding box center [677, 394] width 285 height 42
type input "Bilawal Production"
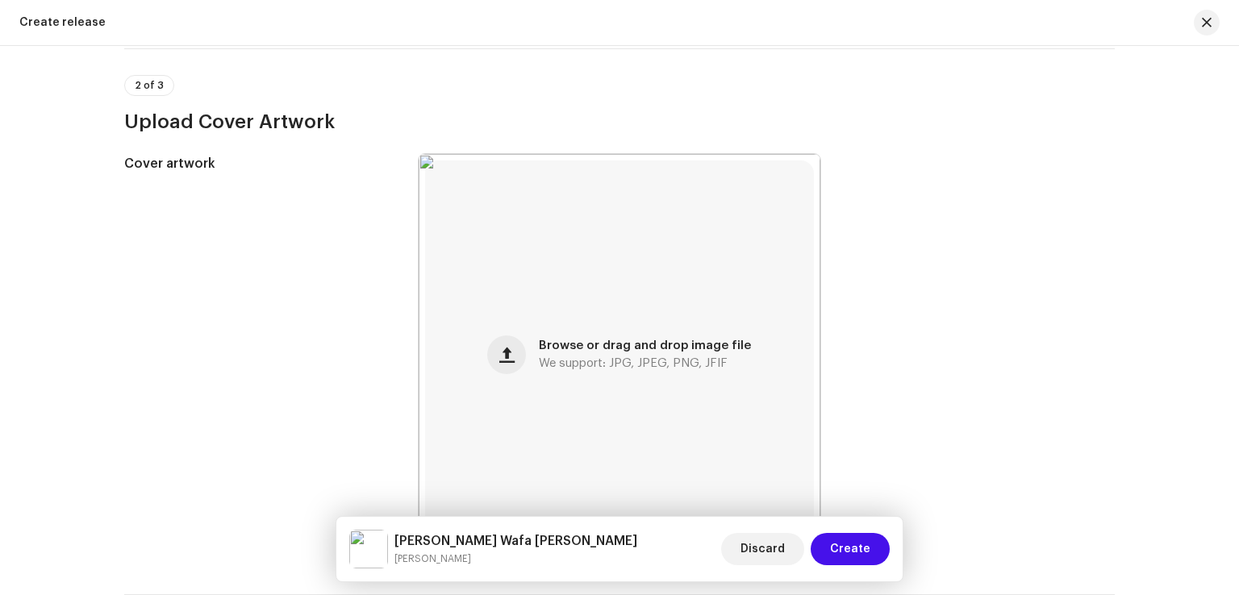
scroll to position [306, 0]
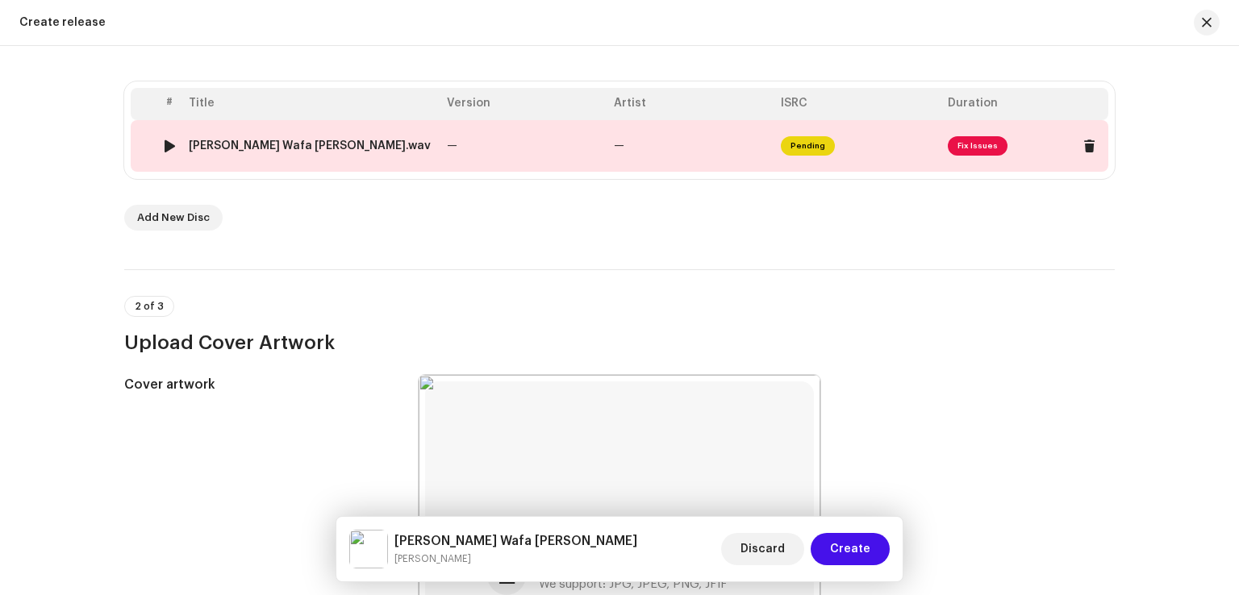
click at [471, 135] on td "—" at bounding box center [523, 146] width 167 height 52
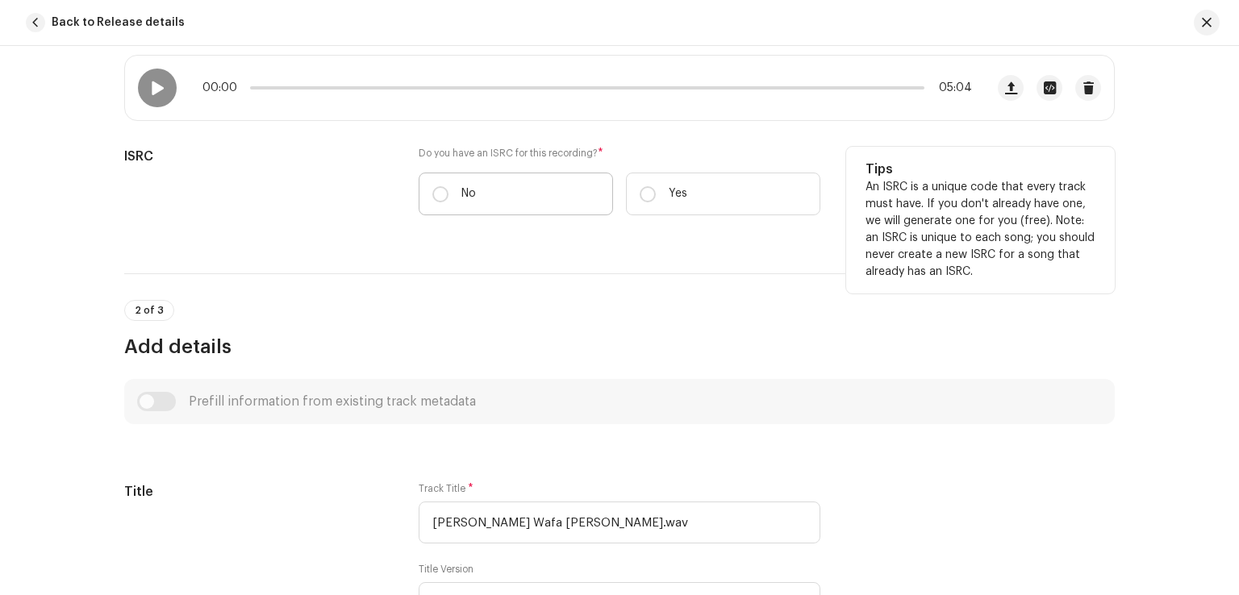
click at [473, 195] on label "No" at bounding box center [515, 194] width 194 height 43
click at [448, 195] on input "No" at bounding box center [440, 194] width 16 height 16
radio input "true"
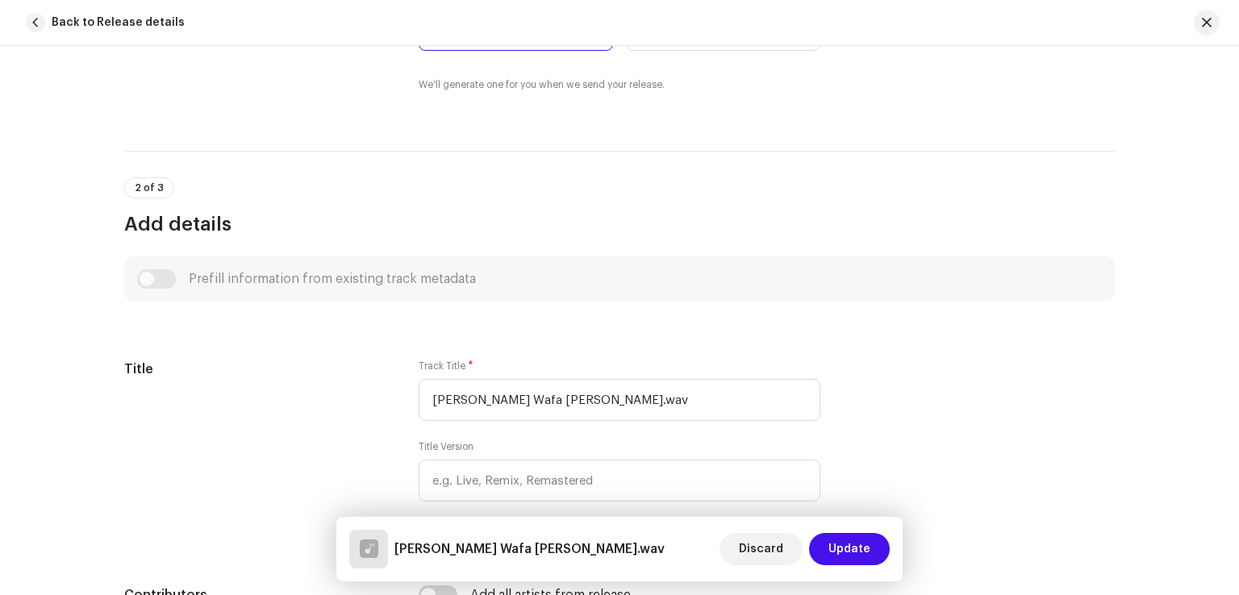
scroll to position [564, 0]
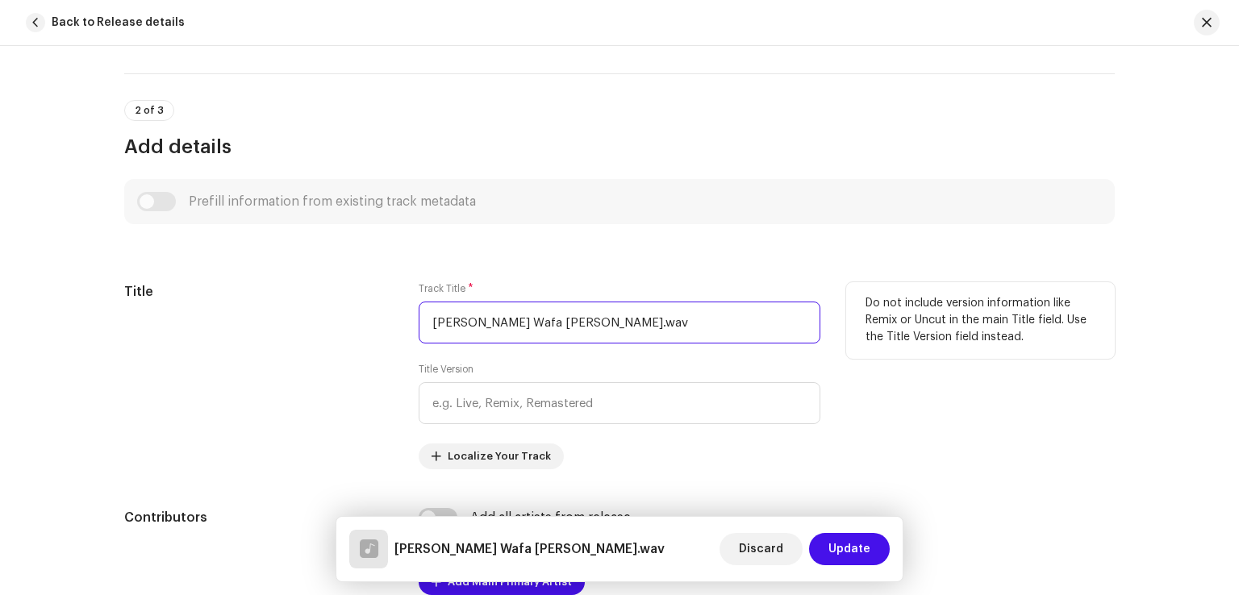
click at [680, 327] on input "[PERSON_NAME] Wafa [PERSON_NAME].wav" at bounding box center [619, 323] width 402 height 42
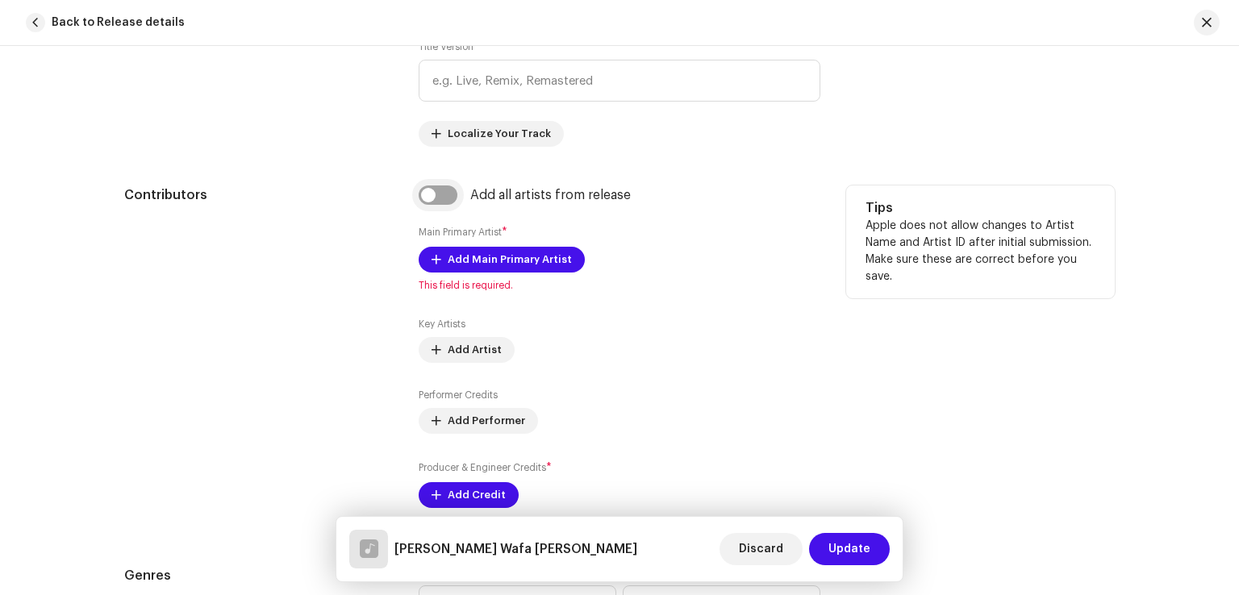
type input "[PERSON_NAME] Wafa [PERSON_NAME]"
click at [435, 186] on input "checkbox" at bounding box center [437, 194] width 39 height 19
checkbox input "true"
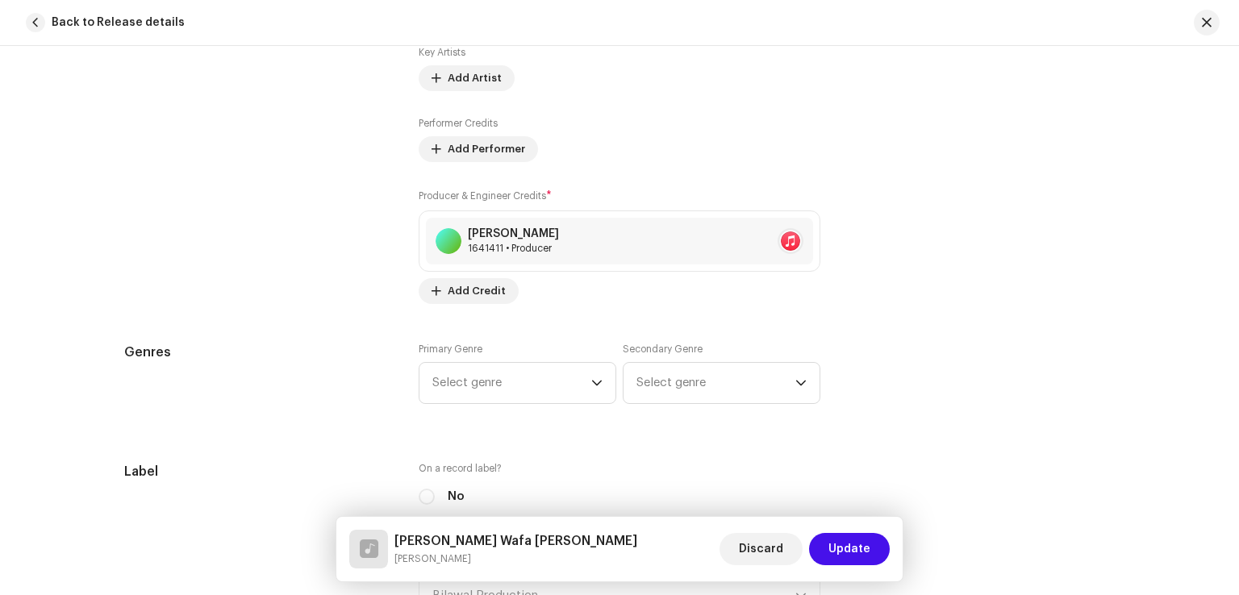
scroll to position [1290, 0]
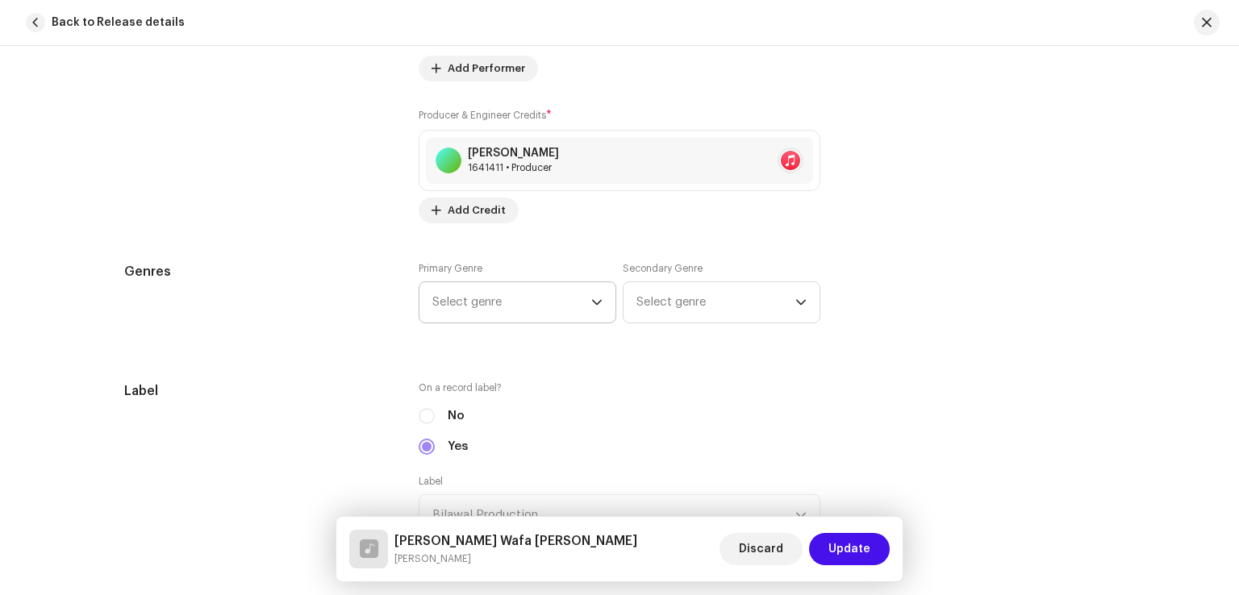
click at [522, 300] on span "Select genre" at bounding box center [511, 302] width 159 height 40
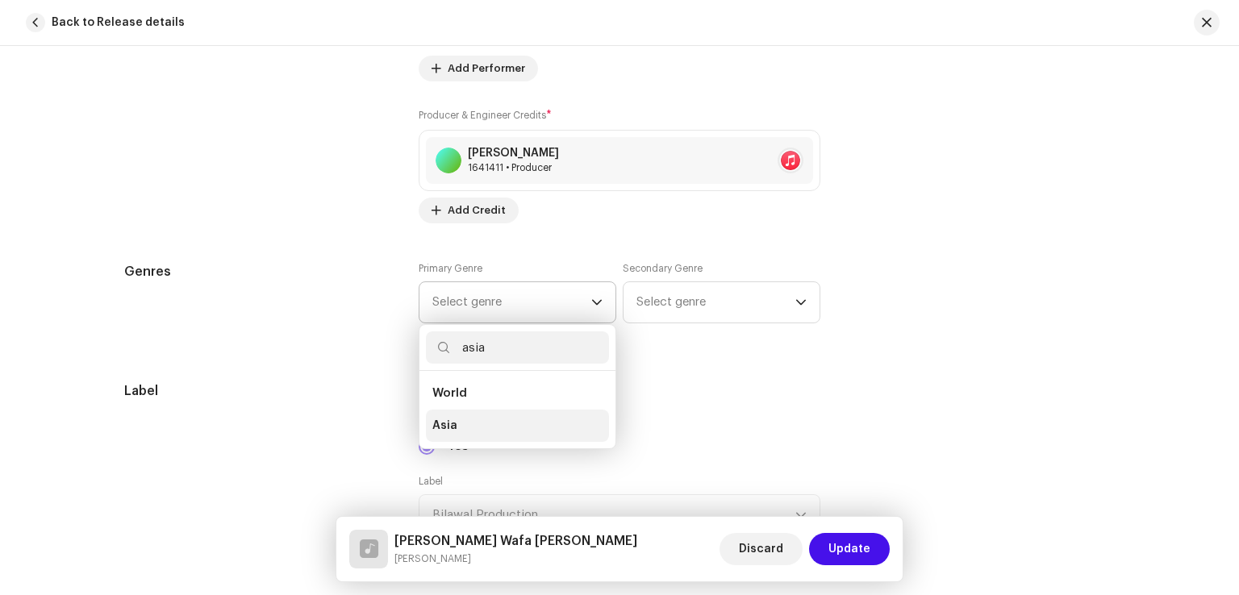
type input "asia"
click at [460, 418] on li "Asia" at bounding box center [517, 426] width 183 height 32
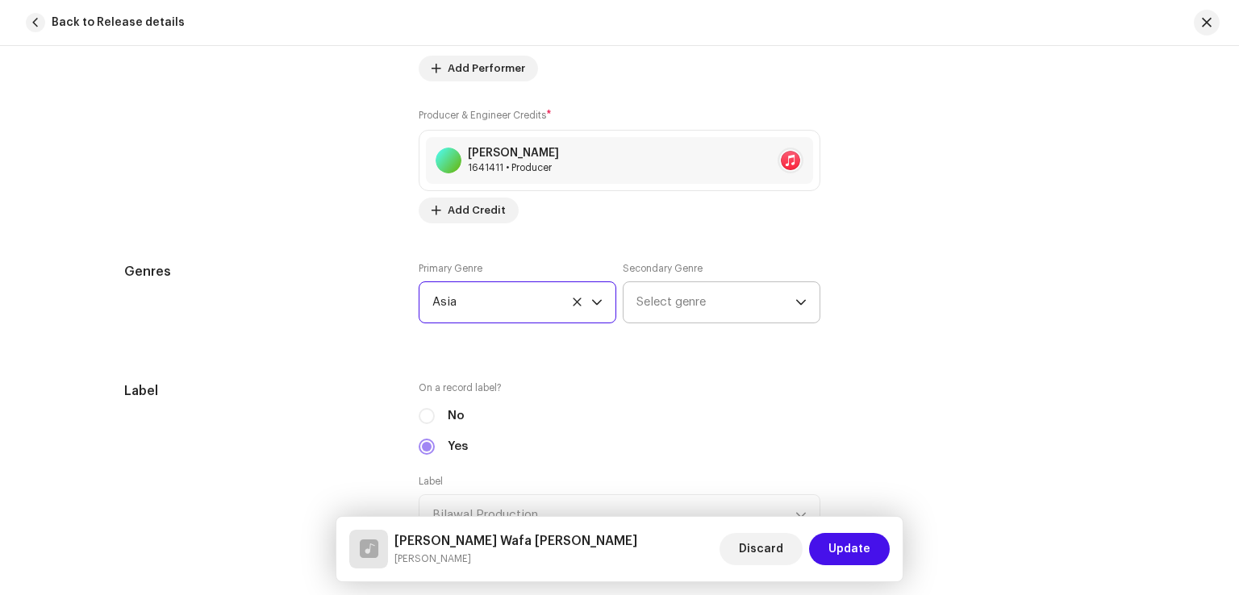
click at [689, 307] on span "Select genre" at bounding box center [715, 302] width 159 height 40
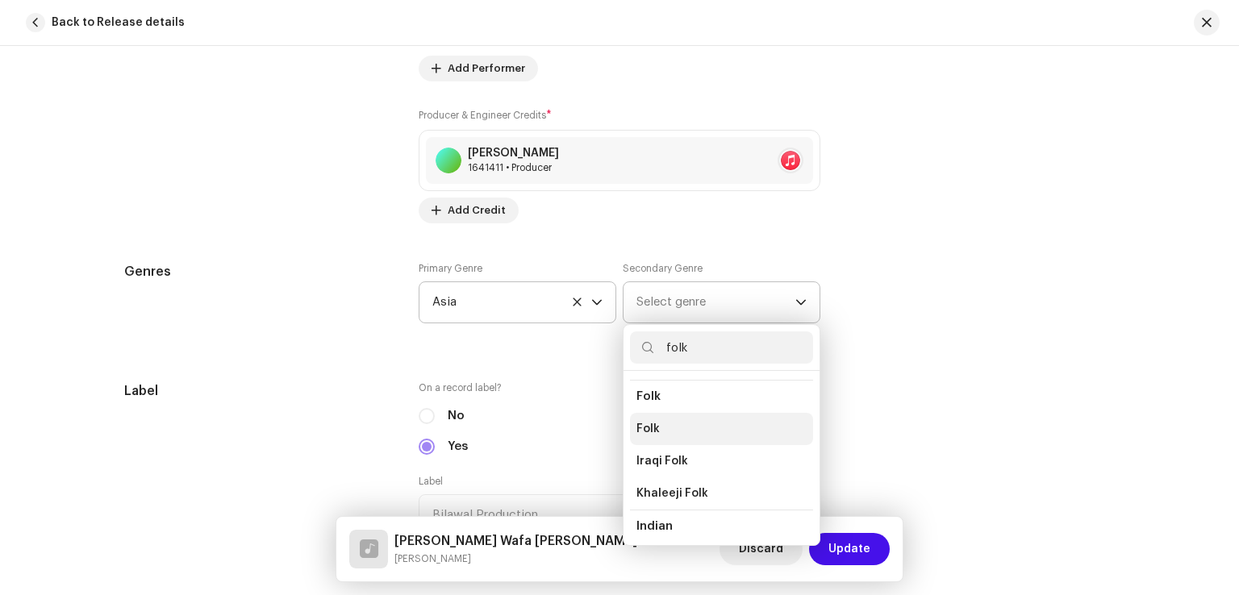
scroll to position [161, 0]
type input "folk"
click at [673, 427] on li "Folk" at bounding box center [721, 427] width 183 height 32
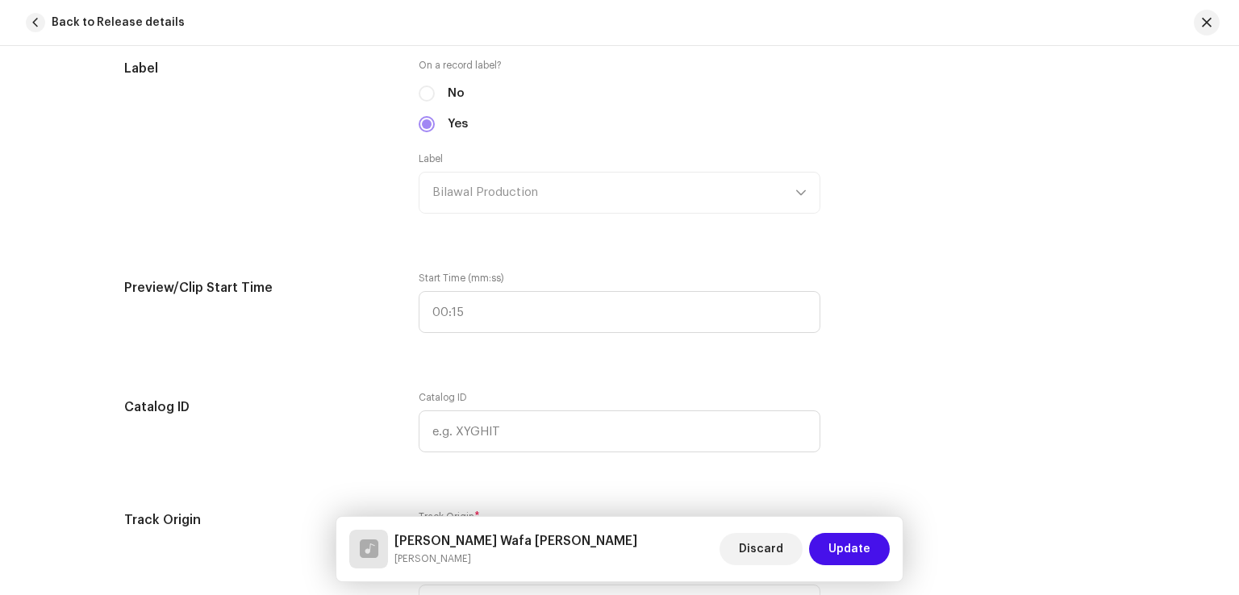
scroll to position [1774, 0]
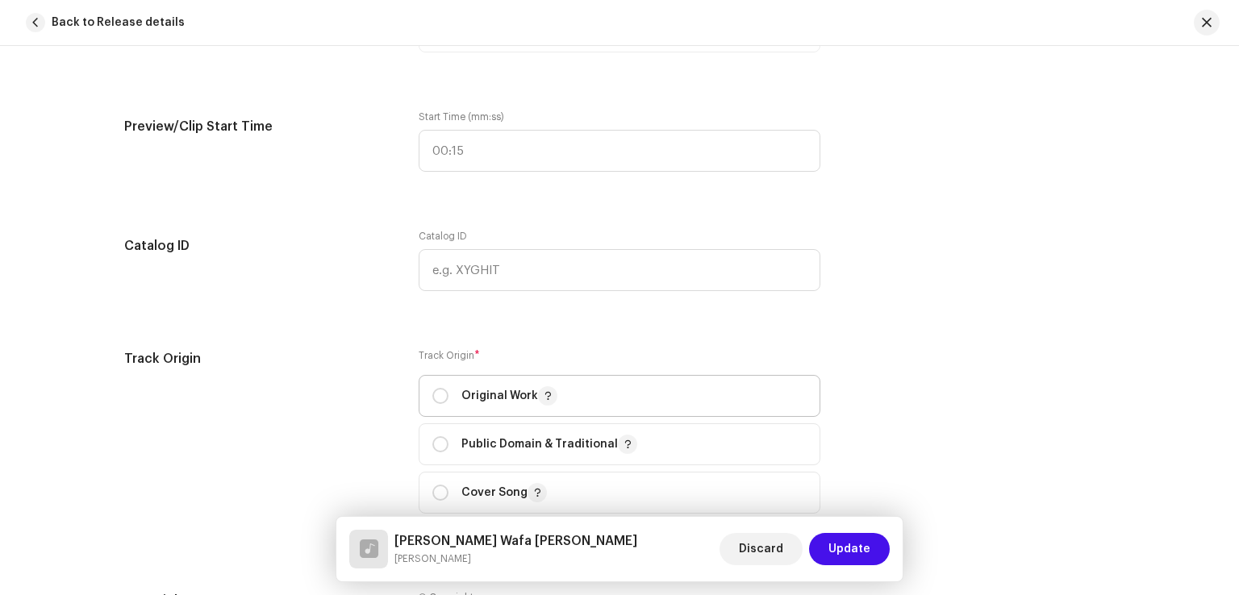
click at [490, 406] on p "Original Work" at bounding box center [509, 395] width 96 height 19
radio input "true"
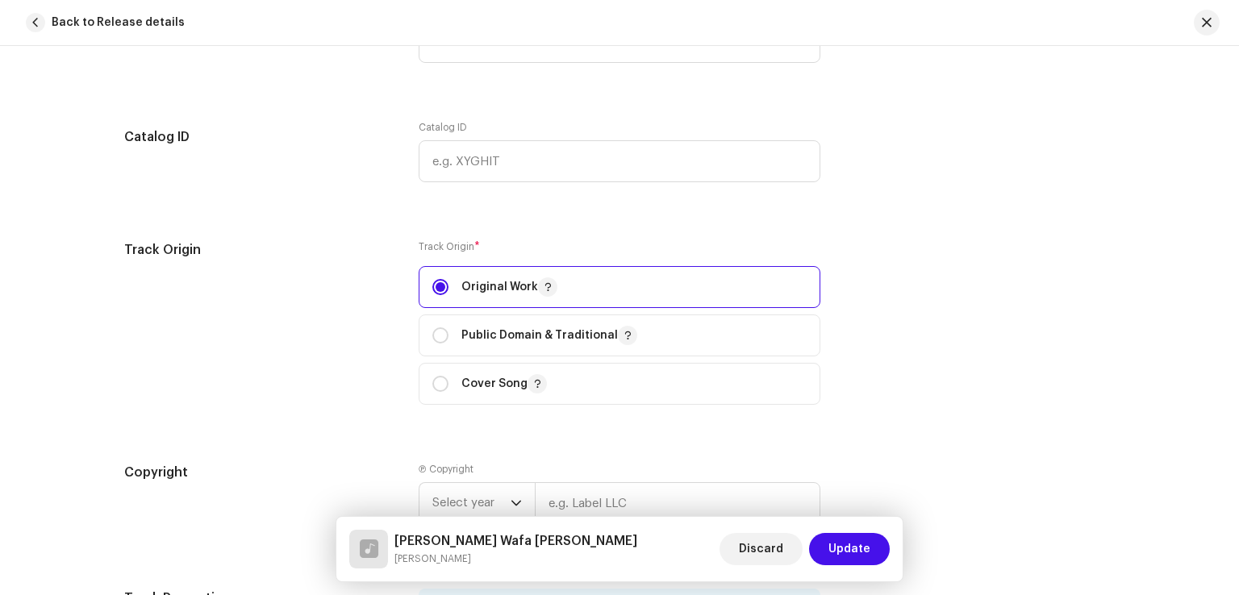
scroll to position [2016, 0]
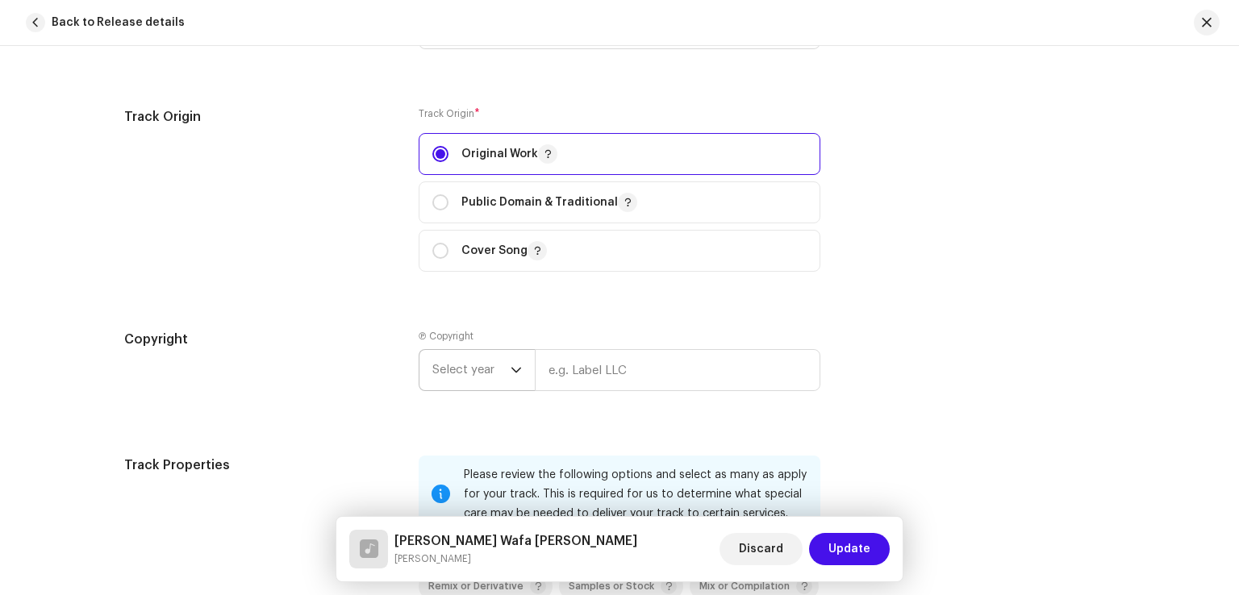
click at [490, 381] on span "Select year" at bounding box center [471, 370] width 78 height 40
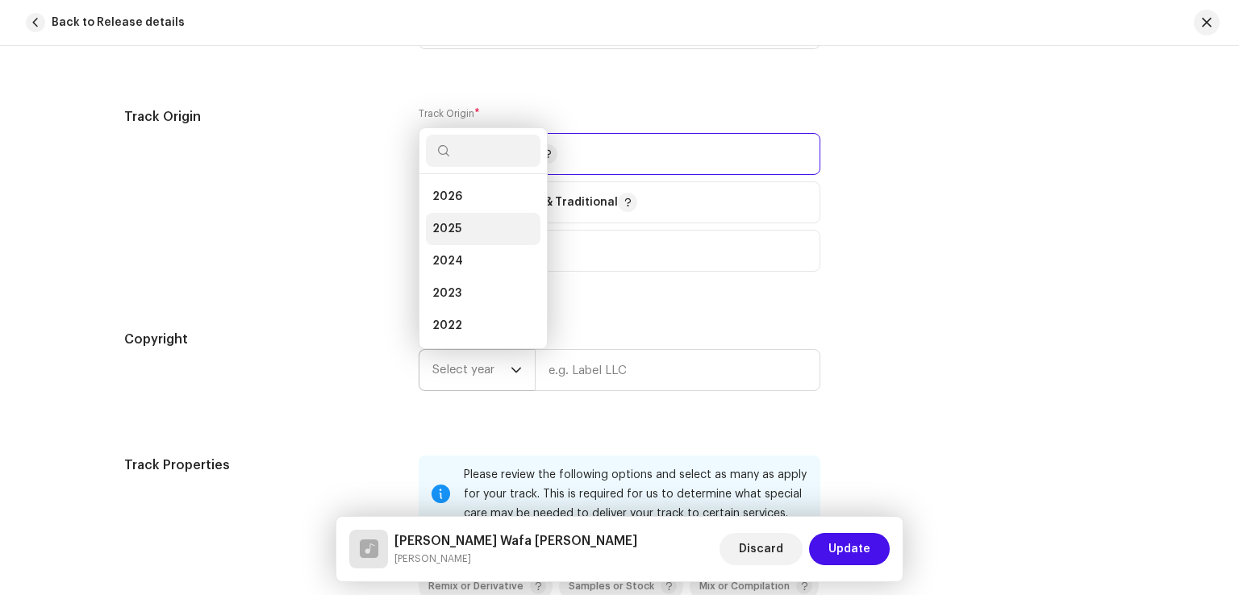
click at [461, 234] on li "2025" at bounding box center [483, 229] width 115 height 32
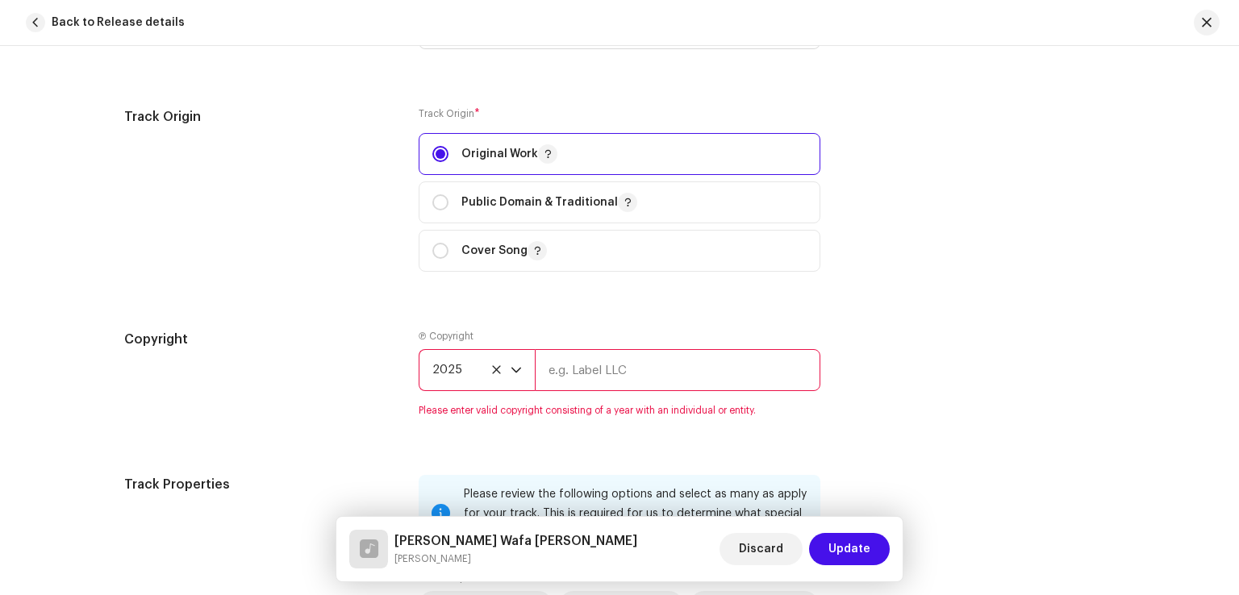
click at [587, 372] on input "text" at bounding box center [677, 370] width 285 height 42
type input "Bilawal Production"
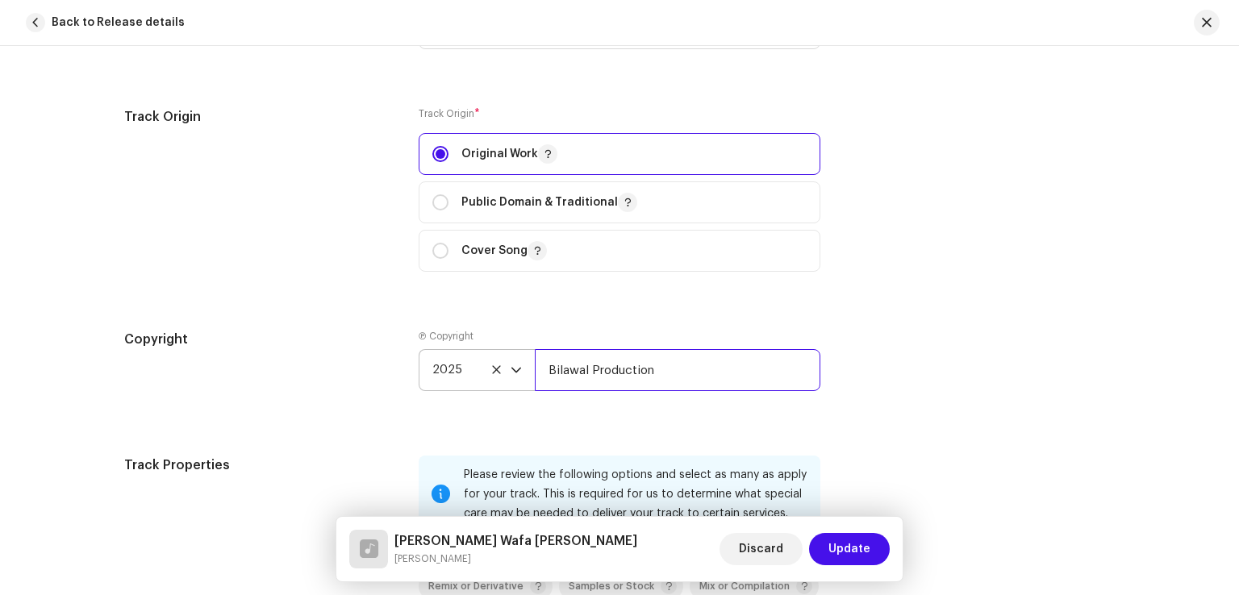
scroll to position [2338, 0]
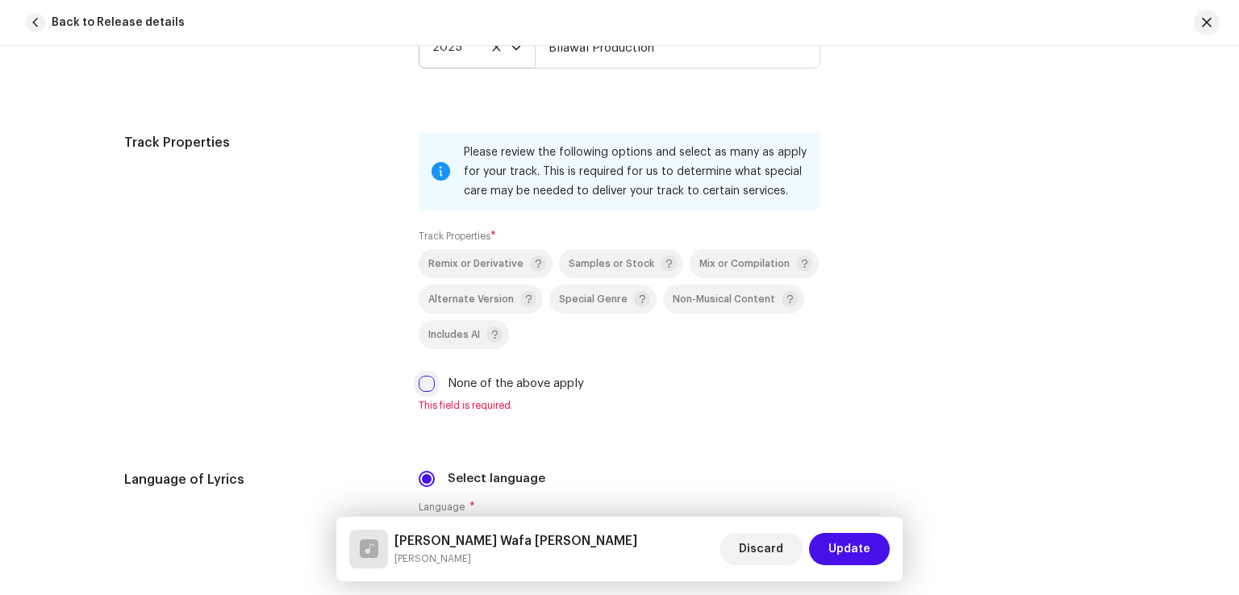
click at [422, 386] on input "None of the above apply" at bounding box center [426, 384] width 16 height 16
checkbox input "true"
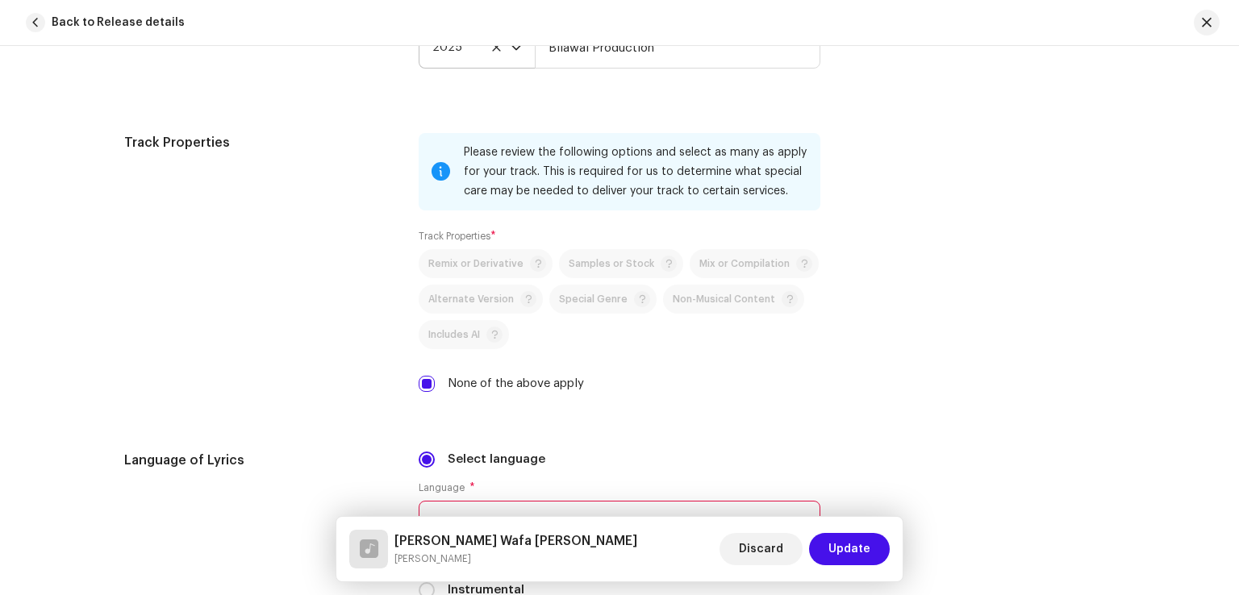
scroll to position [2661, 0]
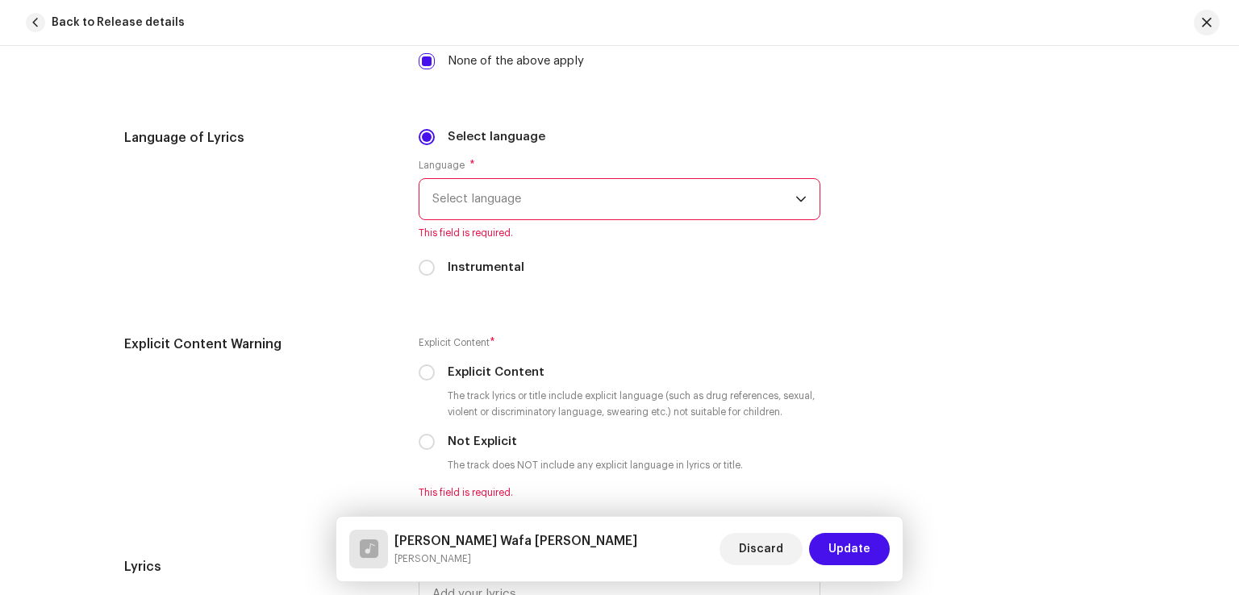
click at [598, 207] on span "Select language" at bounding box center [613, 199] width 363 height 40
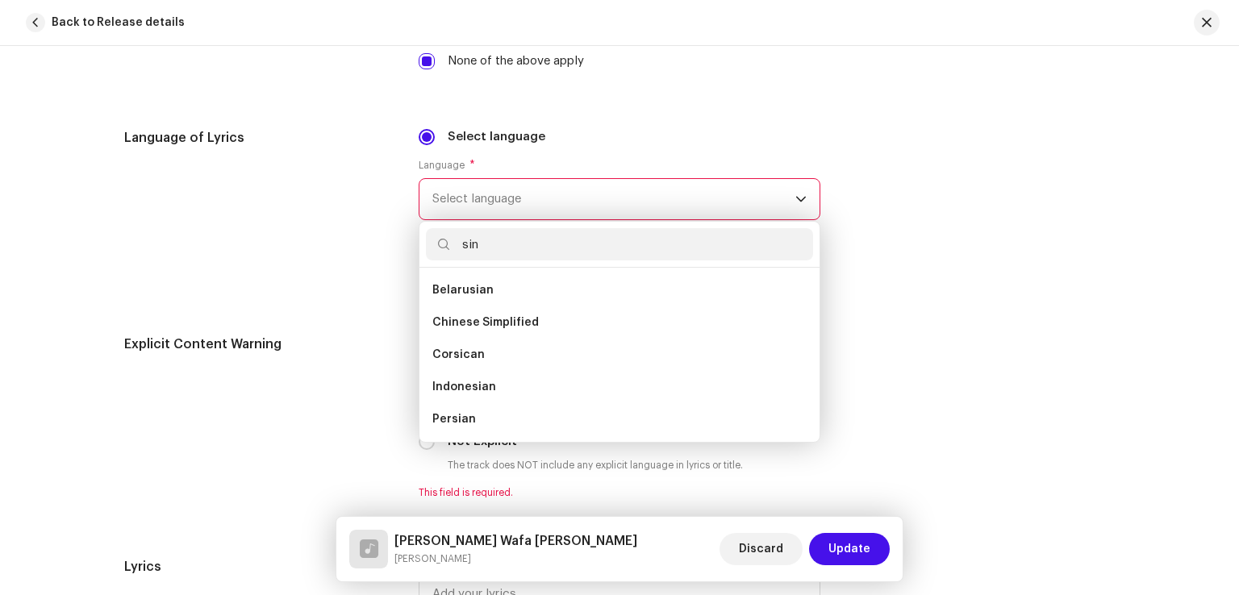
scroll to position [0, 0]
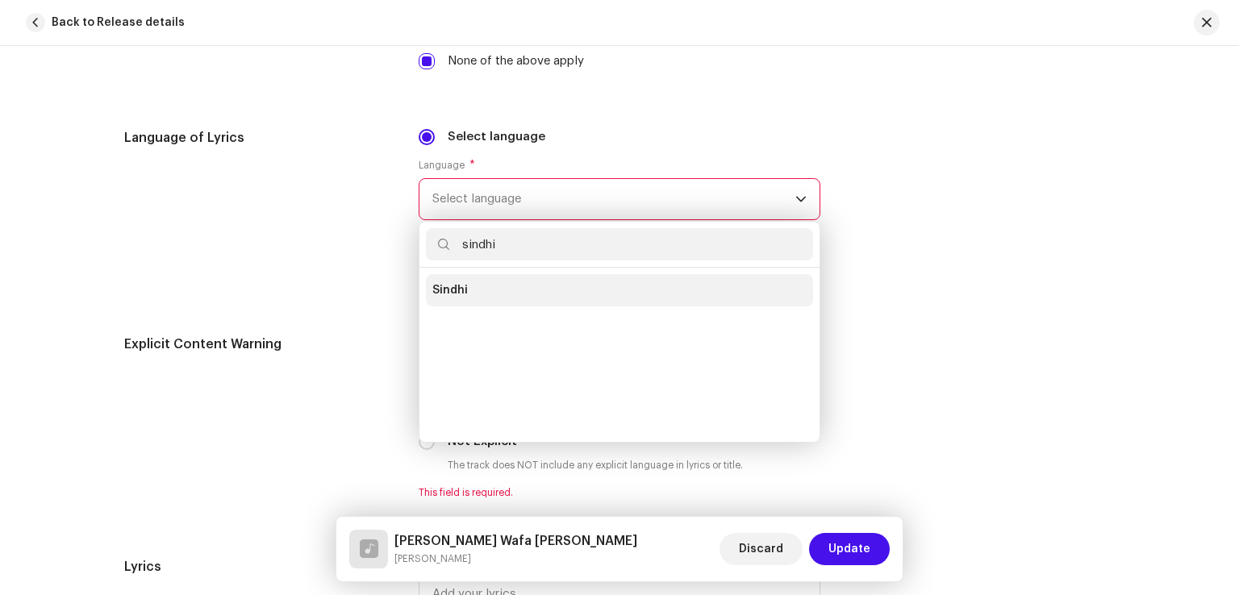
type input "sindhi"
click at [481, 298] on li "Sindhi" at bounding box center [619, 290] width 387 height 32
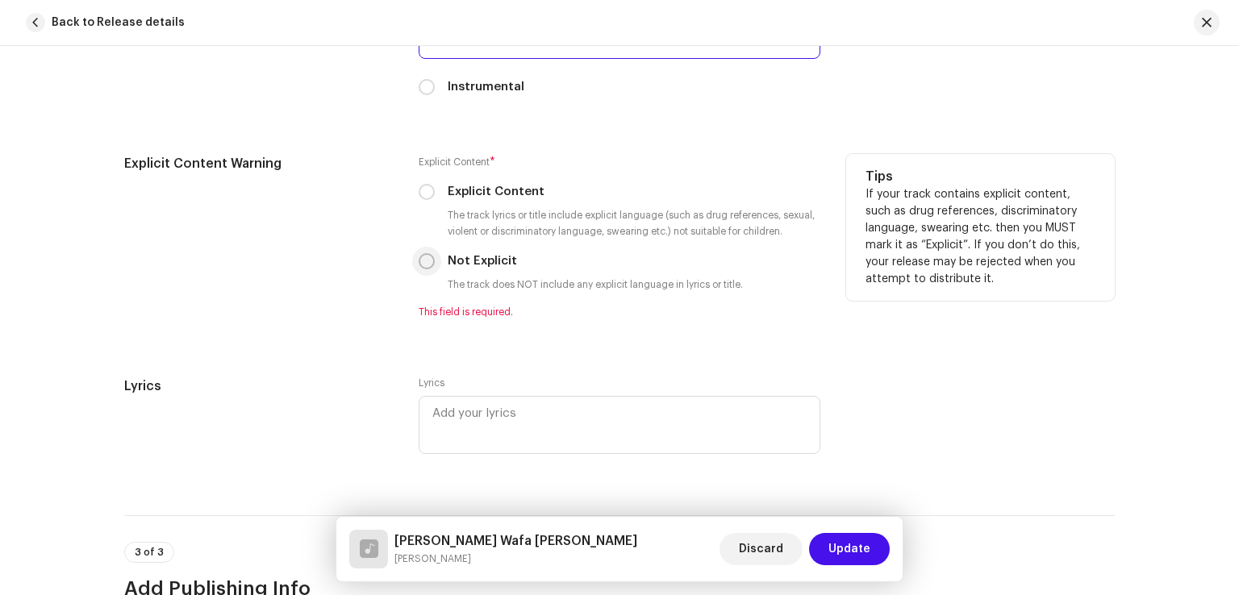
click at [424, 267] on input "Not Explicit" at bounding box center [426, 261] width 16 height 16
radio input "true"
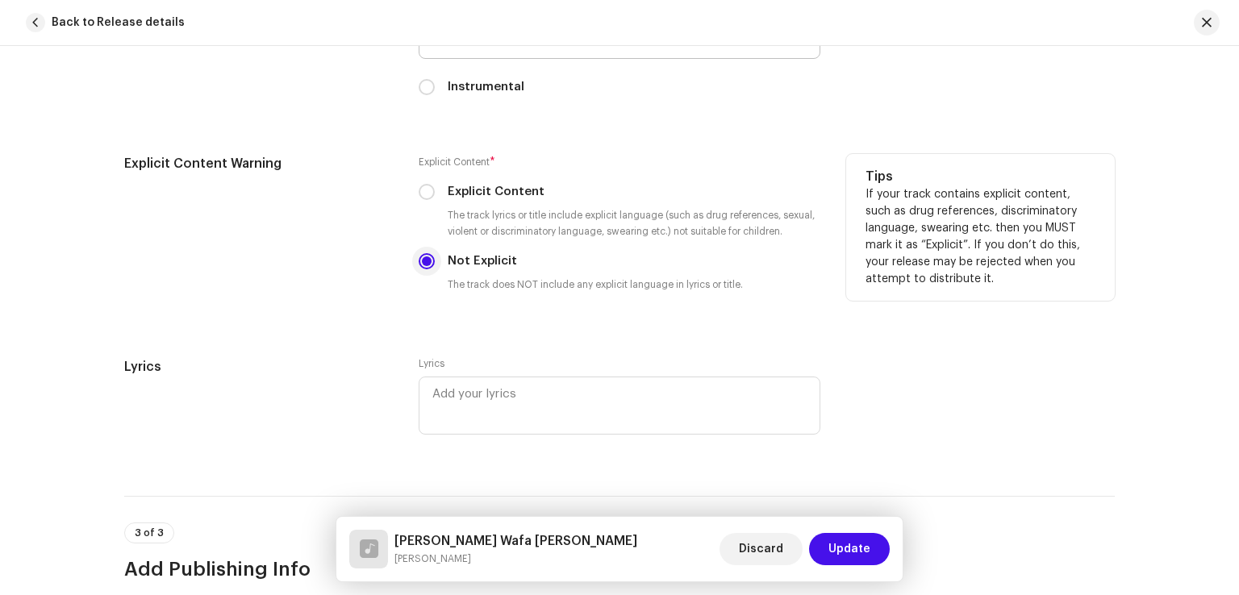
scroll to position [3145, 0]
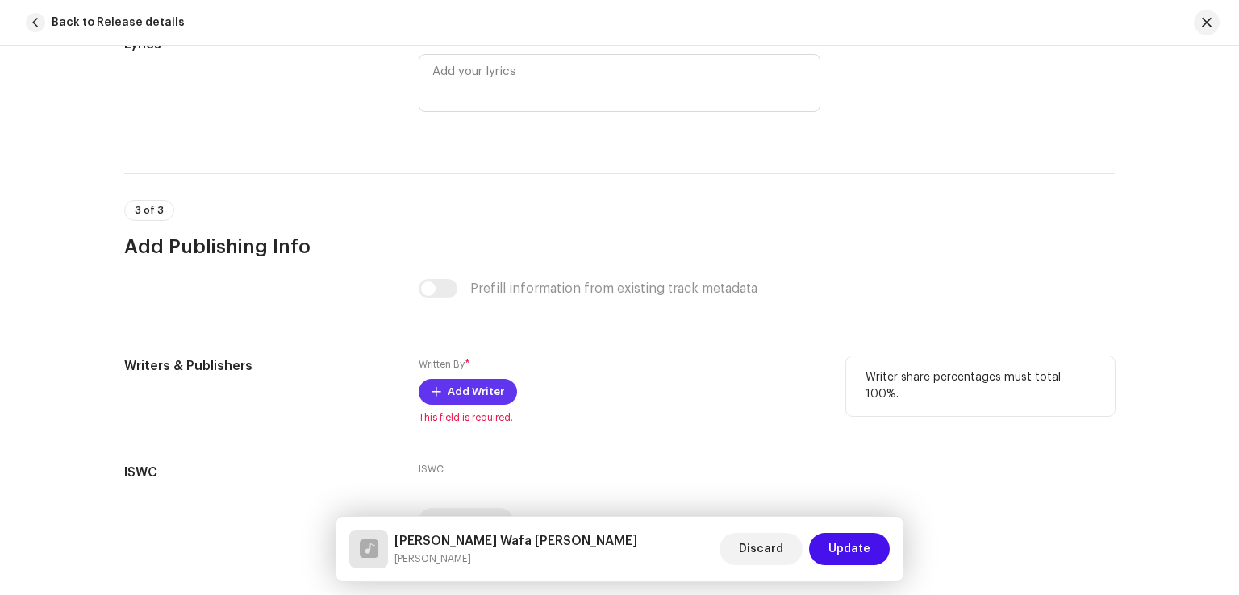
click at [448, 392] on span "Add Writer" at bounding box center [476, 392] width 56 height 32
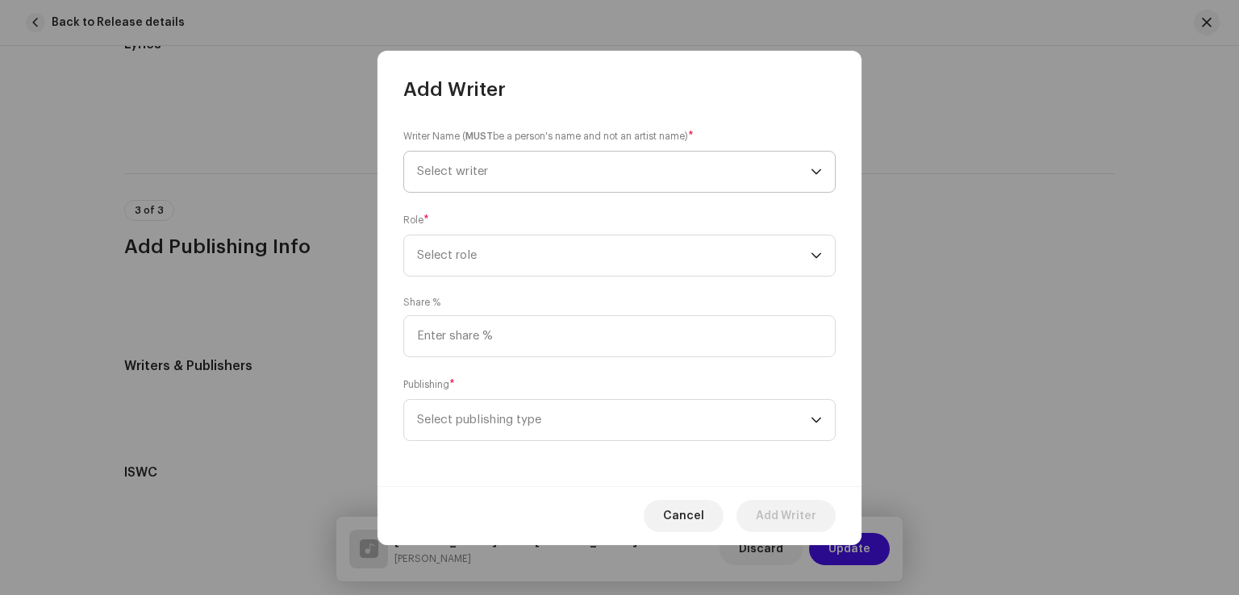
click at [513, 159] on span "Select writer" at bounding box center [613, 172] width 393 height 40
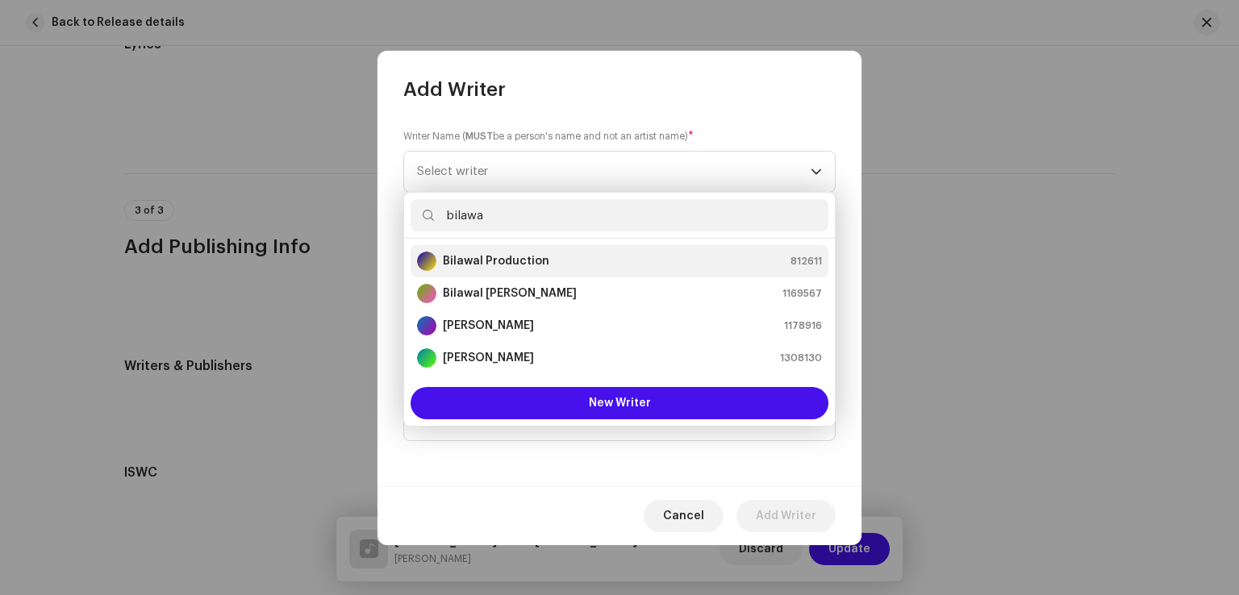
type input "bilawa"
click at [486, 259] on strong "Bilawal Production" at bounding box center [496, 261] width 106 height 16
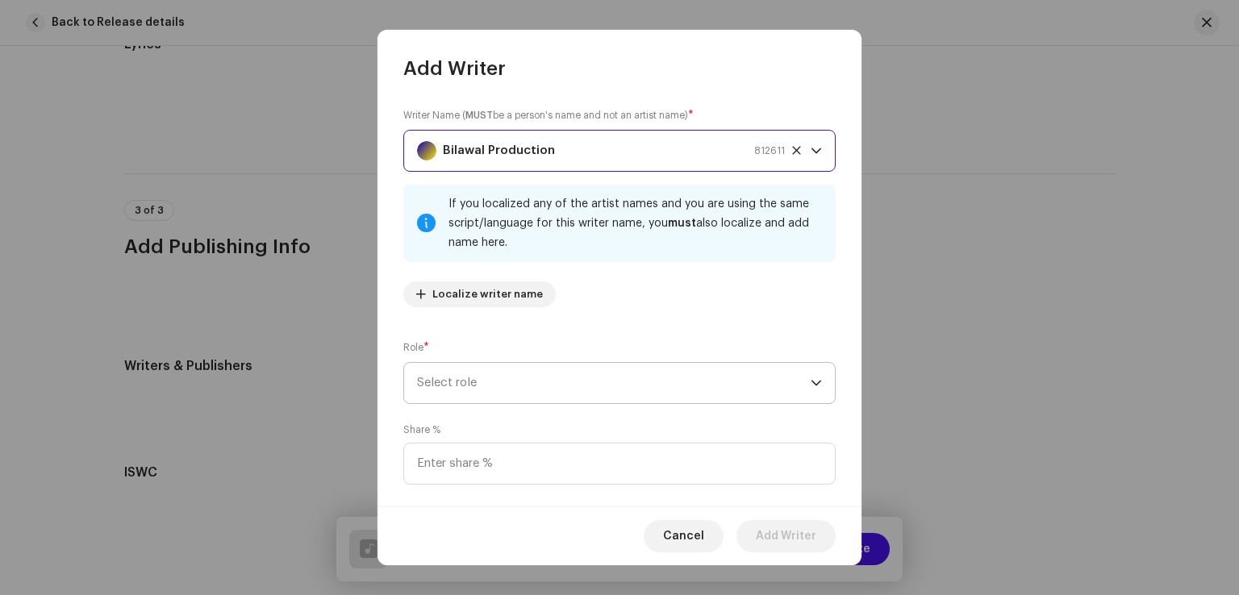
click at [487, 391] on span "Select role" at bounding box center [613, 383] width 393 height 40
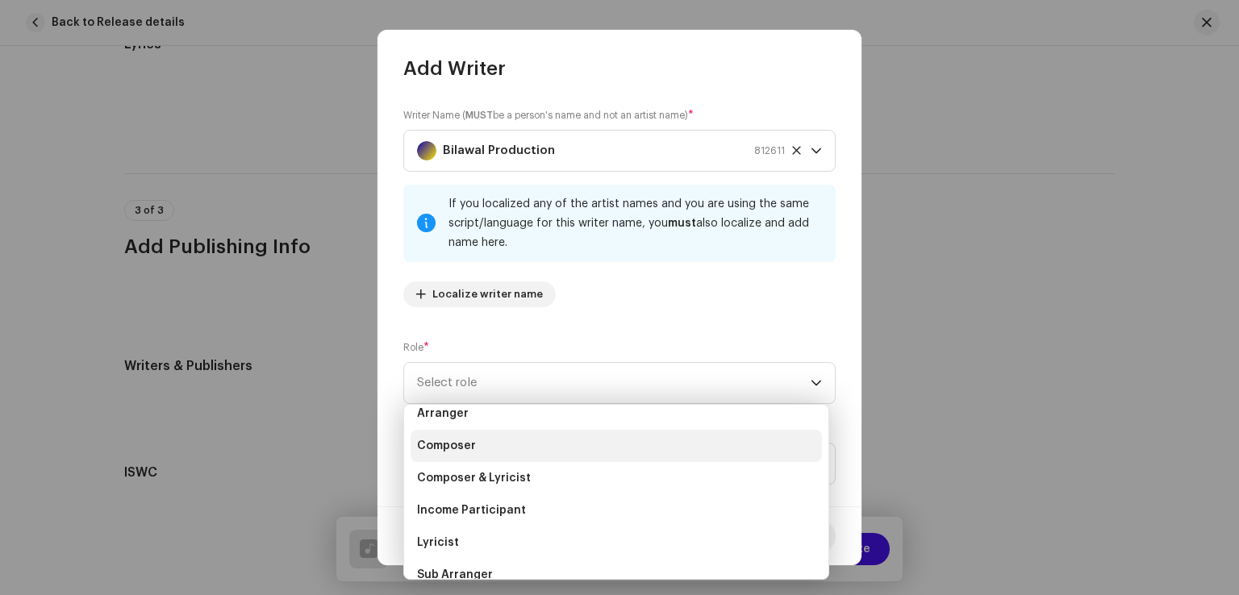
scroll to position [81, 0]
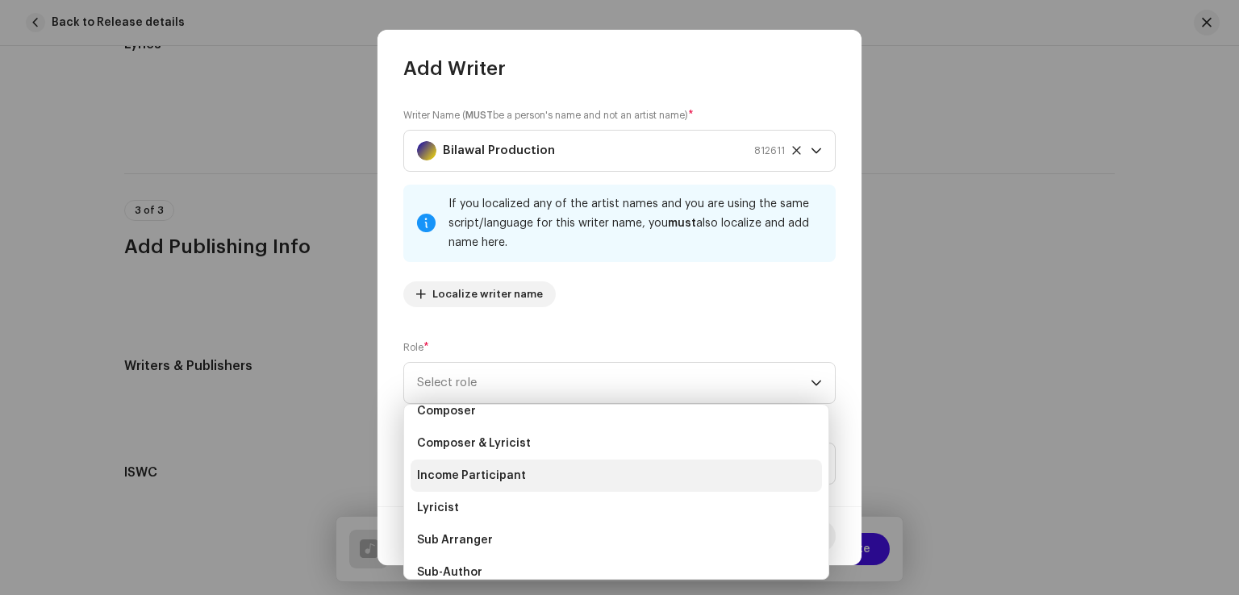
click at [480, 478] on span "Income Participant" at bounding box center [471, 476] width 109 height 16
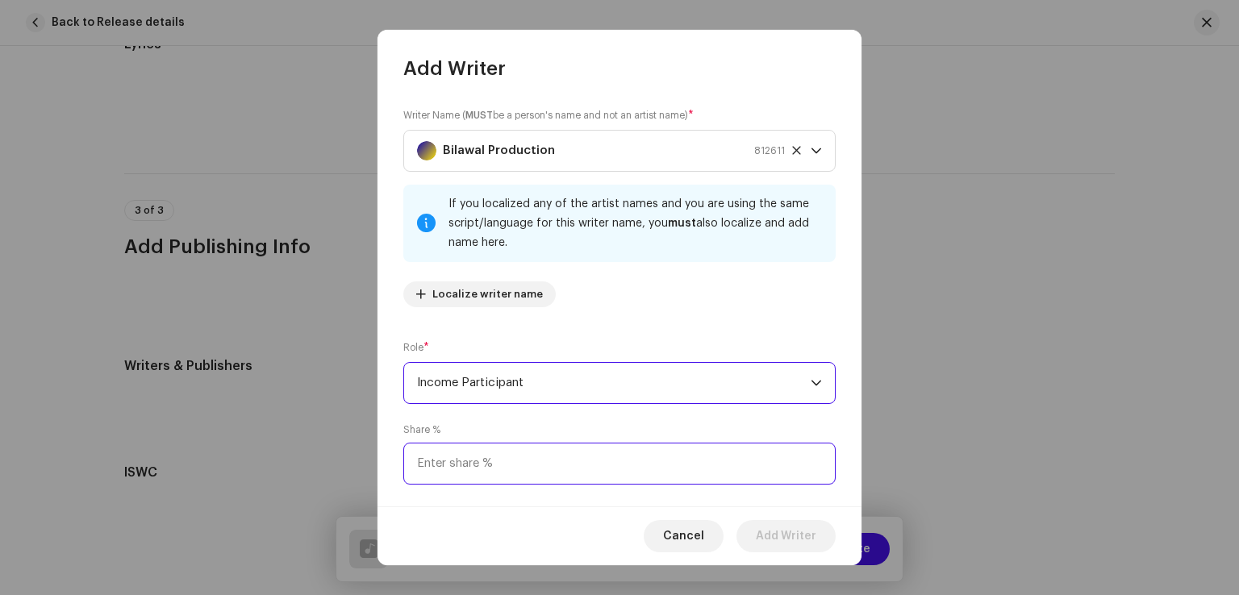
click at [486, 477] on input at bounding box center [619, 464] width 432 height 42
type input "50.00"
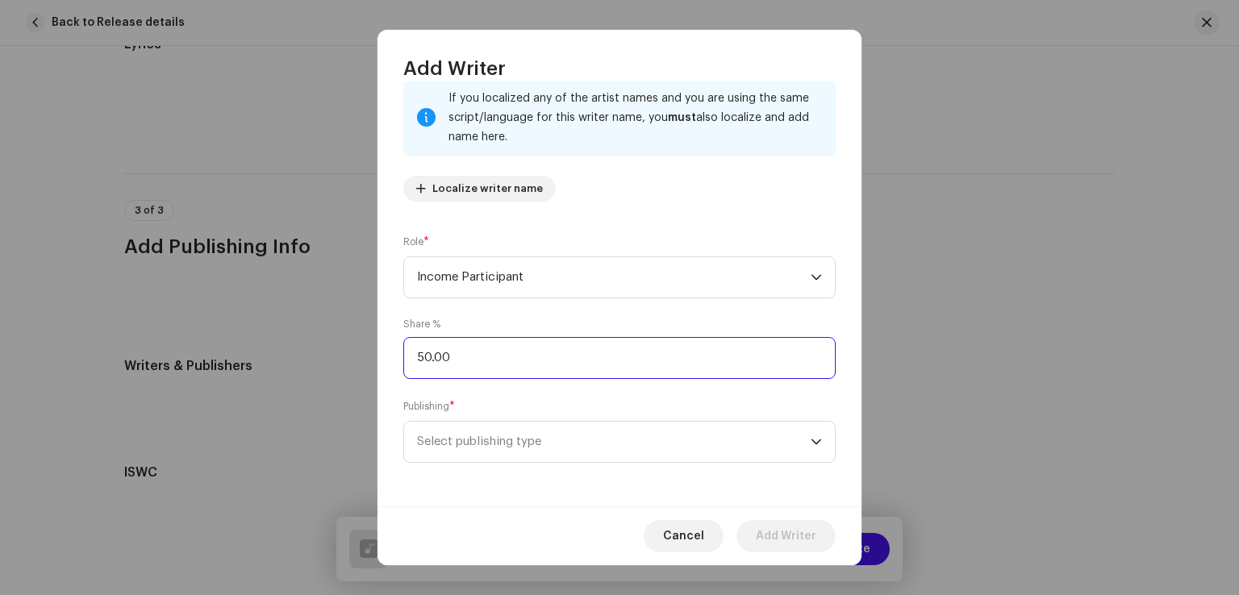
scroll to position [107, 0]
click at [489, 456] on span "Select publishing type" at bounding box center [613, 440] width 393 height 40
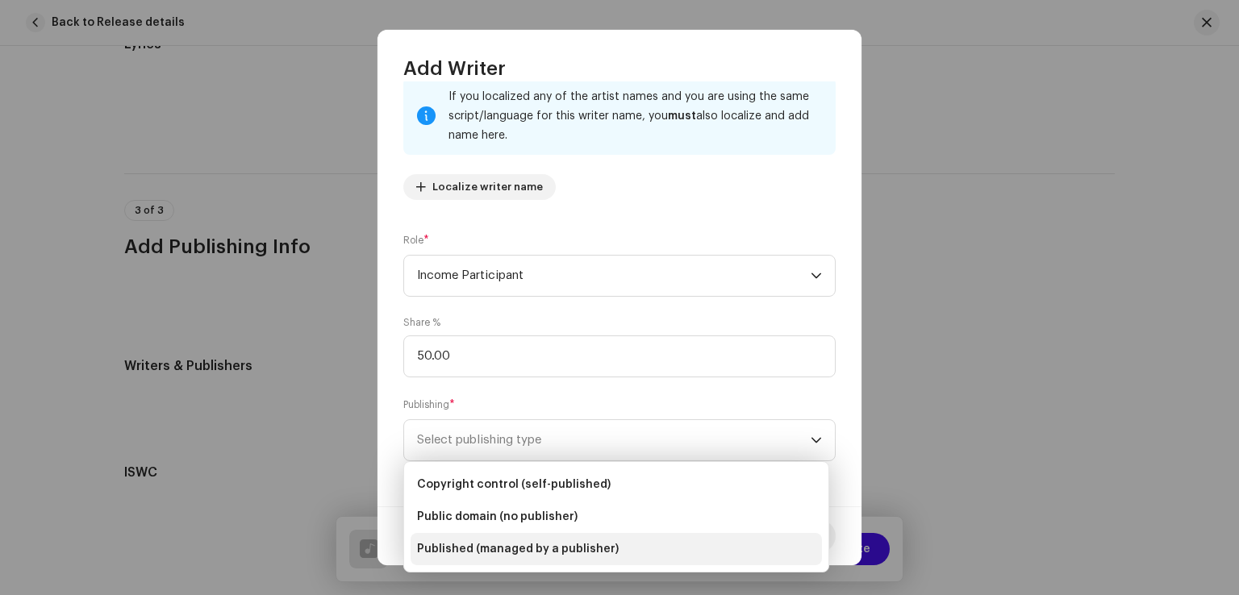
click at [479, 554] on span "Published (managed by a publisher)" at bounding box center [518, 549] width 202 height 16
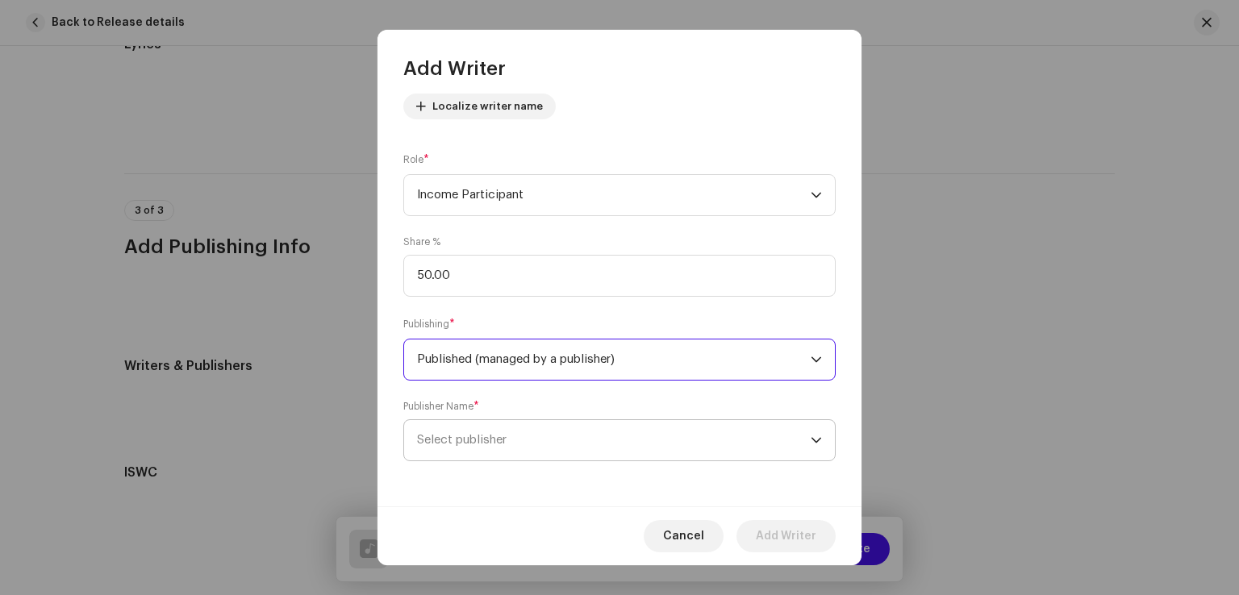
scroll to position [189, 0]
click at [482, 443] on span "Select publisher" at bounding box center [462, 440] width 90 height 12
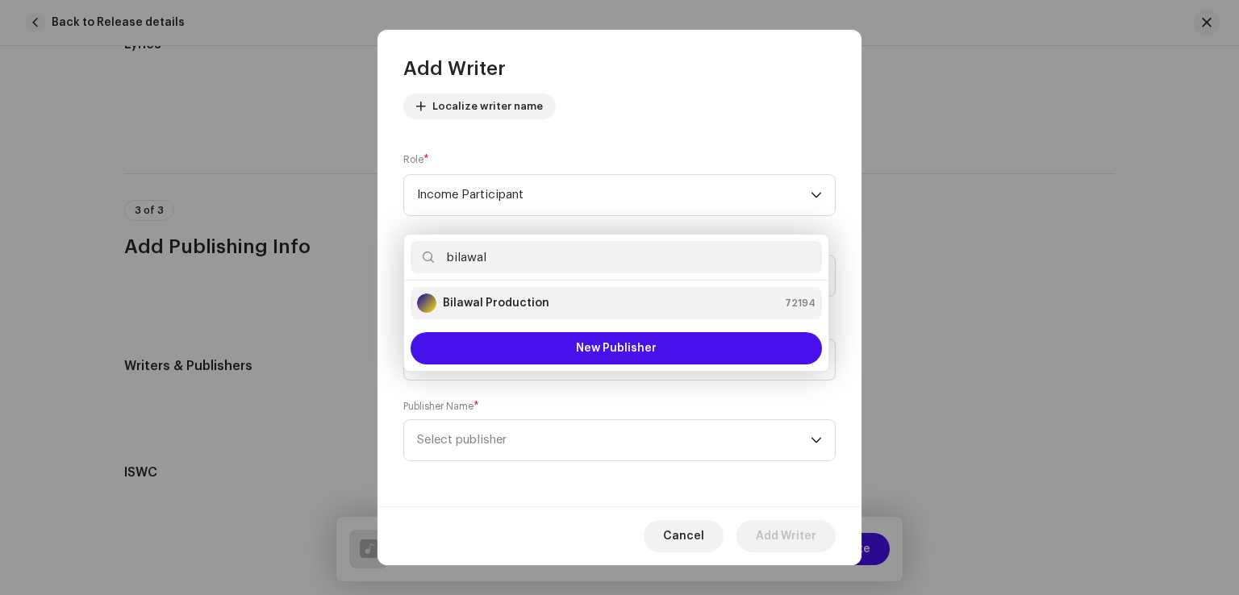
type input "bilawal"
click at [498, 301] on strong "Bilawal Production" at bounding box center [496, 303] width 106 height 16
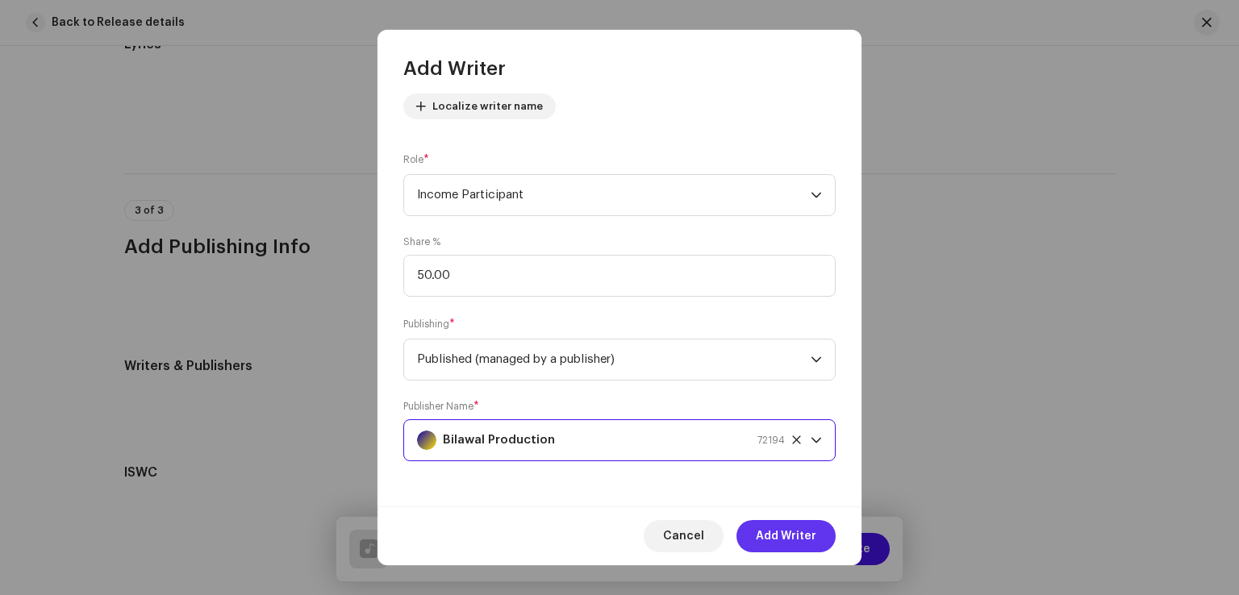
click at [786, 530] on span "Add Writer" at bounding box center [786, 536] width 60 height 32
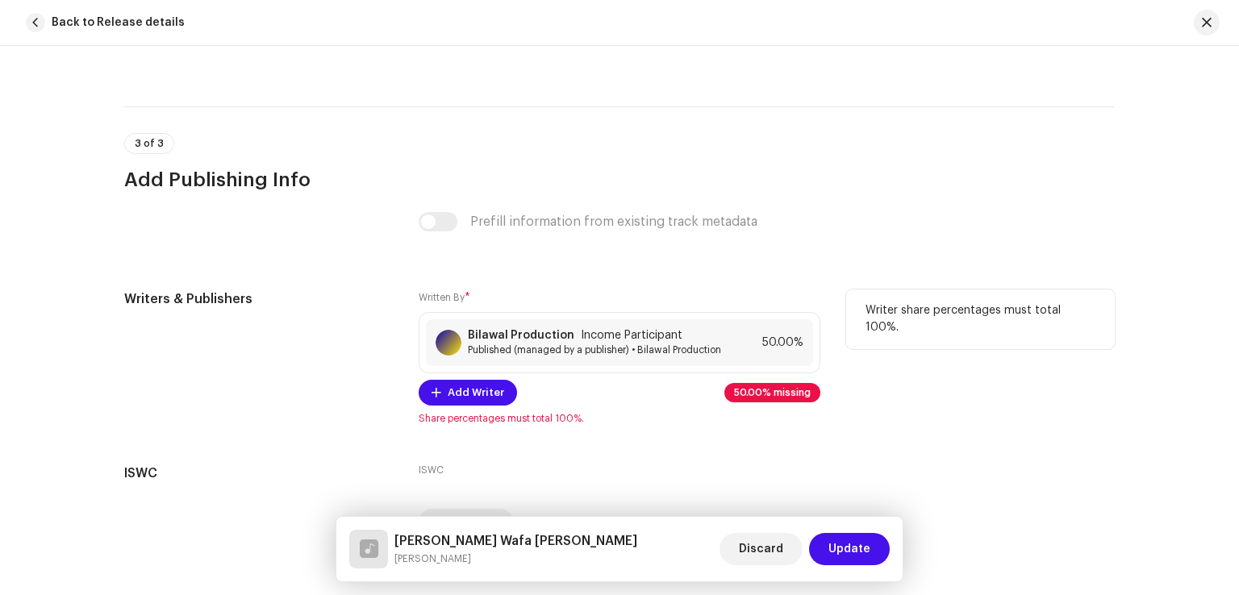
scroll to position [3306, 0]
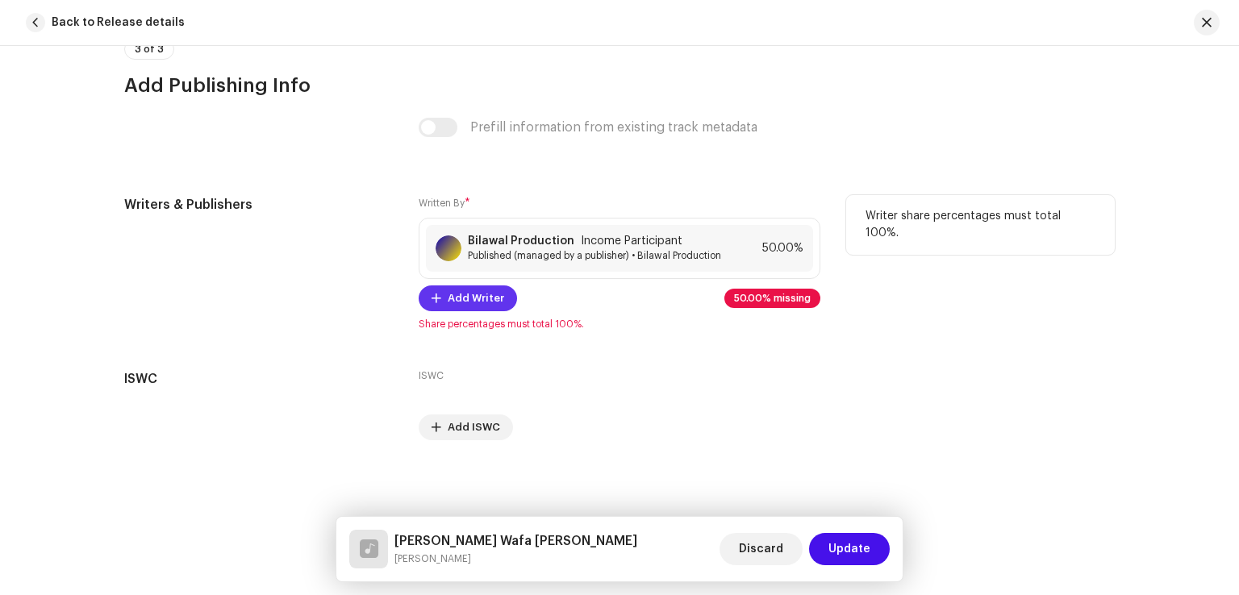
click at [431, 311] on button "Add Writer" at bounding box center [467, 298] width 98 height 26
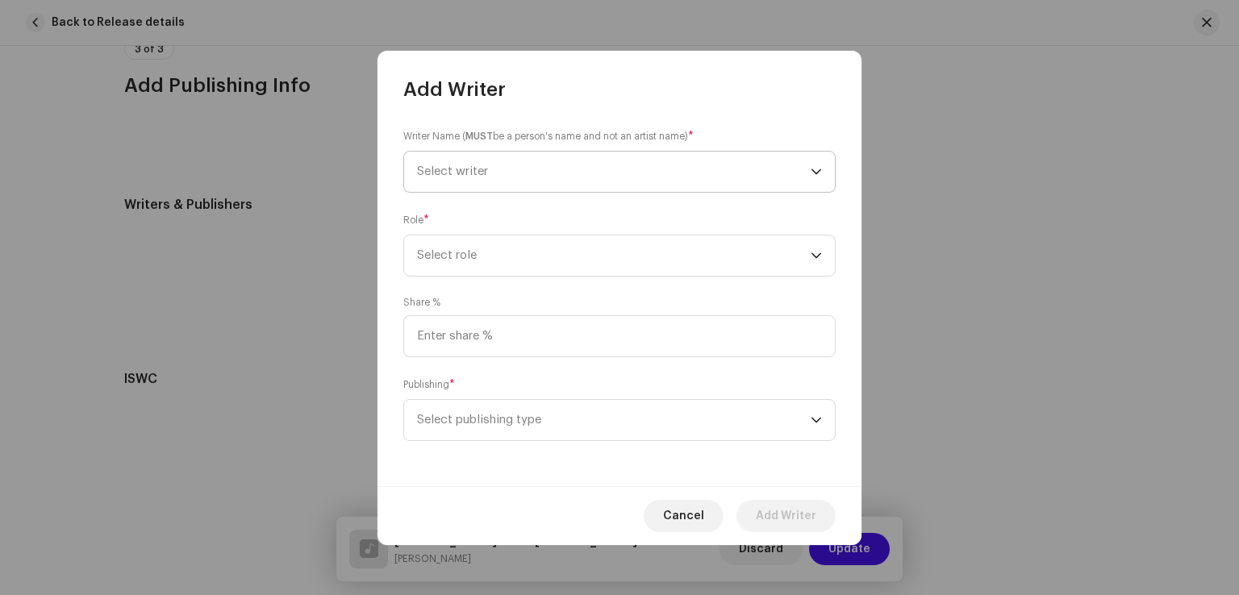
click at [552, 172] on span "Select writer" at bounding box center [613, 172] width 393 height 40
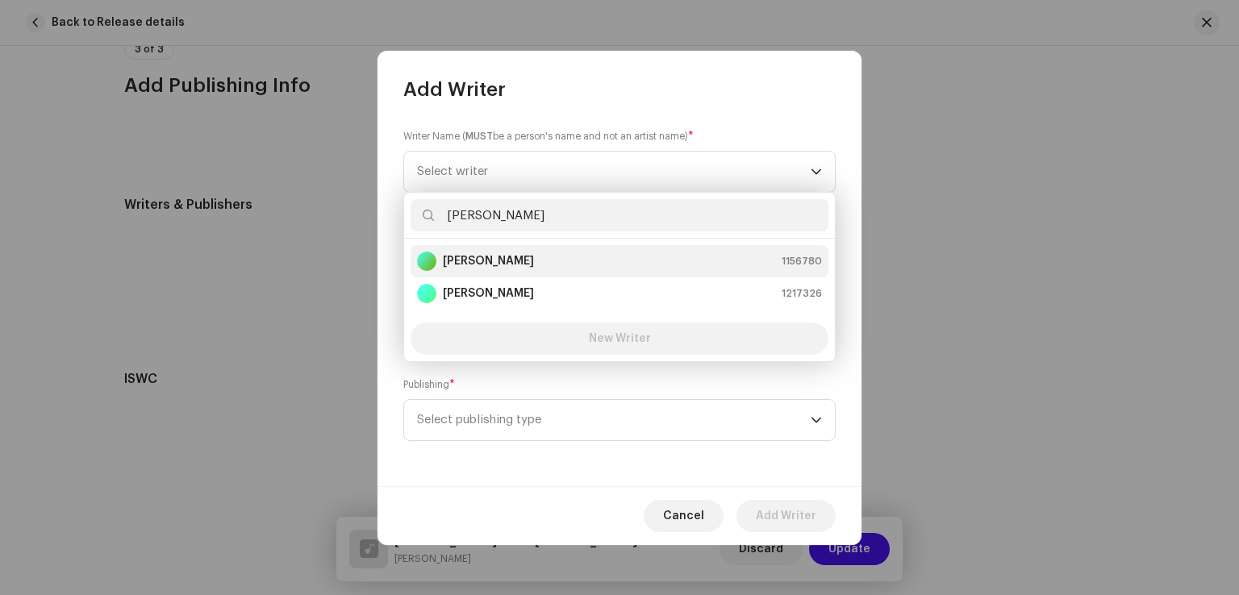
type input "[PERSON_NAME]"
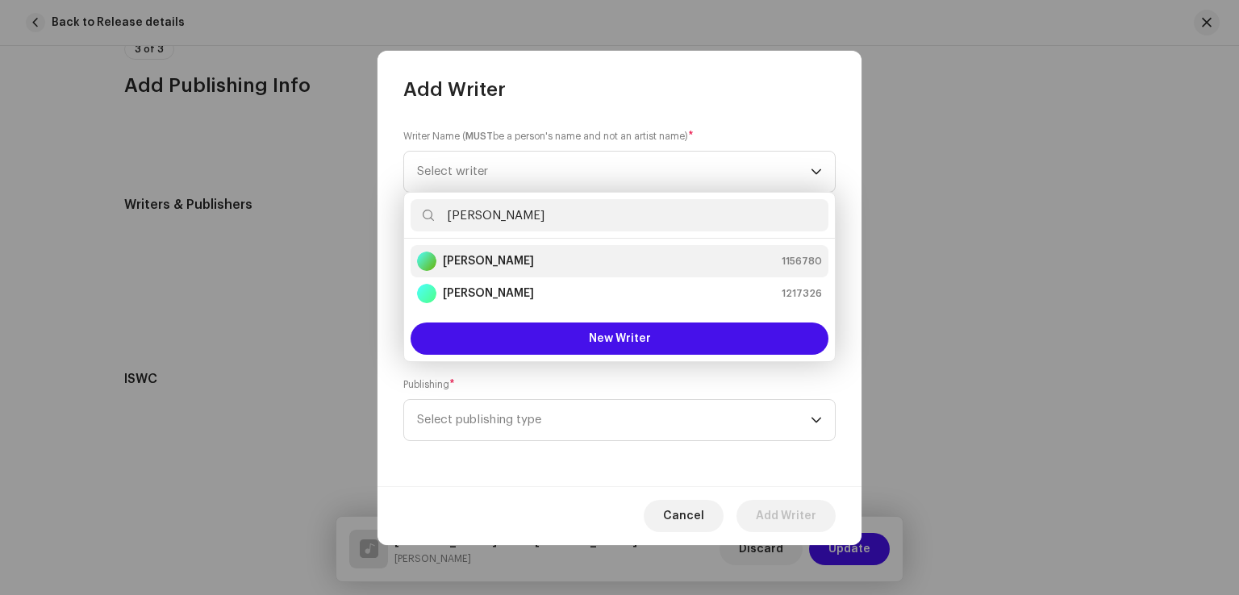
click at [510, 265] on strong "[PERSON_NAME]" at bounding box center [488, 261] width 91 height 16
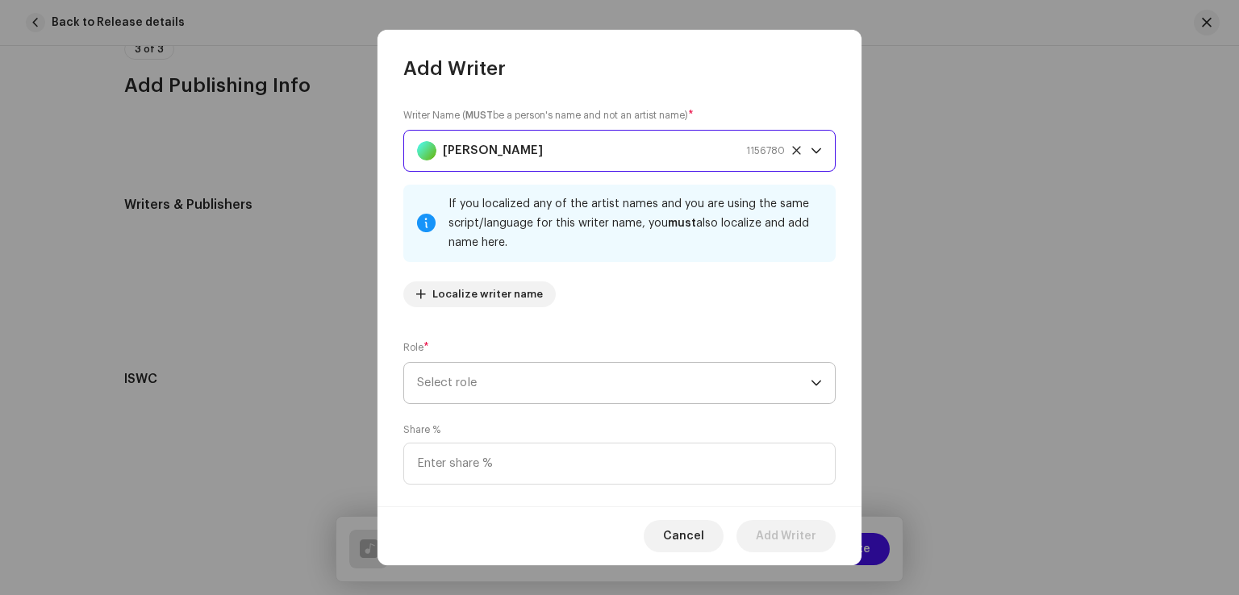
click at [516, 373] on span "Select role" at bounding box center [613, 383] width 393 height 40
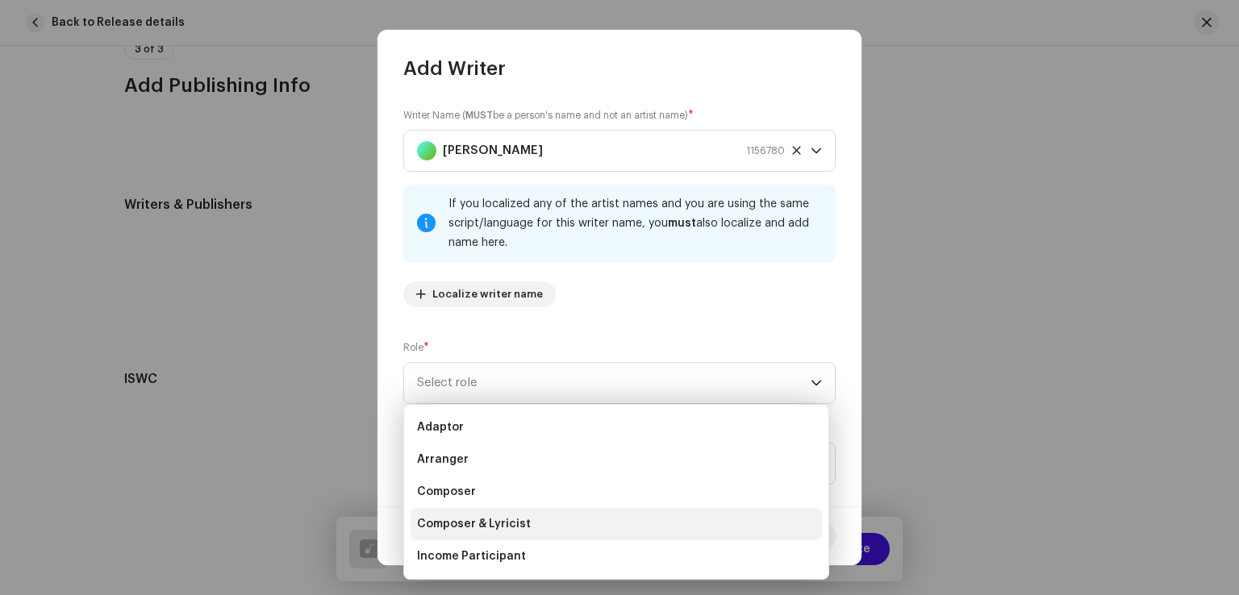
scroll to position [81, 0]
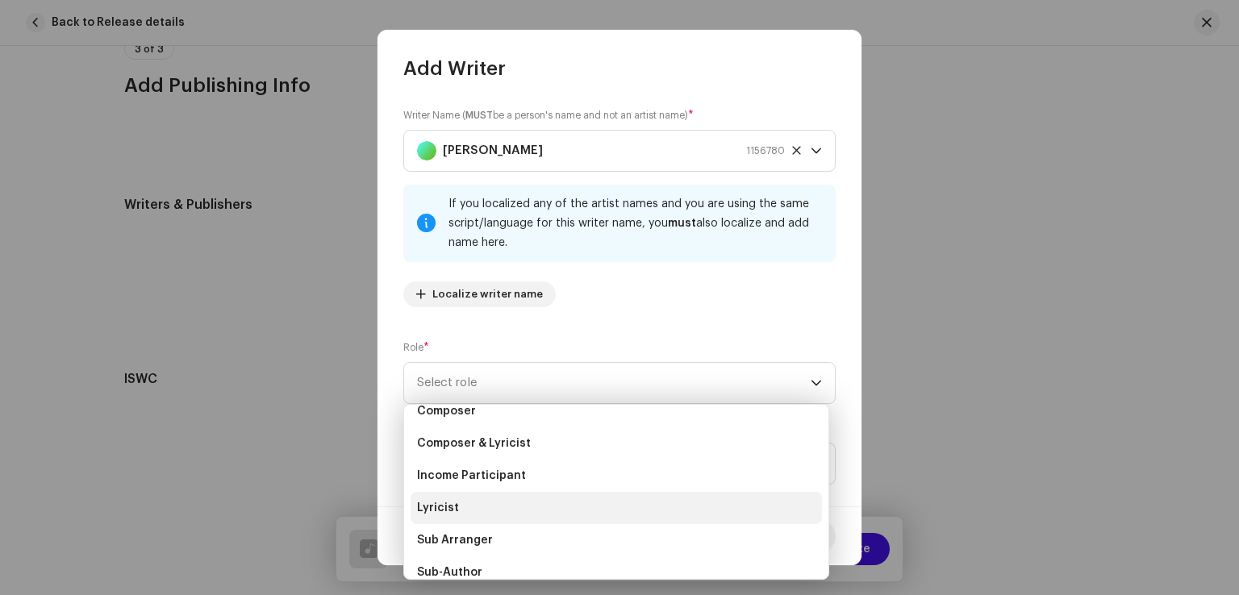
click at [470, 512] on li "Lyricist" at bounding box center [615, 508] width 411 height 32
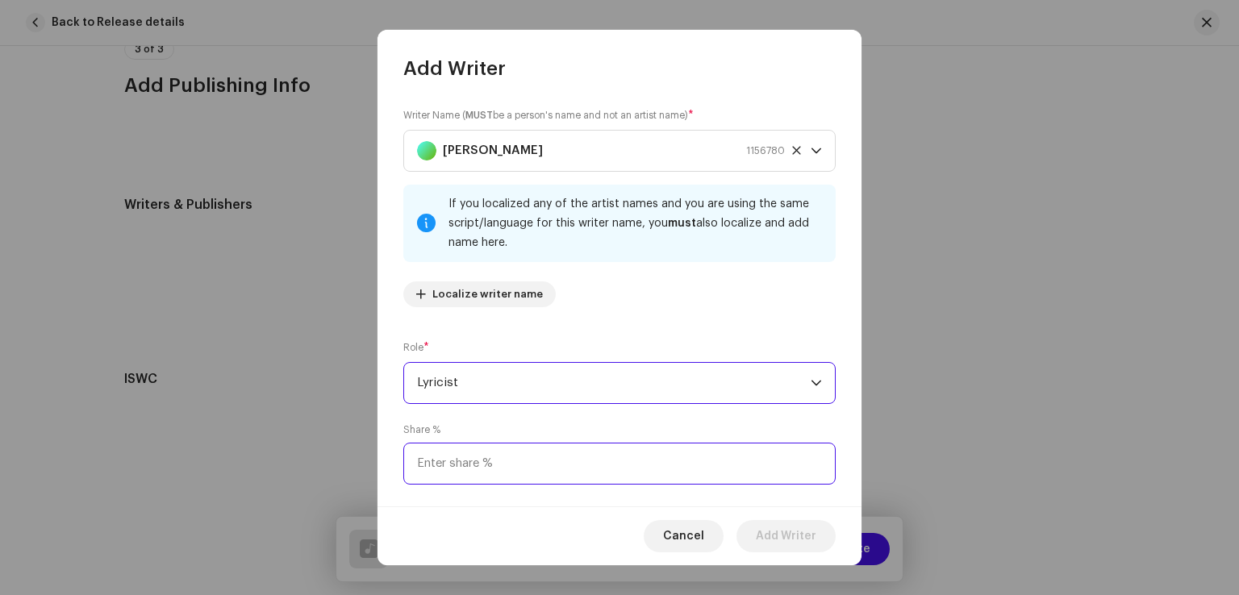
click at [489, 456] on input at bounding box center [619, 464] width 432 height 42
type input "25.00"
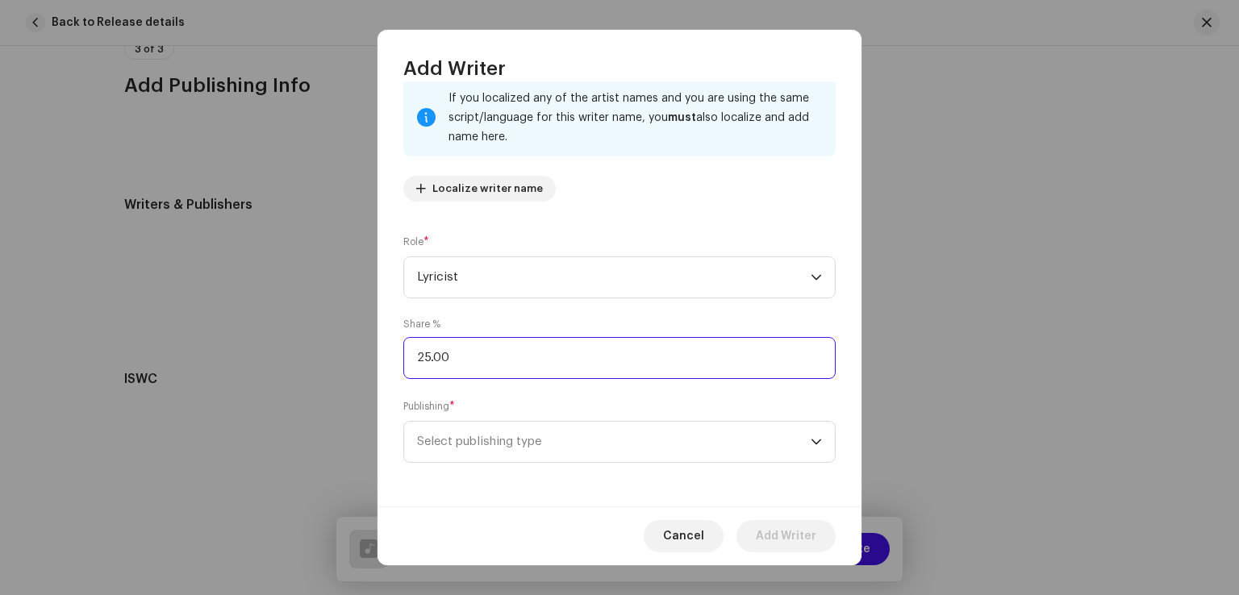
scroll to position [107, 0]
click at [487, 451] on span "Select publishing type" at bounding box center [613, 440] width 393 height 40
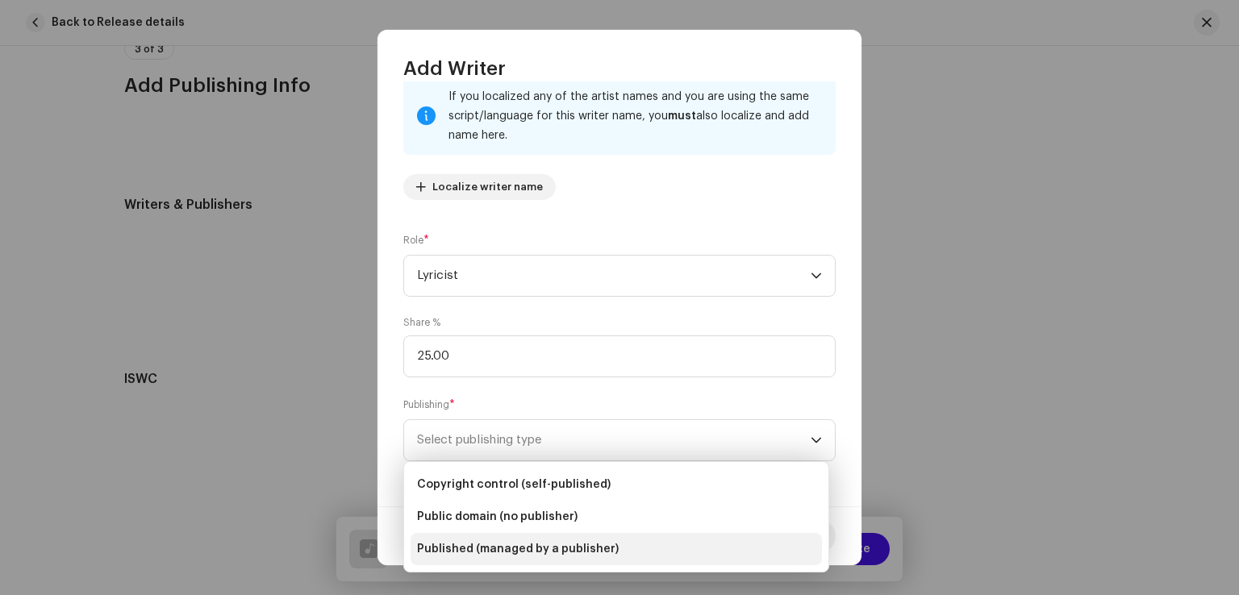
click at [482, 538] on li "Published (managed by a publisher)" at bounding box center [615, 549] width 411 height 32
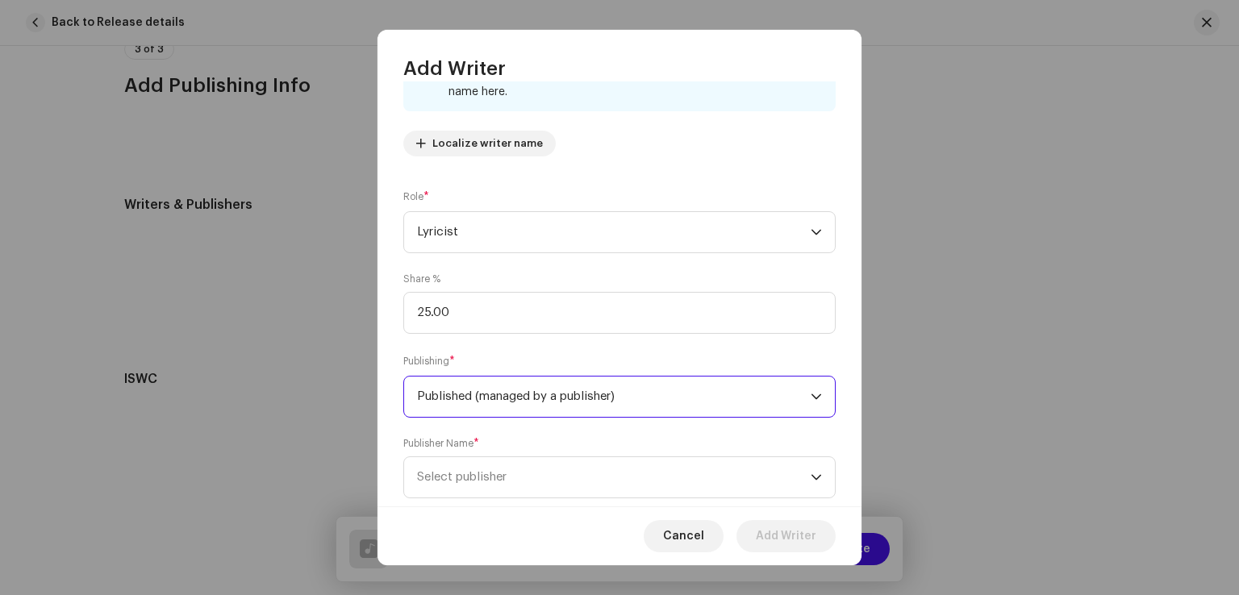
scroll to position [189, 0]
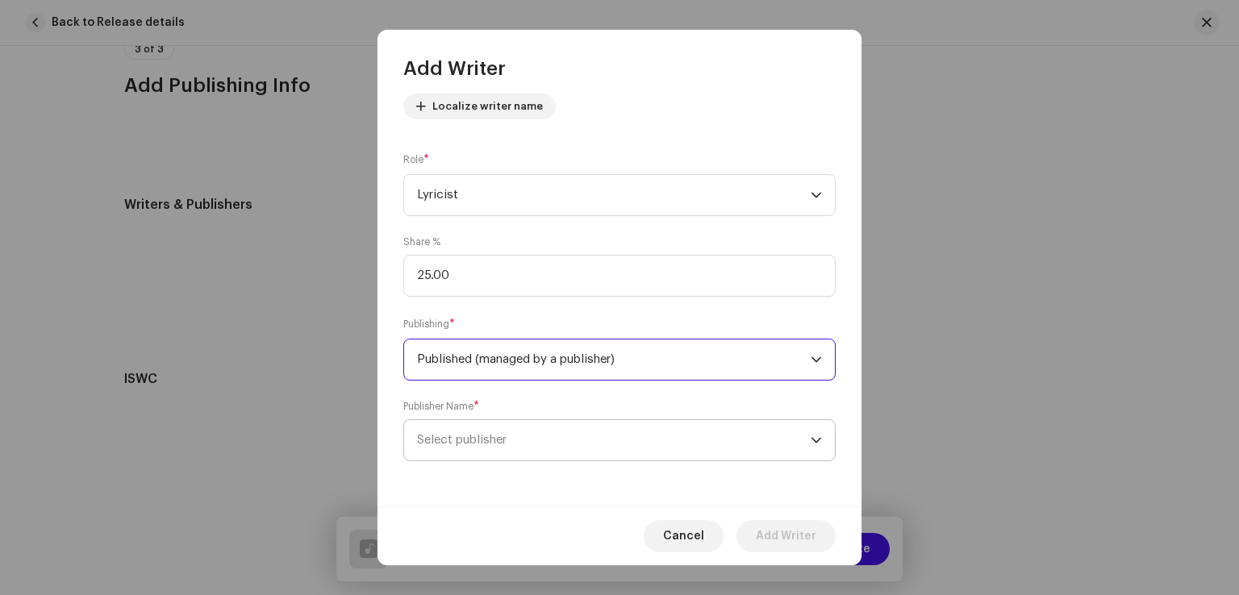
click at [479, 442] on span "Select publisher" at bounding box center [462, 440] width 90 height 12
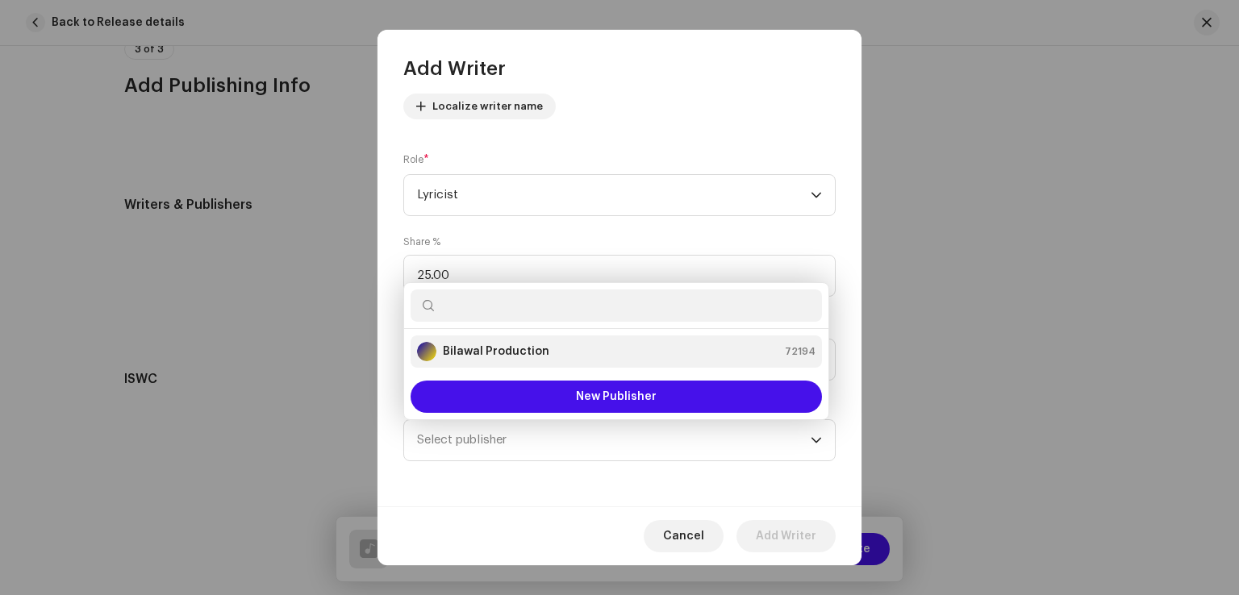
click at [471, 362] on li "Bilawal Production 72194" at bounding box center [615, 351] width 411 height 32
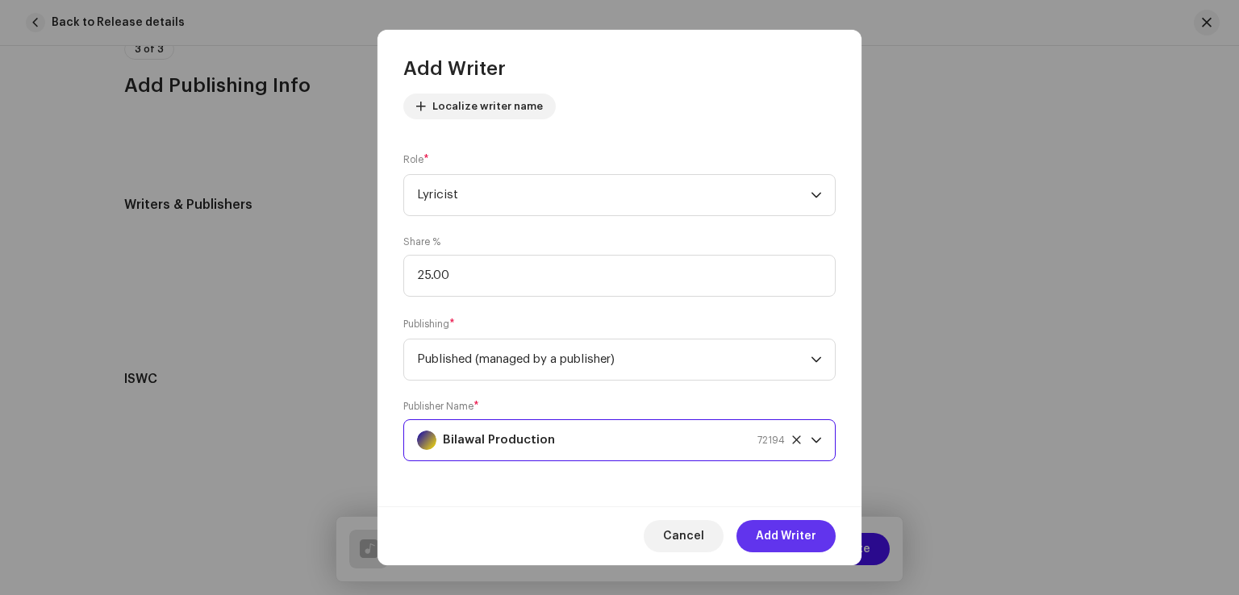
click at [772, 529] on span "Add Writer" at bounding box center [786, 536] width 60 height 32
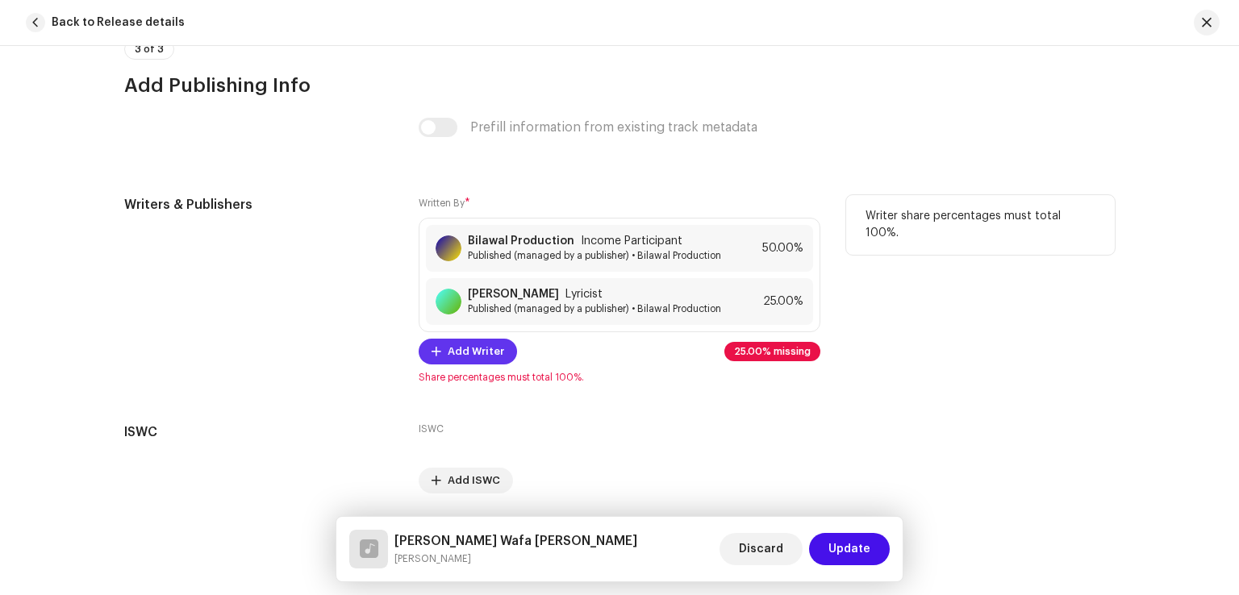
click at [480, 360] on span "Add Writer" at bounding box center [476, 351] width 56 height 32
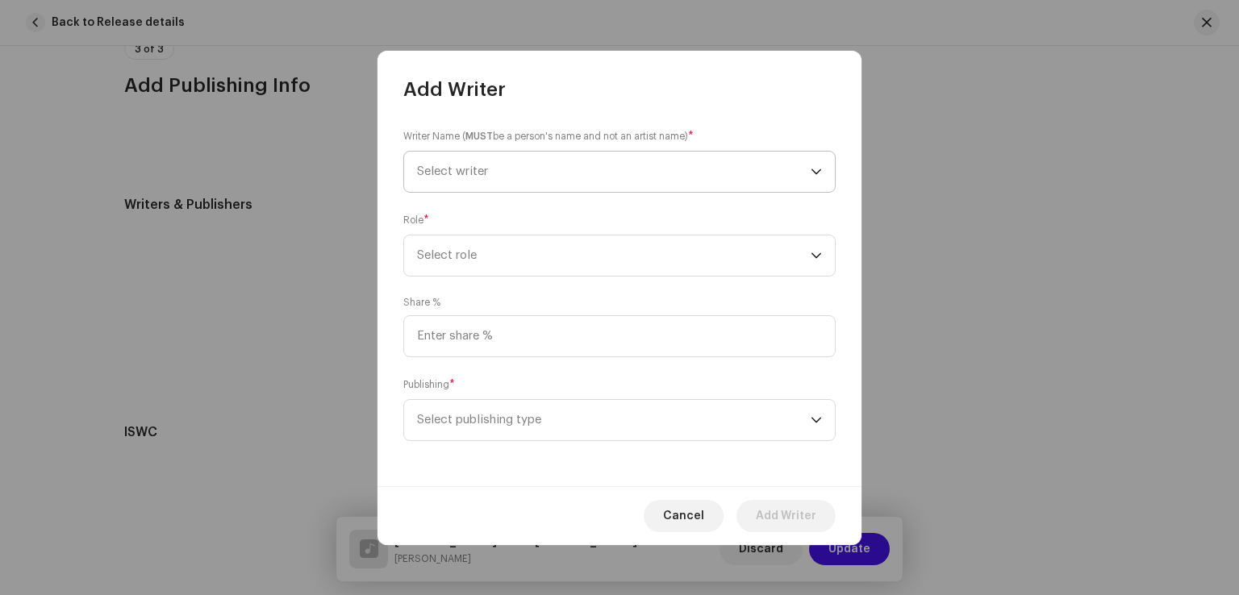
click at [493, 177] on span "Select writer" at bounding box center [613, 172] width 393 height 40
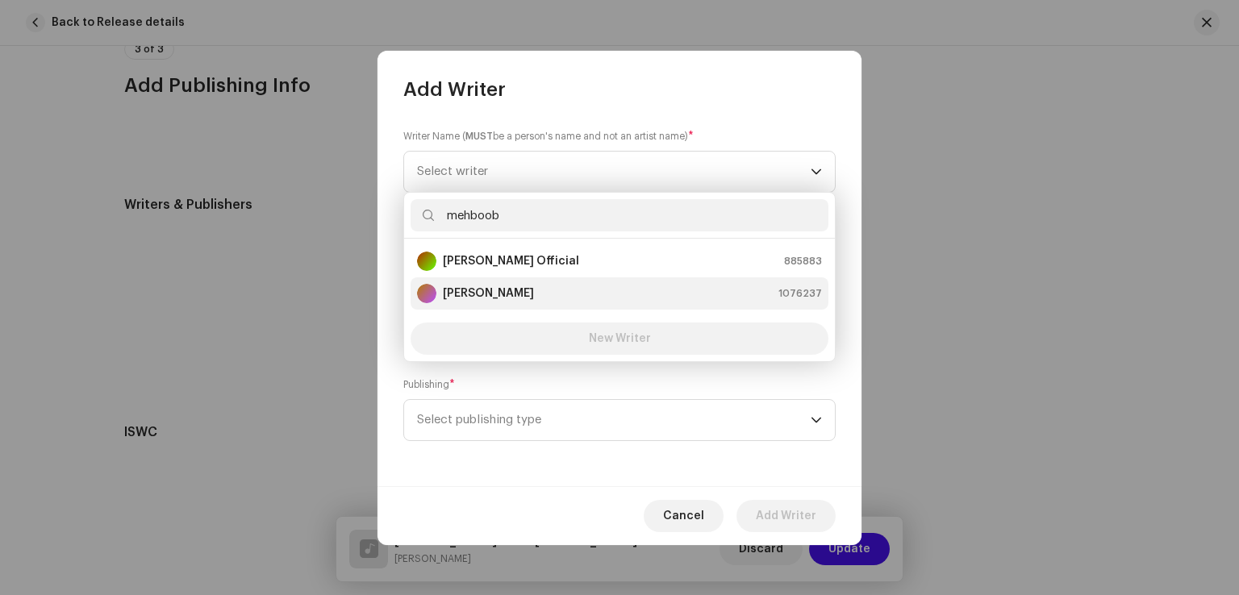
type input "mehboob"
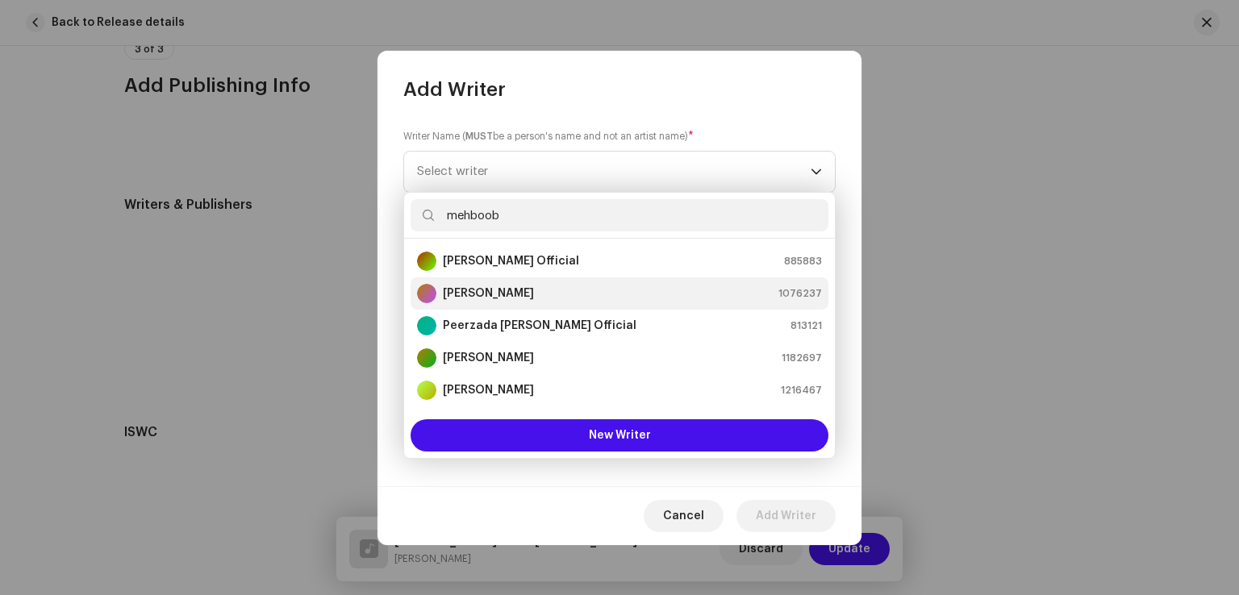
click at [503, 294] on strong "[PERSON_NAME]" at bounding box center [488, 293] width 91 height 16
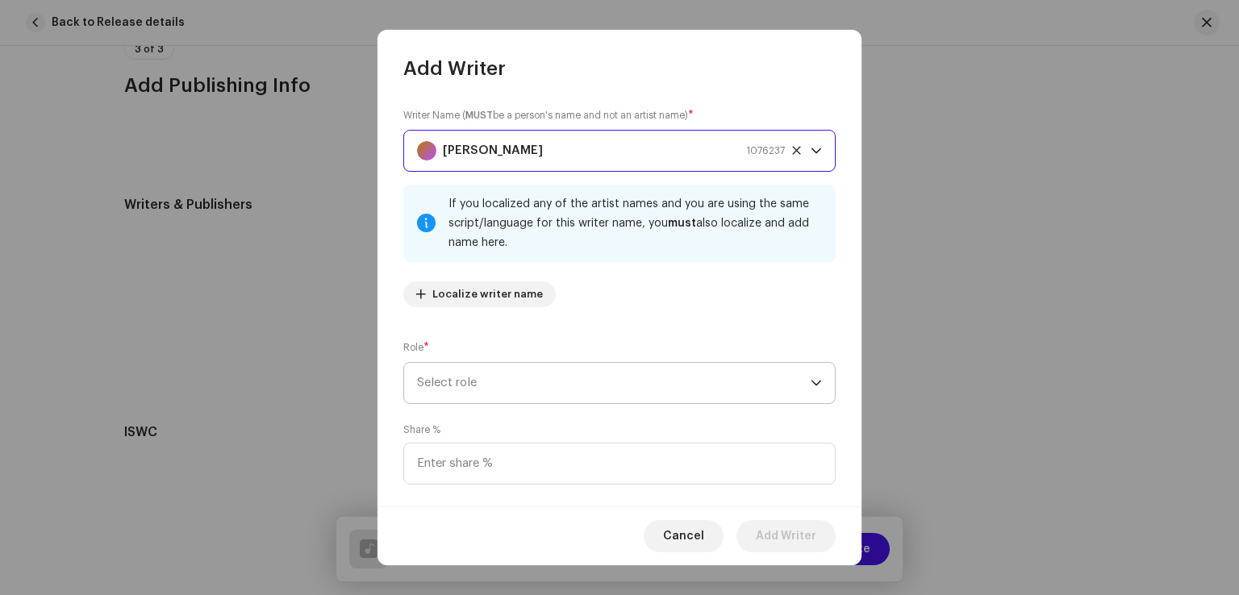
click at [510, 392] on span "Select role" at bounding box center [613, 383] width 393 height 40
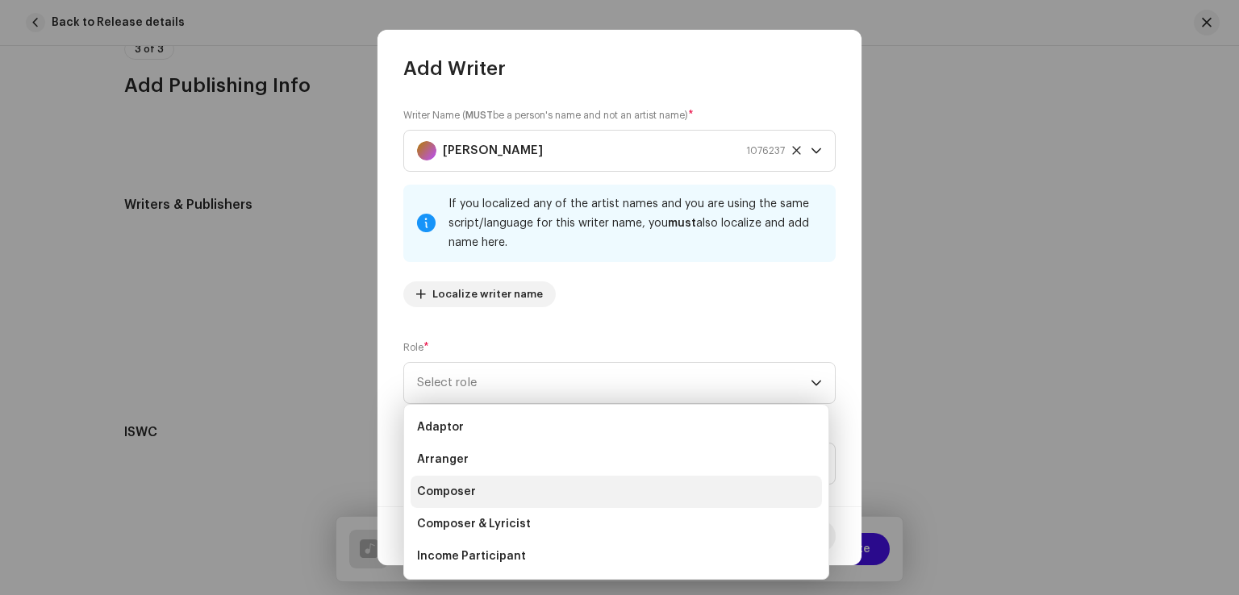
click at [467, 491] on span "Composer" at bounding box center [446, 492] width 59 height 16
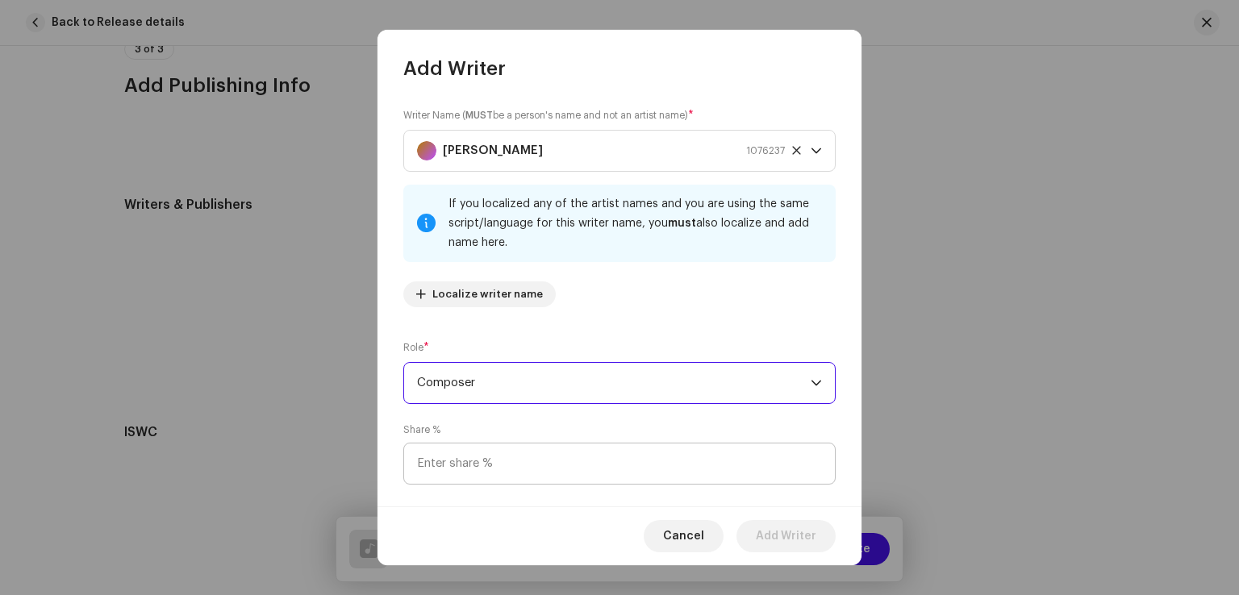
scroll to position [107, 0]
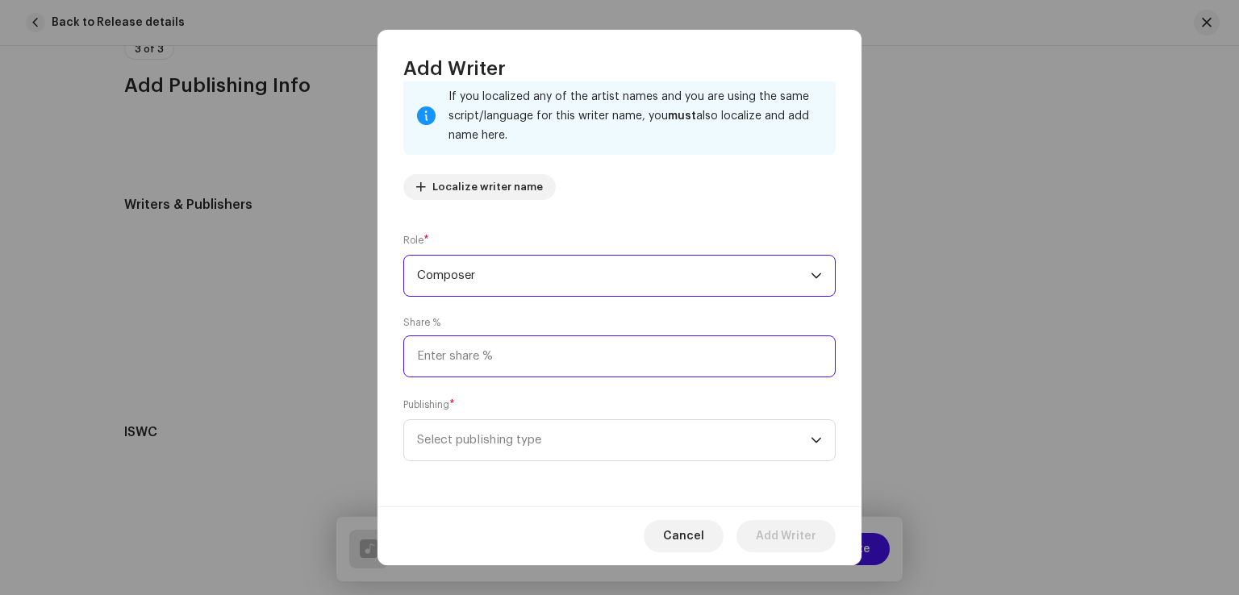
click at [506, 349] on input at bounding box center [619, 356] width 432 height 42
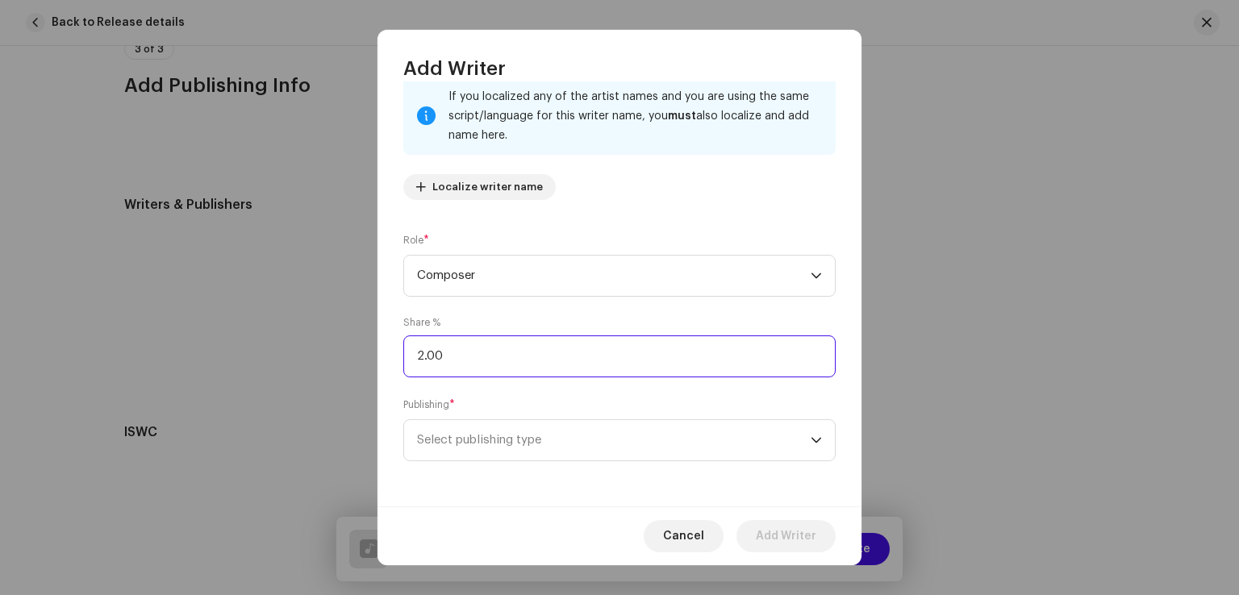
type input "25.00"
drag, startPoint x: 516, startPoint y: 435, endPoint x: 512, endPoint y: 459, distance: 23.7
click at [516, 436] on span "Select publishing type" at bounding box center [613, 440] width 393 height 40
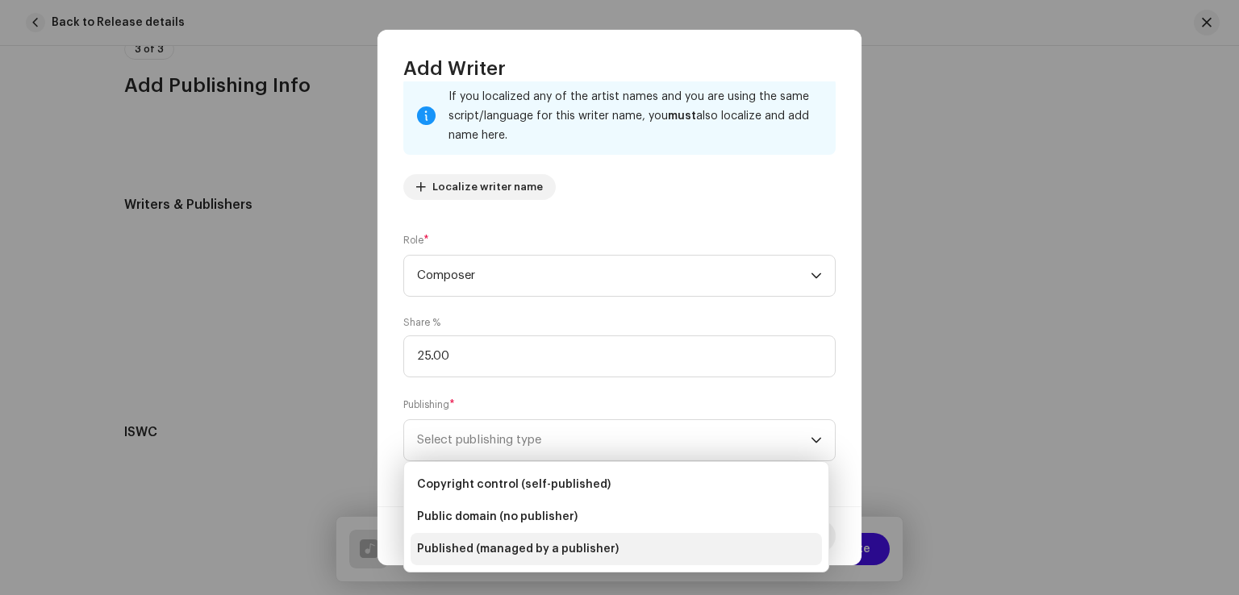
click at [487, 552] on span "Published (managed by a publisher)" at bounding box center [518, 549] width 202 height 16
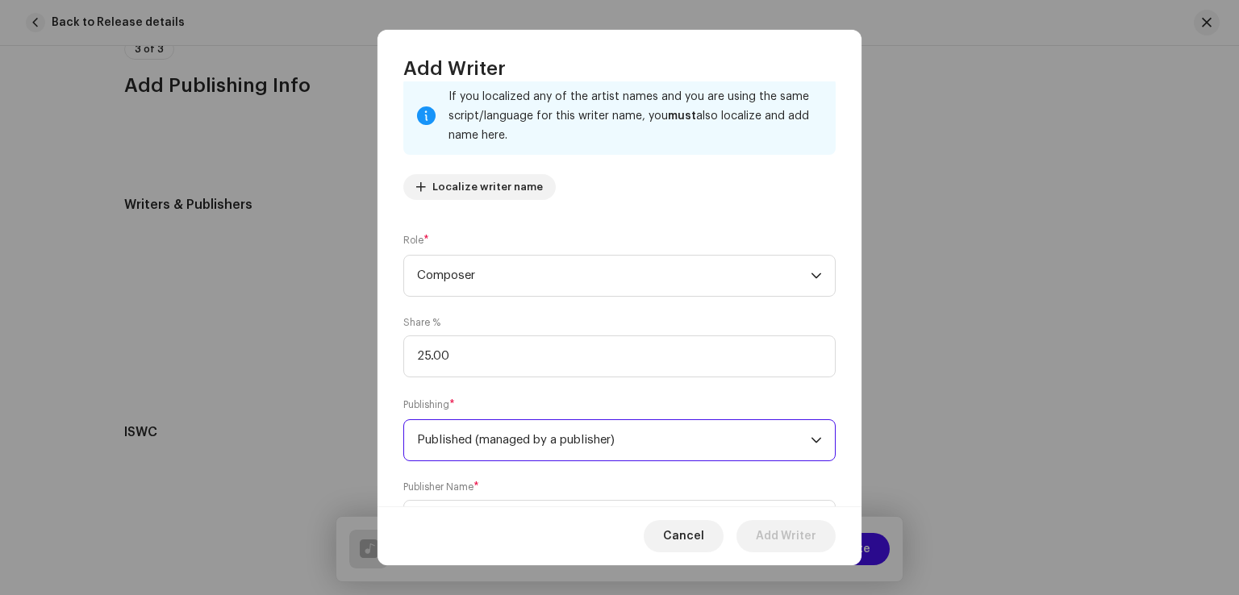
scroll to position [189, 0]
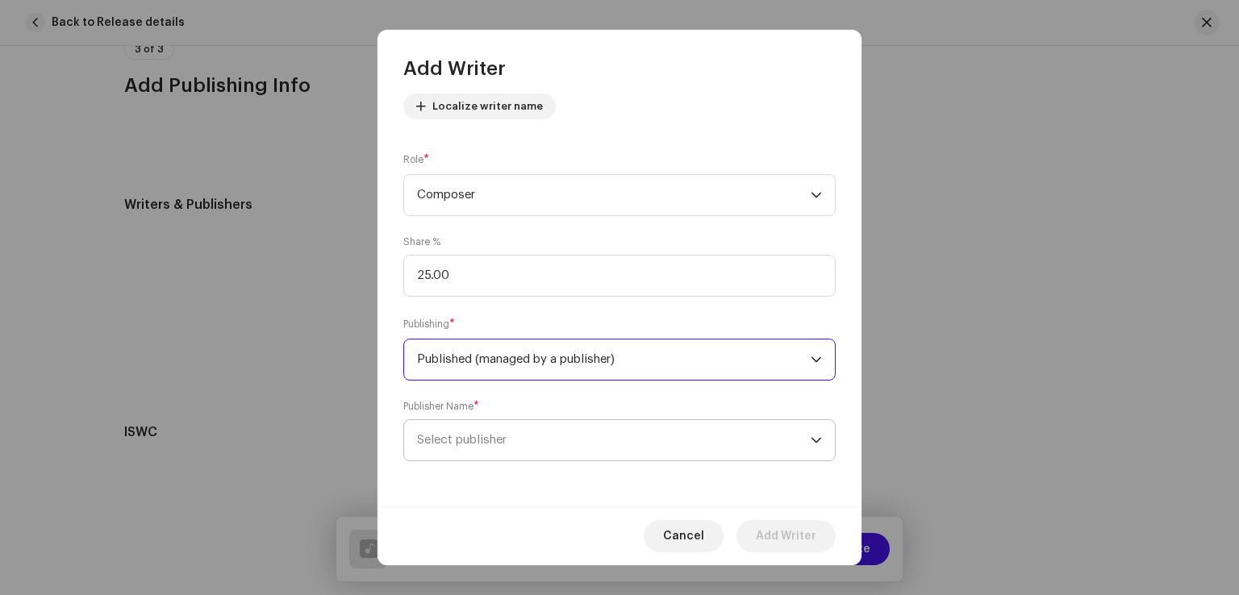
click at [482, 450] on span "Select publisher" at bounding box center [613, 440] width 393 height 40
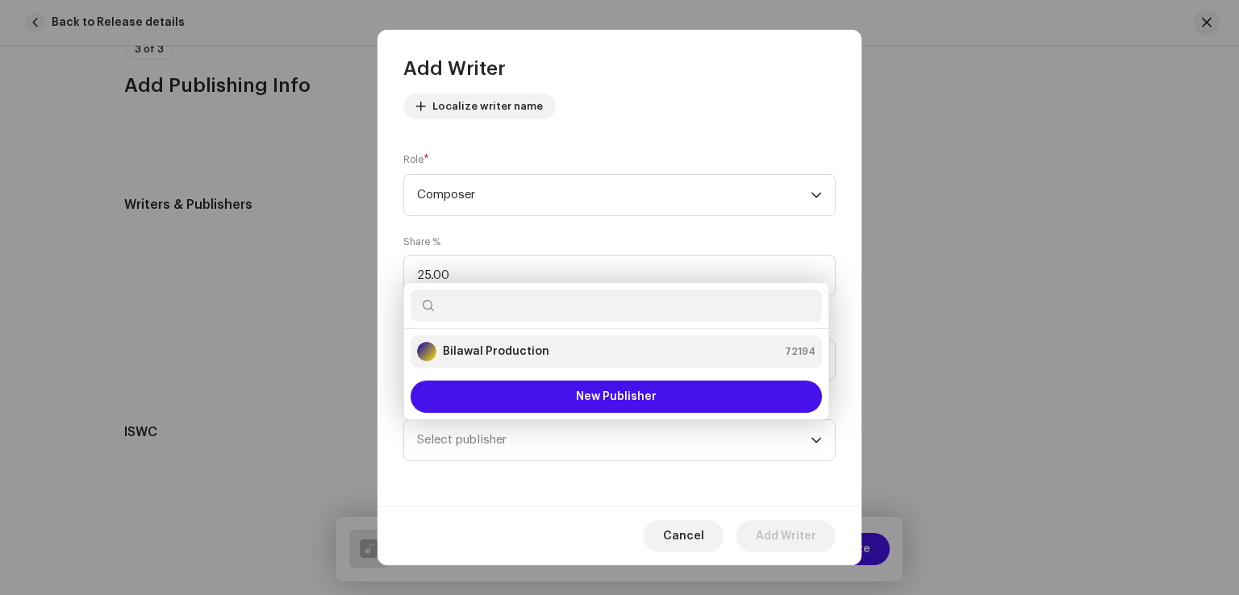
click at [487, 352] on strong "Bilawal Production" at bounding box center [496, 352] width 106 height 16
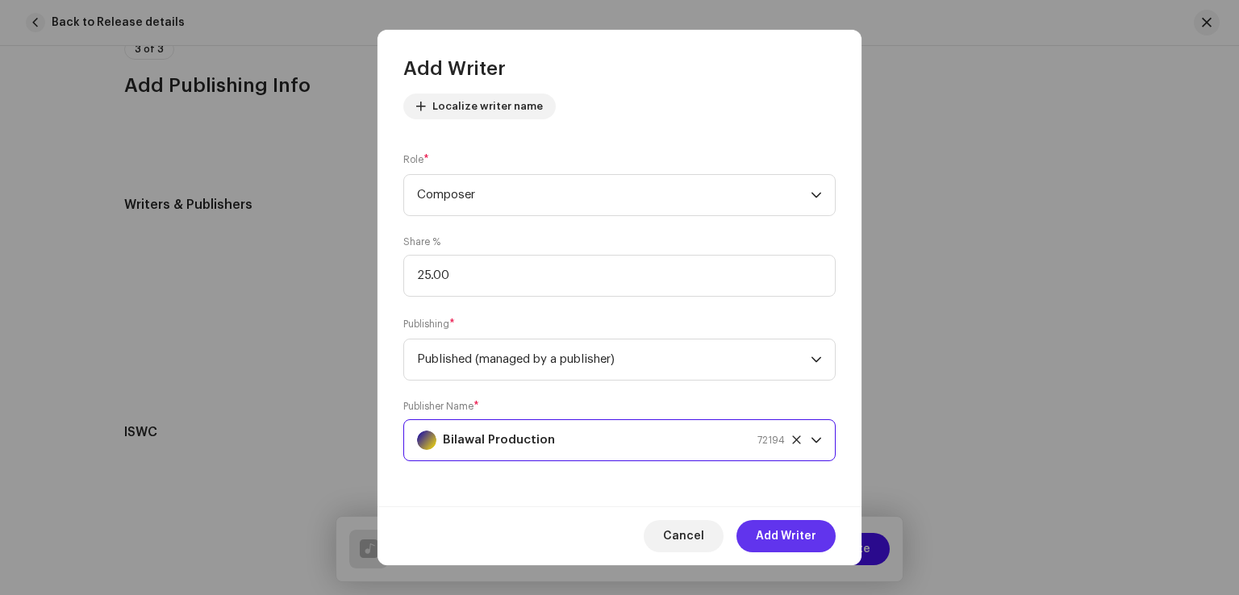
click at [771, 532] on span "Add Writer" at bounding box center [786, 536] width 60 height 32
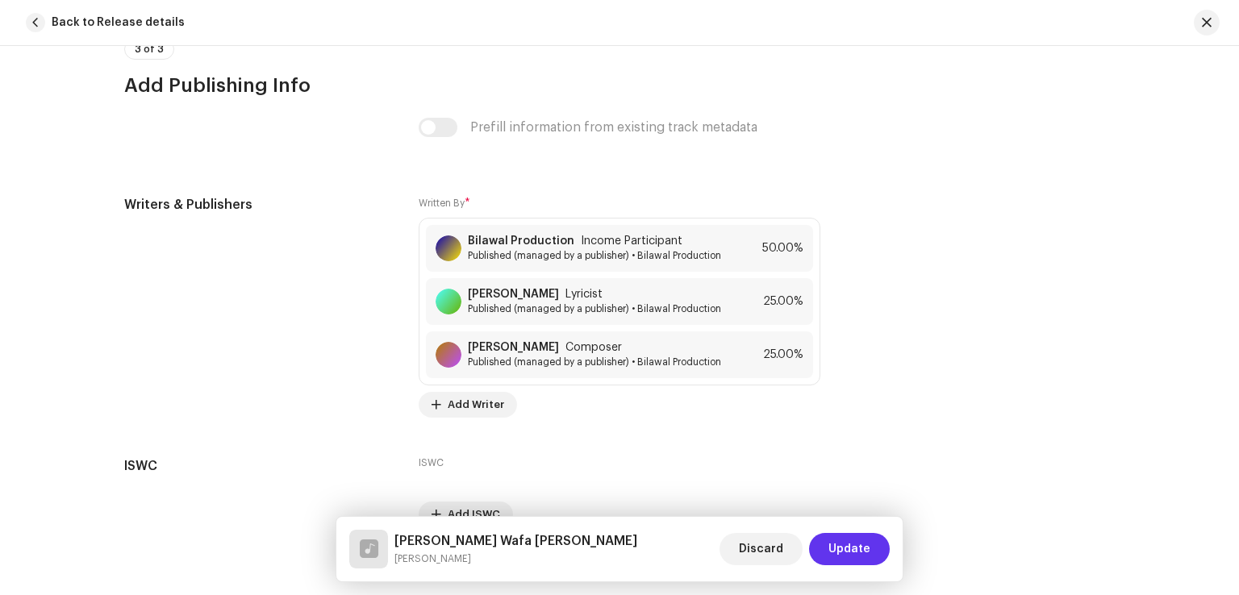
click at [837, 546] on span "Update" at bounding box center [849, 549] width 42 height 32
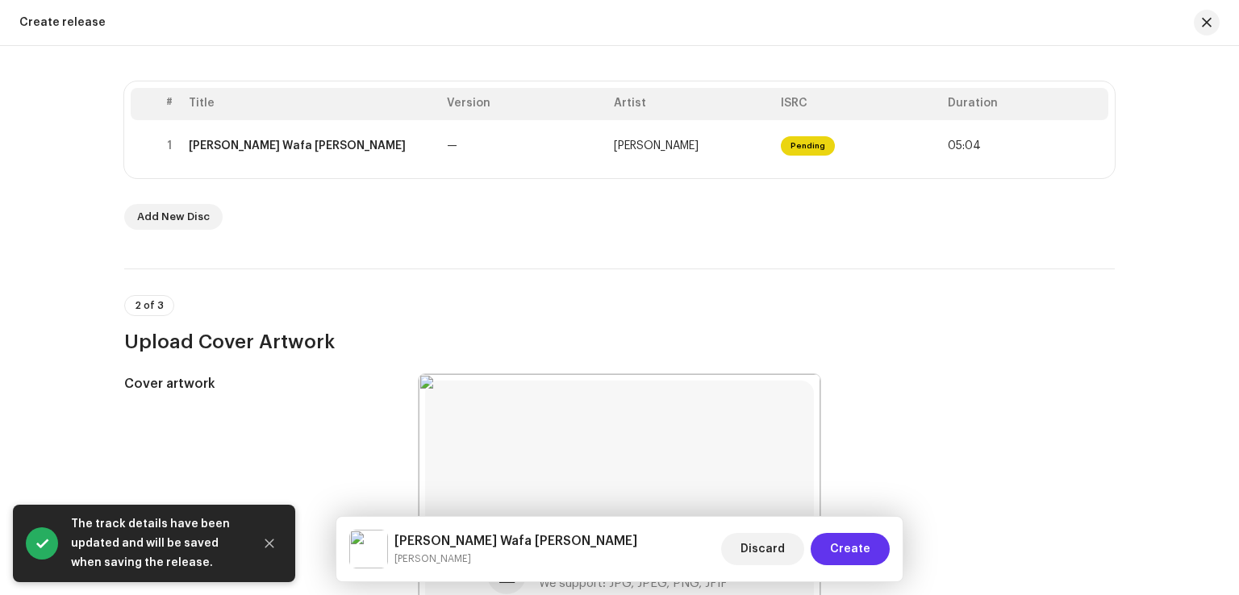
click at [865, 553] on span "Create" at bounding box center [850, 549] width 40 height 32
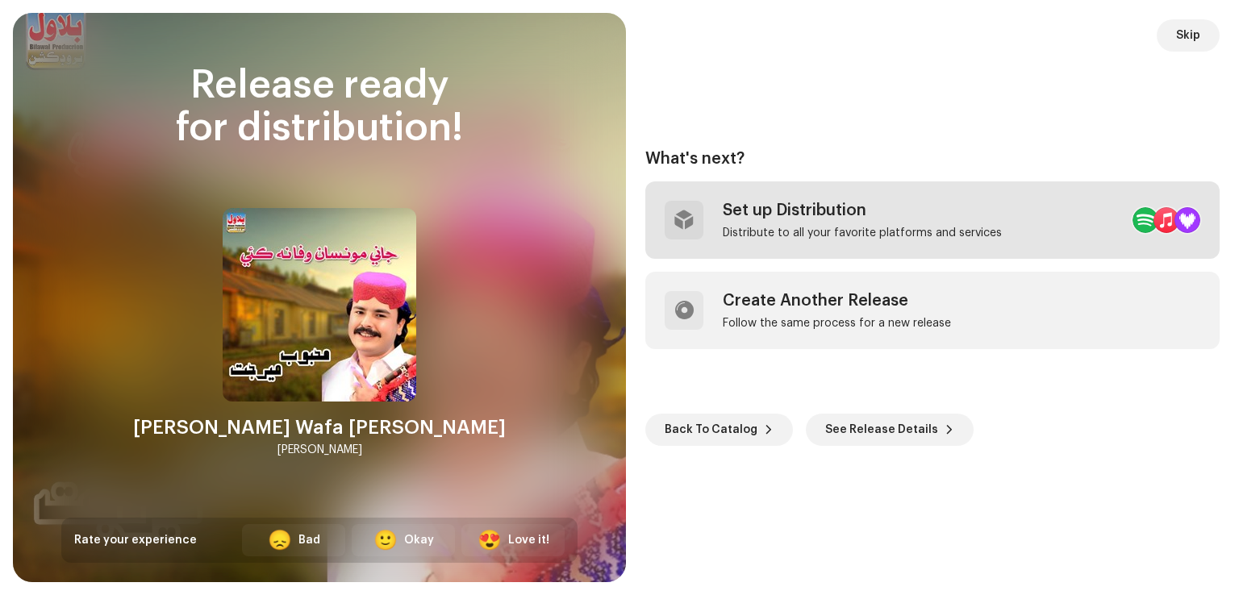
click at [841, 230] on div "Distribute to all your favorite platforms and services" at bounding box center [861, 233] width 279 height 13
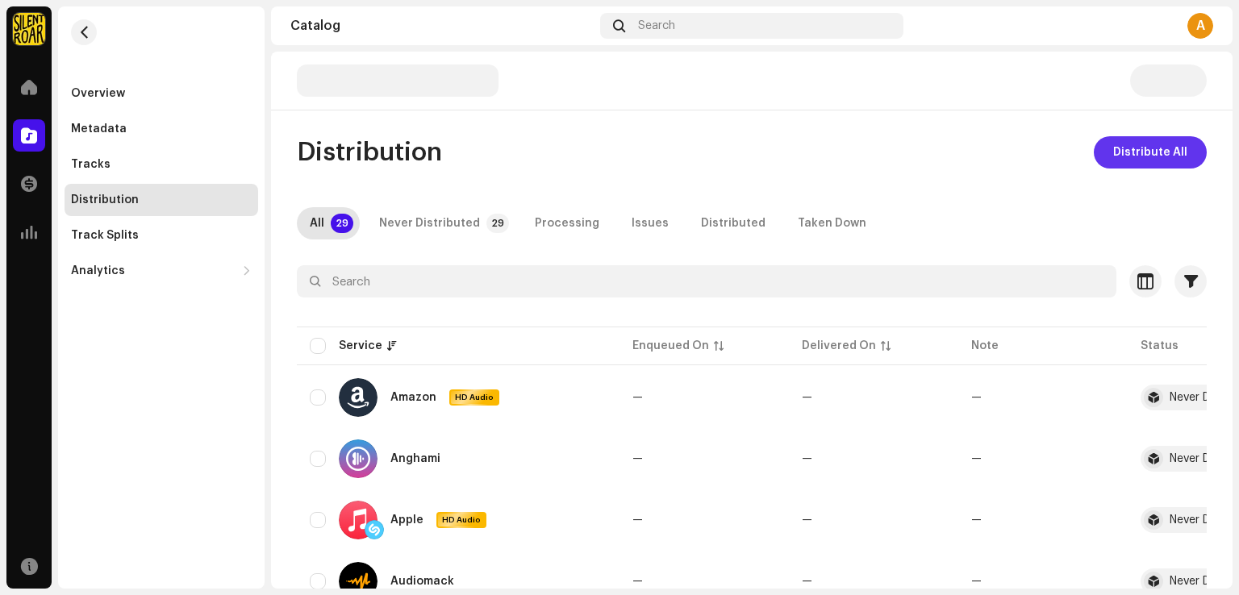
click at [1133, 162] on span "Distribute All" at bounding box center [1150, 152] width 74 height 32
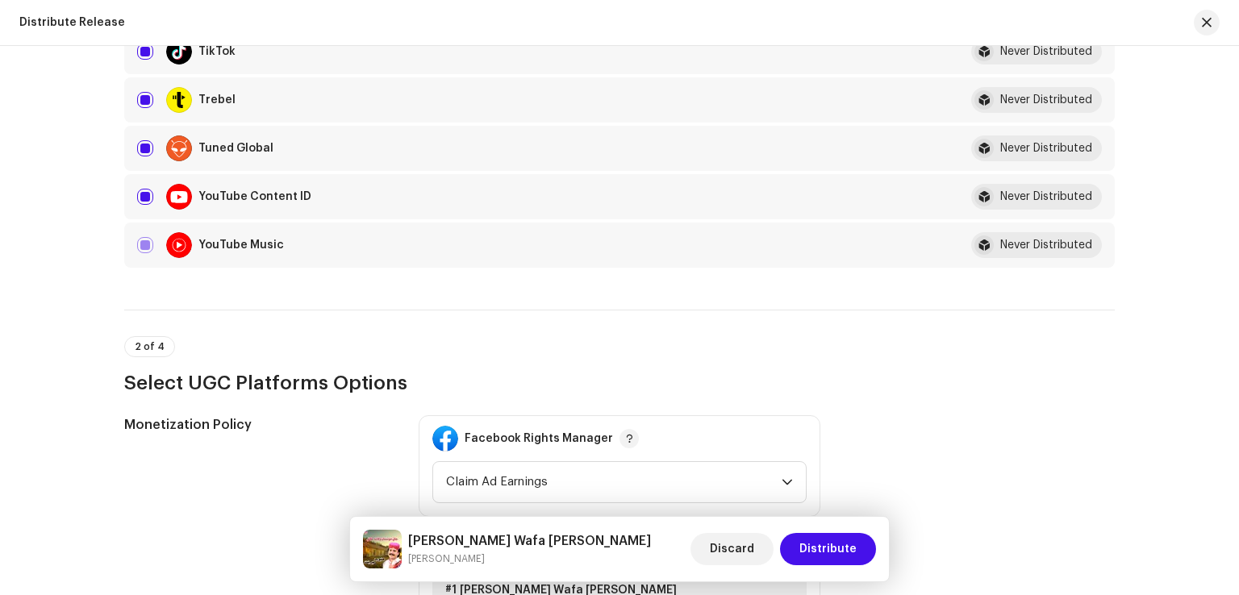
scroll to position [1693, 0]
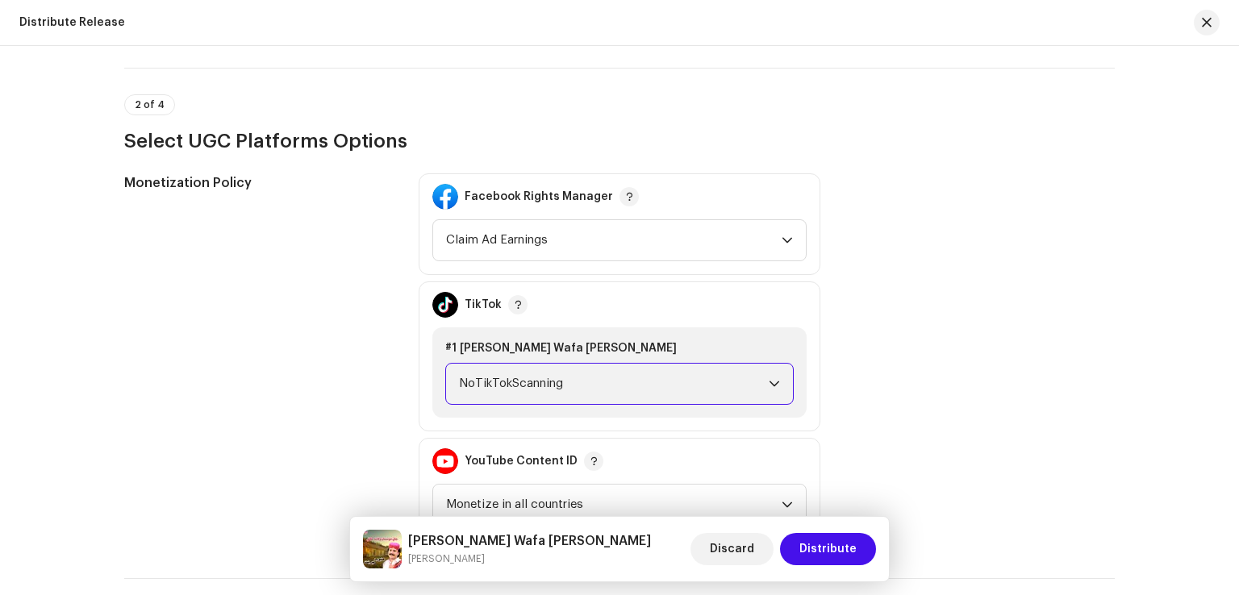
click at [671, 372] on span "NoTikTokScanning" at bounding box center [614, 384] width 310 height 40
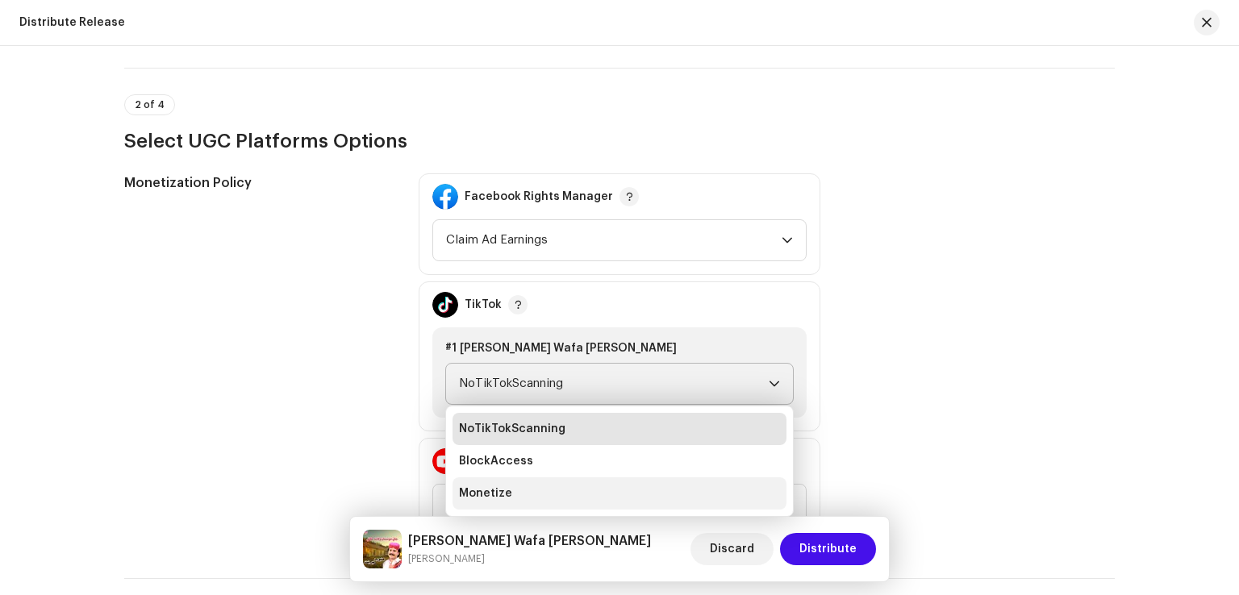
click at [552, 486] on li "Monetize" at bounding box center [619, 493] width 334 height 32
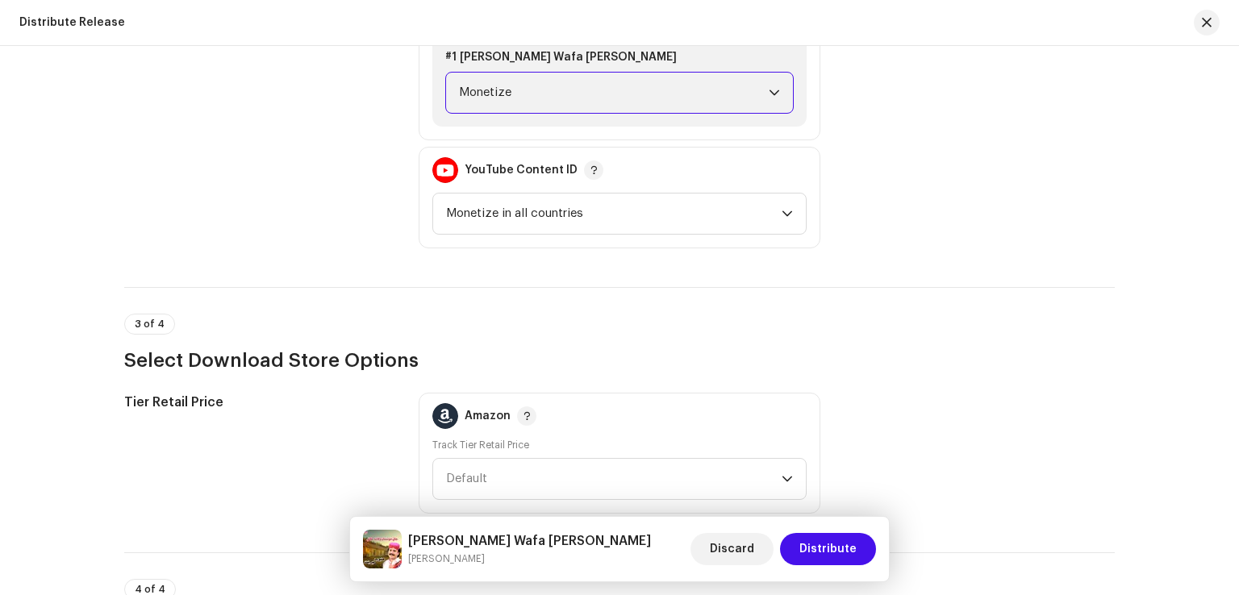
scroll to position [1823, 0]
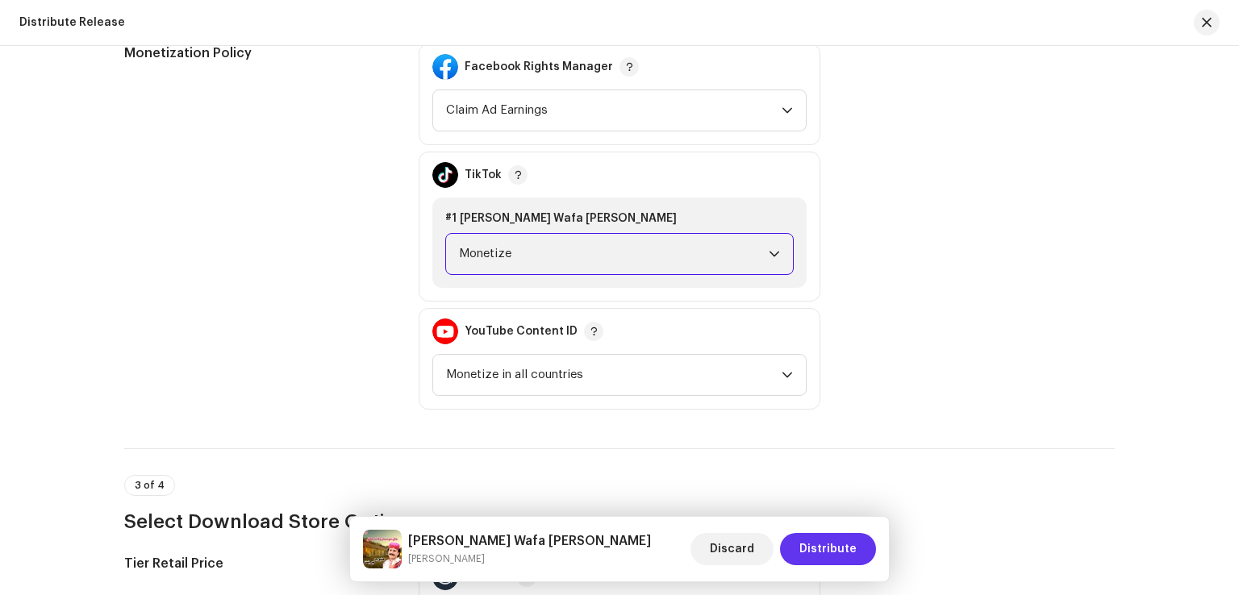
click at [844, 543] on span "Distribute" at bounding box center [827, 549] width 57 height 32
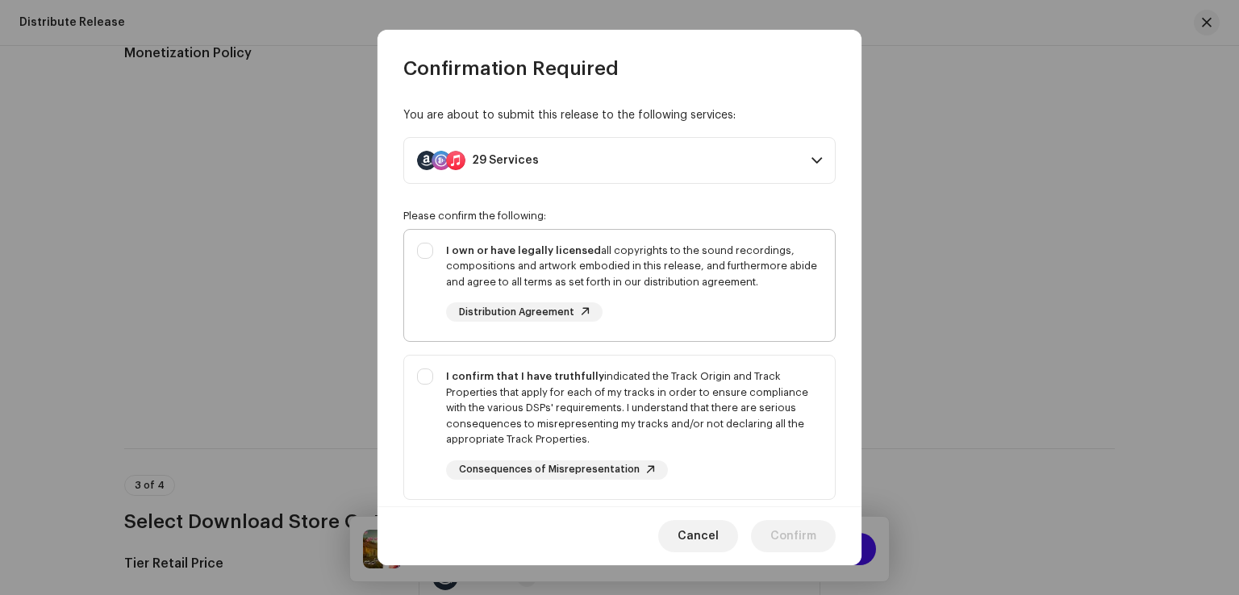
click at [632, 260] on div "I own or have legally licensed all copyrights to the sound recordings, composit…" at bounding box center [634, 267] width 376 height 48
checkbox input "true"
click at [706, 395] on div "I confirm that I have truthfully indicated the Track Origin and Track Propertie…" at bounding box center [634, 408] width 376 height 79
checkbox input "true"
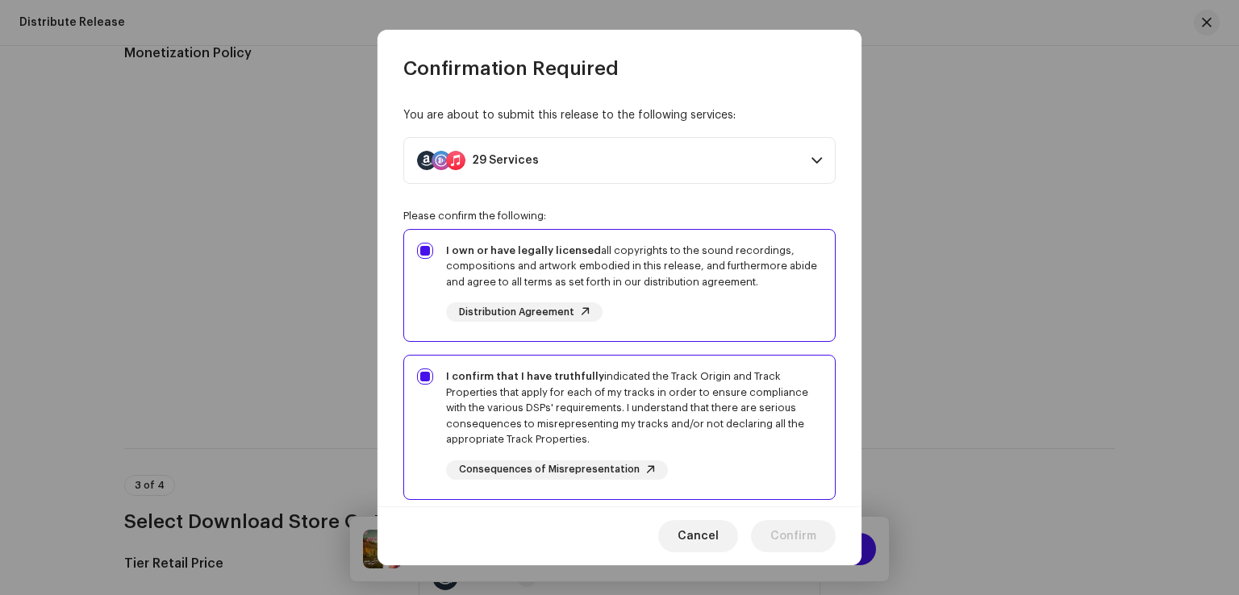
scroll to position [242, 0]
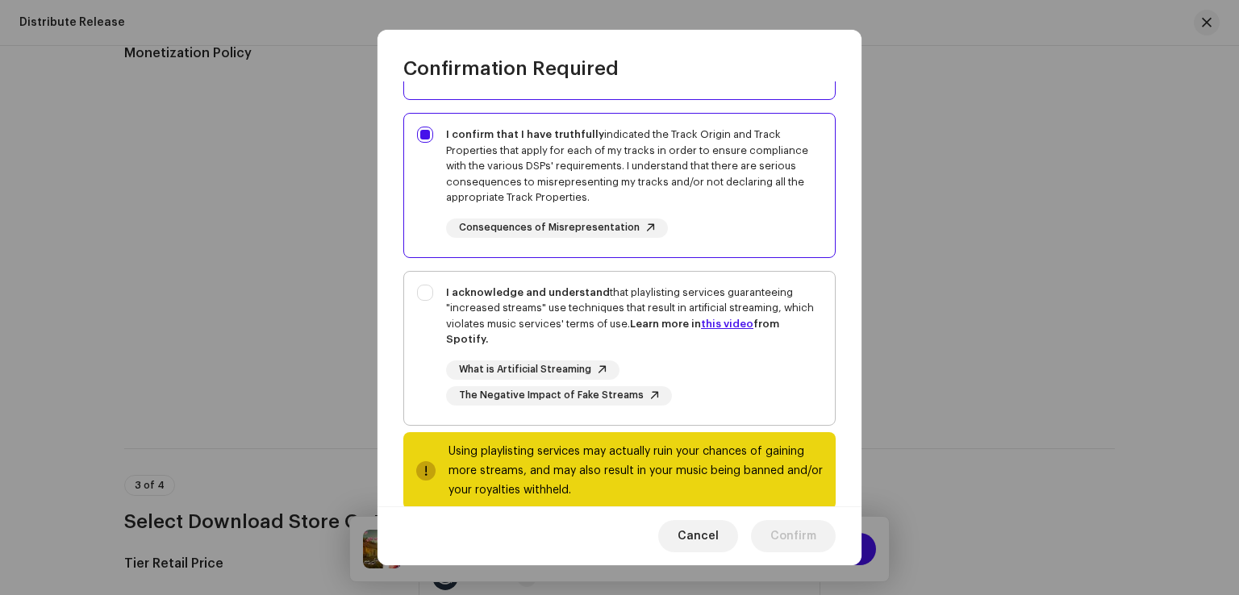
click at [673, 298] on div "I acknowledge and understand that playlisting services guaranteeing "increased …" at bounding box center [634, 316] width 376 height 63
checkbox input "true"
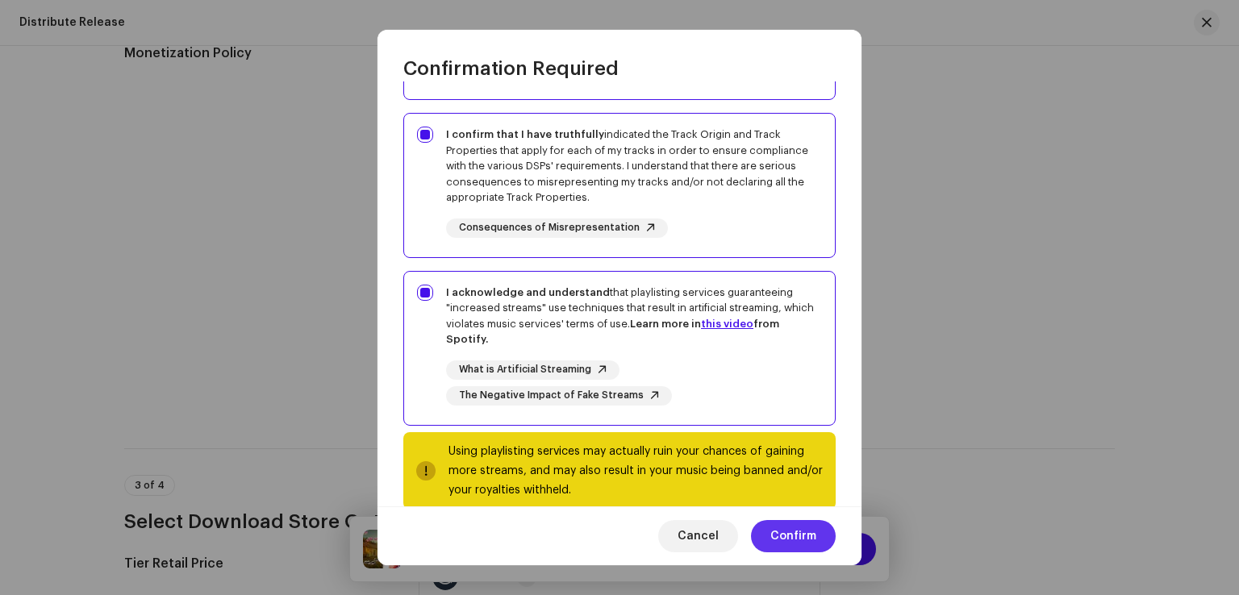
click at [806, 536] on span "Confirm" at bounding box center [793, 536] width 46 height 32
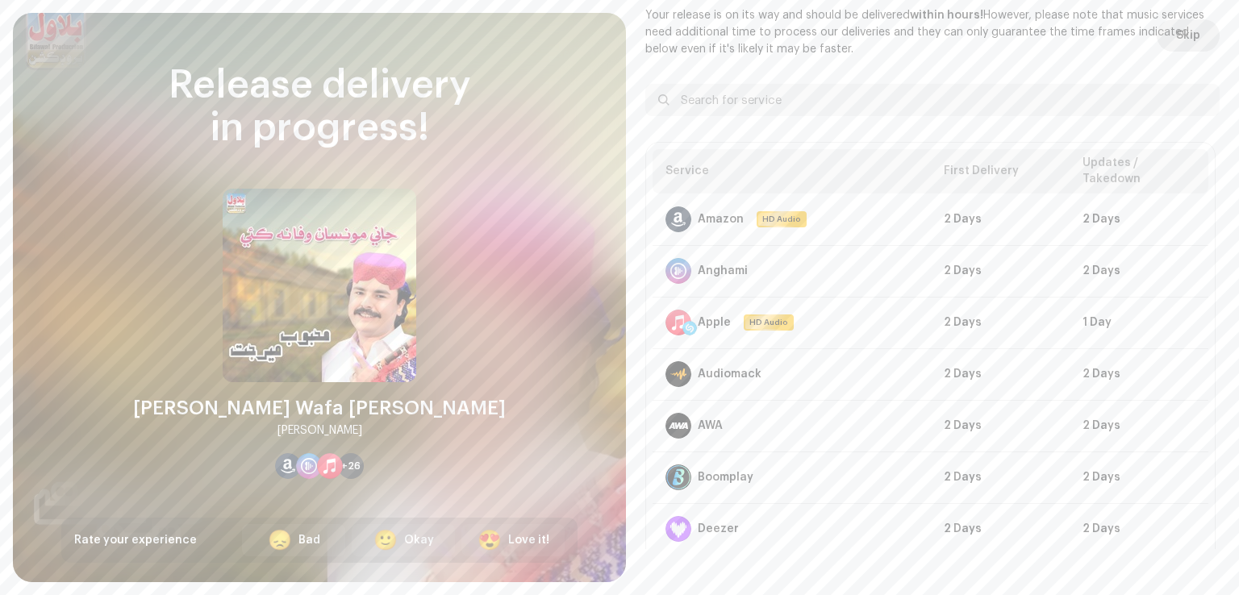
click at [1178, 39] on span "Skip" at bounding box center [1188, 35] width 24 height 32
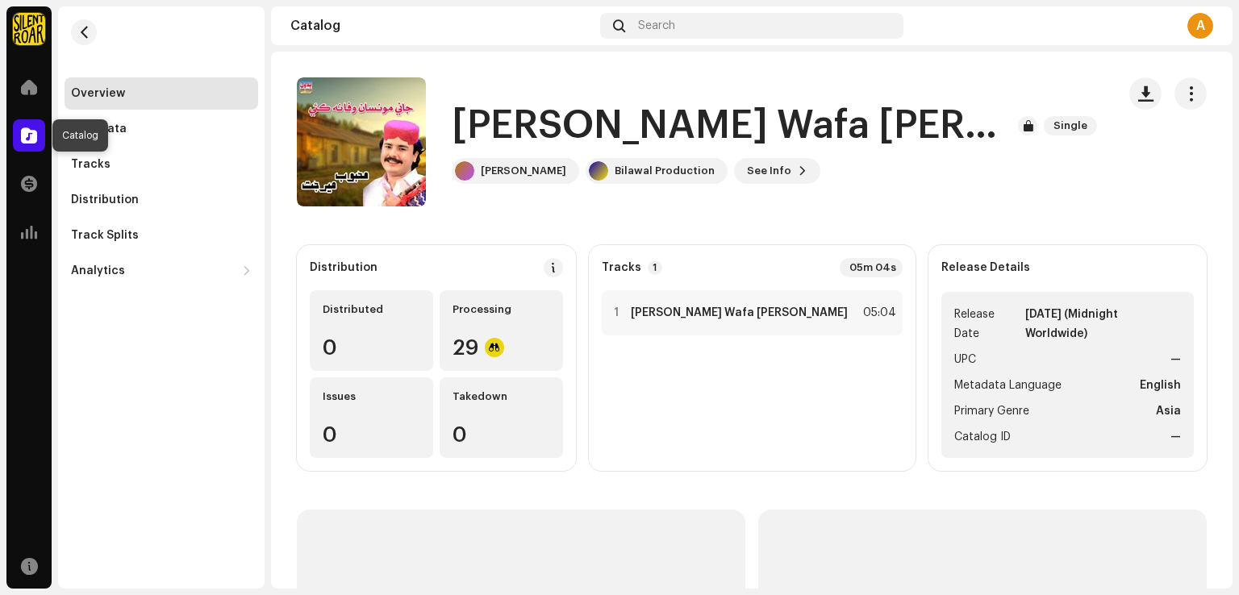
click at [26, 146] on div at bounding box center [29, 135] width 32 height 32
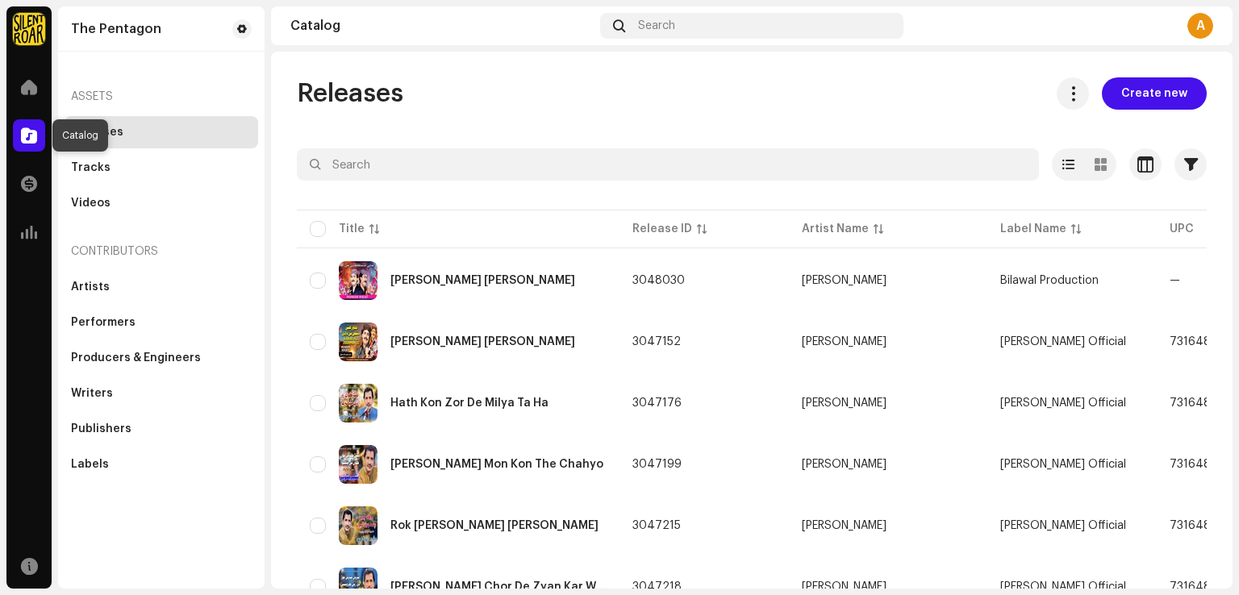
click at [26, 140] on span at bounding box center [29, 135] width 16 height 13
